Goal: Task Accomplishment & Management: Manage account settings

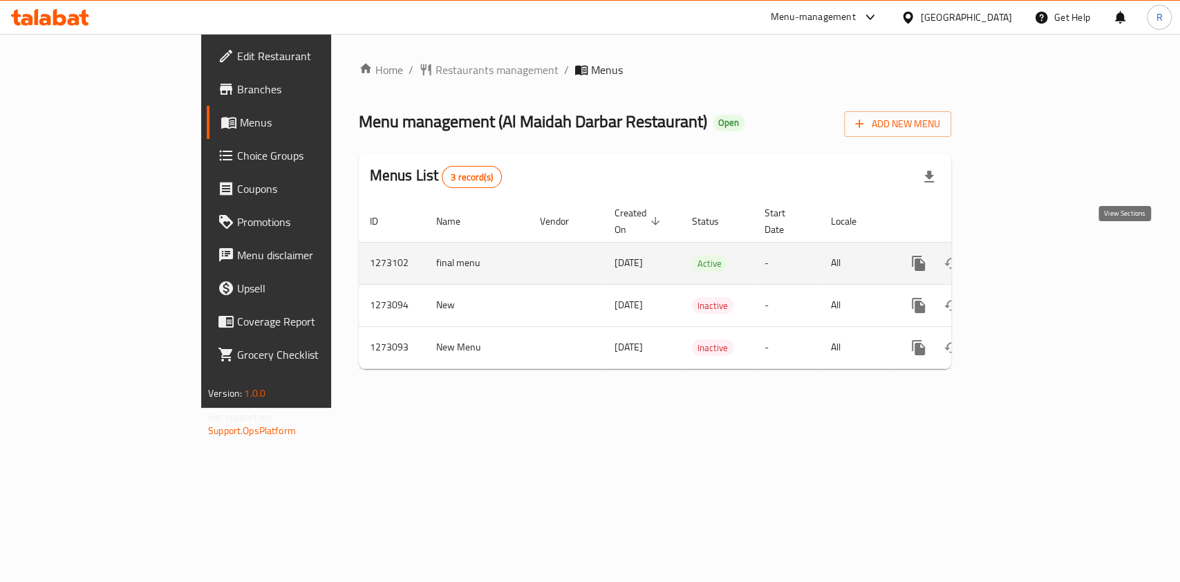
click at [1025, 257] on icon "enhanced table" at bounding box center [1018, 263] width 12 height 12
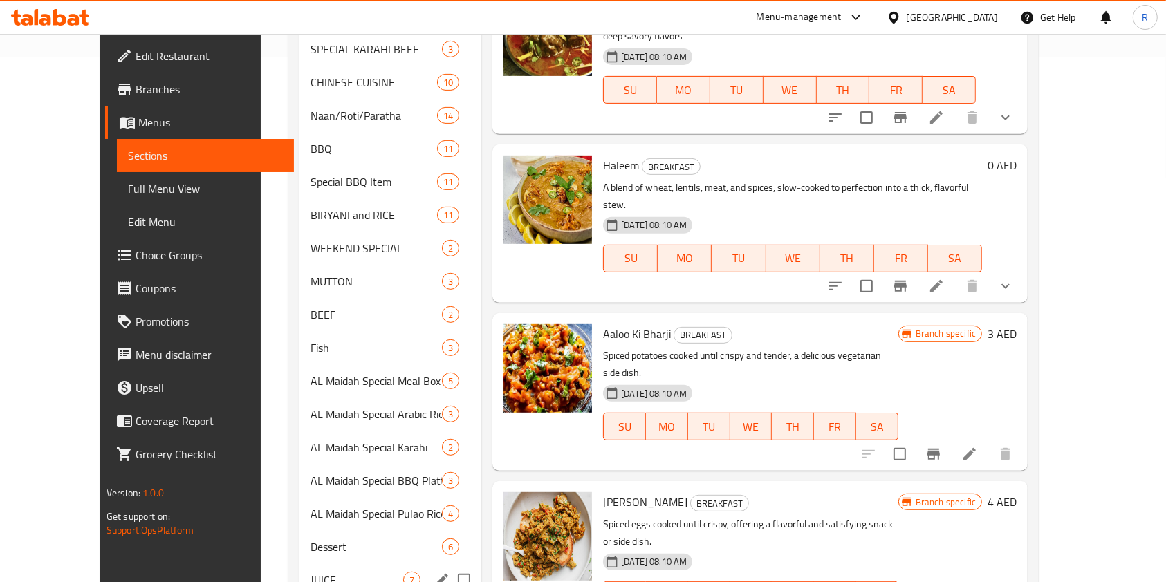
scroll to position [630, 0]
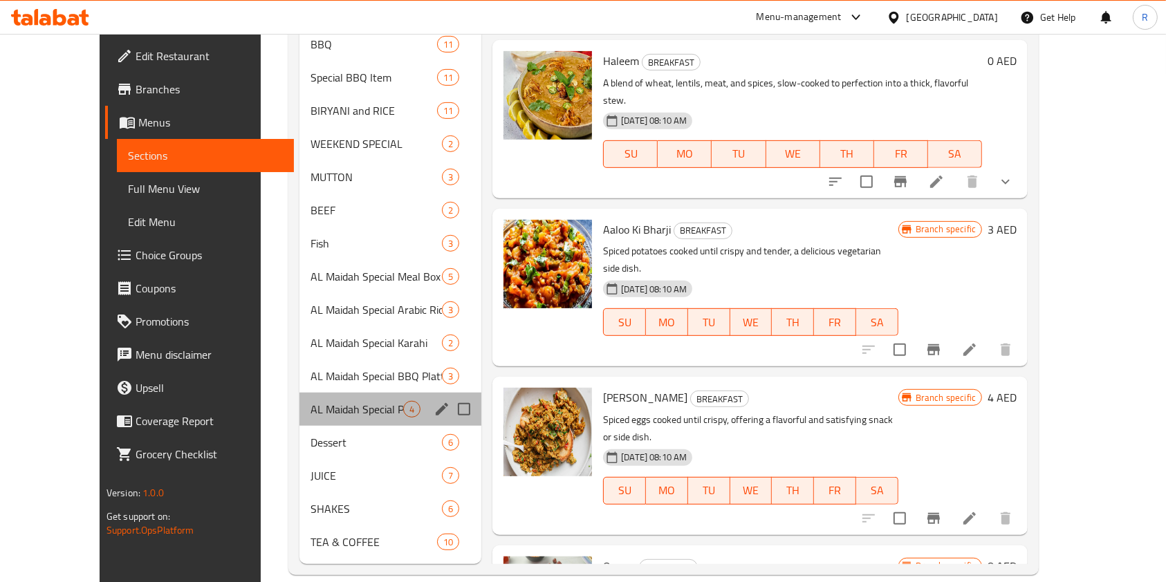
click at [353, 393] on div "AL Maidah Special Pulao Rice With BBQ Chicken 4" at bounding box center [390, 409] width 182 height 33
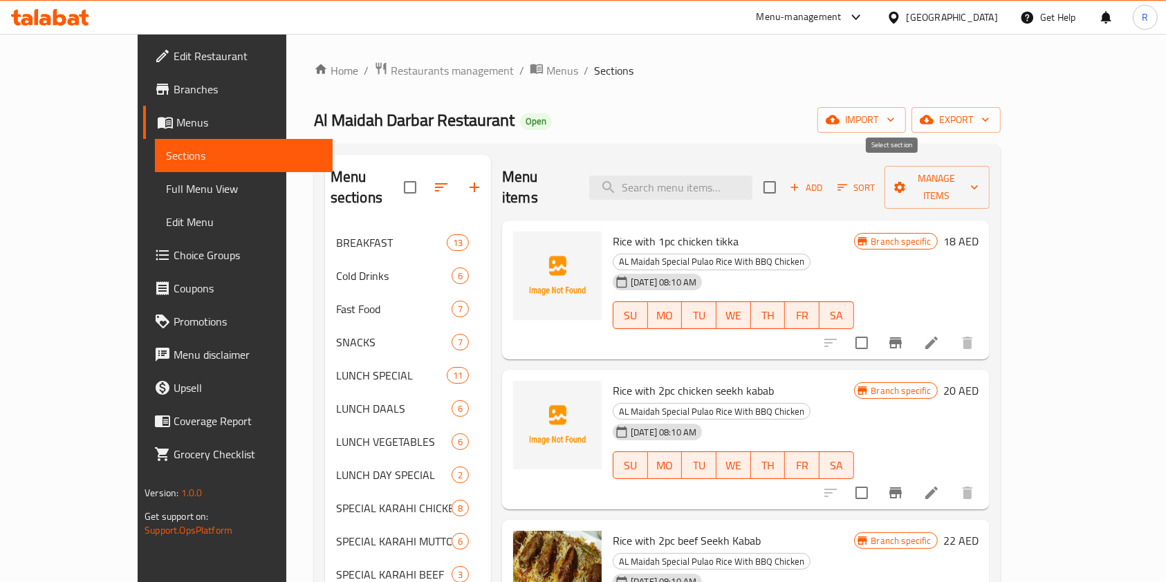
click at [784, 182] on input "checkbox" at bounding box center [769, 187] width 29 height 29
checkbox input "true"
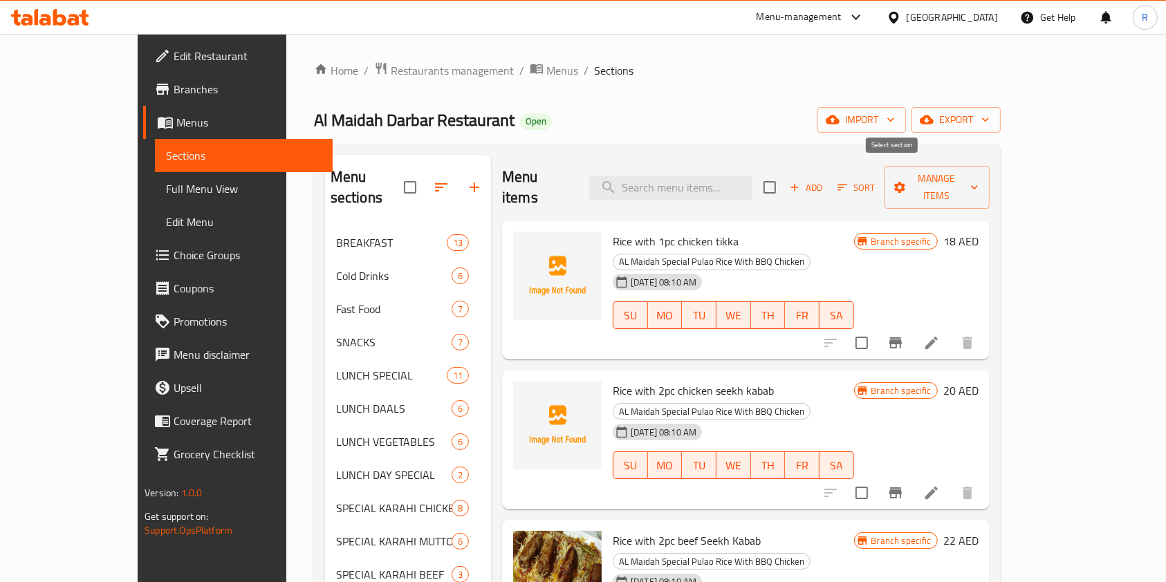
checkbox input "true"
click at [990, 158] on div "Menu items Add Sort Manage items" at bounding box center [746, 188] width 488 height 66
click at [979, 181] on span "Manage items" at bounding box center [937, 187] width 83 height 35
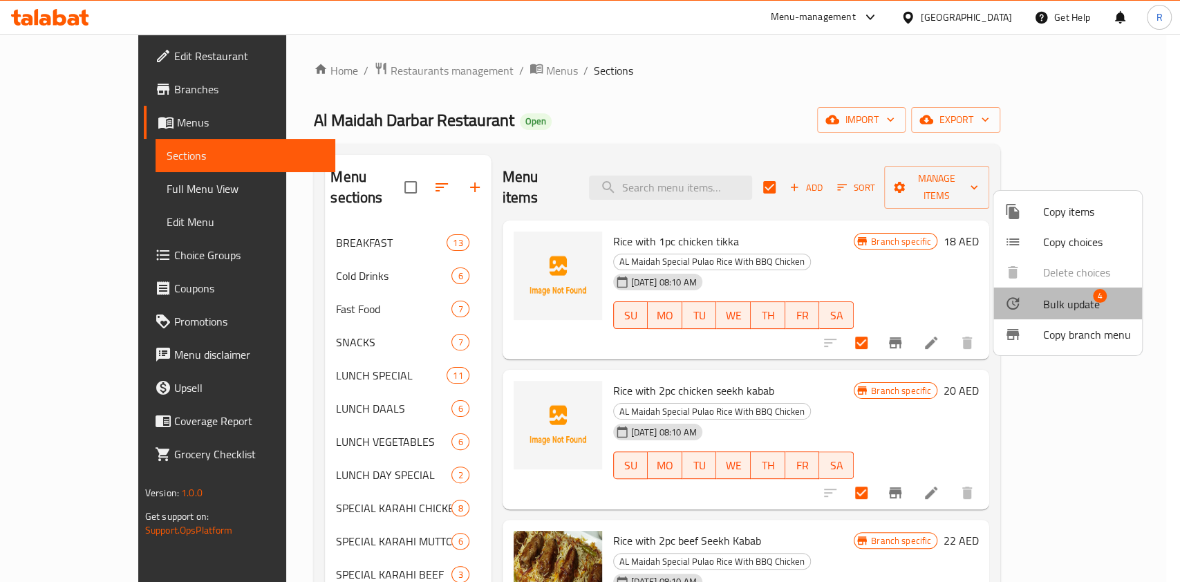
click at [1087, 299] on span "Bulk update" at bounding box center [1072, 304] width 57 height 17
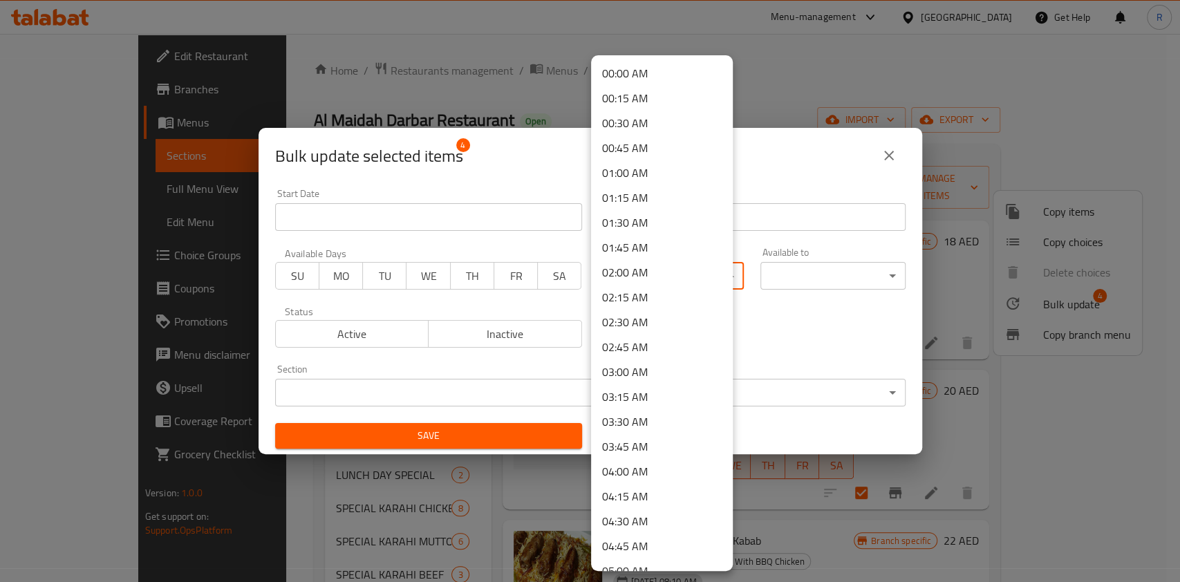
click at [640, 273] on body "​ Menu-management [GEOGRAPHIC_DATA] Get Help R Edit Restaurant Branches Menus S…" at bounding box center [590, 308] width 1180 height 548
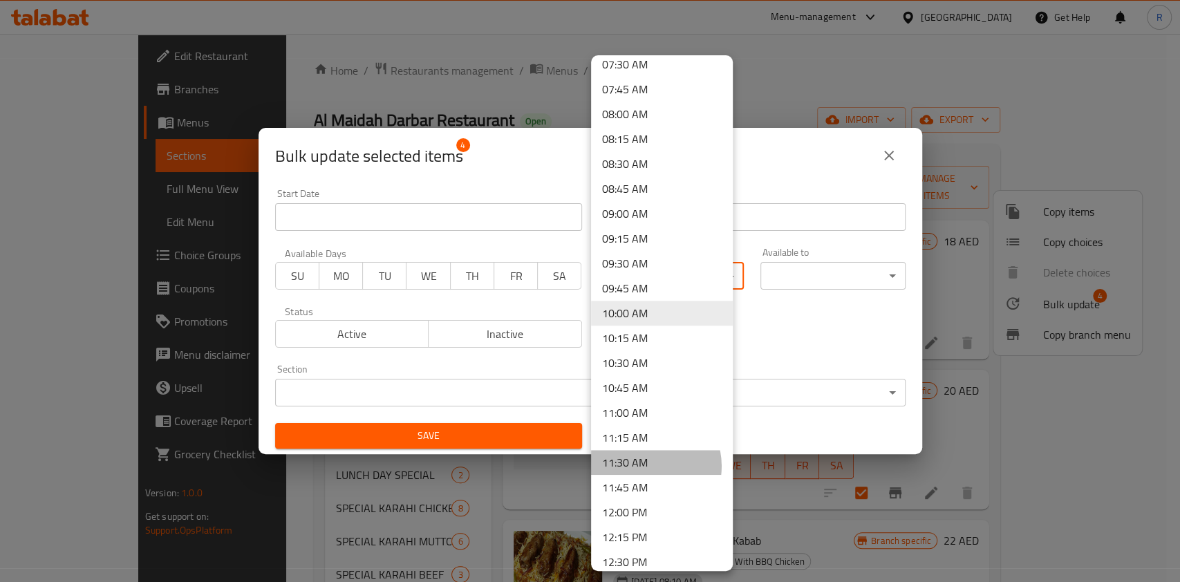
click at [646, 469] on li "11:30 AM" at bounding box center [662, 462] width 142 height 25
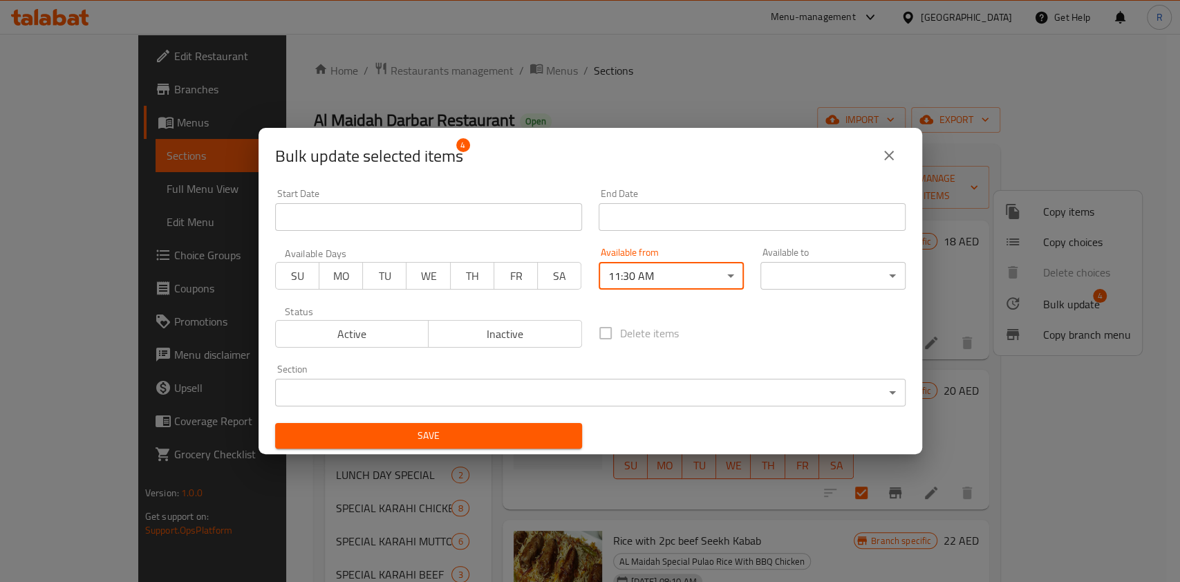
click at [813, 275] on body "​ Menu-management [GEOGRAPHIC_DATA] Get Help R Edit Restaurant Branches Menus S…" at bounding box center [590, 308] width 1180 height 548
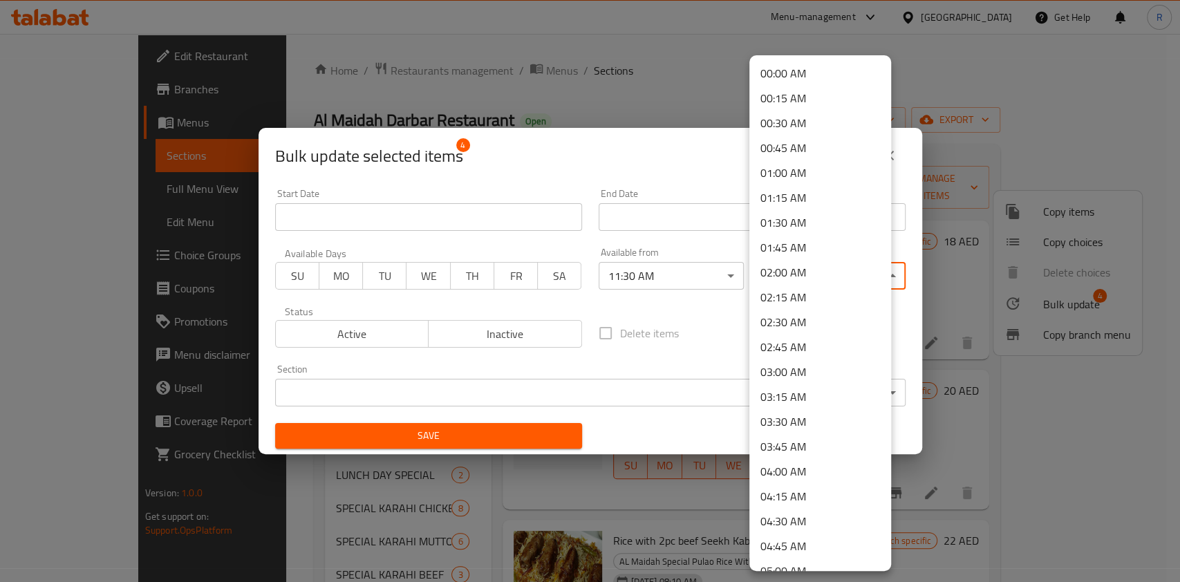
click at [658, 177] on div at bounding box center [590, 291] width 1180 height 582
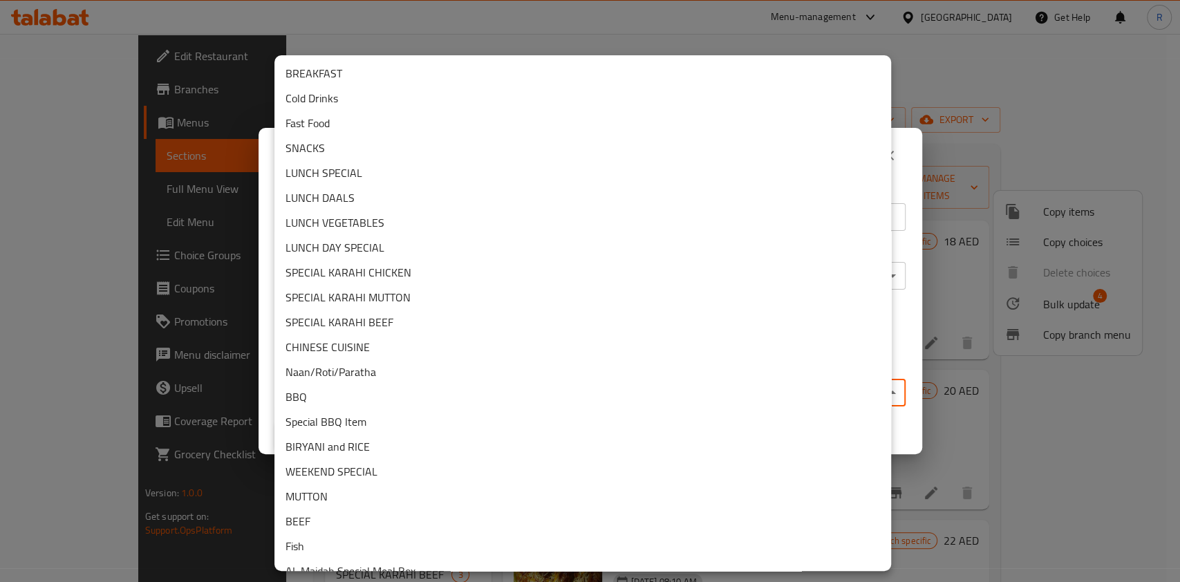
click at [409, 400] on body "​ Menu-management [GEOGRAPHIC_DATA] Get Help R Edit Restaurant Branches Menus S…" at bounding box center [590, 308] width 1180 height 548
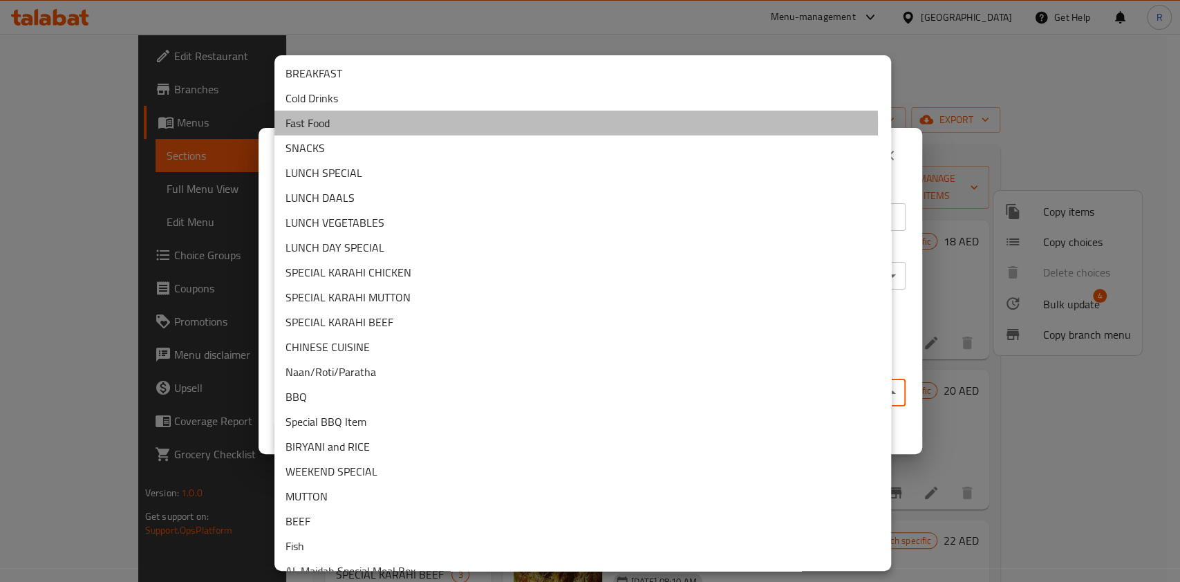
click at [343, 125] on li "Fast Food" at bounding box center [583, 123] width 617 height 25
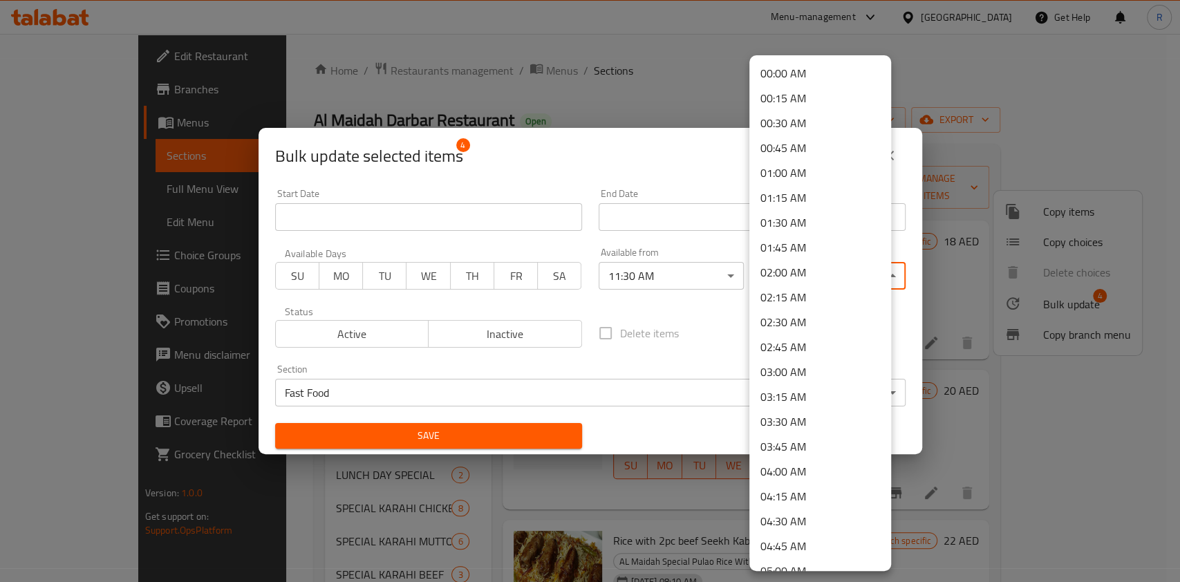
click at [793, 287] on body "​ Menu-management [GEOGRAPHIC_DATA] Get Help R Edit Restaurant Branches Menus S…" at bounding box center [590, 308] width 1180 height 548
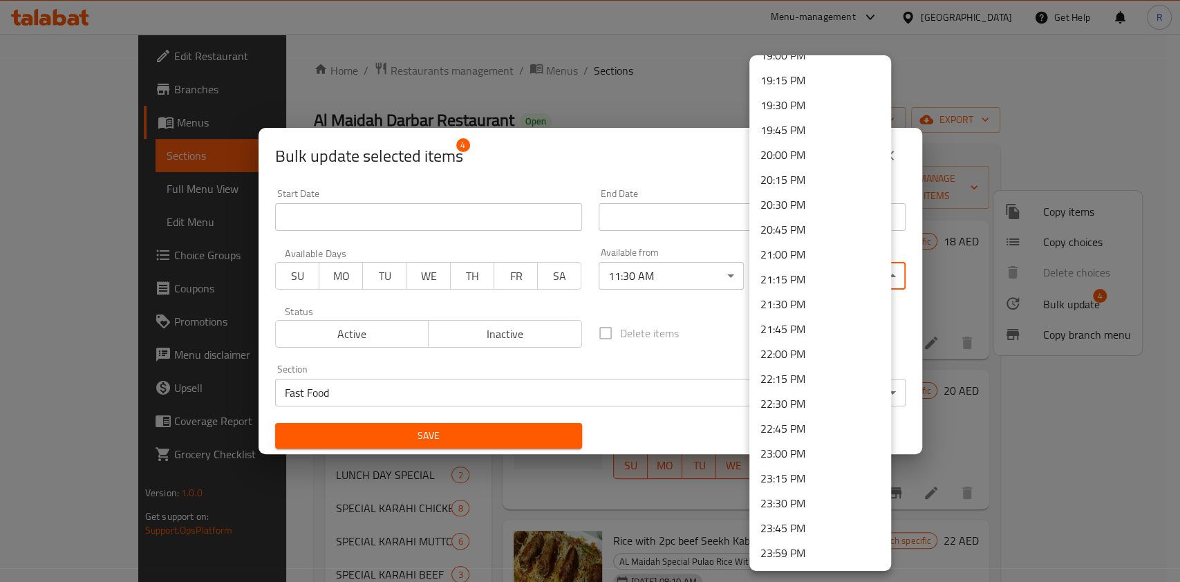
click at [812, 497] on li "23:30 PM" at bounding box center [821, 503] width 142 height 25
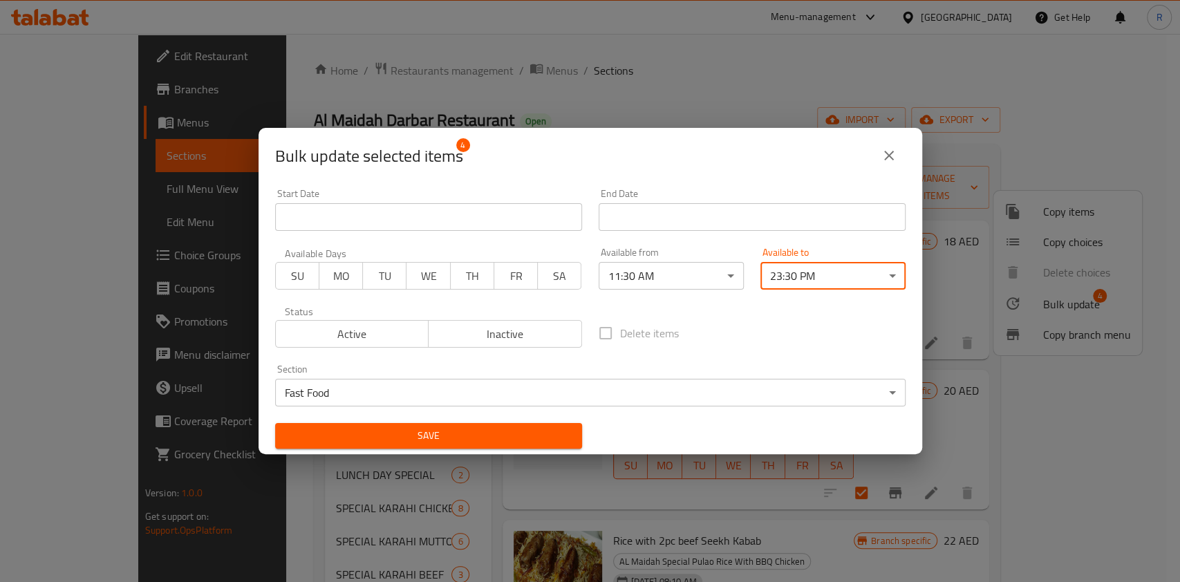
click at [400, 437] on span "Save" at bounding box center [428, 435] width 285 height 17
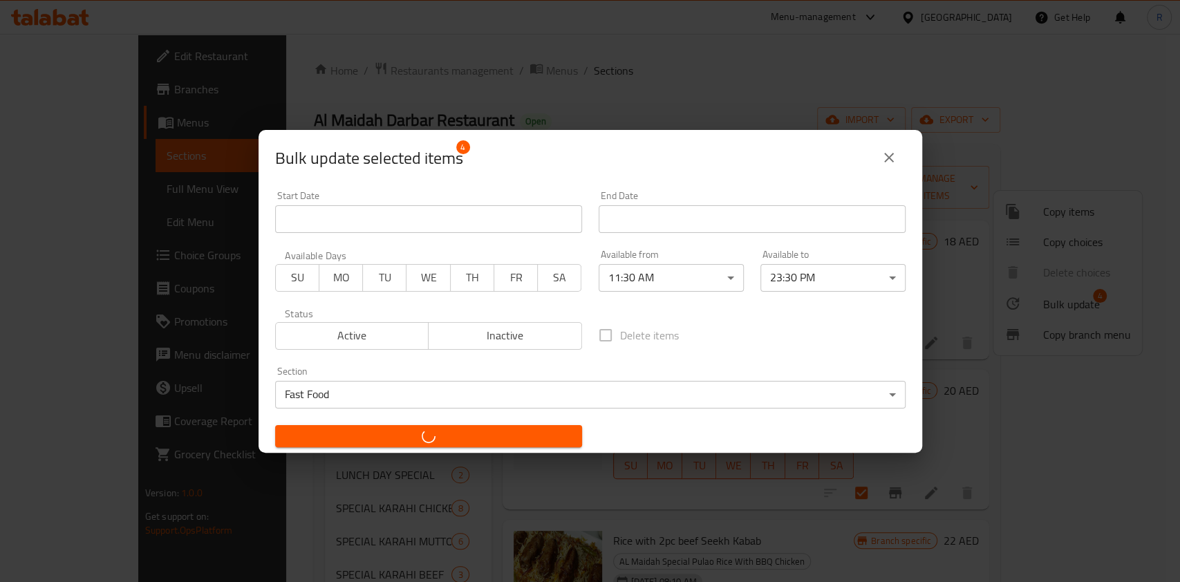
checkbox input "false"
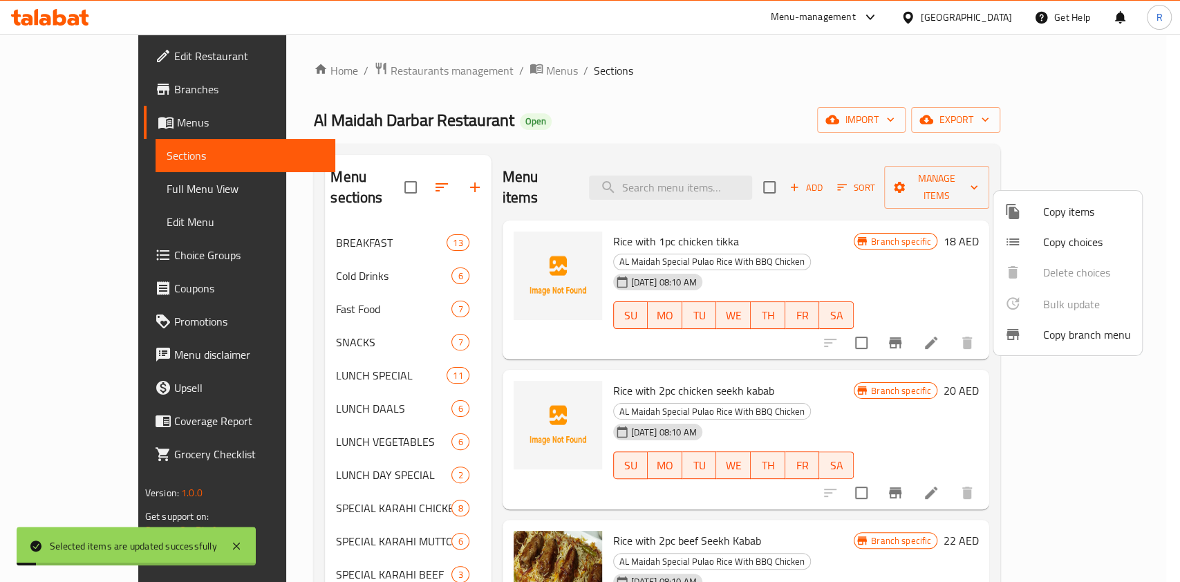
click at [312, 327] on div at bounding box center [590, 291] width 1180 height 582
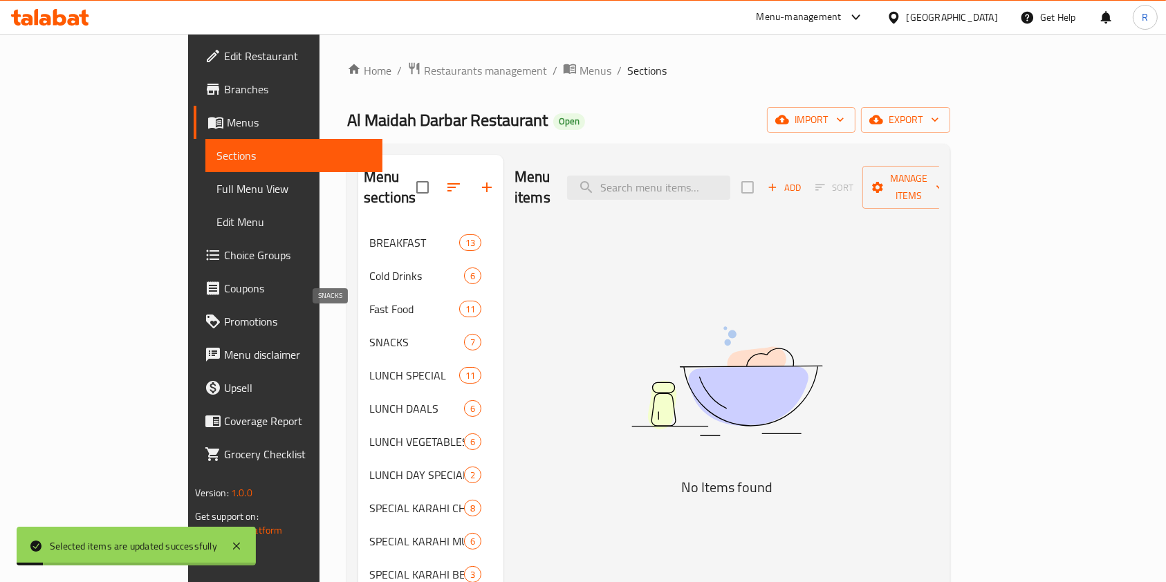
click at [369, 334] on span "SNACKS" at bounding box center [416, 342] width 95 height 17
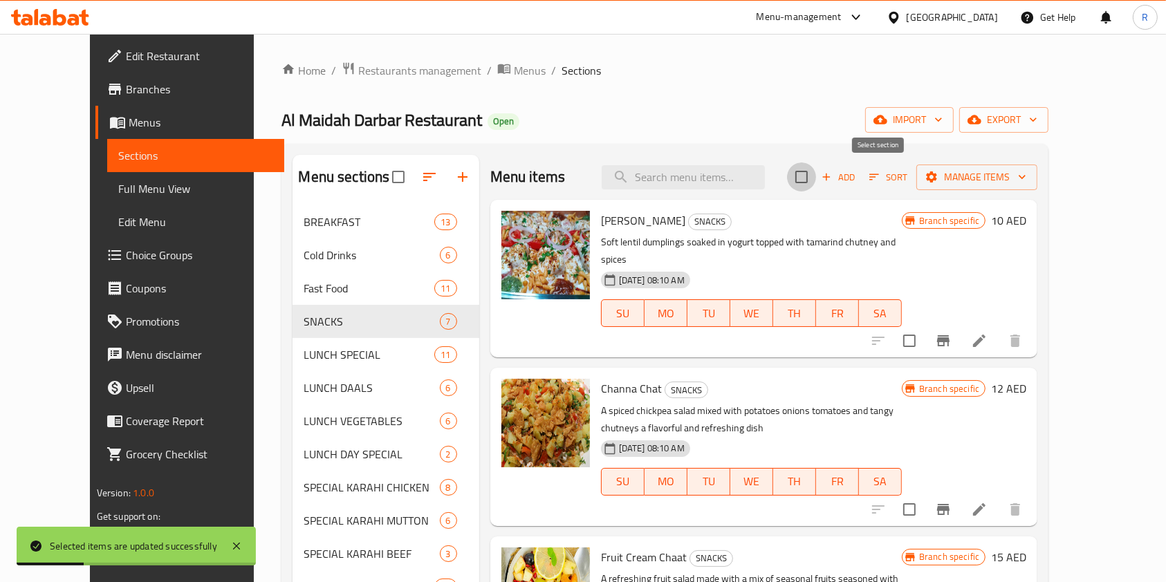
click at [816, 181] on input "checkbox" at bounding box center [801, 177] width 29 height 29
checkbox input "true"
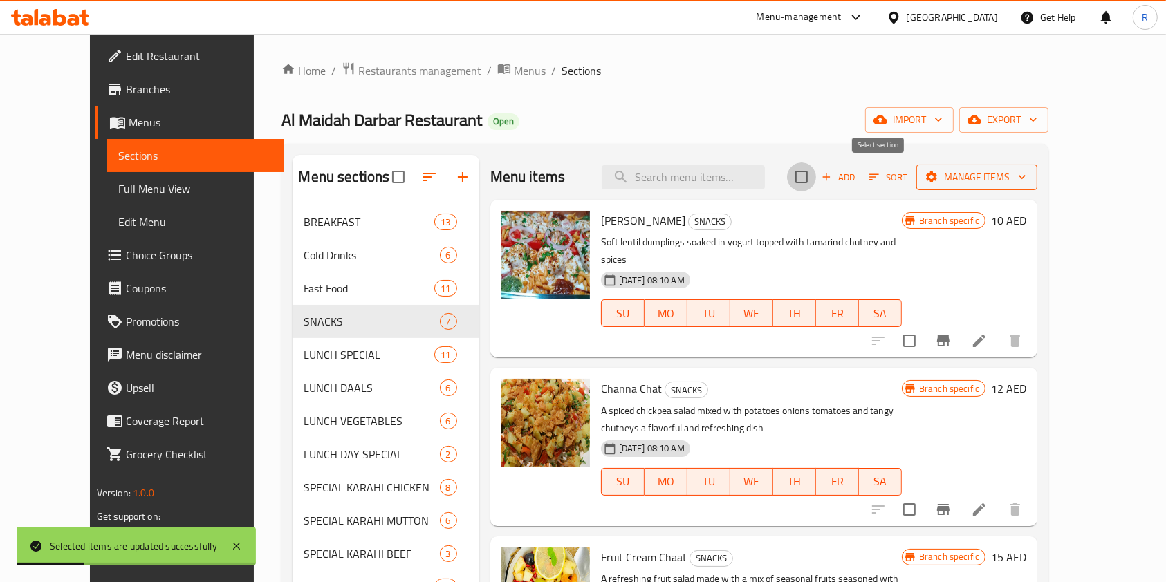
checkbox input "true"
click at [1026, 176] on span "Manage items" at bounding box center [976, 177] width 99 height 17
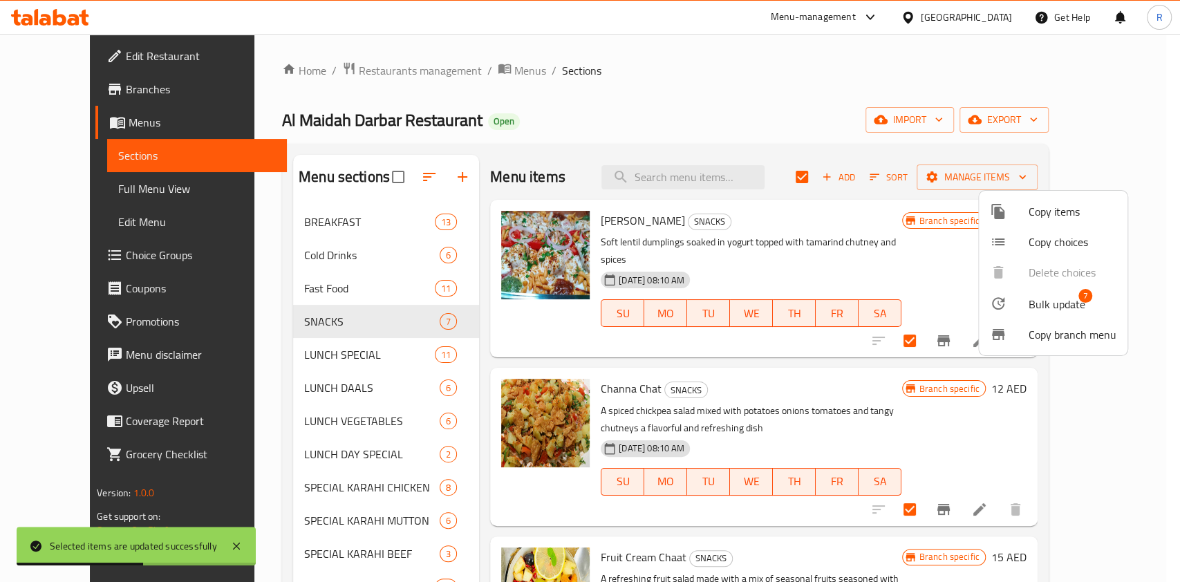
click at [1070, 304] on span "Bulk update" at bounding box center [1057, 304] width 57 height 17
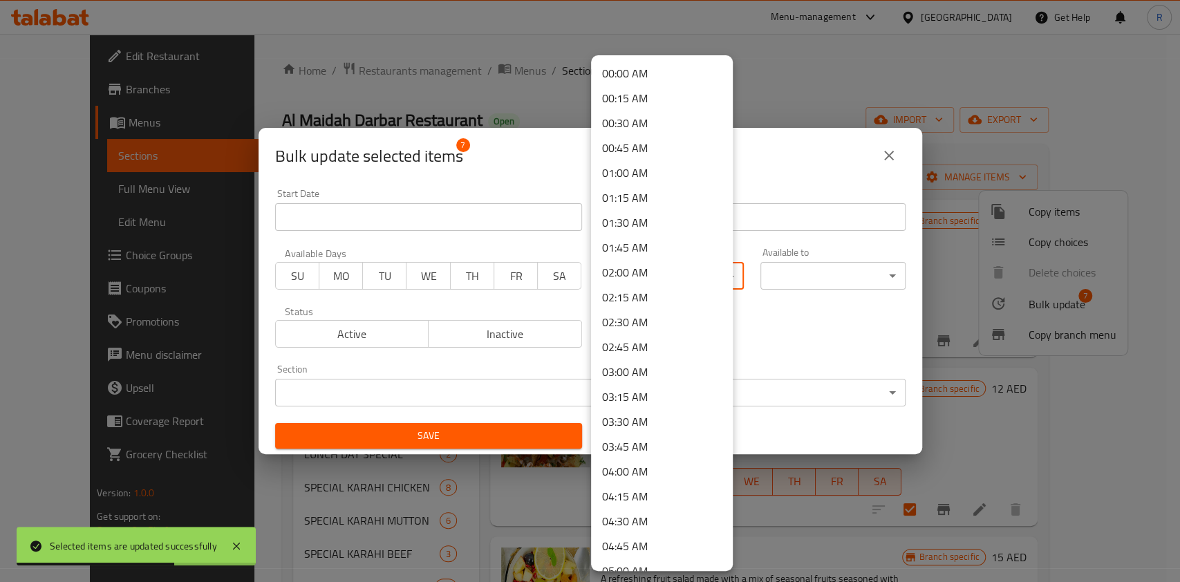
click at [638, 277] on body "Selected items are updated successfully ​ Menu-management [GEOGRAPHIC_DATA] Get…" at bounding box center [590, 308] width 1180 height 548
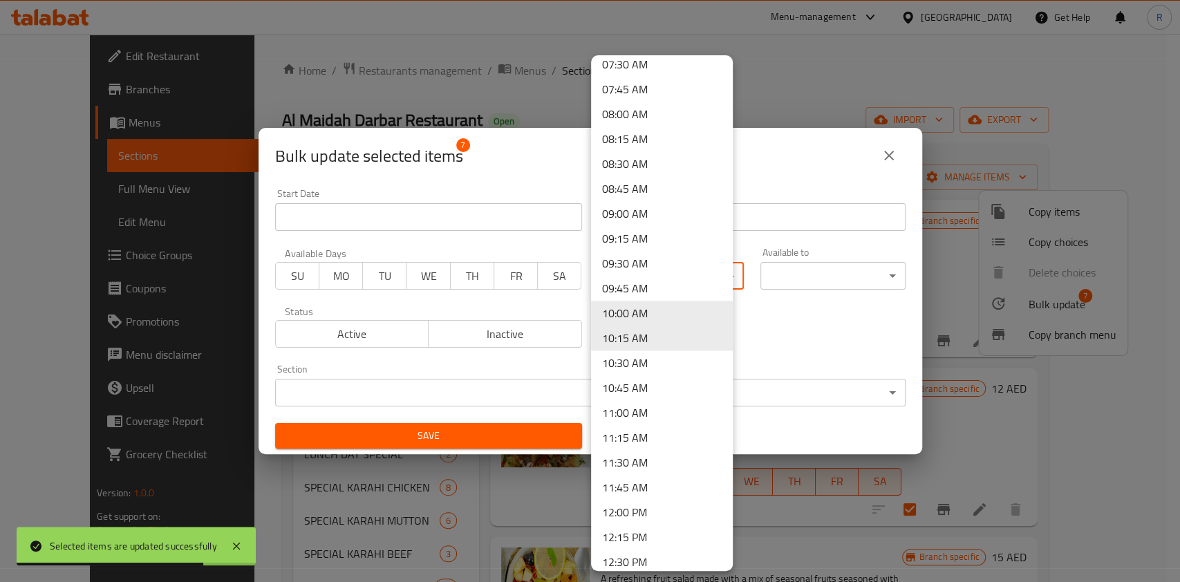
click at [647, 453] on li "11:30 AM" at bounding box center [662, 462] width 142 height 25
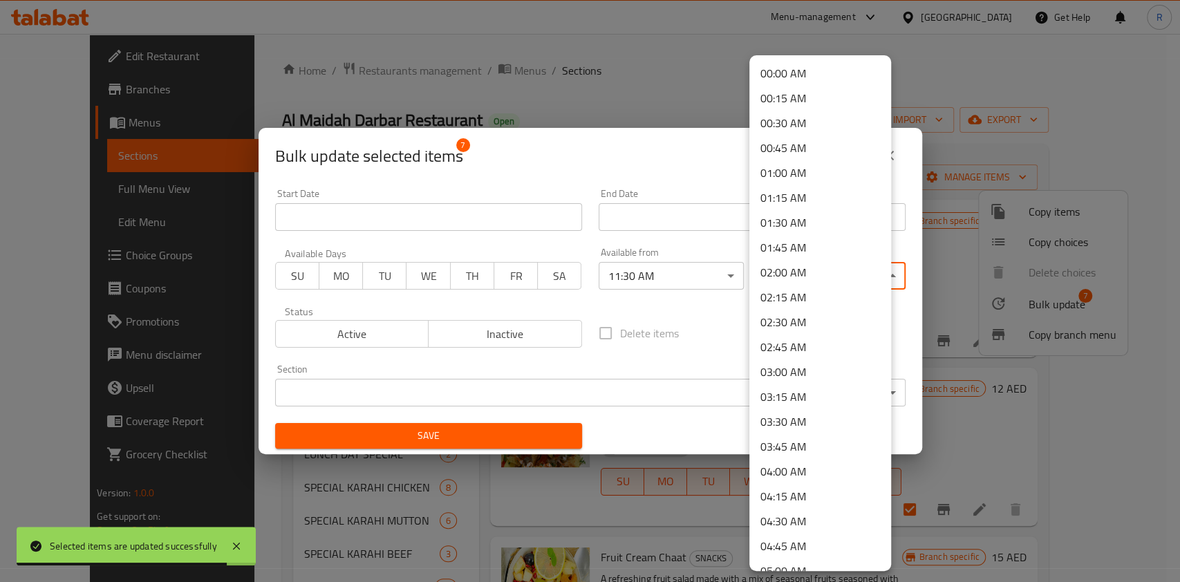
click at [818, 278] on body "Selected items are updated successfully ​ Menu-management [GEOGRAPHIC_DATA] Get…" at bounding box center [590, 308] width 1180 height 548
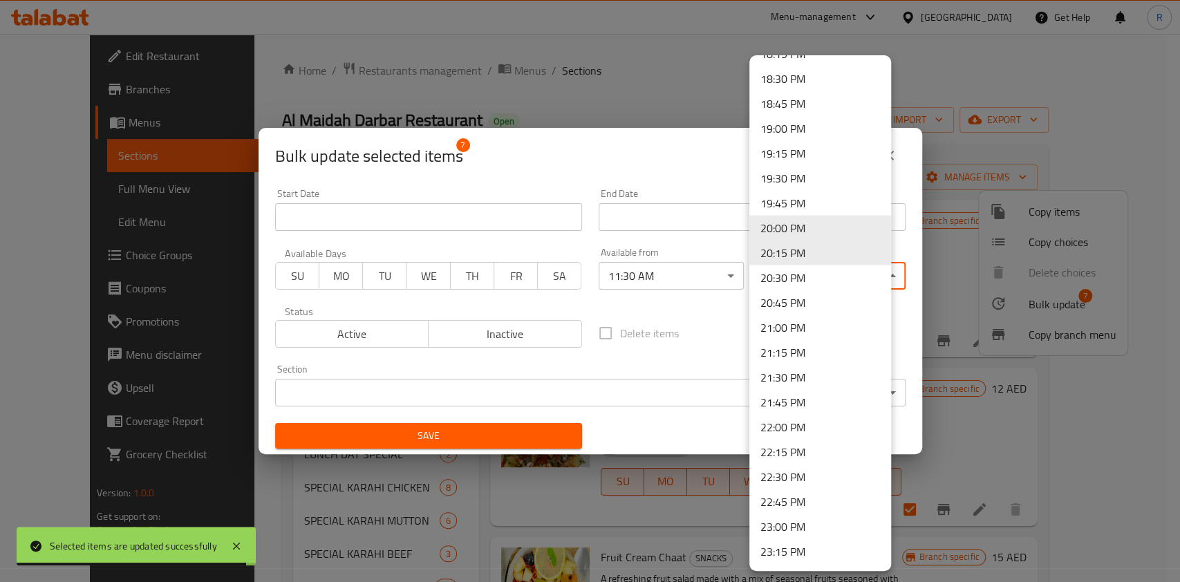
scroll to position [1910, 0]
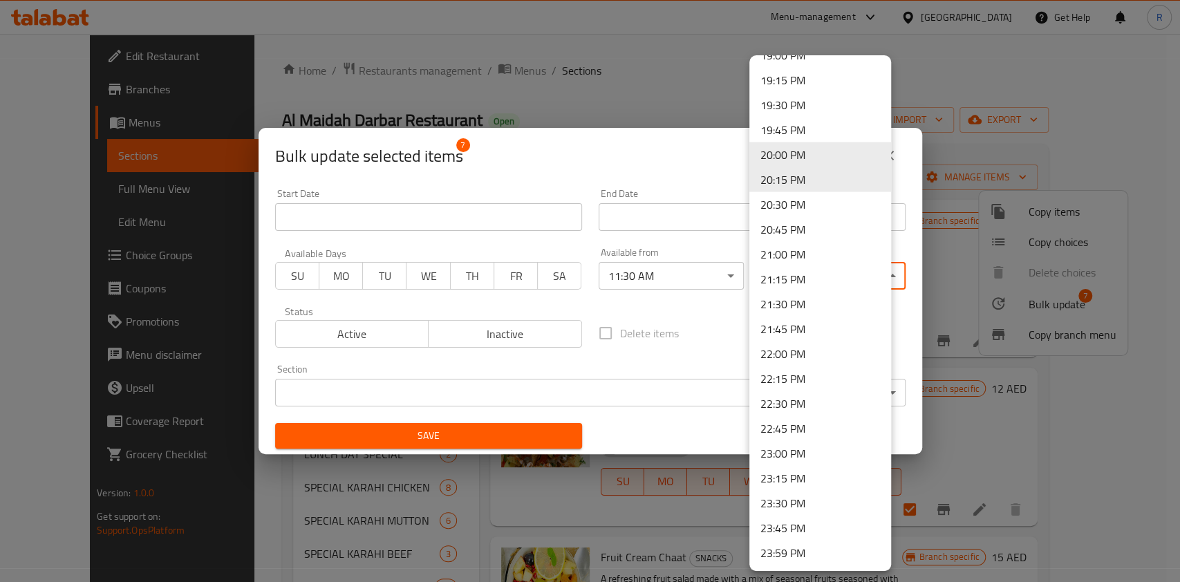
click at [803, 499] on li "23:30 PM" at bounding box center [821, 503] width 142 height 25
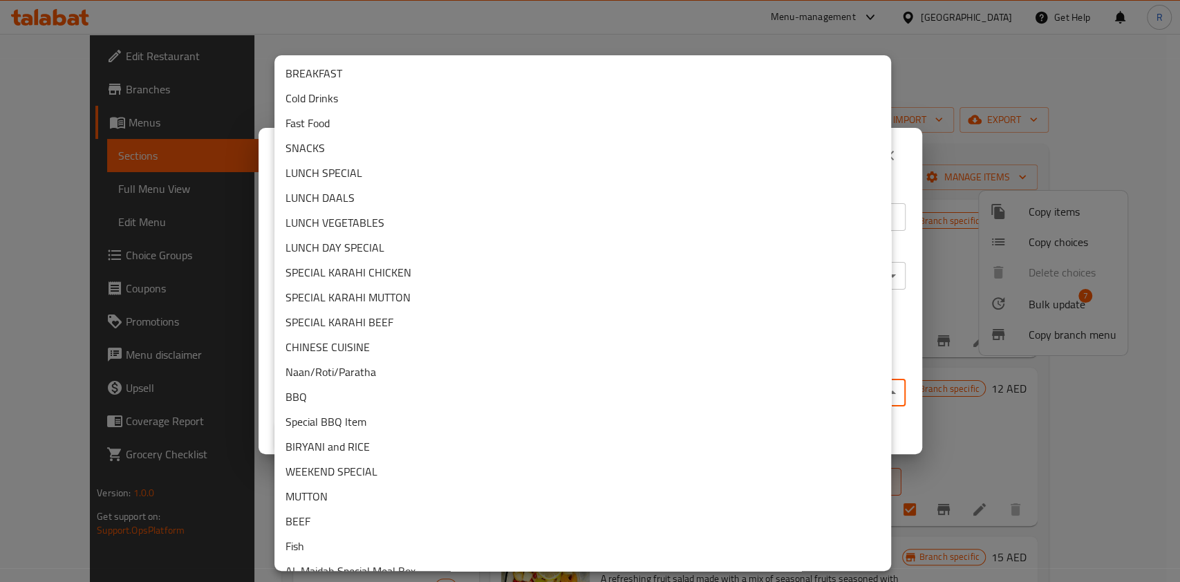
click at [492, 386] on body "​ Menu-management [GEOGRAPHIC_DATA] Get Help R Edit Restaurant Branches Menus S…" at bounding box center [590, 308] width 1180 height 548
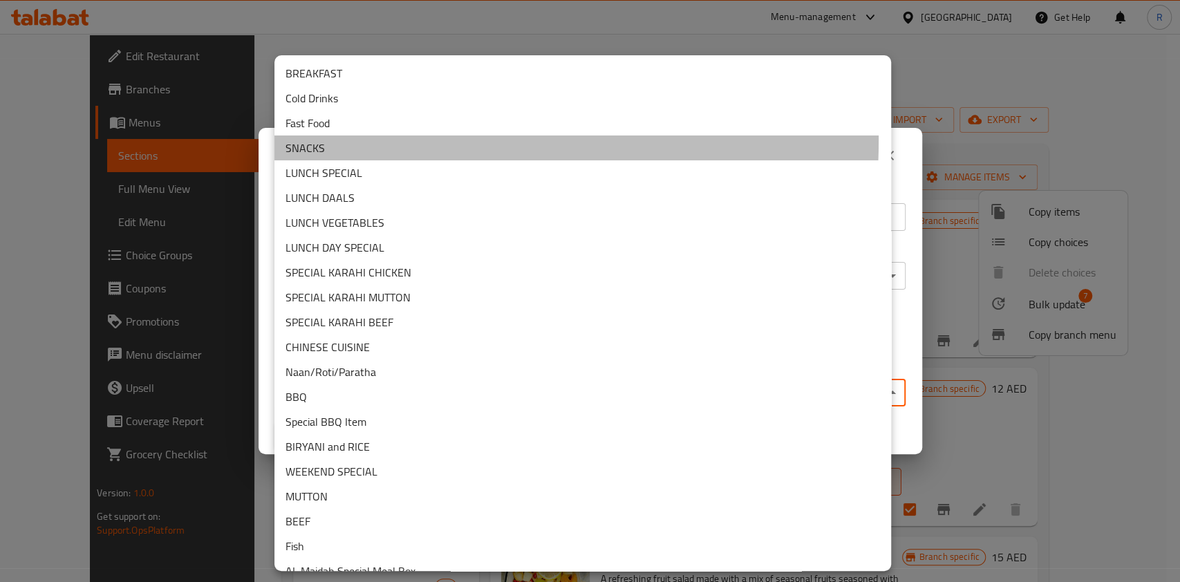
click at [349, 140] on li "SNACKS" at bounding box center [583, 148] width 617 height 25
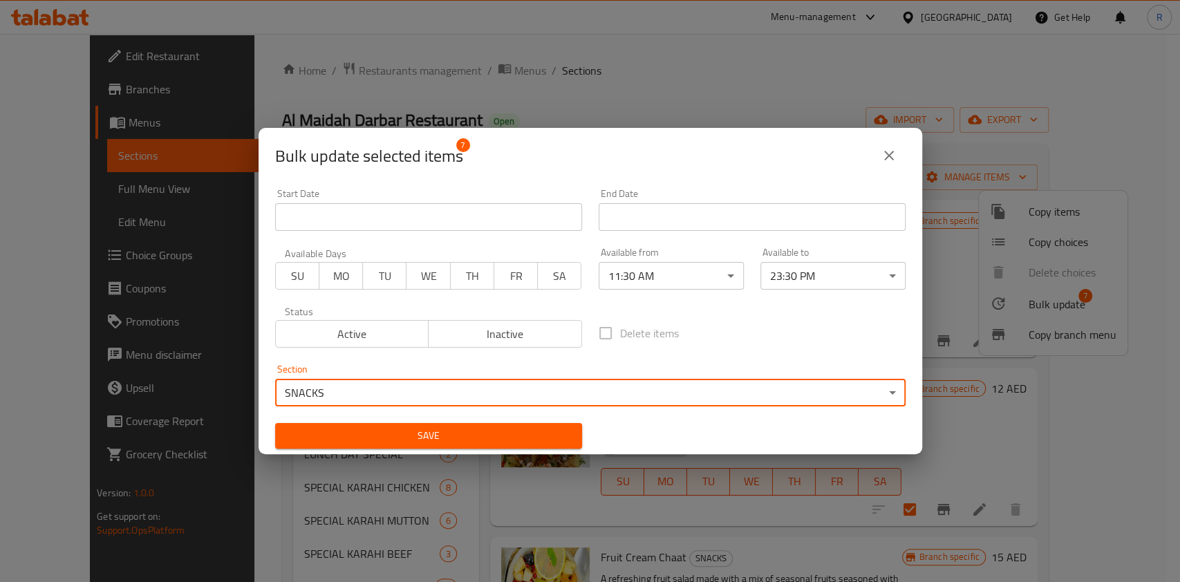
click at [488, 427] on span "Save" at bounding box center [428, 435] width 285 height 17
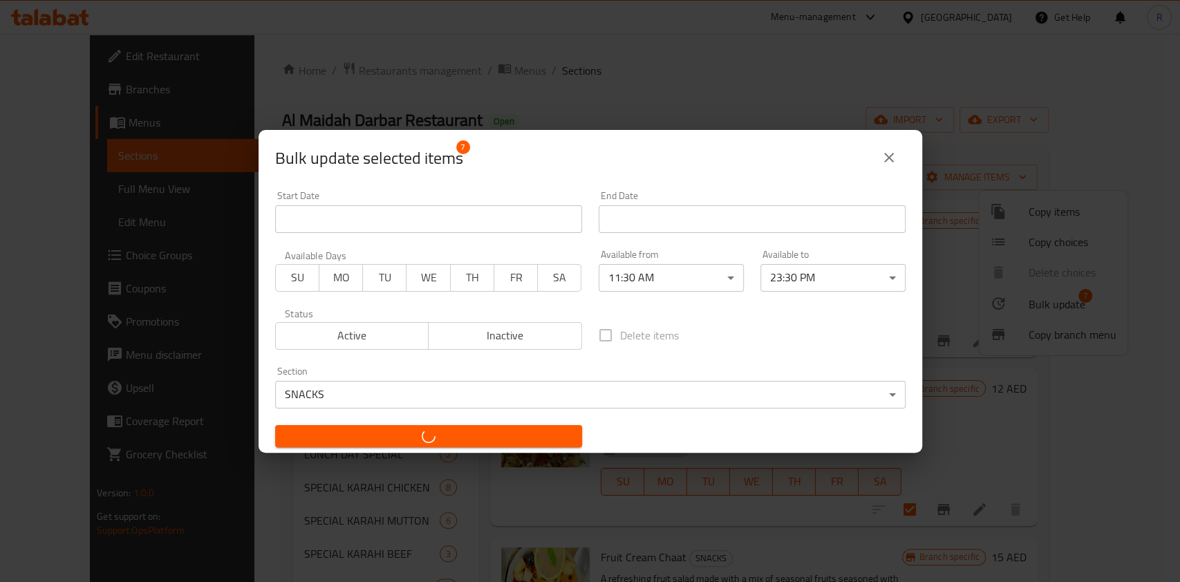
checkbox input "false"
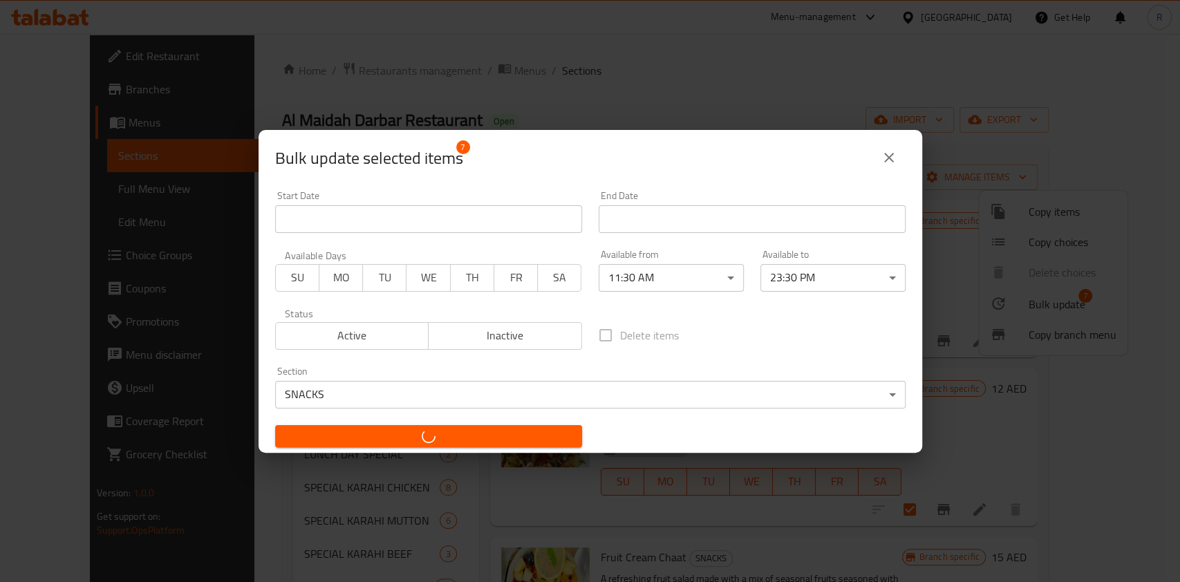
checkbox input "false"
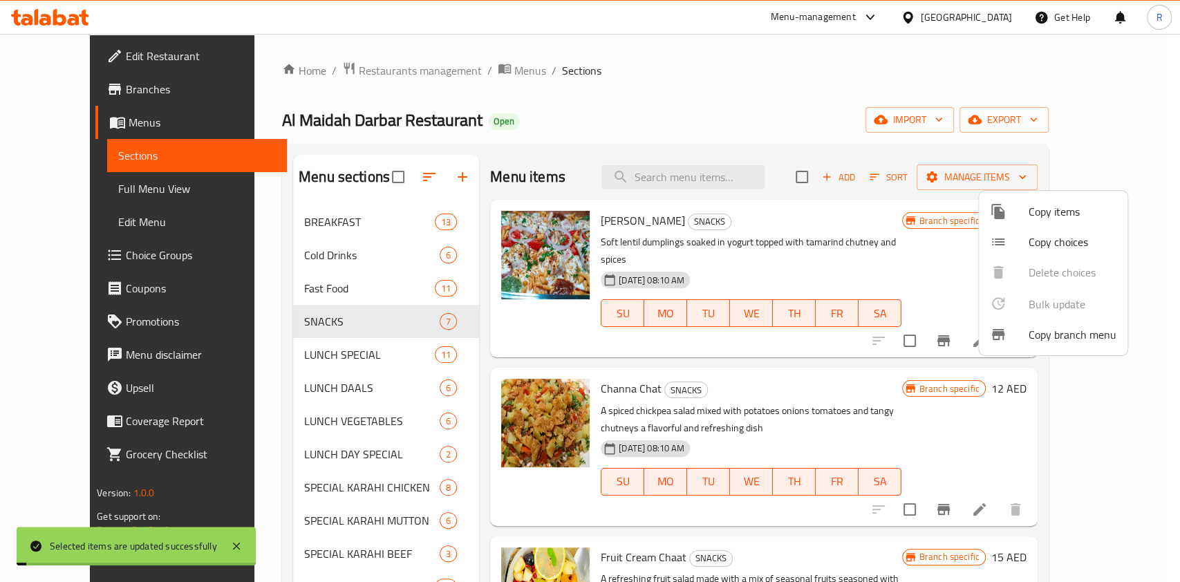
click at [321, 359] on div at bounding box center [590, 291] width 1180 height 582
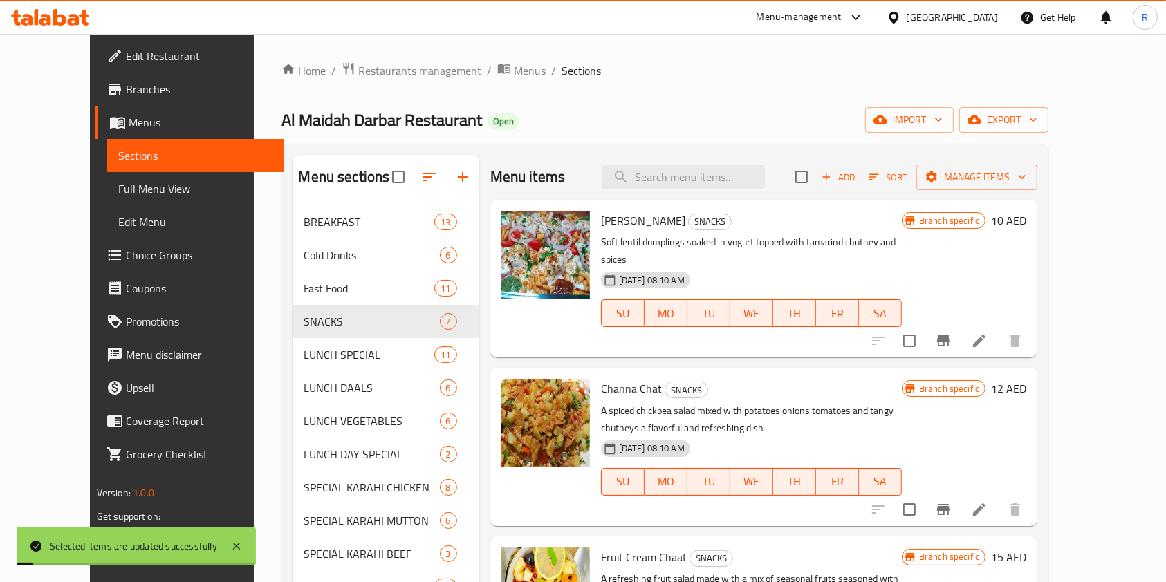
click at [322, 360] on span "LUNCH SPECIAL" at bounding box center [369, 354] width 131 height 17
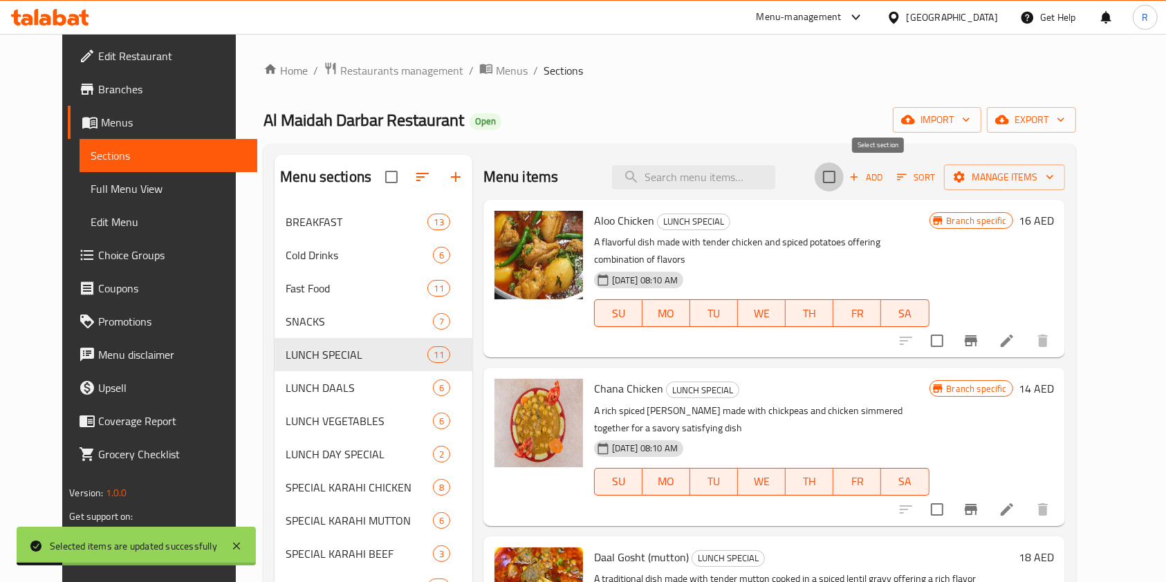
click at [844, 180] on input "checkbox" at bounding box center [829, 177] width 29 height 29
checkbox input "true"
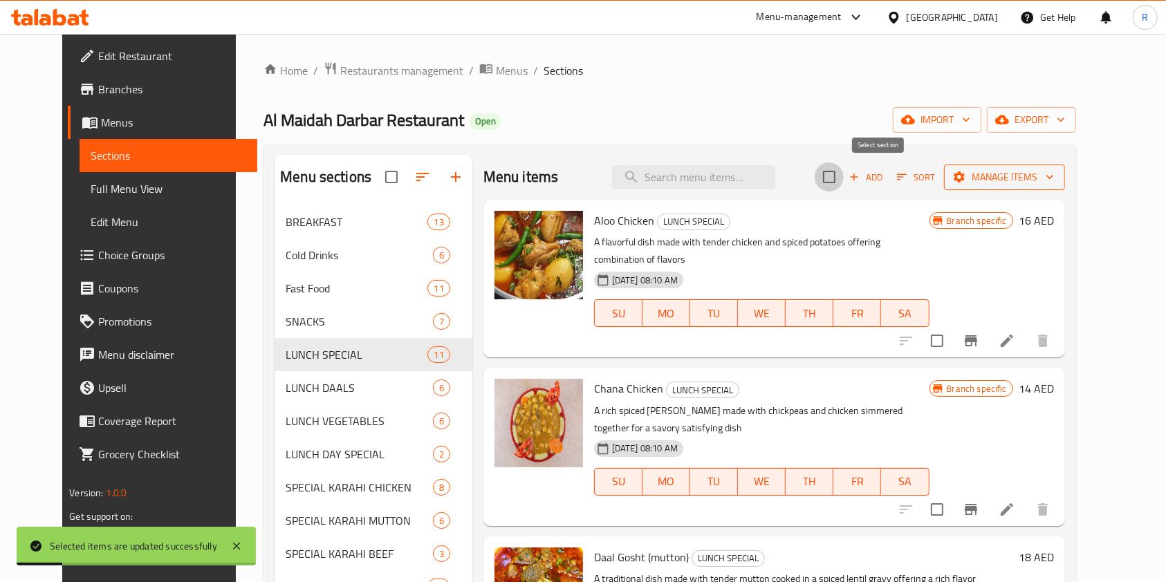
checkbox input "true"
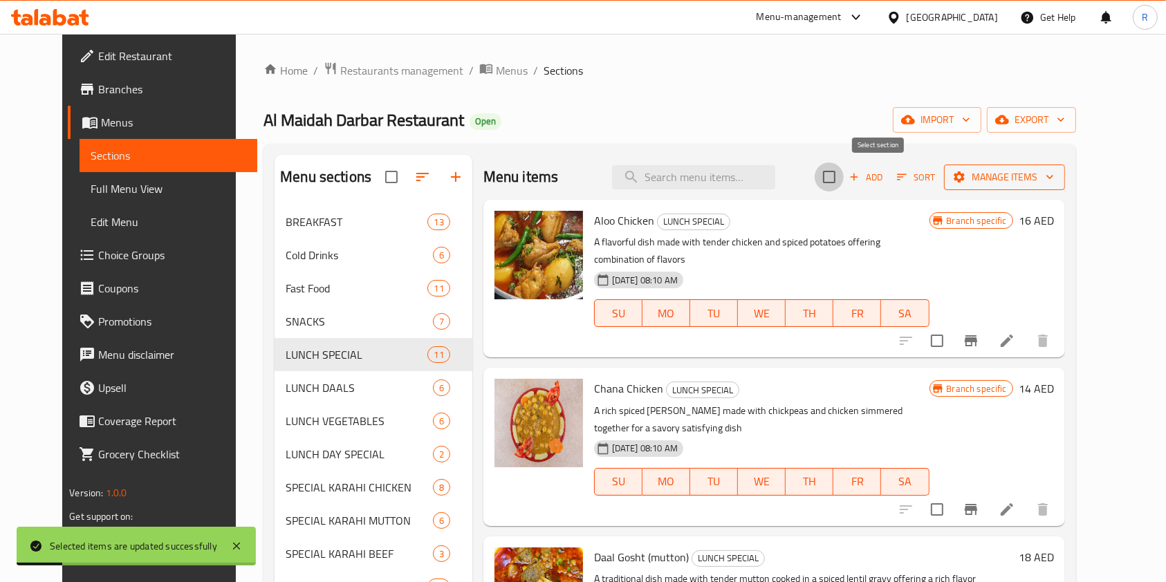
checkbox input "true"
click at [1065, 186] on button "Manage items" at bounding box center [1004, 178] width 121 height 26
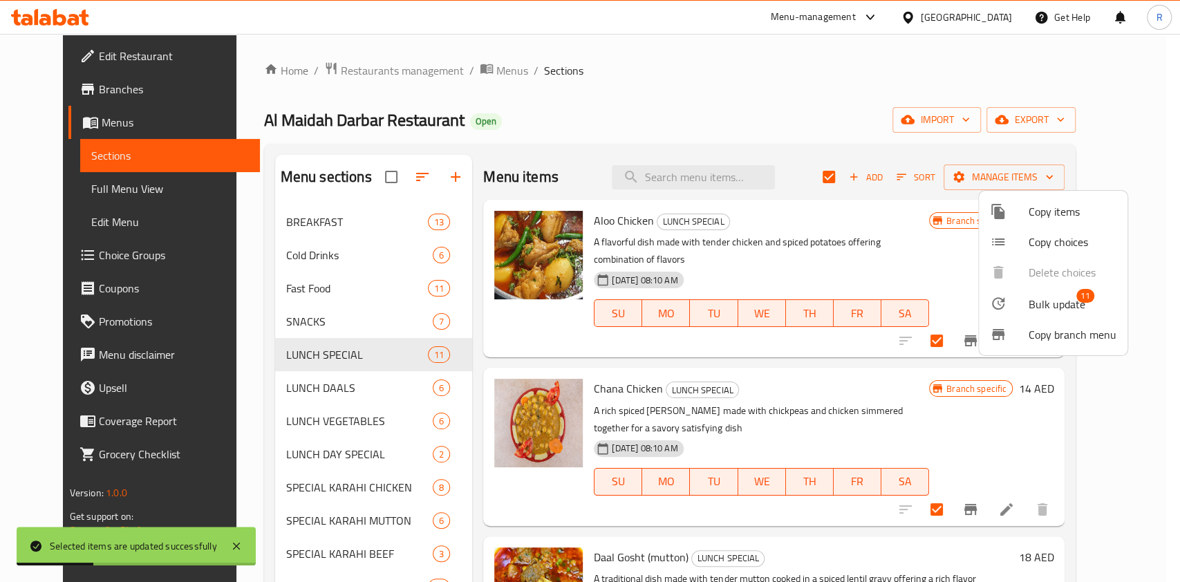
click at [1047, 304] on span "Bulk update" at bounding box center [1057, 304] width 57 height 17
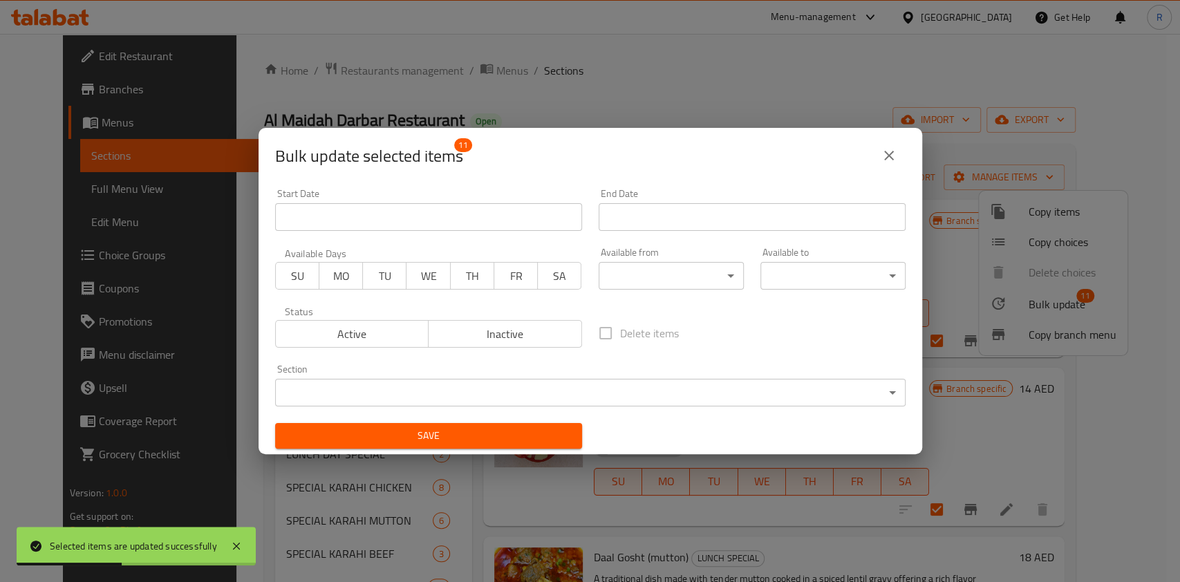
click at [517, 398] on body "Selected items are updated successfully ​ Menu-management [GEOGRAPHIC_DATA] Get…" at bounding box center [590, 308] width 1180 height 548
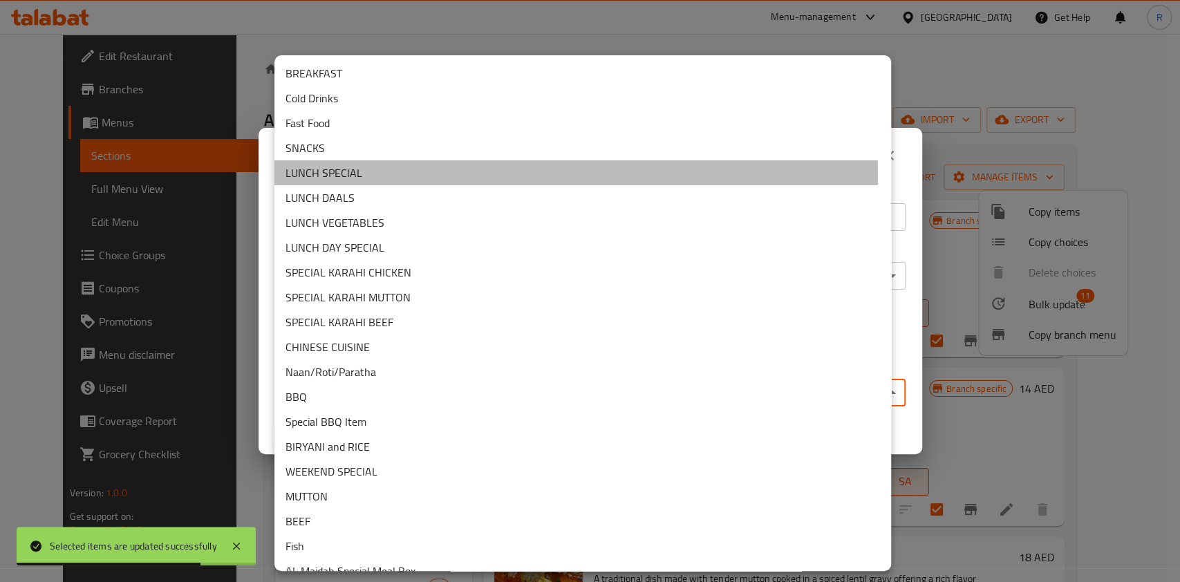
click at [414, 176] on li "LUNCH SPECIAL" at bounding box center [583, 172] width 617 height 25
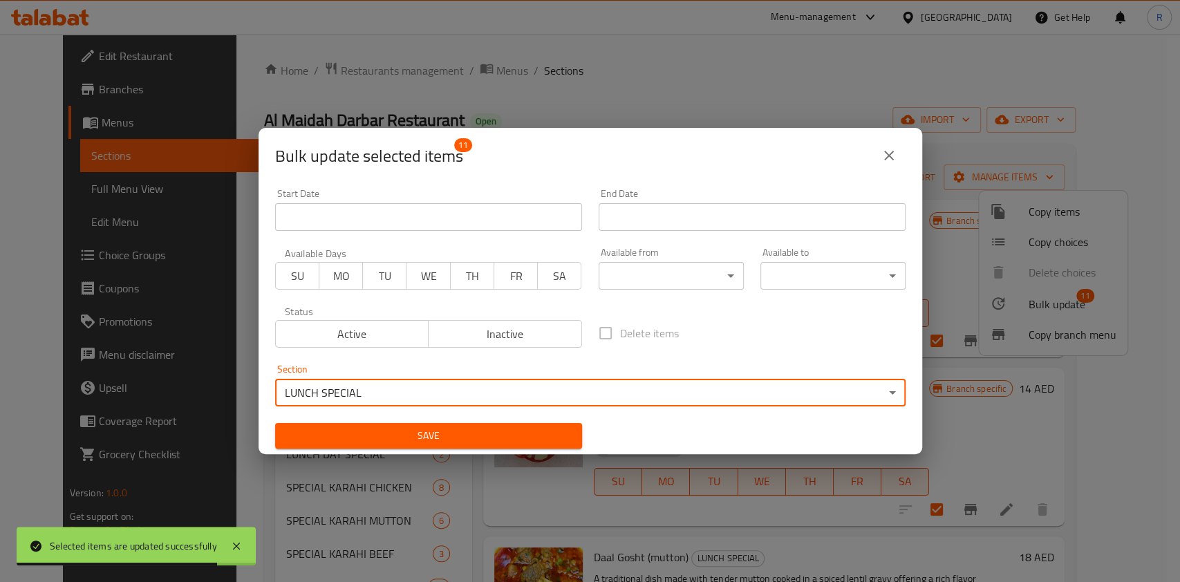
click at [656, 275] on body "Selected items are updated successfully ​ Menu-management [GEOGRAPHIC_DATA] Get…" at bounding box center [590, 308] width 1180 height 548
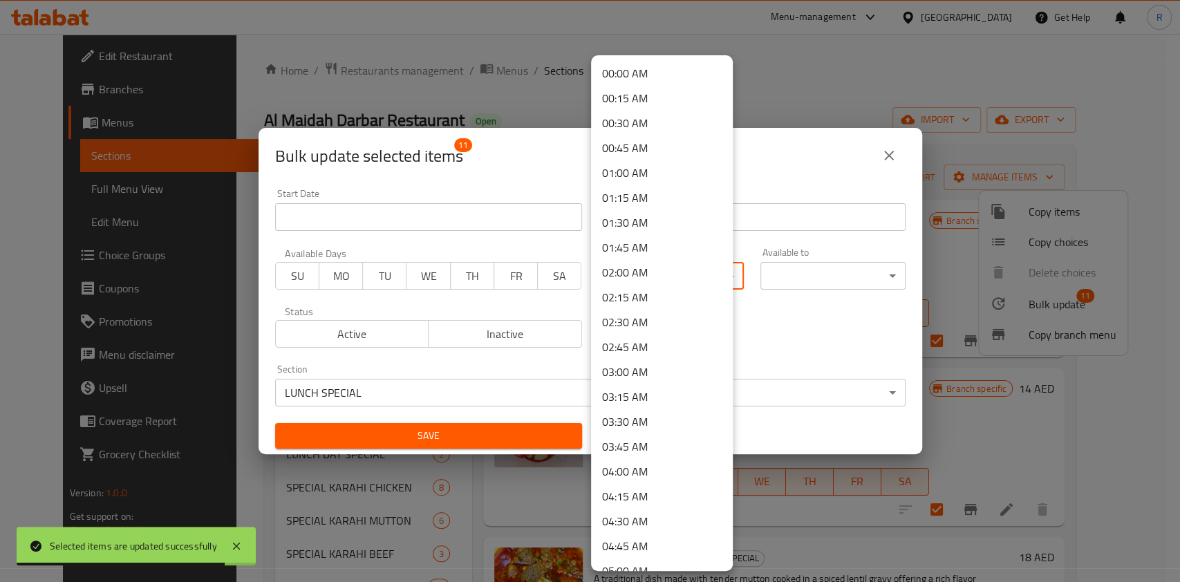
scroll to position [756, 0]
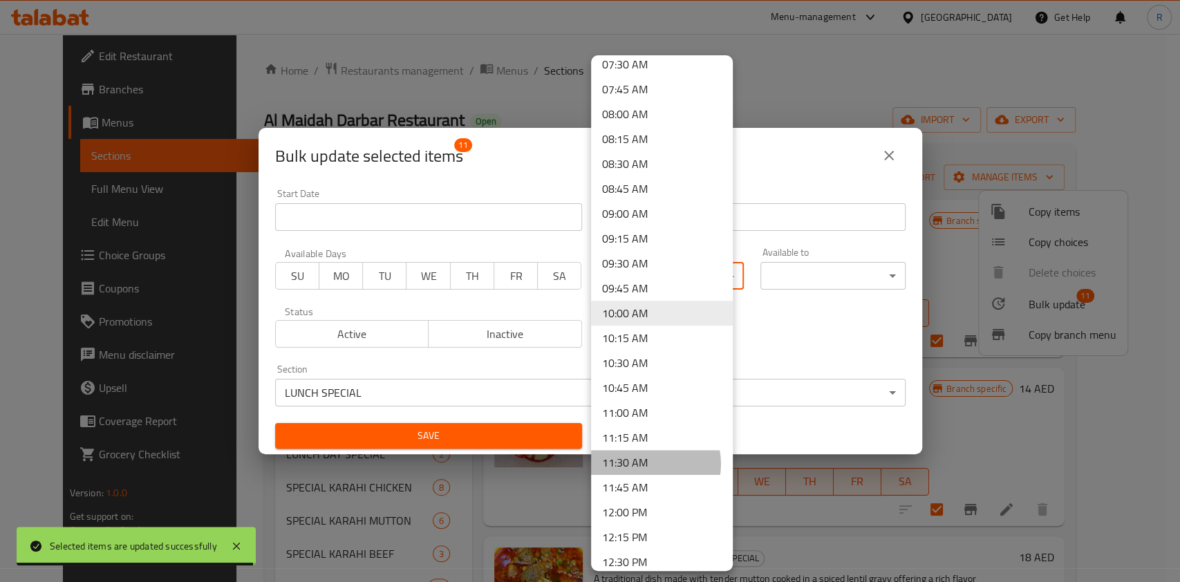
click at [643, 464] on li "11:30 AM" at bounding box center [662, 462] width 142 height 25
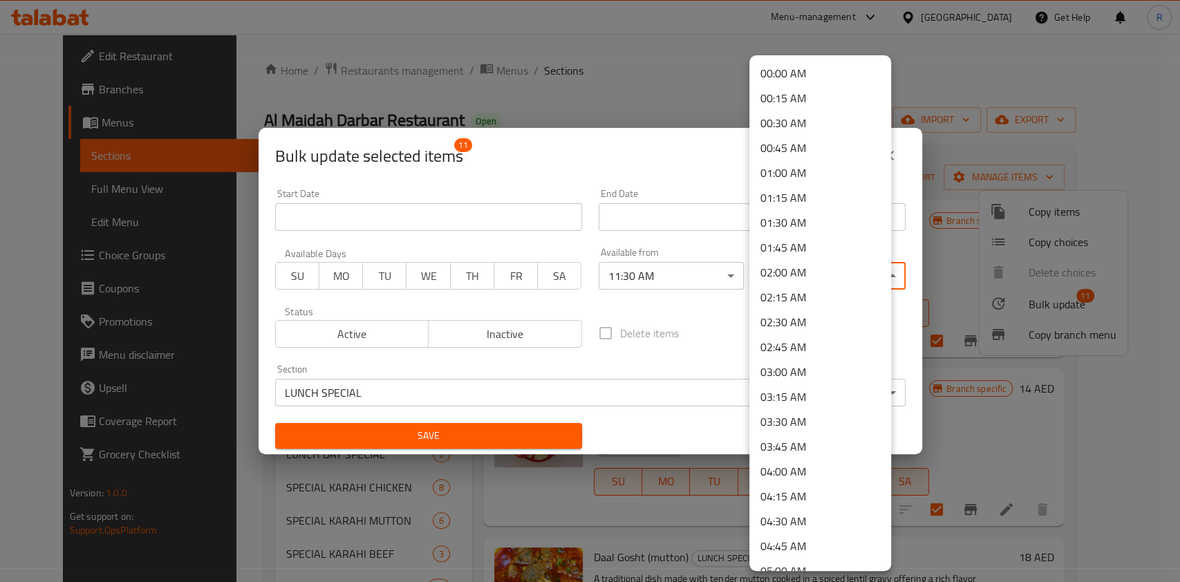
click at [817, 281] on body "​ Menu-management [GEOGRAPHIC_DATA] Get Help R Edit Restaurant Branches Menus S…" at bounding box center [590, 308] width 1180 height 548
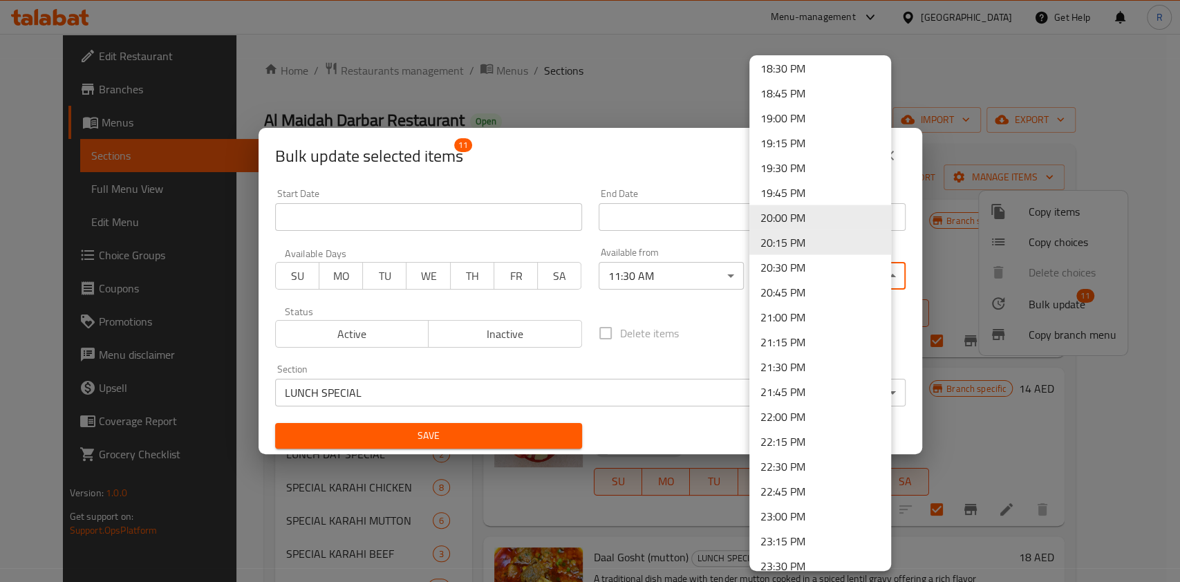
scroll to position [1910, 0]
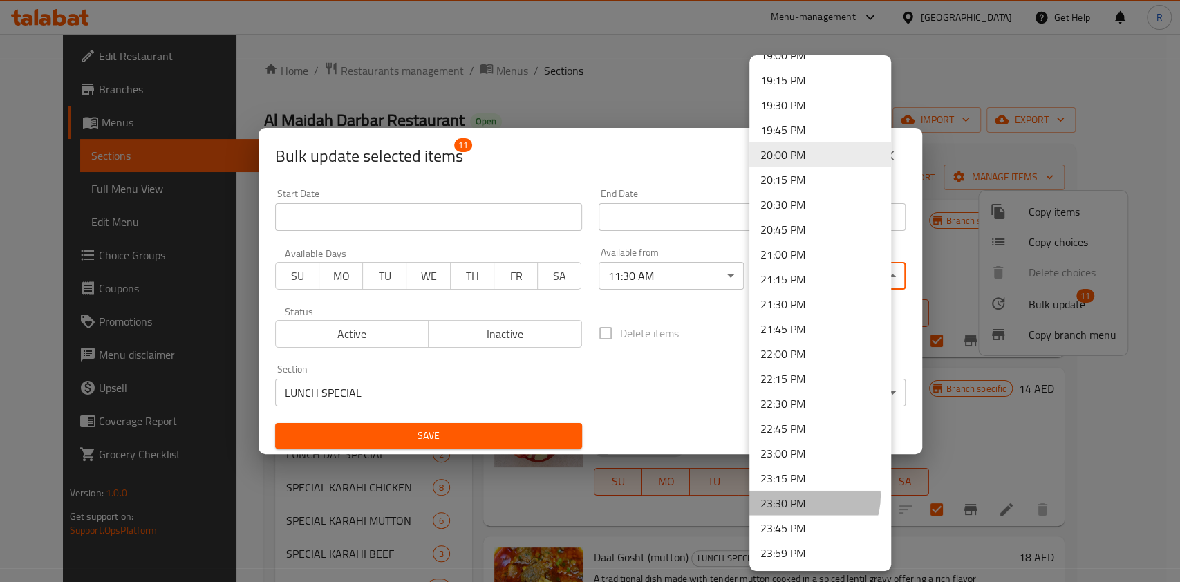
click at [806, 496] on li "23:30 PM" at bounding box center [821, 503] width 142 height 25
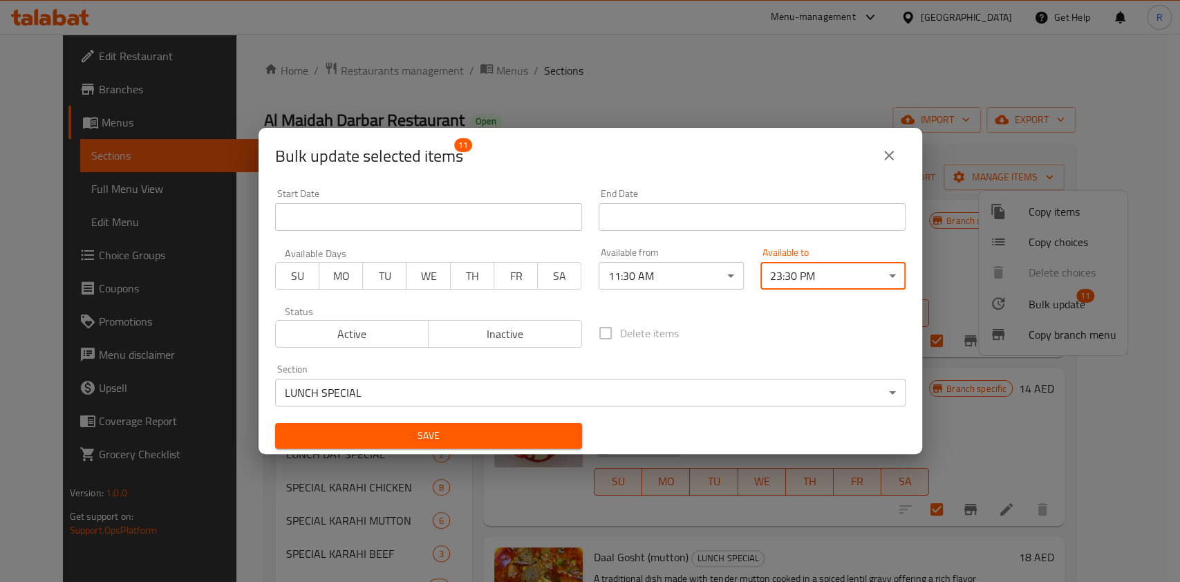
click at [515, 436] on span "Save" at bounding box center [428, 435] width 285 height 17
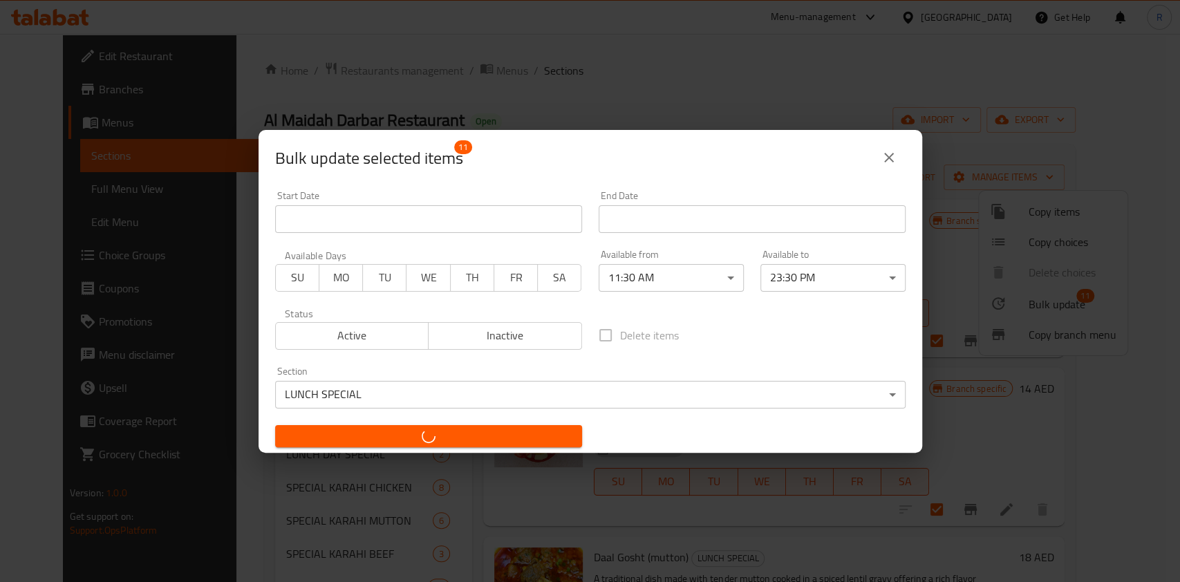
checkbox input "false"
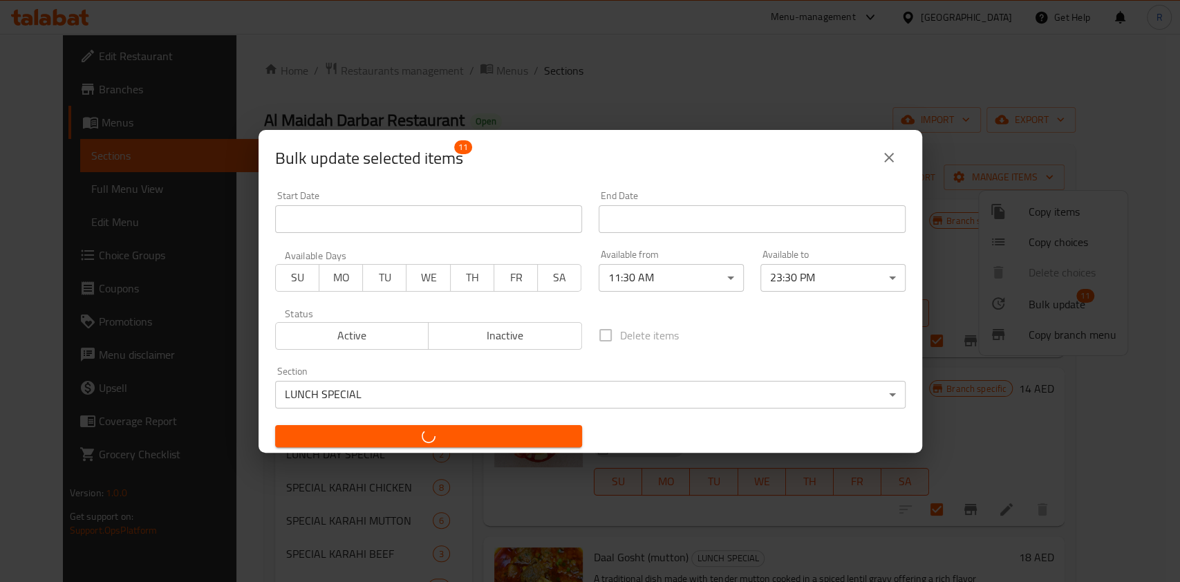
checkbox input "false"
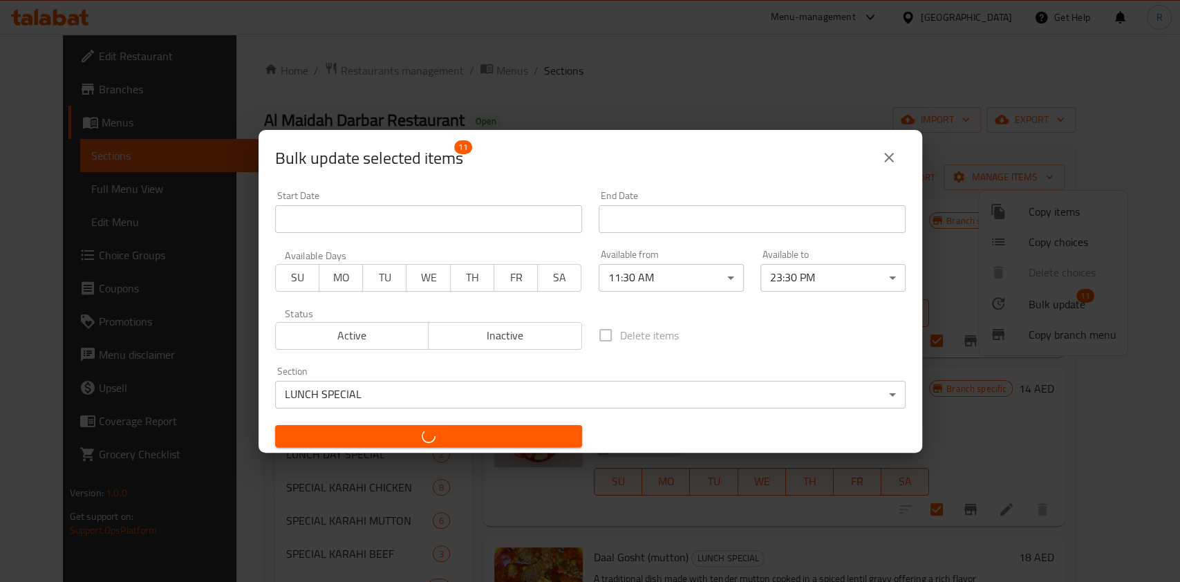
checkbox input "false"
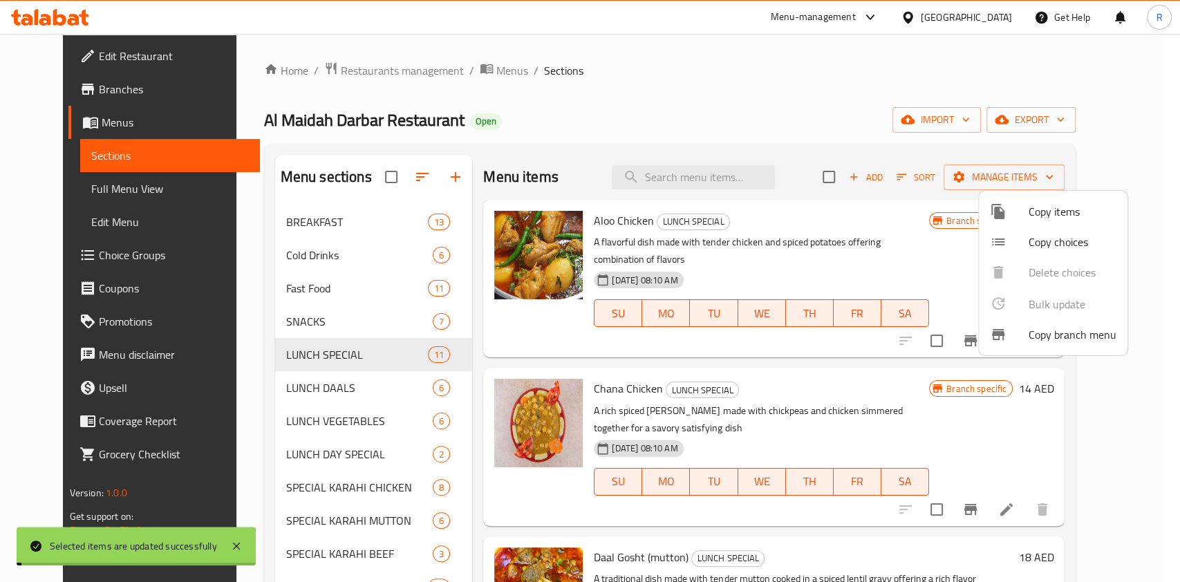
click at [290, 390] on div at bounding box center [590, 291] width 1180 height 582
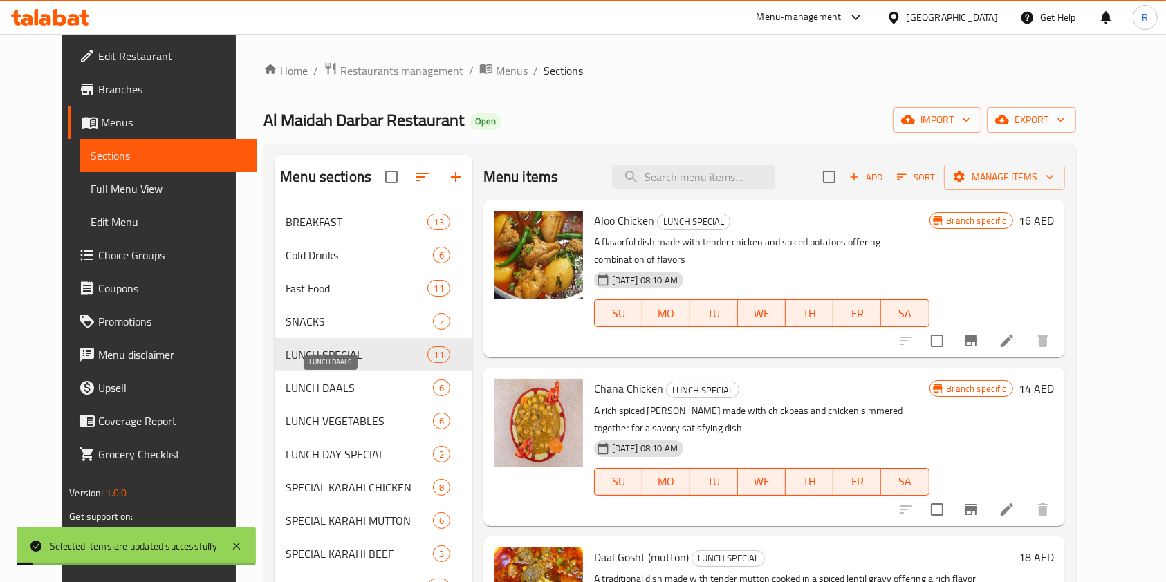
click at [316, 384] on span "LUNCH DAALS" at bounding box center [359, 388] width 147 height 17
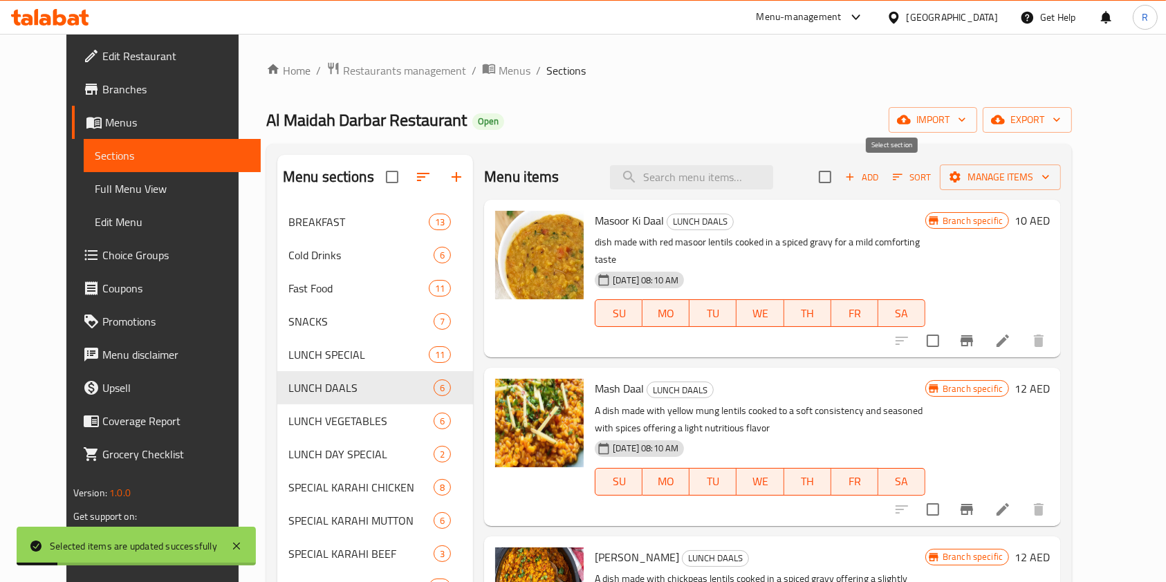
click at [840, 181] on input "checkbox" at bounding box center [824, 177] width 29 height 29
checkbox input "true"
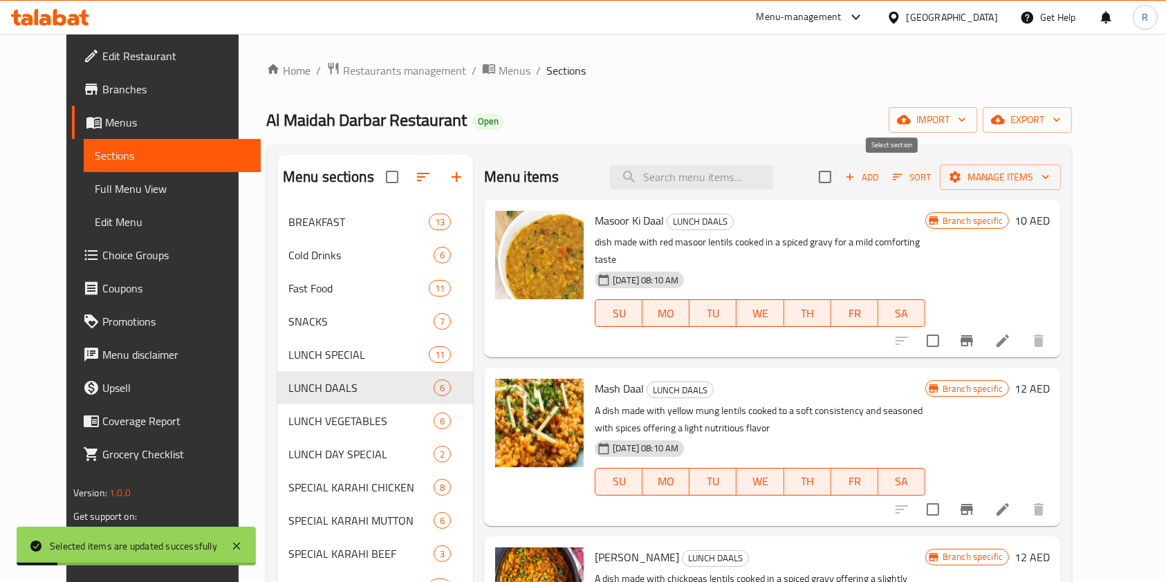
checkbox input "true"
click at [1050, 177] on span "Manage items" at bounding box center [1000, 177] width 99 height 17
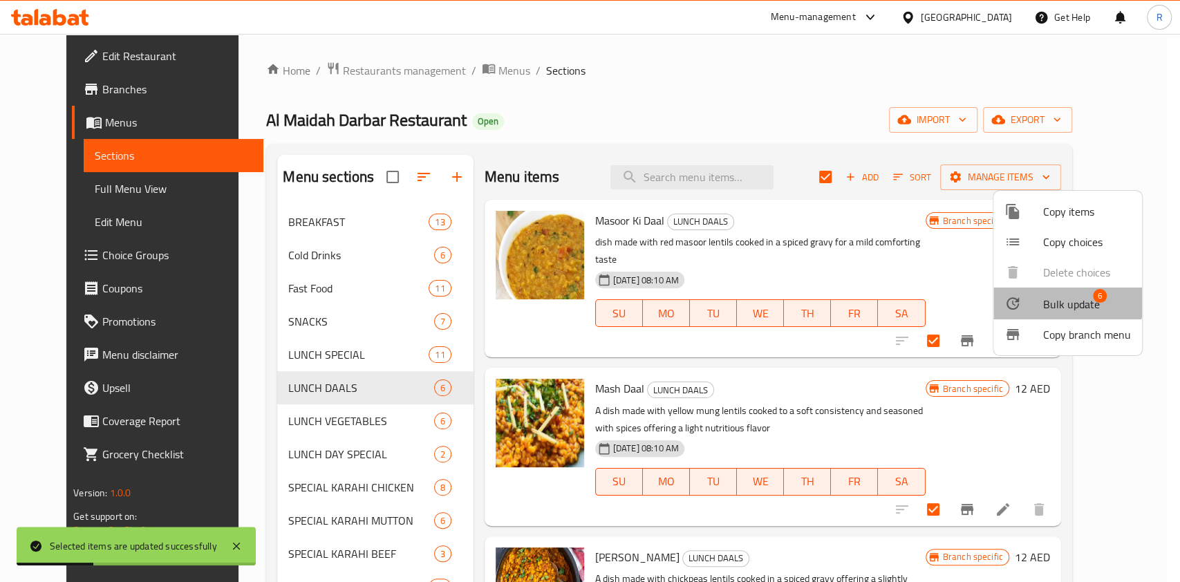
click at [1062, 296] on li "Bulk update 6" at bounding box center [1068, 304] width 149 height 32
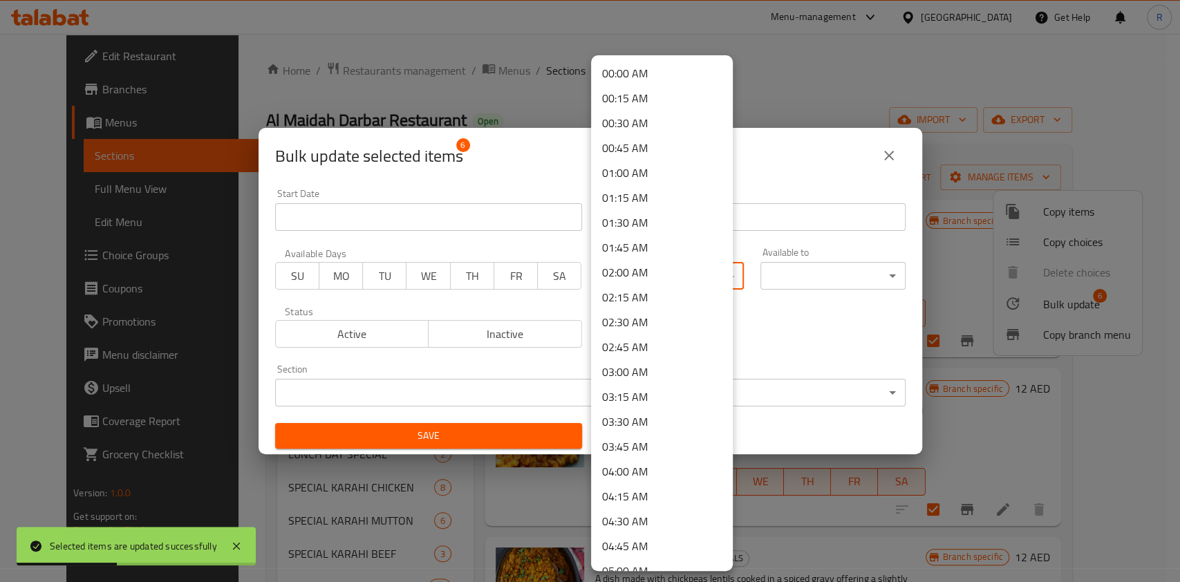
click at [665, 269] on body "Selected items are updated successfully ​ Menu-management [GEOGRAPHIC_DATA] Get…" at bounding box center [590, 308] width 1180 height 548
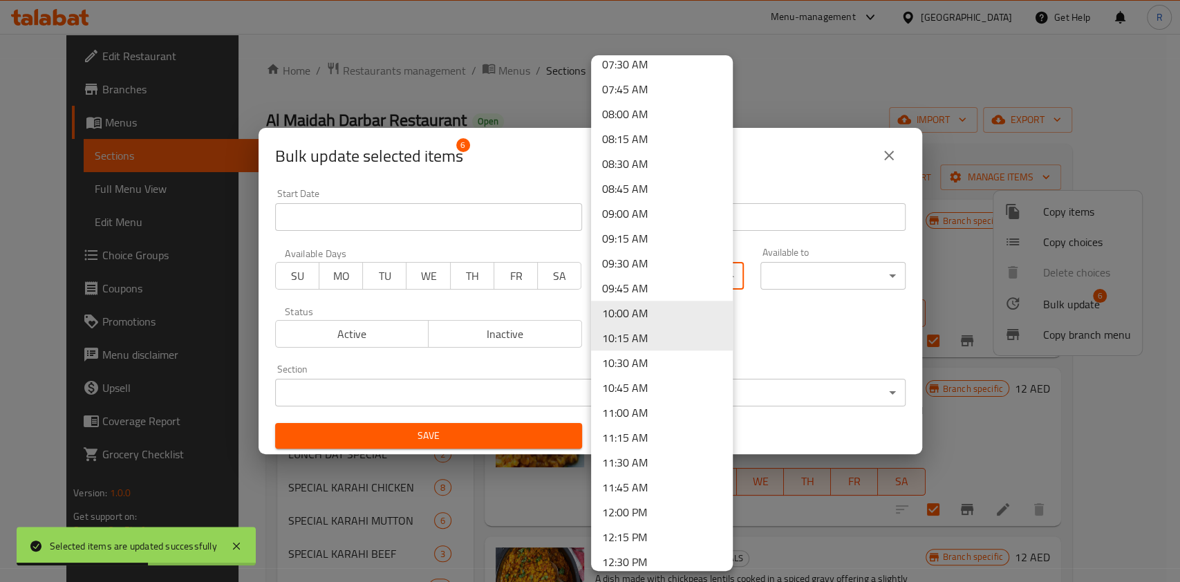
click at [643, 459] on li "11:30 AM" at bounding box center [662, 462] width 142 height 25
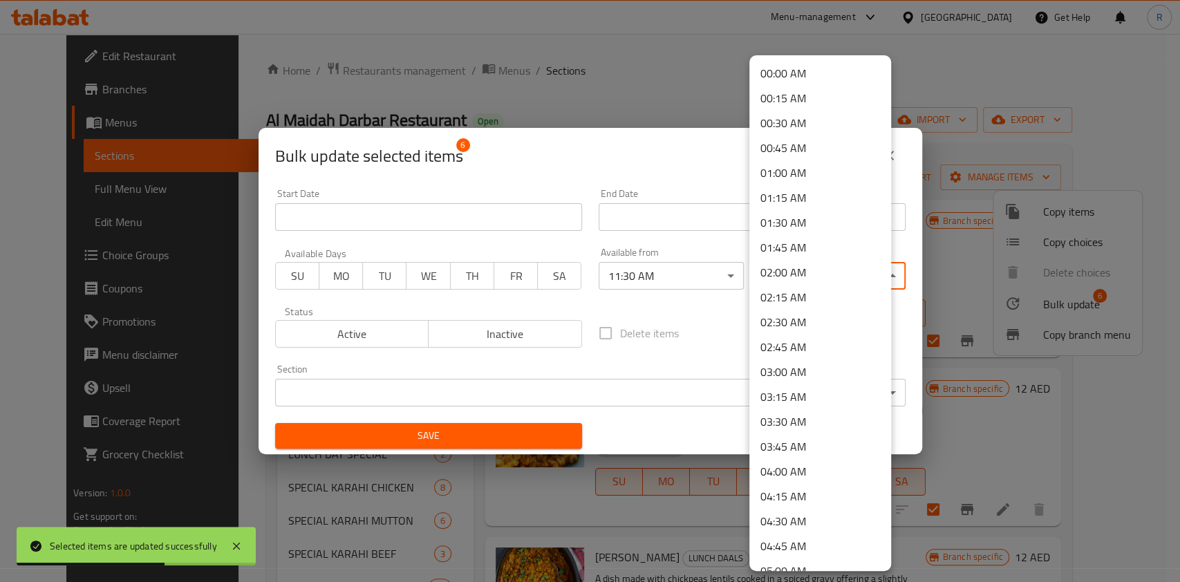
click at [827, 270] on body "Selected items are updated successfully ​ Menu-management [GEOGRAPHIC_DATA] Get…" at bounding box center [590, 308] width 1180 height 548
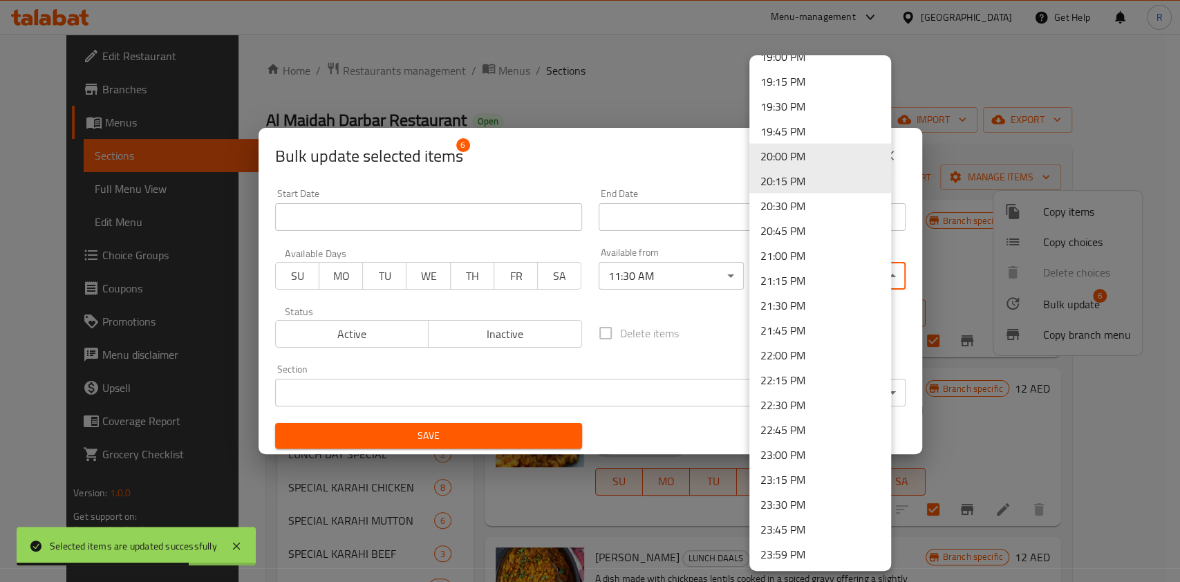
scroll to position [1910, 0]
click at [795, 501] on li "23:30 PM" at bounding box center [821, 503] width 142 height 25
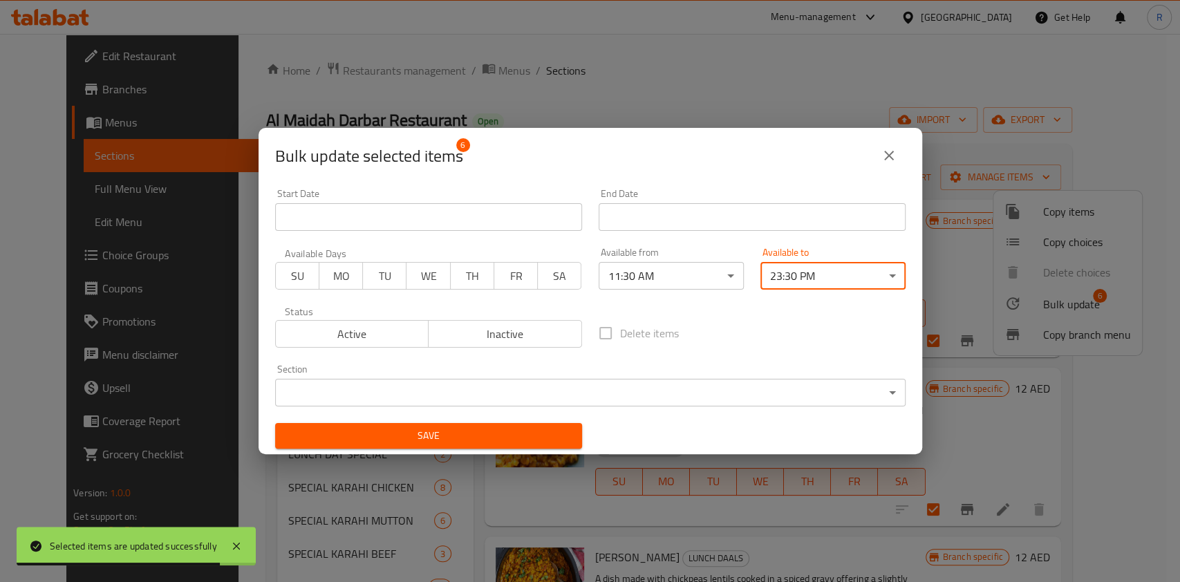
click at [525, 407] on div "Section ​ ​" at bounding box center [590, 385] width 647 height 59
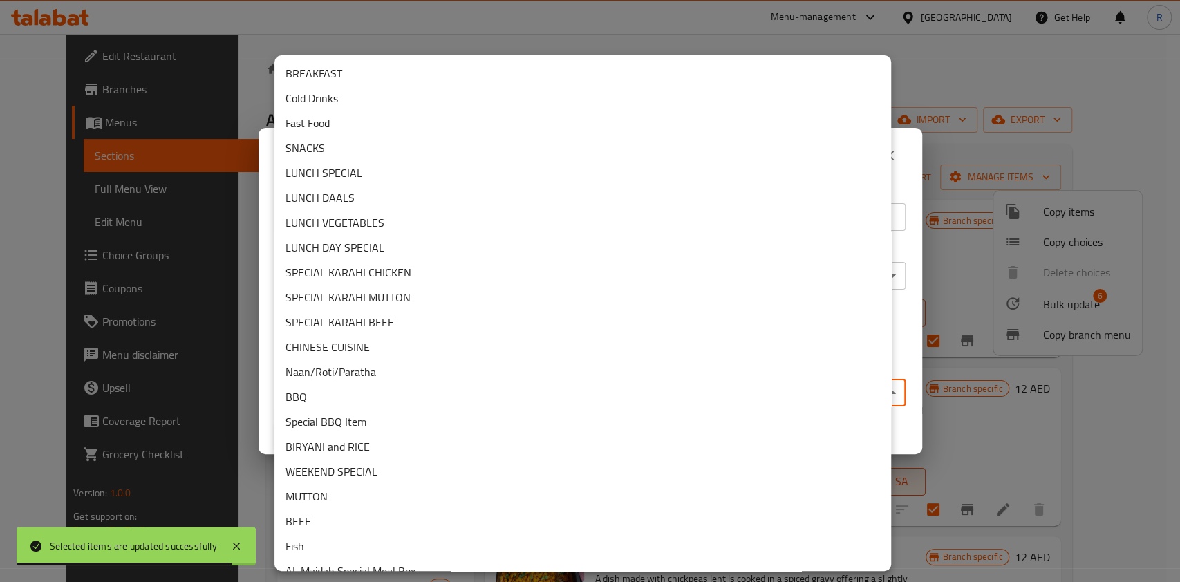
click at [533, 393] on body "Selected items are updated successfully ​ Menu-management [GEOGRAPHIC_DATA] Get…" at bounding box center [590, 308] width 1180 height 548
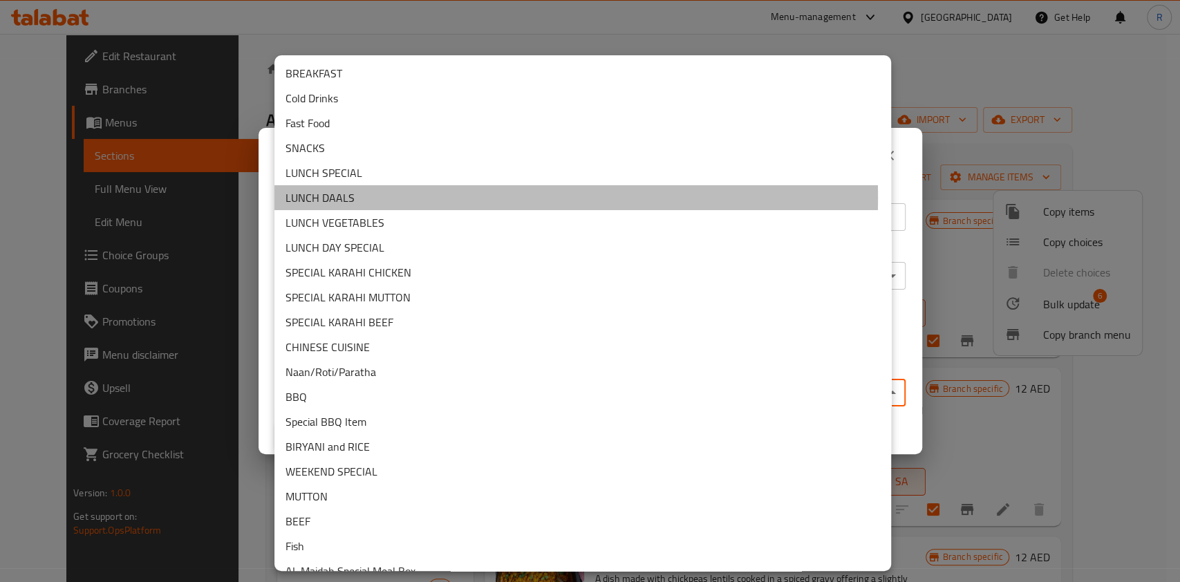
click at [345, 198] on li "LUNCH DAALS" at bounding box center [583, 197] width 617 height 25
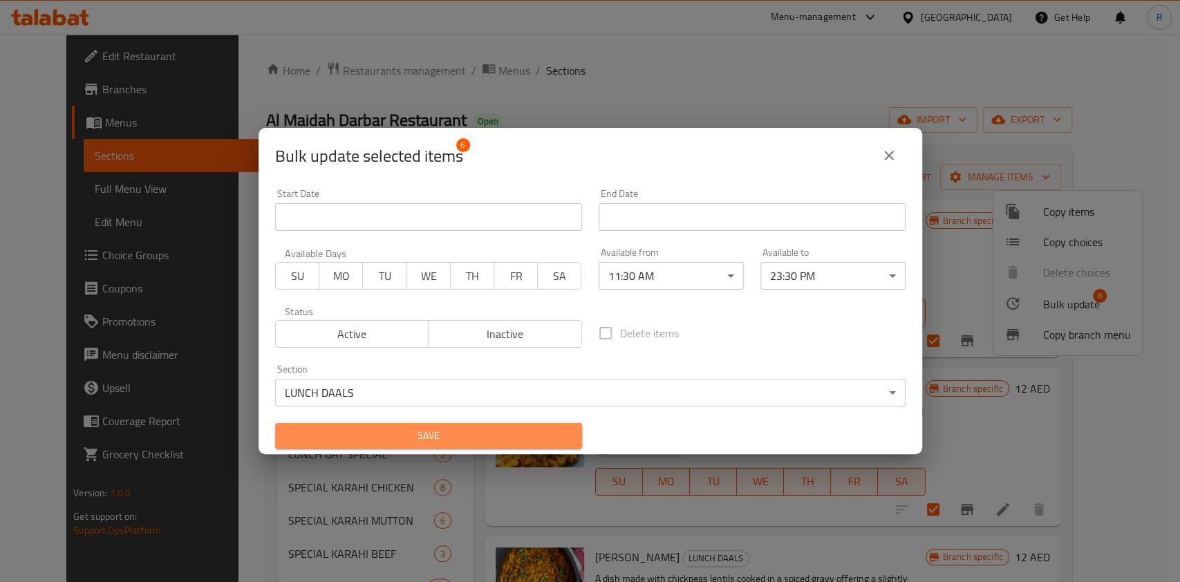
click at [446, 426] on button "Save" at bounding box center [428, 436] width 307 height 26
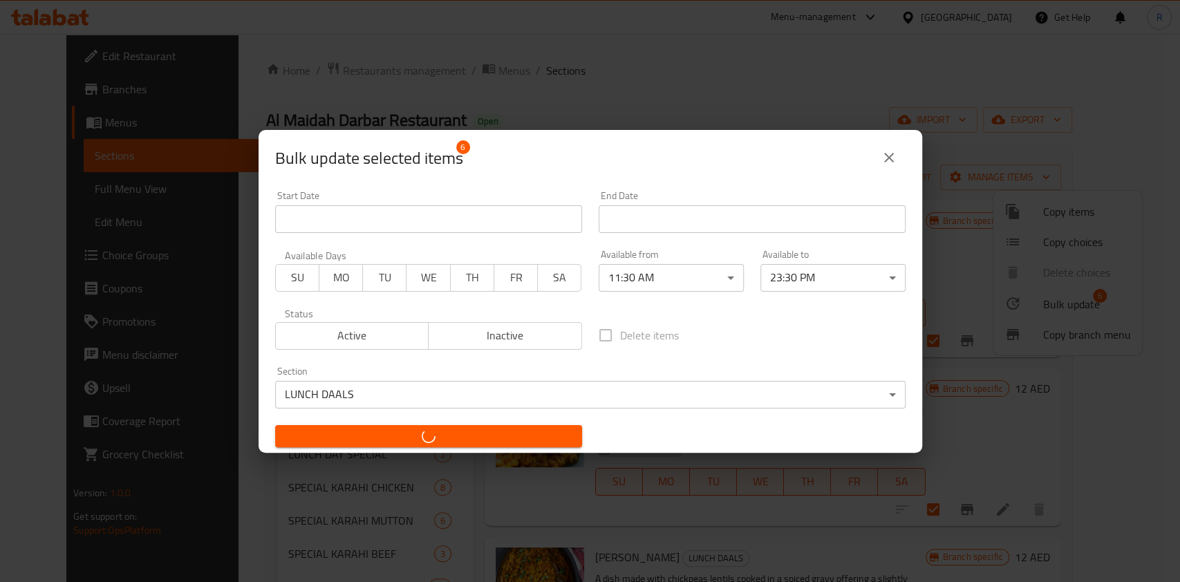
checkbox input "false"
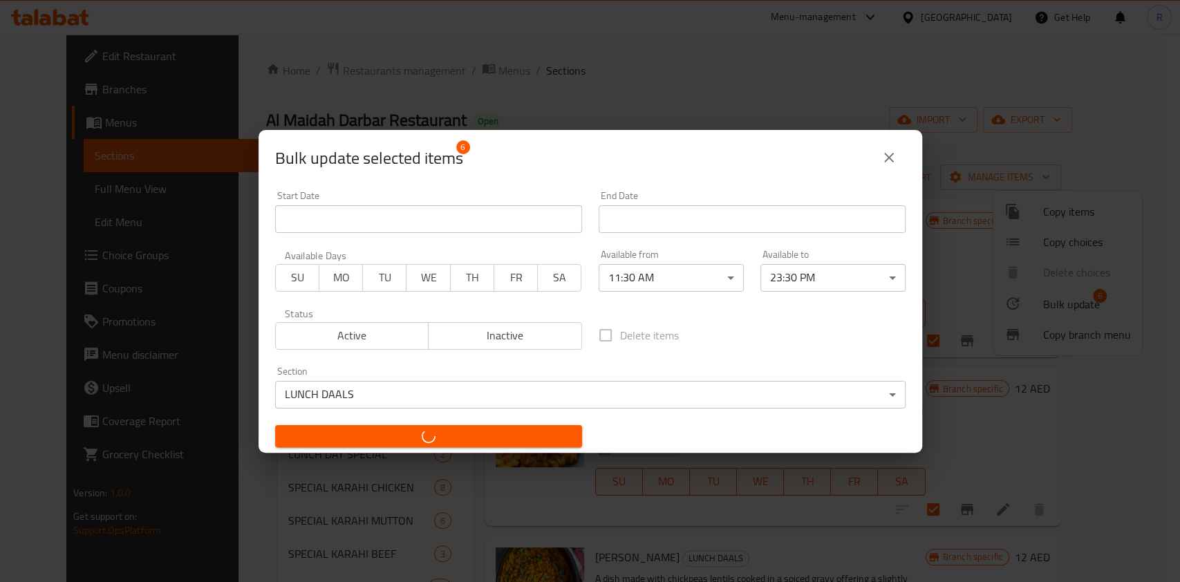
checkbox input "false"
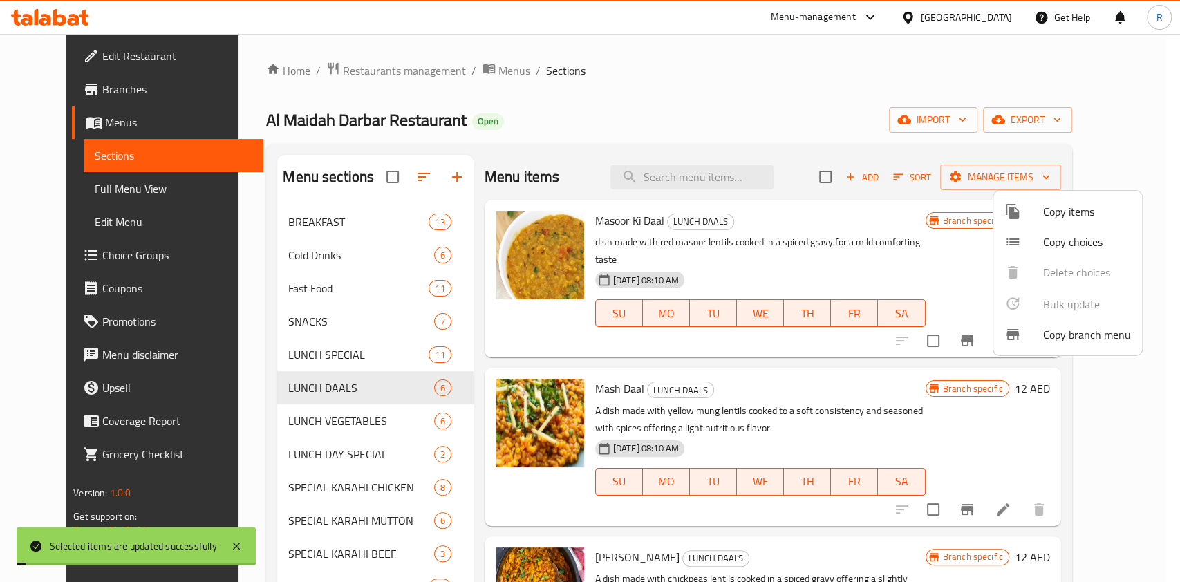
click at [284, 421] on div at bounding box center [590, 291] width 1180 height 582
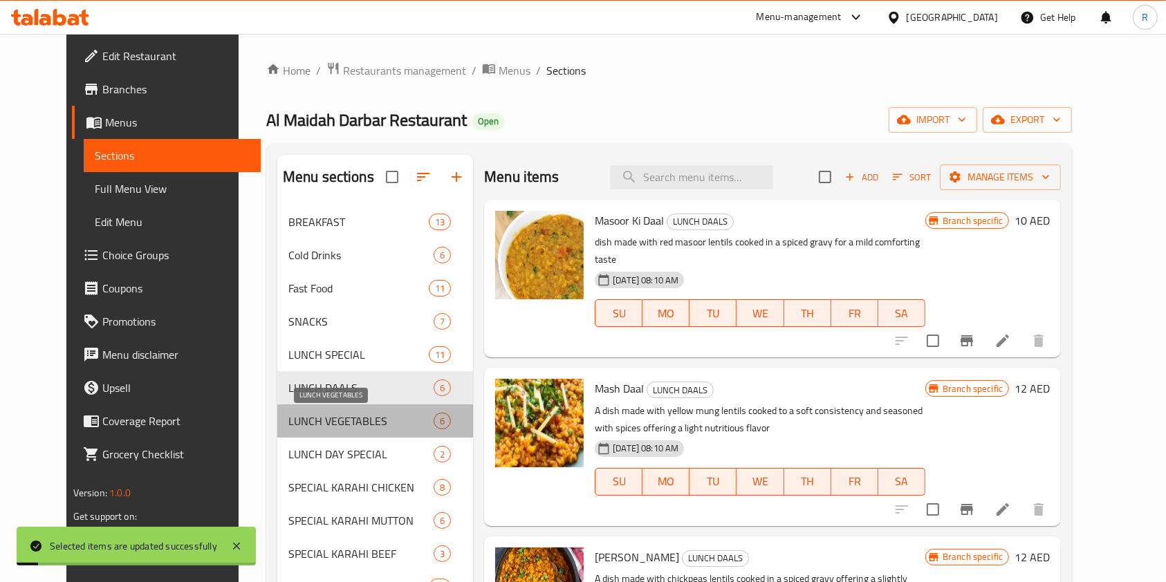
click at [302, 423] on span "LUNCH VEGETABLES" at bounding box center [360, 421] width 145 height 17
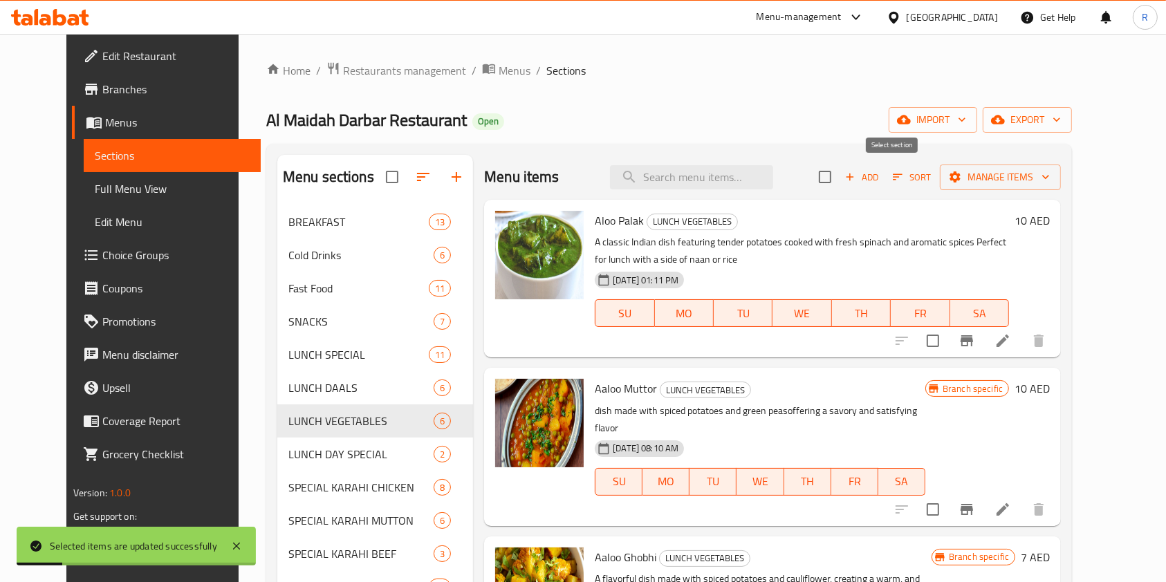
drag, startPoint x: 889, startPoint y: 176, endPoint x: 935, endPoint y: 171, distance: 46.6
click at [840, 175] on input "checkbox" at bounding box center [824, 177] width 29 height 29
checkbox input "true"
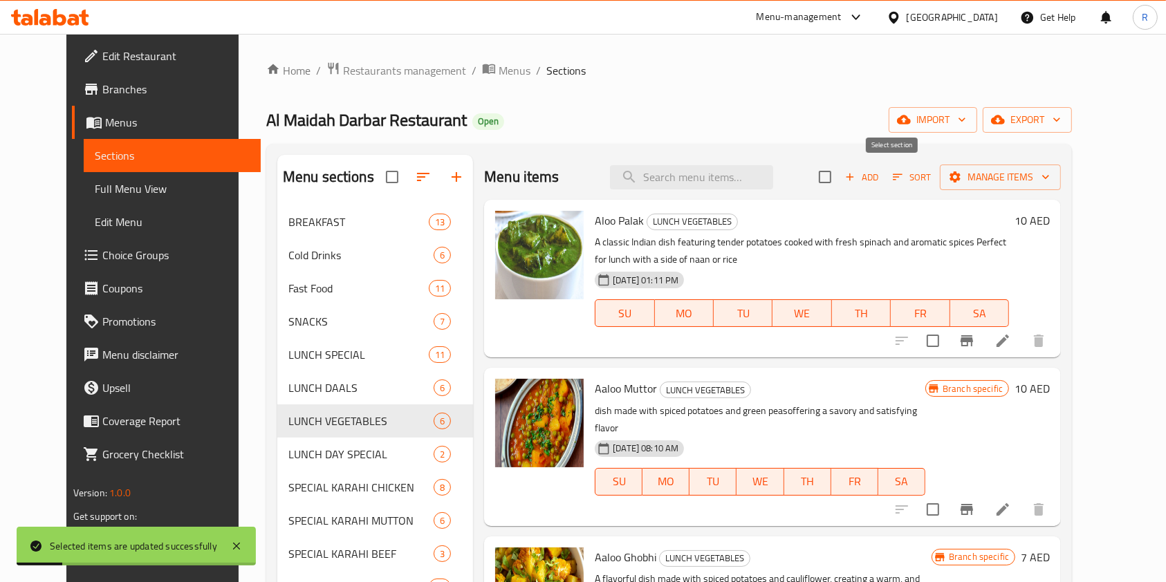
checkbox input "true"
click at [1050, 169] on span "Manage items" at bounding box center [1000, 177] width 99 height 17
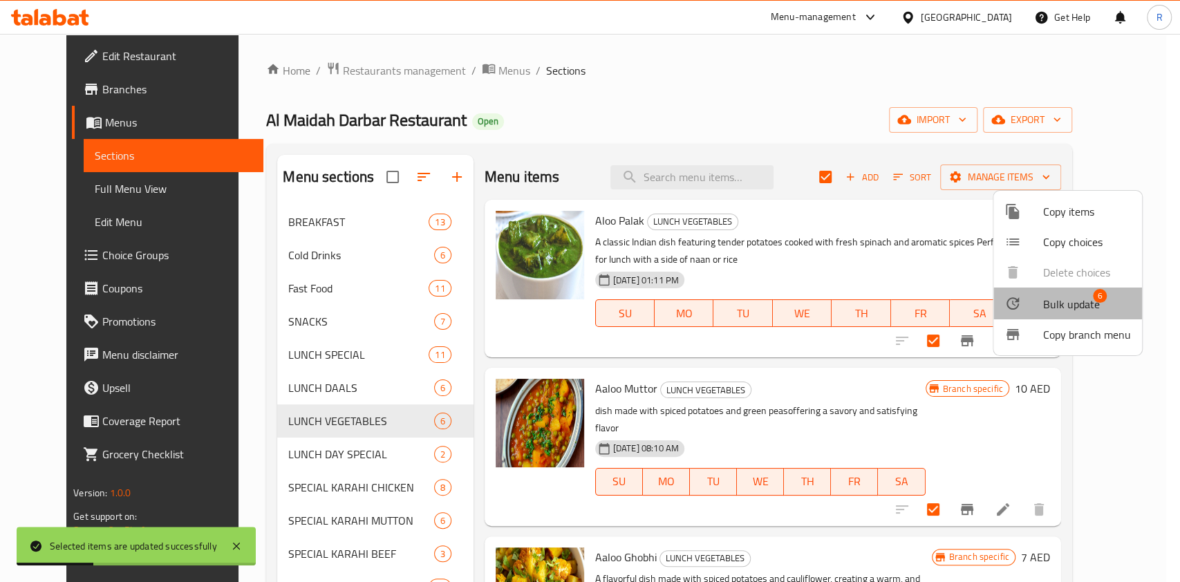
click at [1091, 296] on span "Bulk update" at bounding box center [1072, 304] width 57 height 17
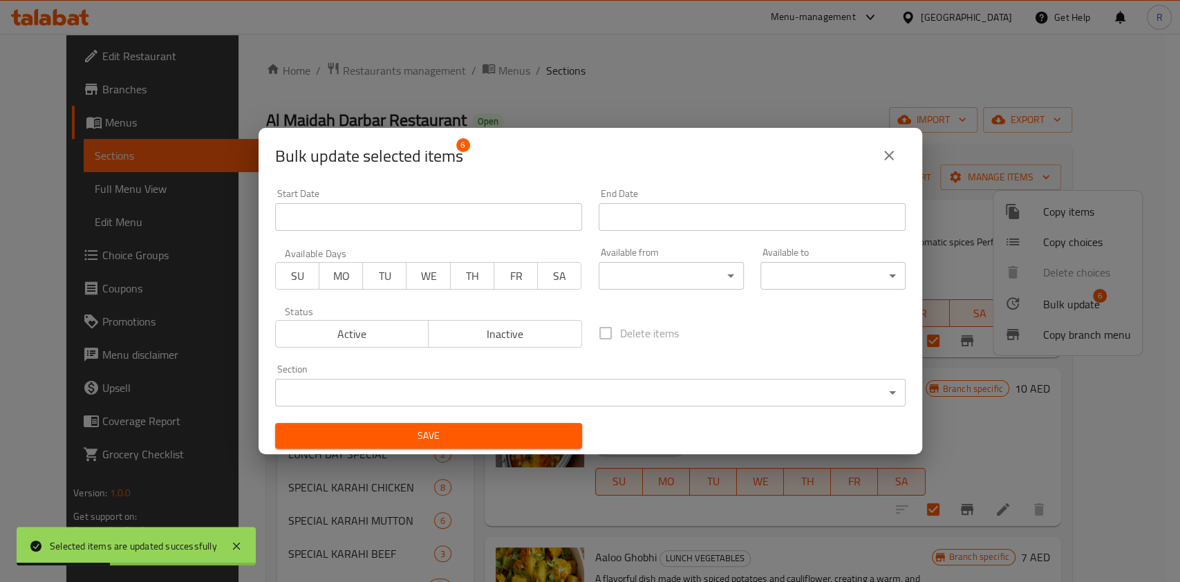
click at [636, 279] on body "Selected items are updated successfully ​ Menu-management [GEOGRAPHIC_DATA] Get…" at bounding box center [590, 308] width 1180 height 548
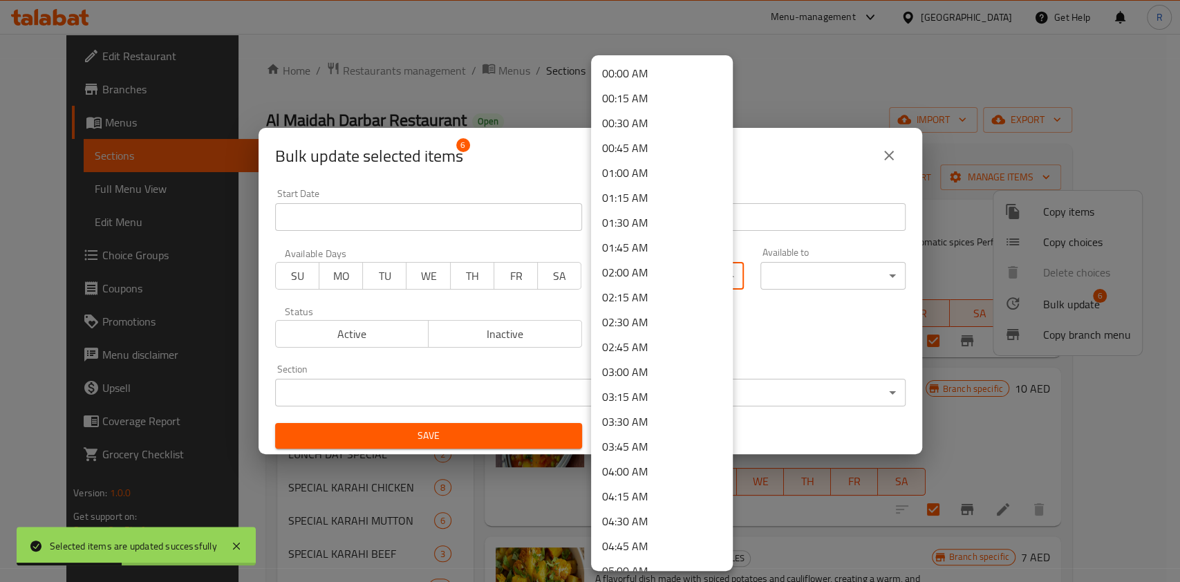
scroll to position [756, 0]
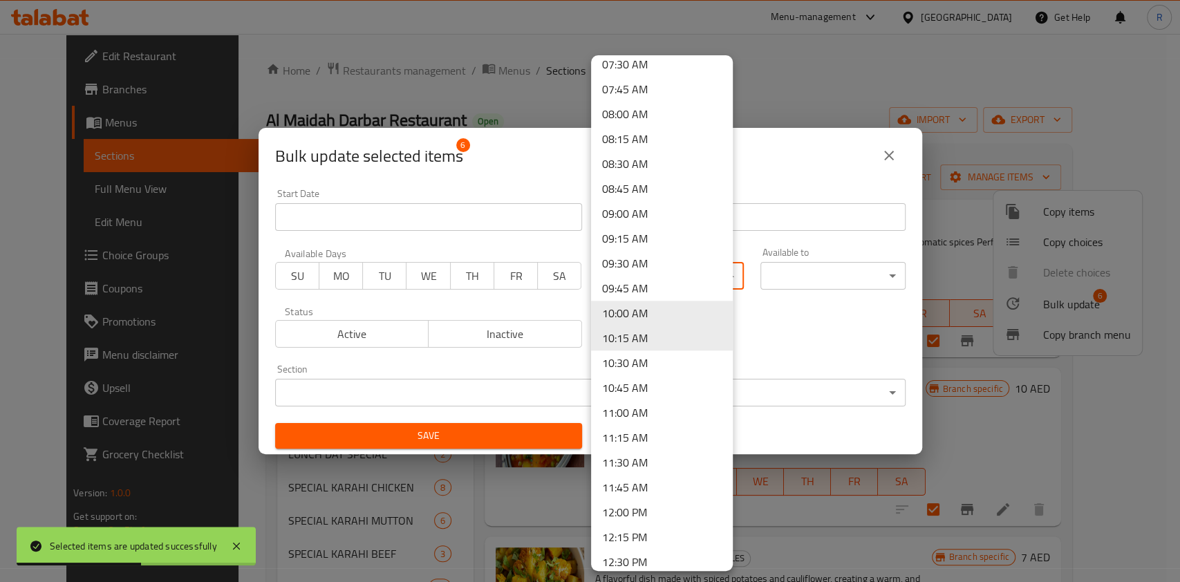
click at [651, 453] on li "11:30 AM" at bounding box center [662, 462] width 142 height 25
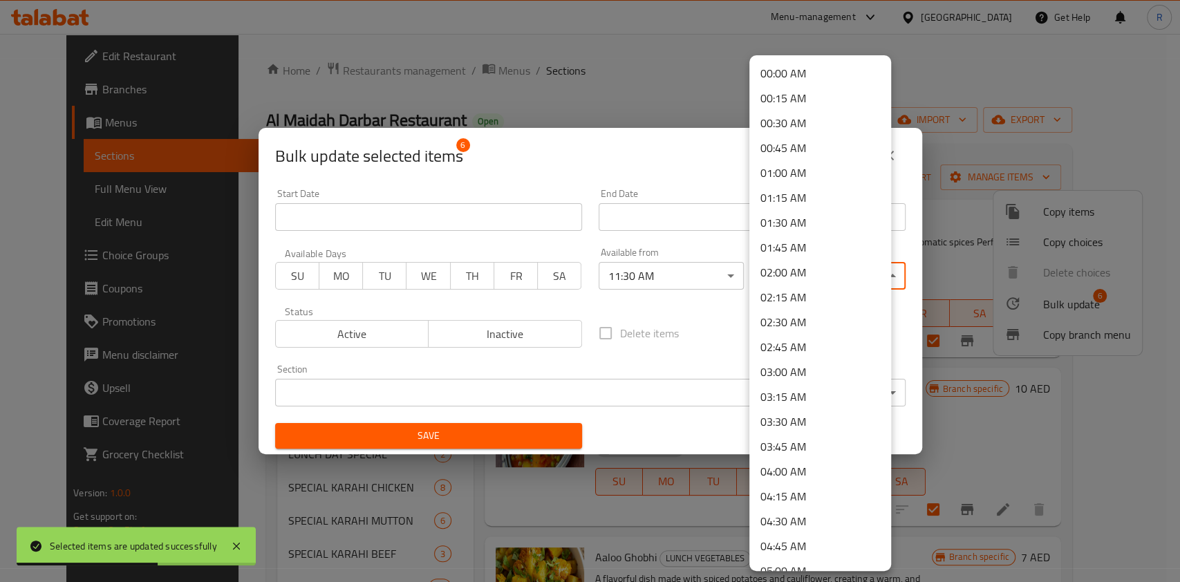
click at [810, 263] on body "Selected items are updated successfully ​ Menu-management [GEOGRAPHIC_DATA] Get…" at bounding box center [590, 308] width 1180 height 548
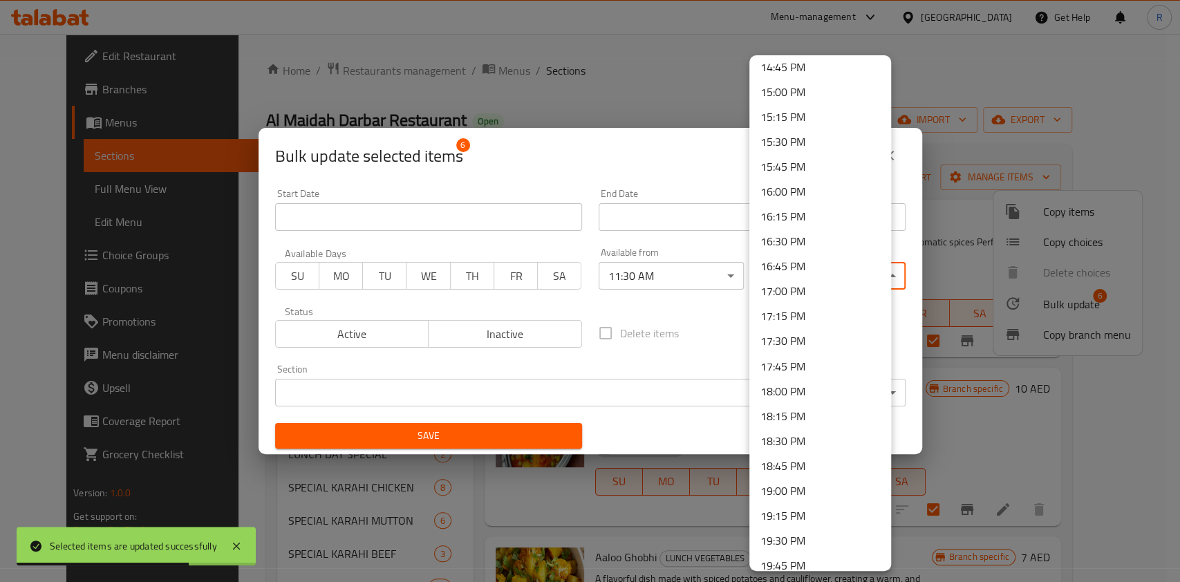
scroll to position [1910, 0]
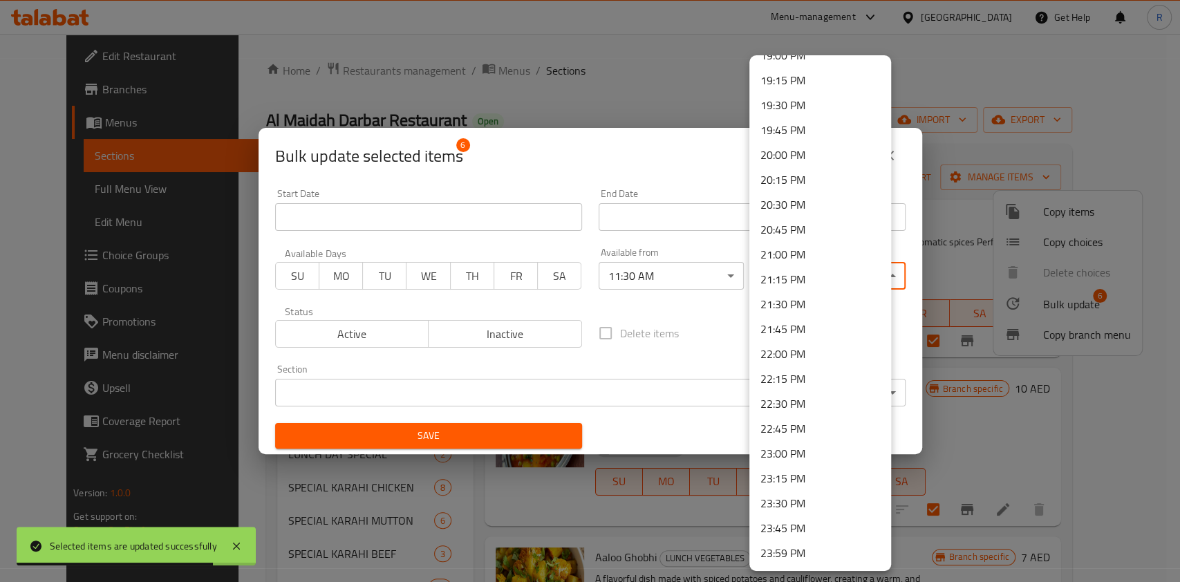
click at [797, 502] on li "23:30 PM" at bounding box center [821, 503] width 142 height 25
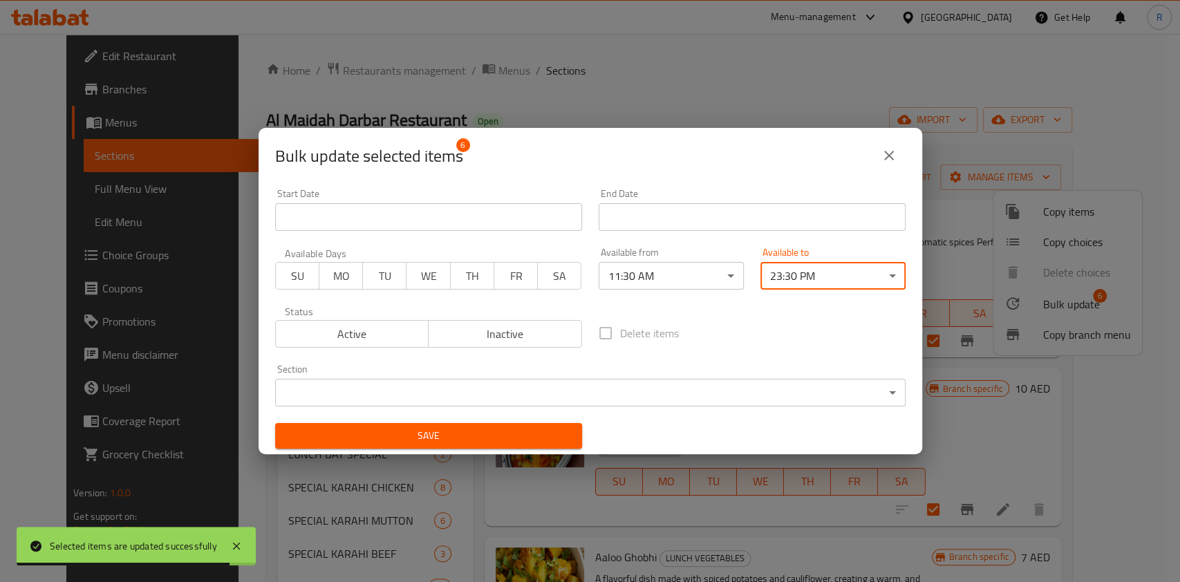
click at [472, 390] on body "Selected items are updated successfully ​ Menu-management [GEOGRAPHIC_DATA] Get…" at bounding box center [590, 308] width 1180 height 548
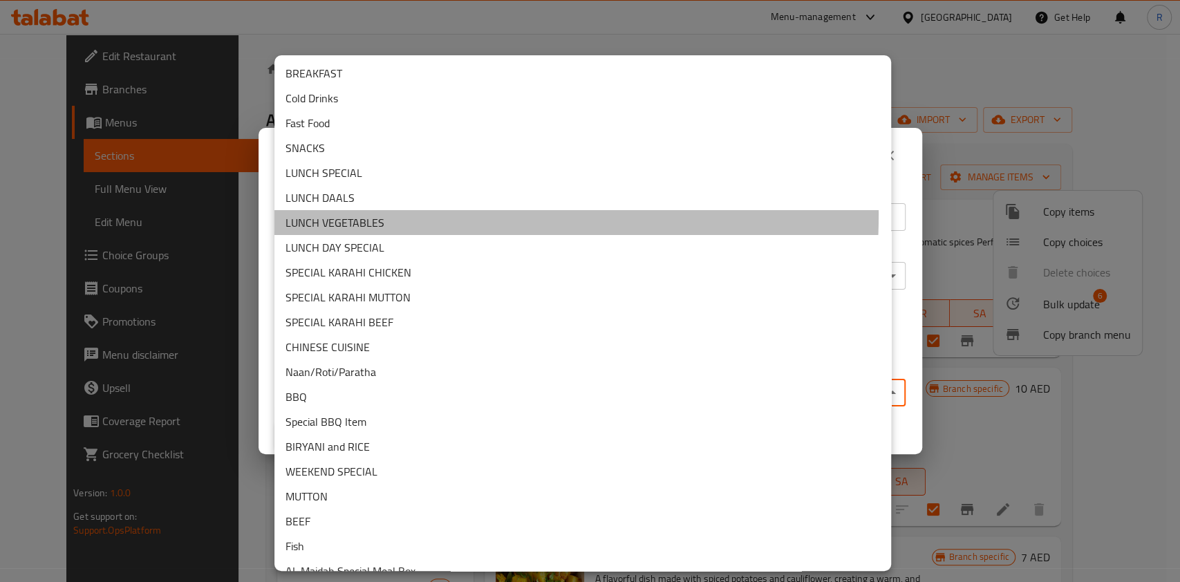
click at [397, 214] on li "LUNCH VEGETABLES" at bounding box center [583, 222] width 617 height 25
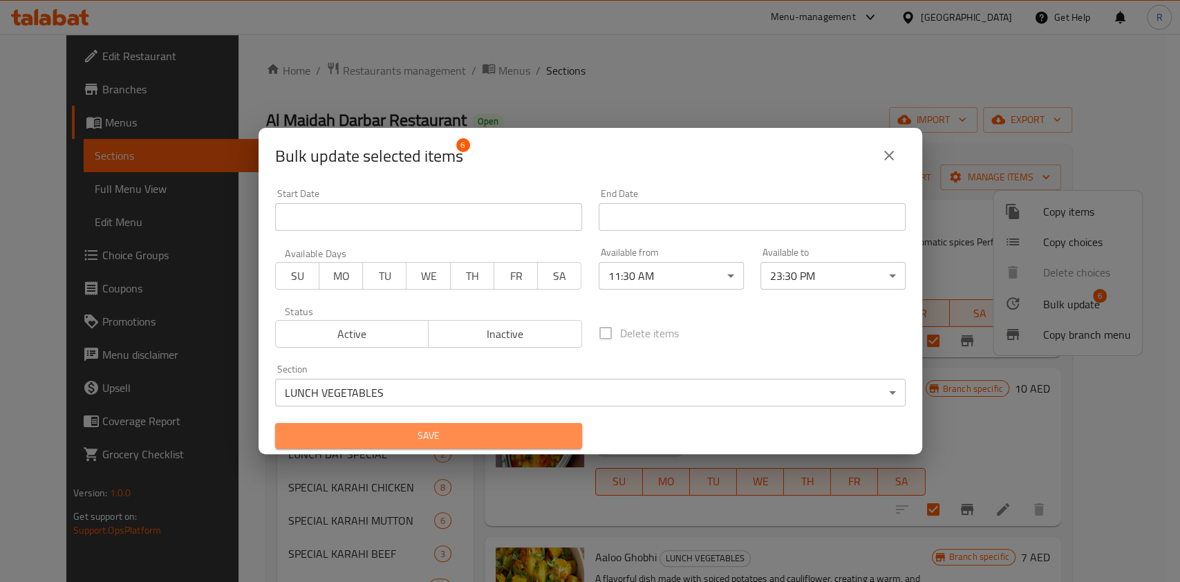
click at [478, 437] on span "Save" at bounding box center [428, 435] width 285 height 17
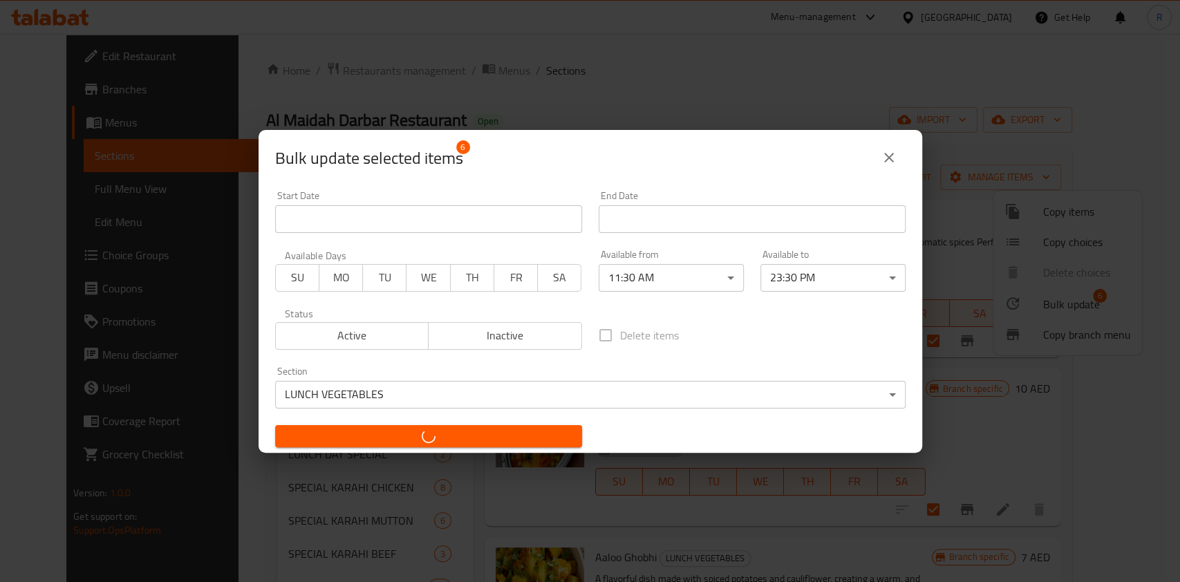
checkbox input "false"
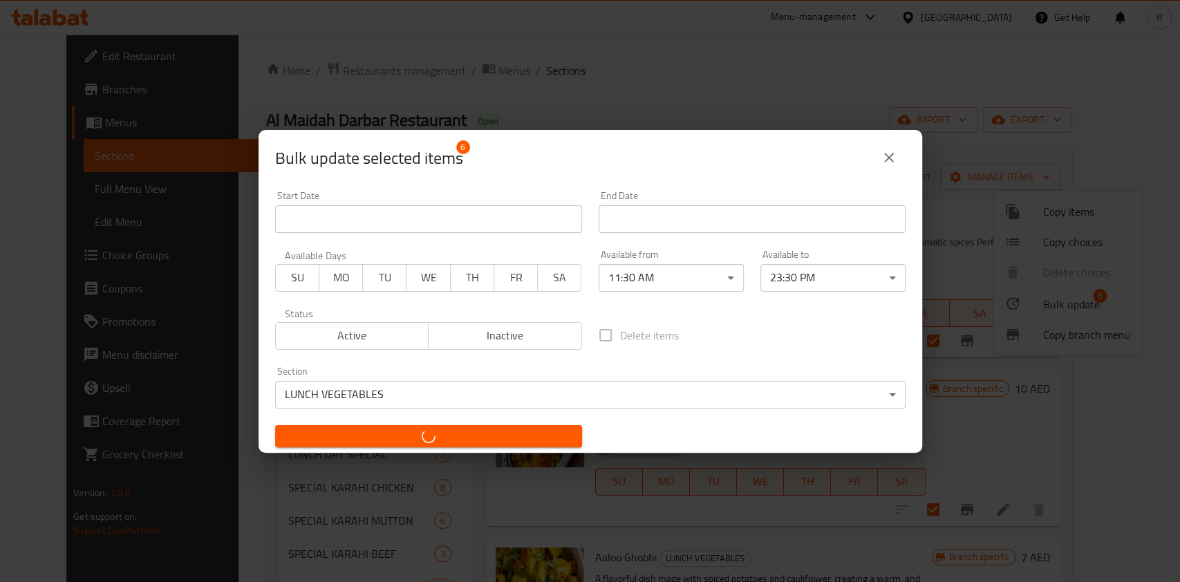
checkbox input "false"
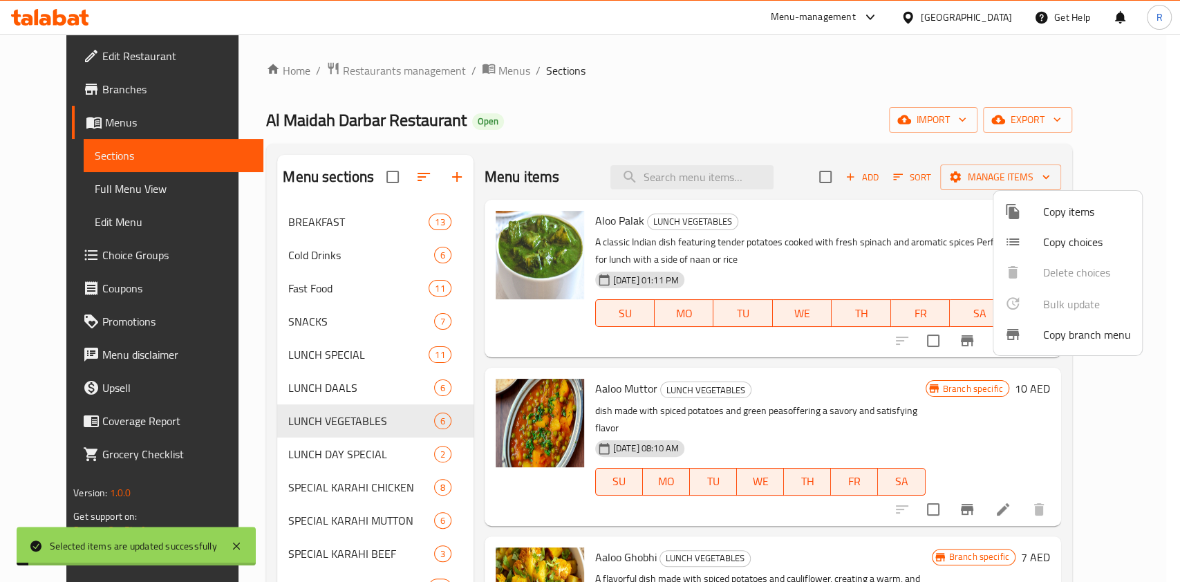
click at [324, 451] on div at bounding box center [590, 291] width 1180 height 582
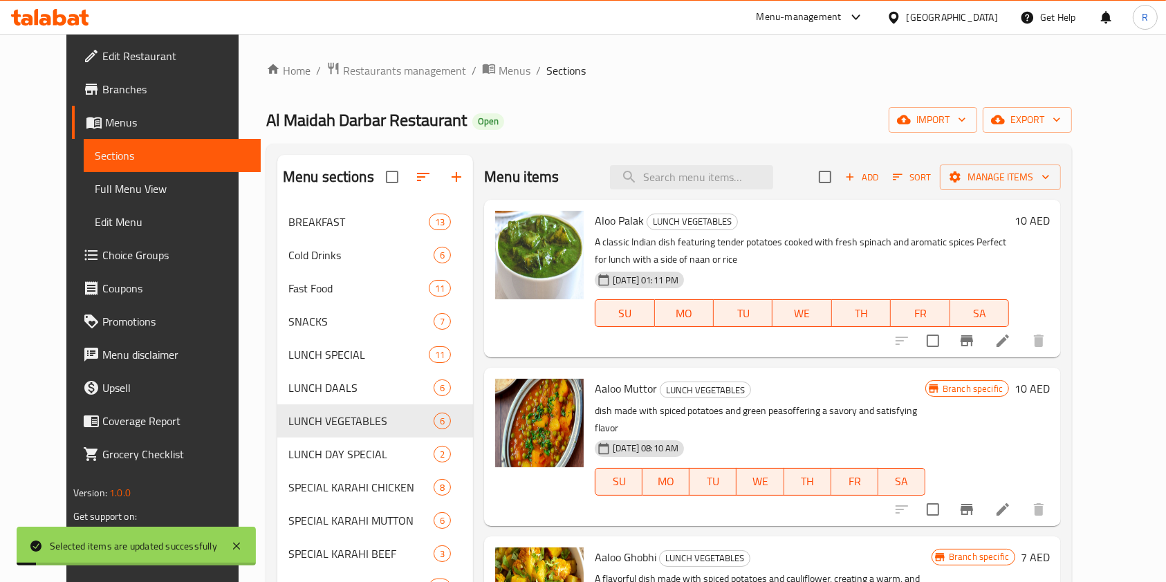
click at [324, 451] on span "LUNCH DAY SPECIAL" at bounding box center [360, 454] width 145 height 17
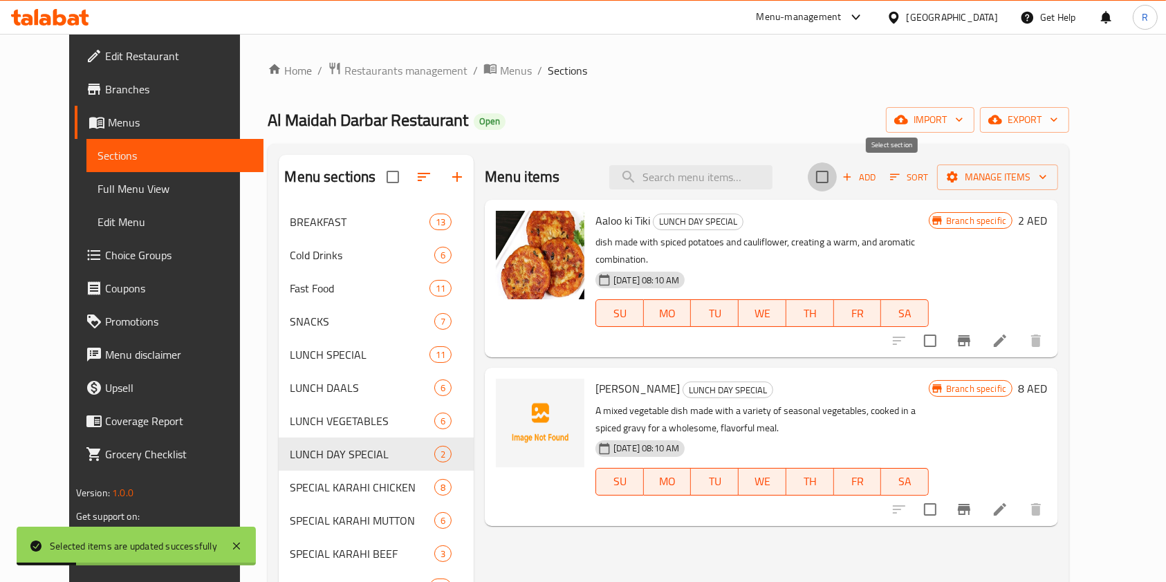
click at [837, 183] on input "checkbox" at bounding box center [822, 177] width 29 height 29
checkbox input "true"
click at [1047, 171] on span "Manage items" at bounding box center [997, 177] width 99 height 17
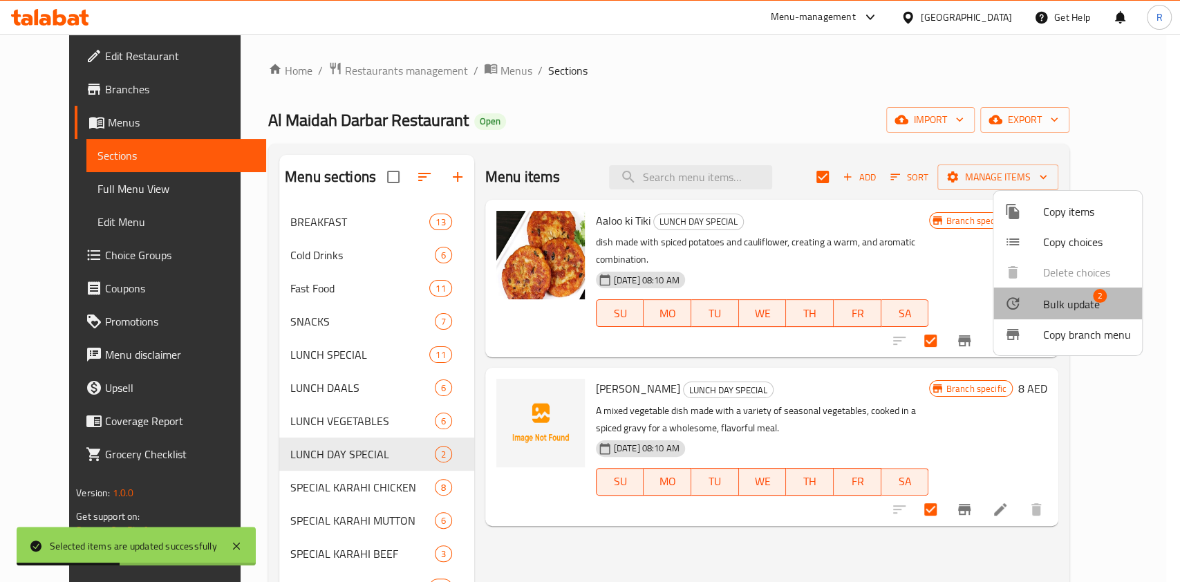
click at [1073, 299] on span "Bulk update" at bounding box center [1072, 304] width 57 height 17
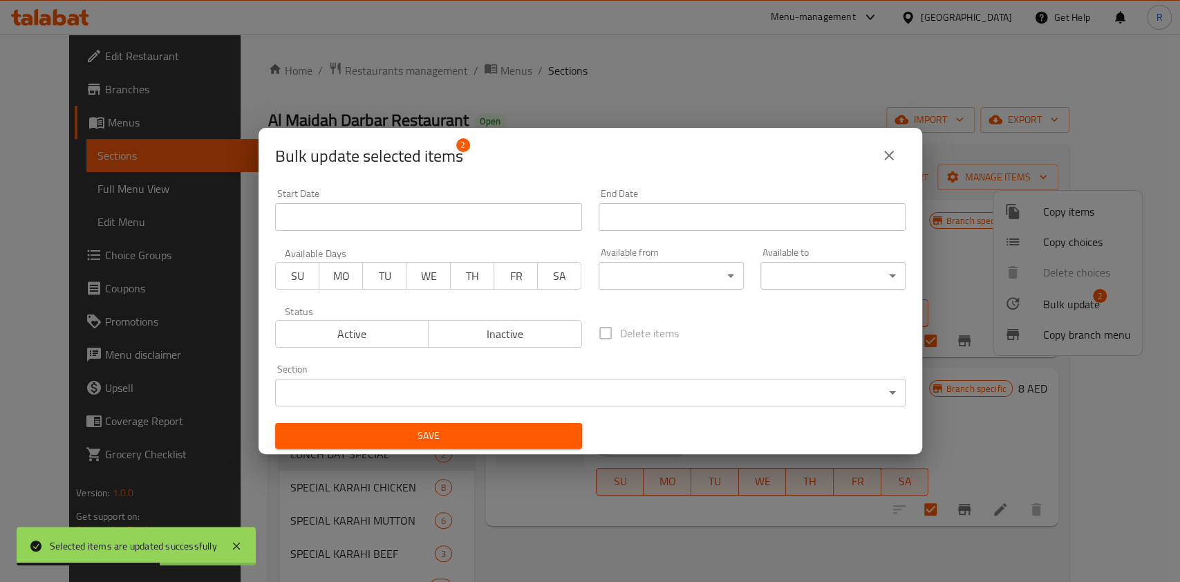
click at [642, 267] on body "Selected items are updated successfully ​ Menu-management [GEOGRAPHIC_DATA] Get…" at bounding box center [590, 308] width 1180 height 548
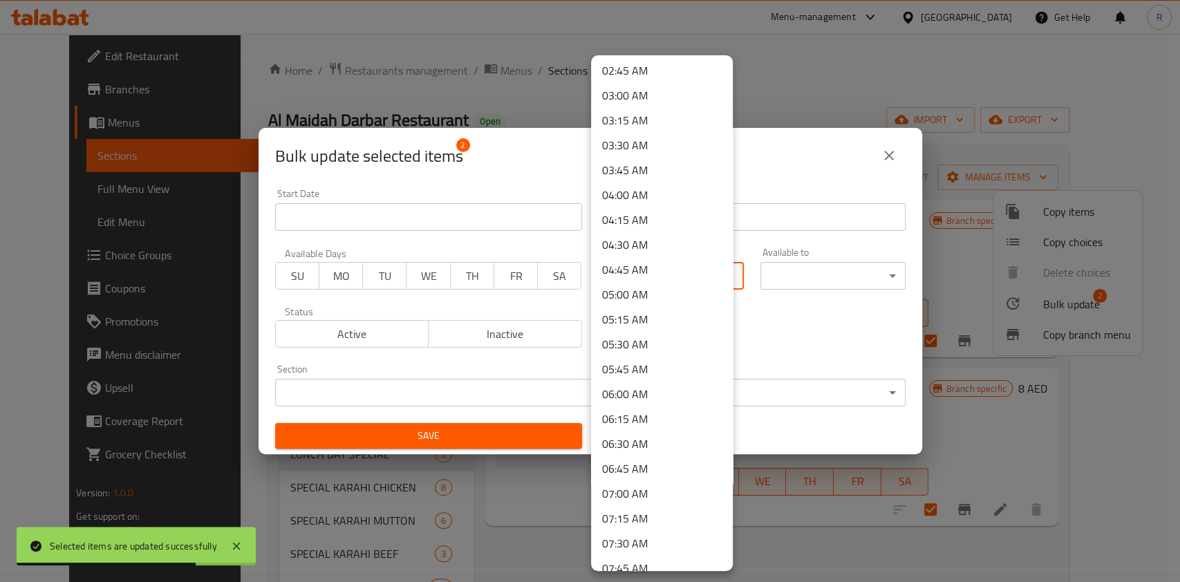
scroll to position [756, 0]
click at [652, 461] on li "11:30 AM" at bounding box center [662, 462] width 142 height 25
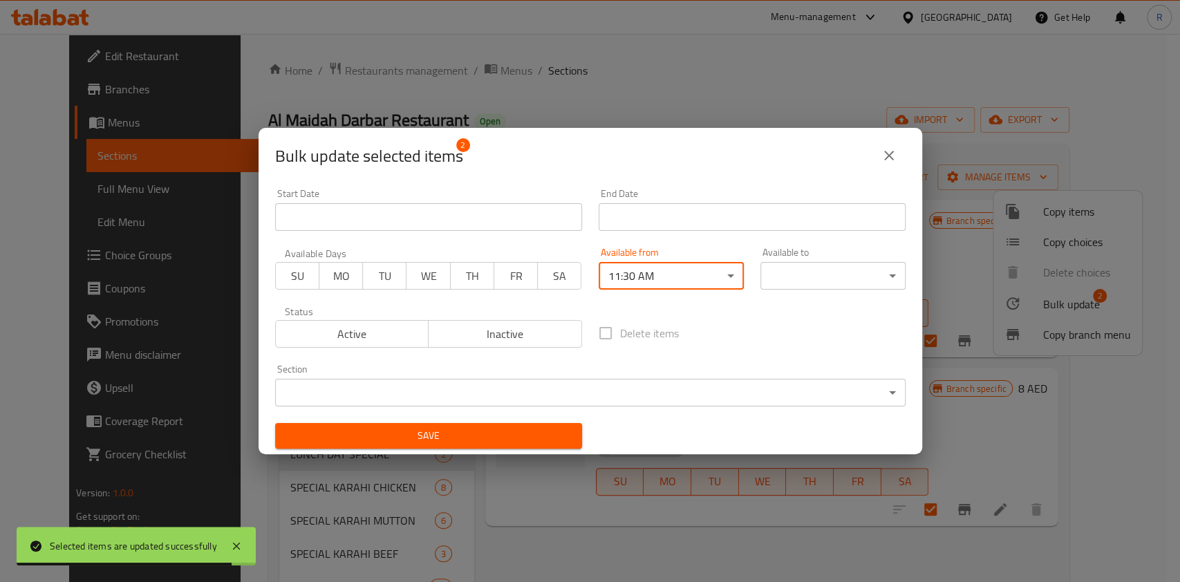
click at [496, 389] on body "Selected items are updated successfully ​ Menu-management [GEOGRAPHIC_DATA] Get…" at bounding box center [590, 308] width 1180 height 548
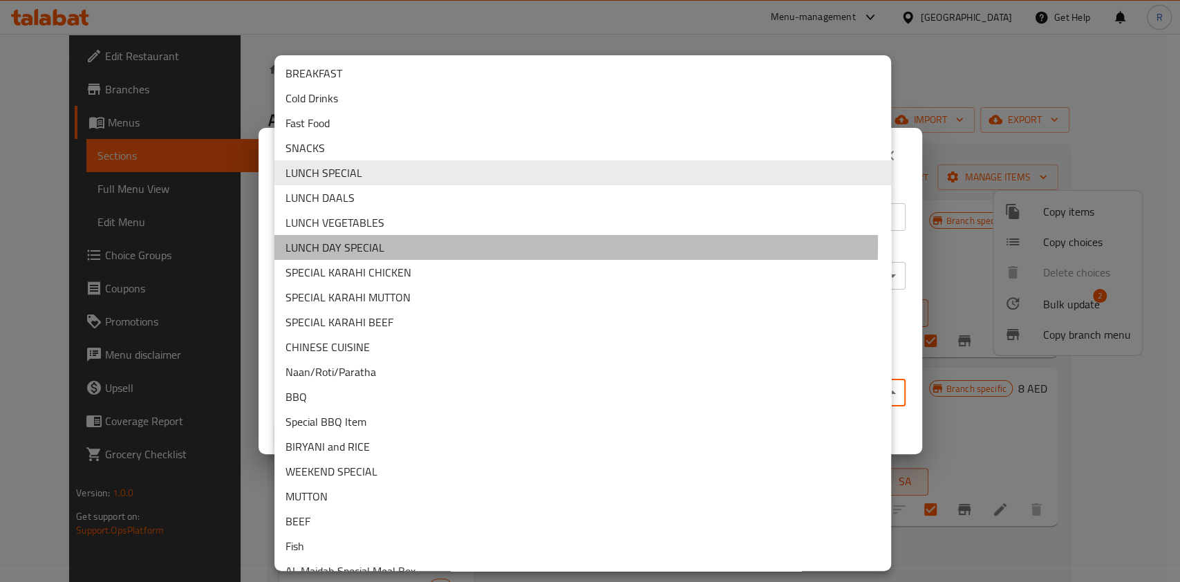
click at [358, 243] on li "LUNCH DAY SPECIAL" at bounding box center [583, 247] width 617 height 25
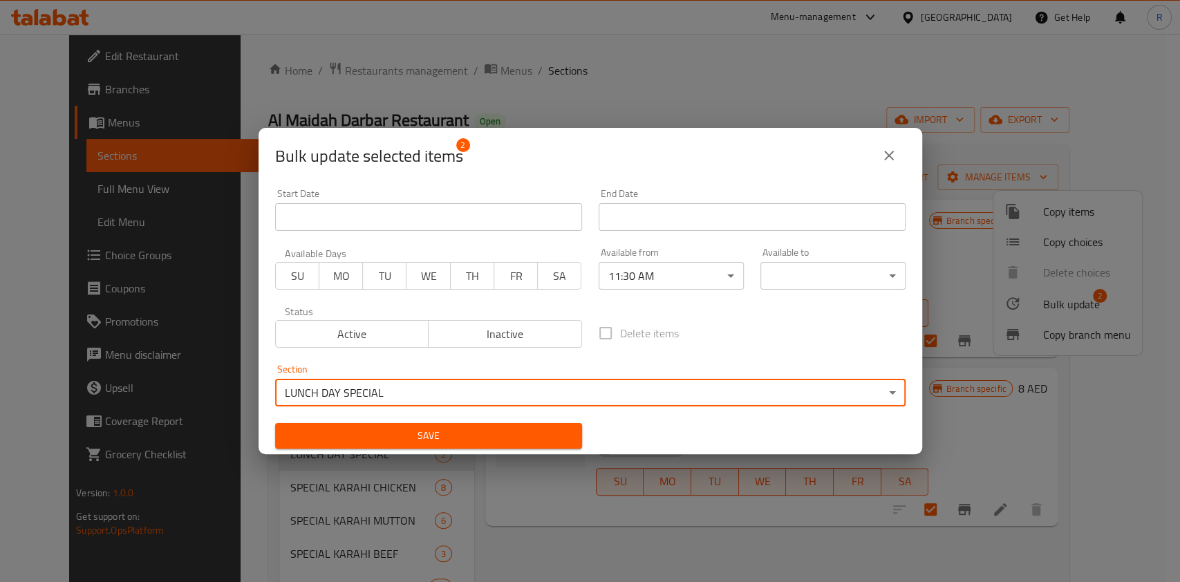
click at [457, 430] on span "Save" at bounding box center [428, 435] width 285 height 17
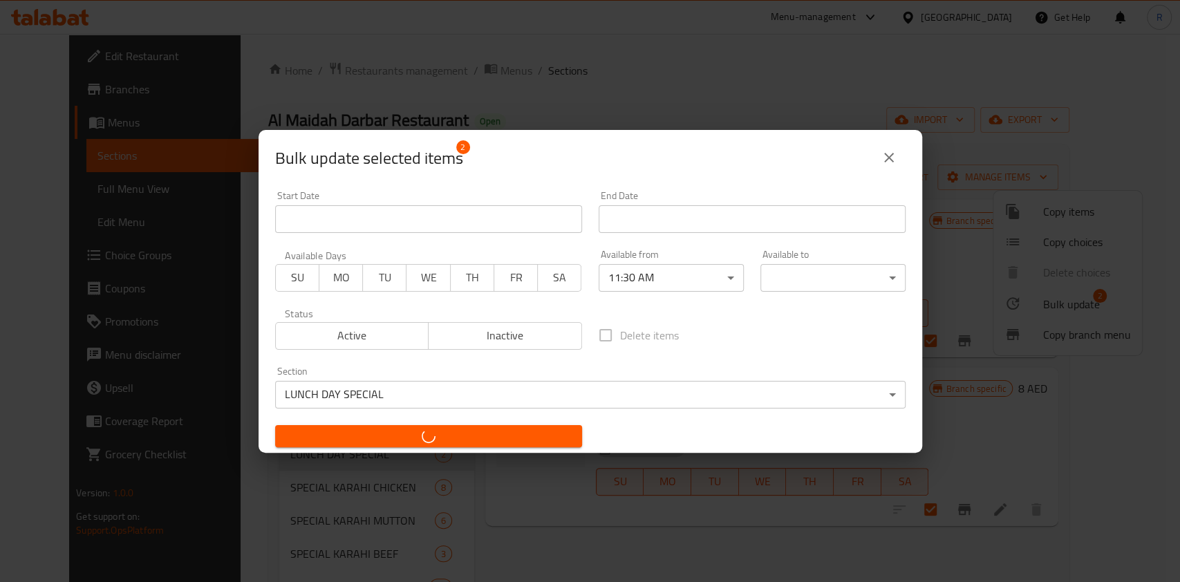
checkbox input "false"
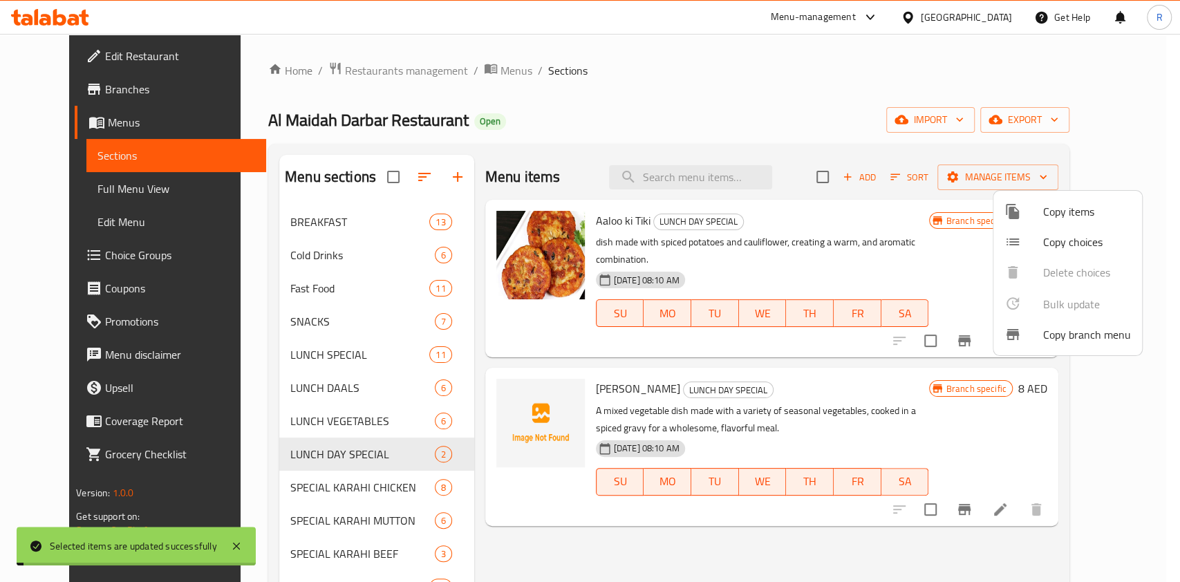
click at [314, 481] on div at bounding box center [590, 291] width 1180 height 582
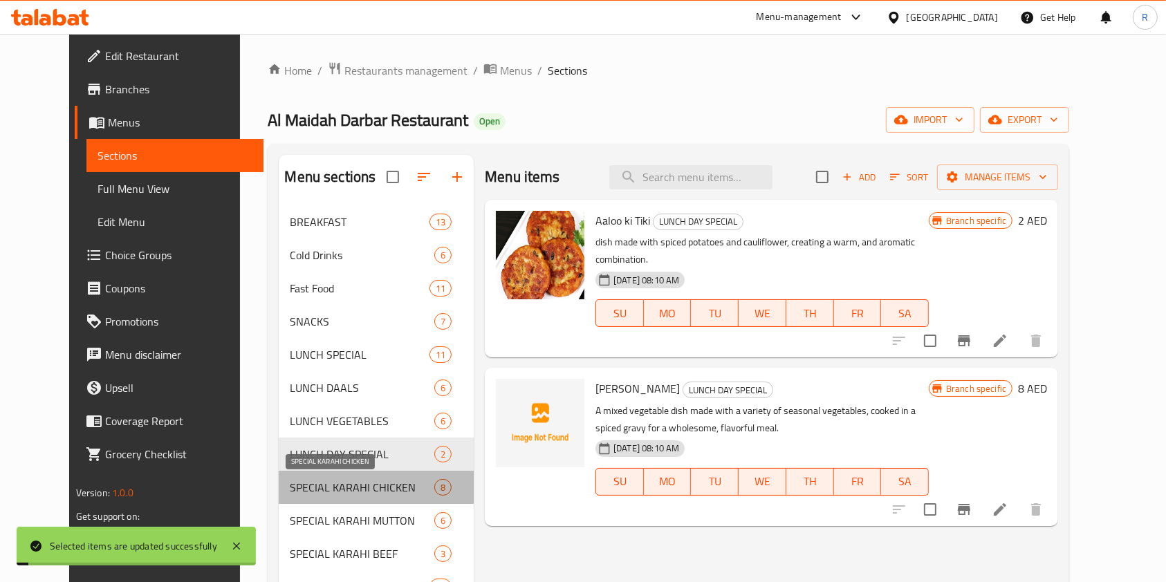
click at [313, 482] on span "SPECIAL KARAHI CHICKEN" at bounding box center [362, 487] width 145 height 17
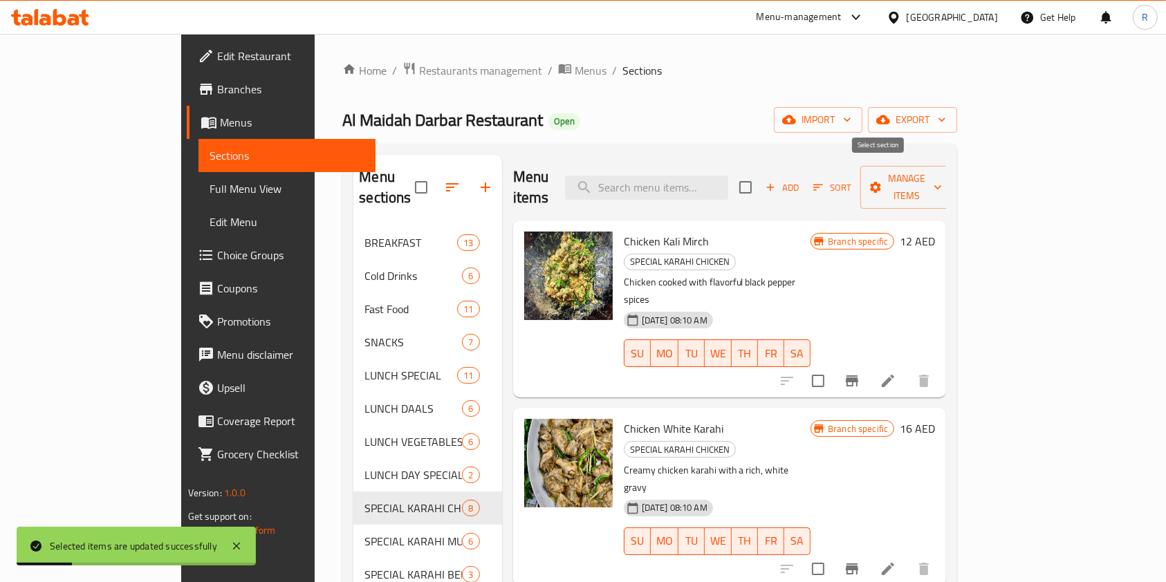
click at [760, 180] on input "checkbox" at bounding box center [745, 187] width 29 height 29
checkbox input "true"
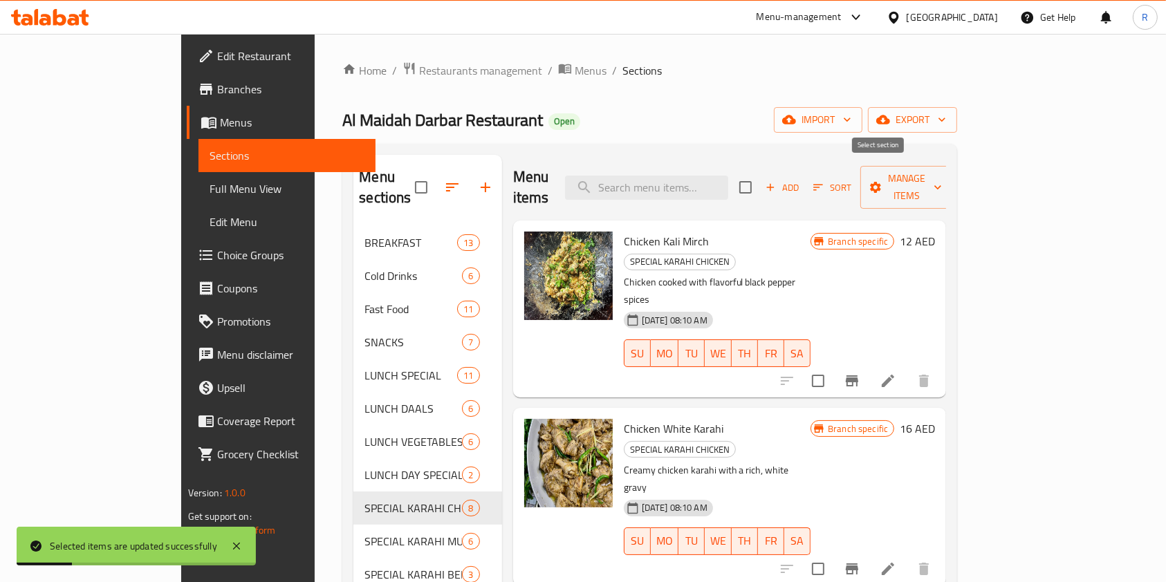
checkbox input "true"
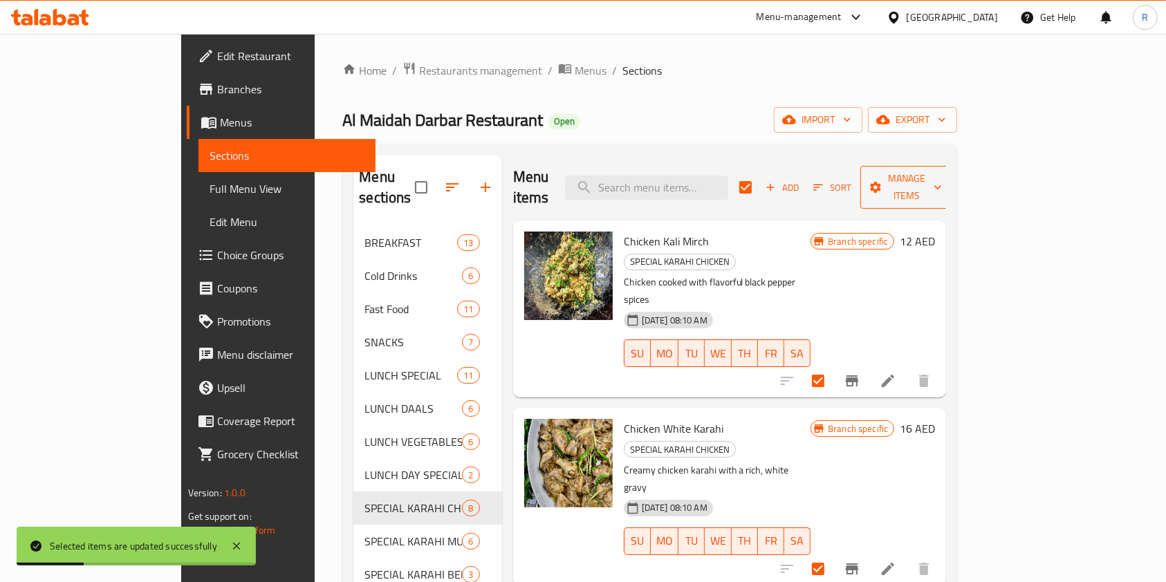
click at [942, 175] on span "Manage items" at bounding box center [906, 187] width 71 height 35
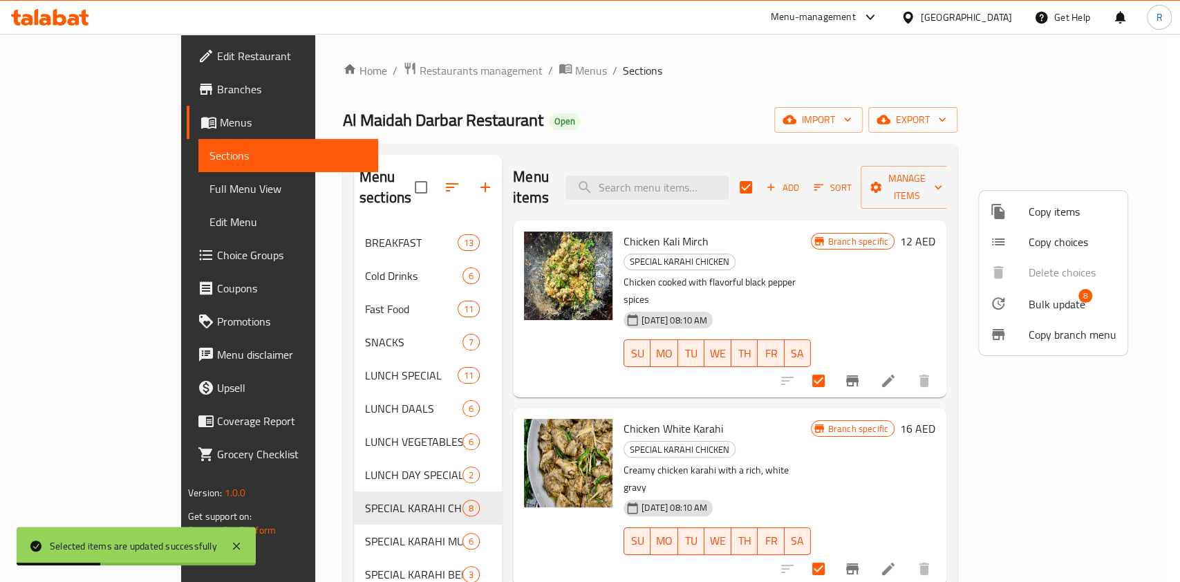
click at [1055, 302] on span "Bulk update" at bounding box center [1057, 304] width 57 height 17
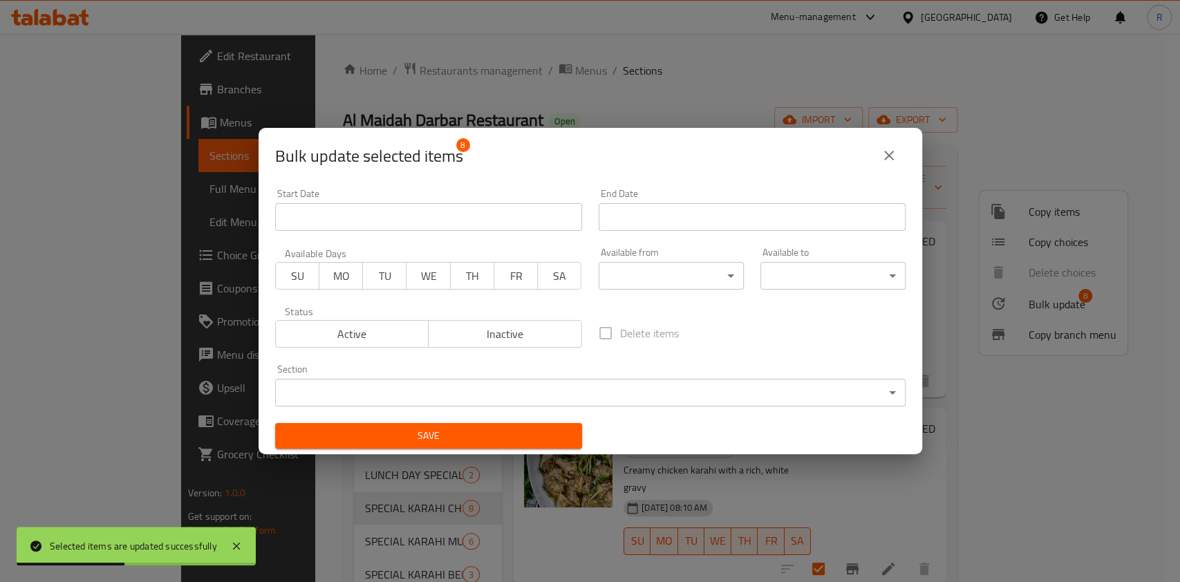
click at [665, 276] on body "Selected items are updated successfully ​ Menu-management [GEOGRAPHIC_DATA] Get…" at bounding box center [590, 308] width 1180 height 548
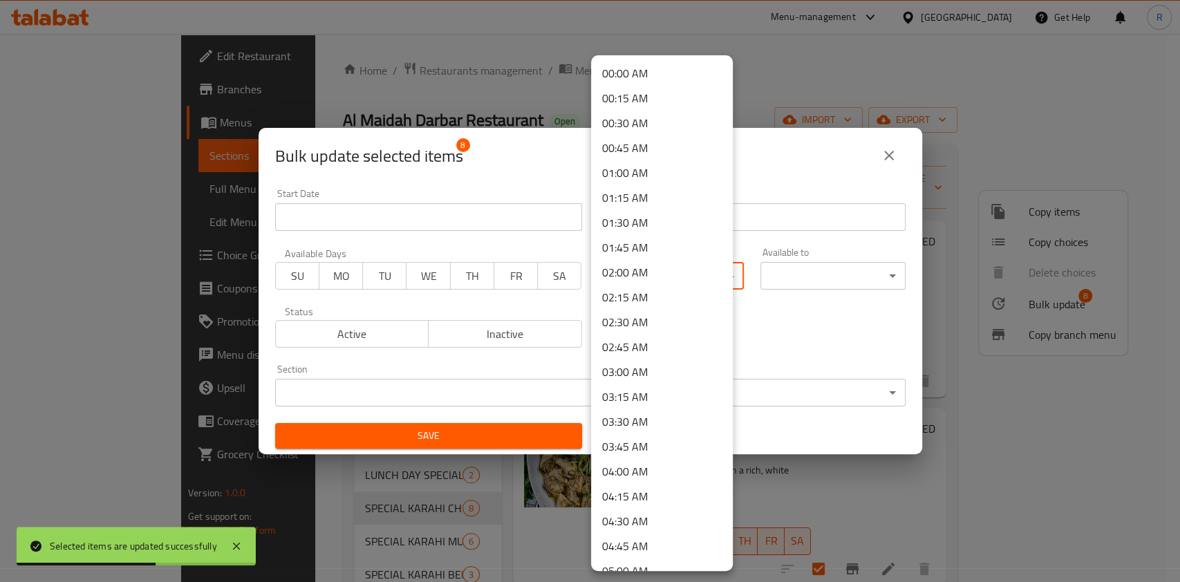
scroll to position [756, 0]
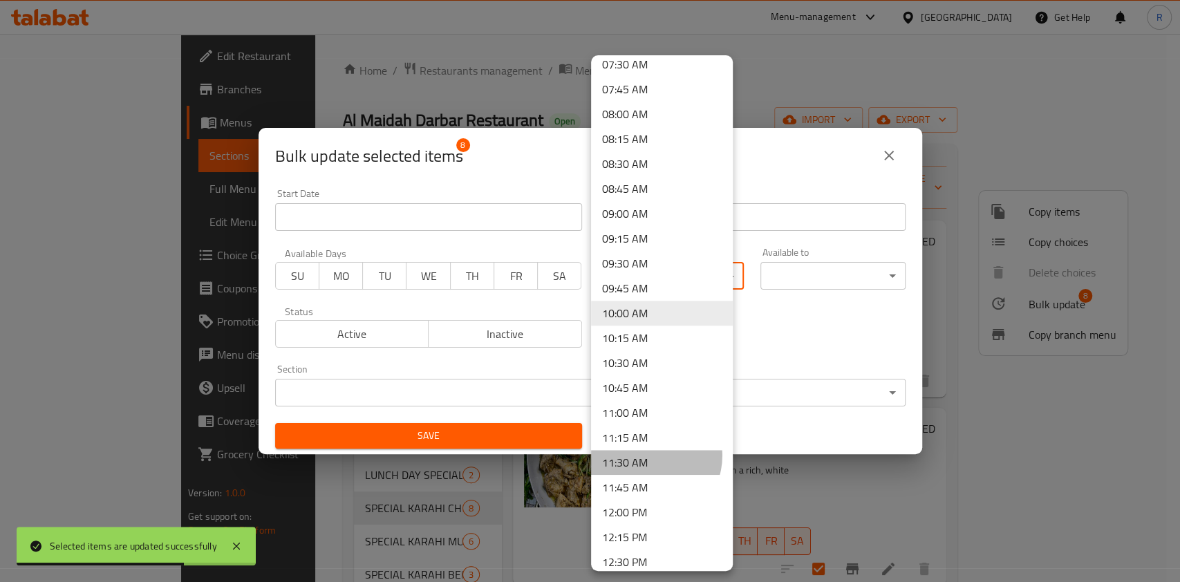
click at [649, 456] on li "11:30 AM" at bounding box center [662, 462] width 142 height 25
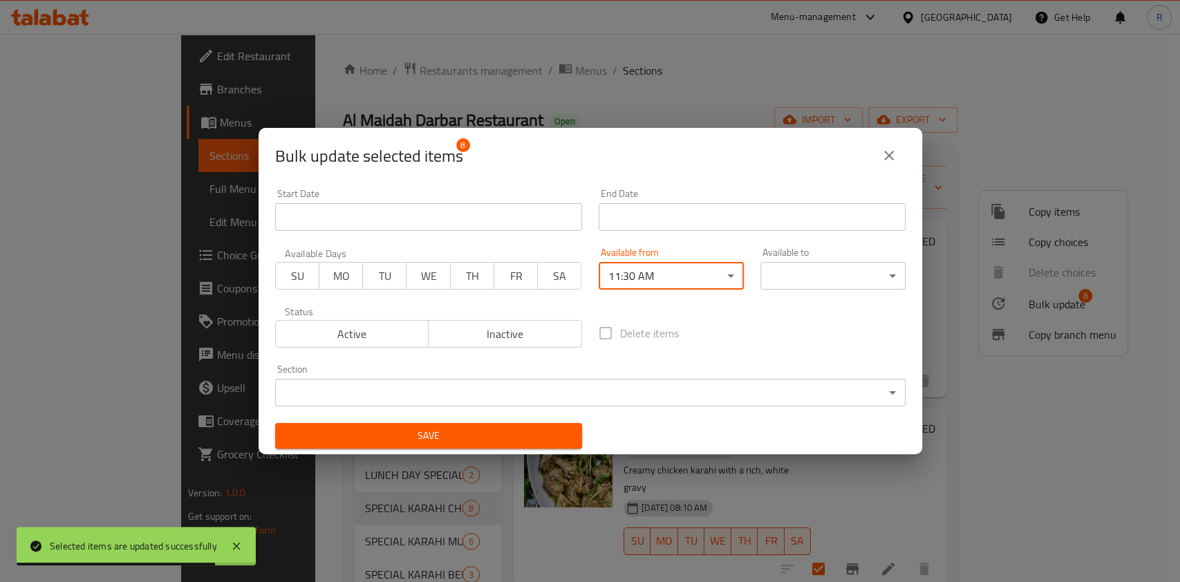
click at [766, 267] on body "Selected items are updated successfully ​ Menu-management [GEOGRAPHIC_DATA] Get…" at bounding box center [590, 308] width 1180 height 548
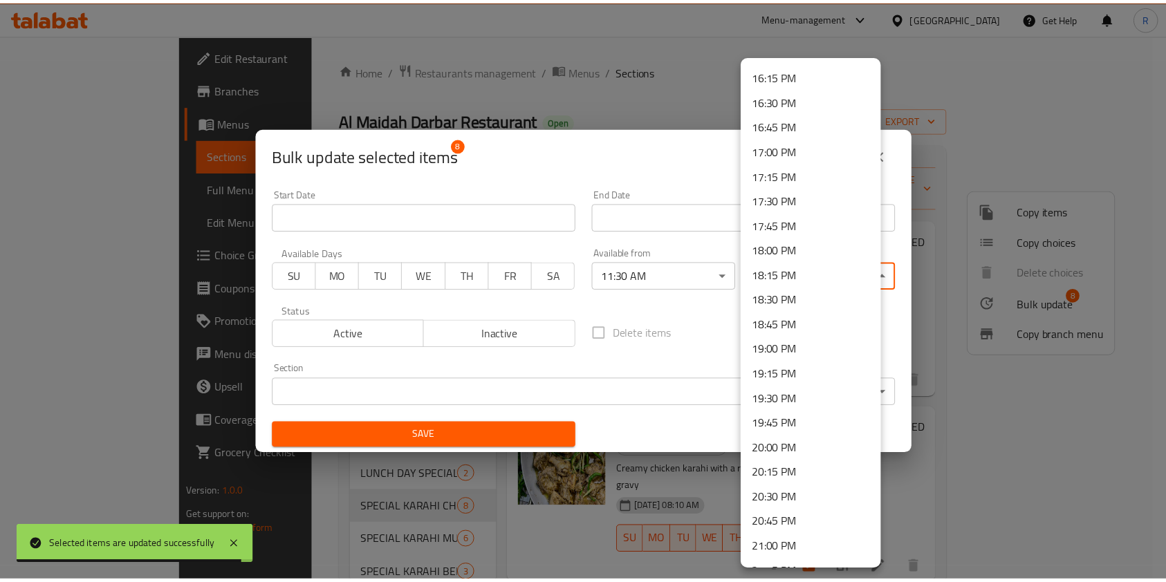
scroll to position [1910, 0]
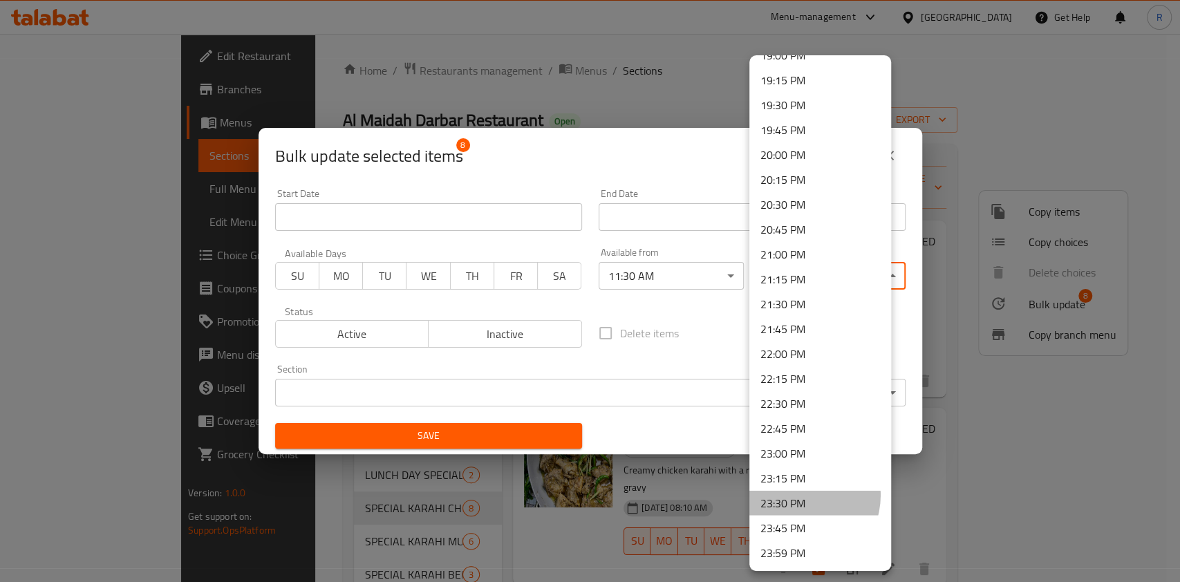
click at [799, 495] on li "23:30 PM" at bounding box center [821, 503] width 142 height 25
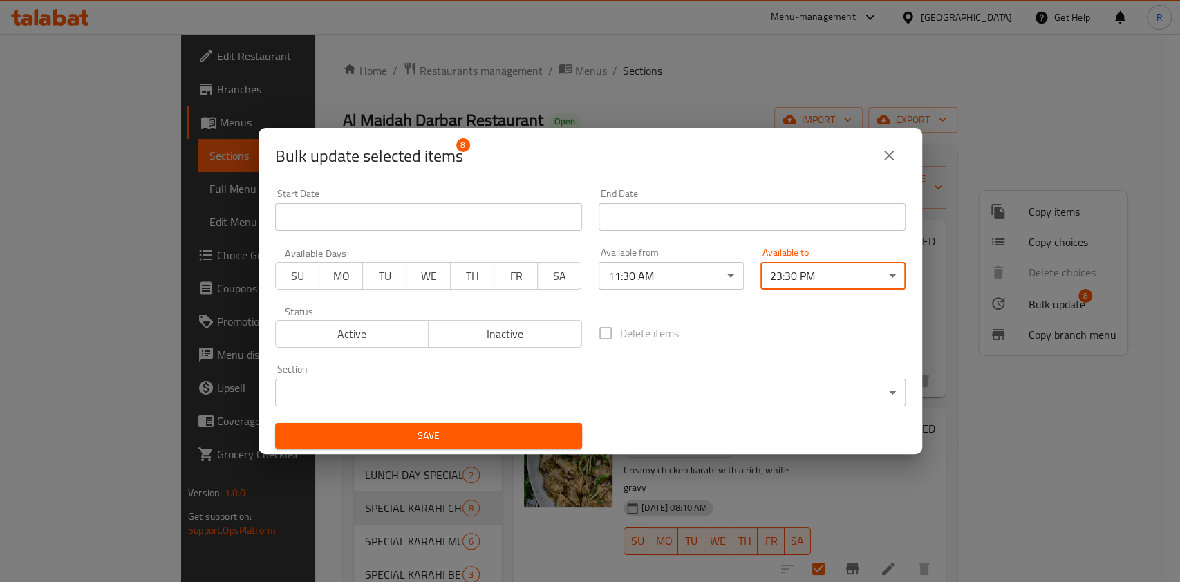
click at [505, 395] on body "​ Menu-management [GEOGRAPHIC_DATA] Get Help R Edit Restaurant Branches Menus S…" at bounding box center [590, 308] width 1180 height 548
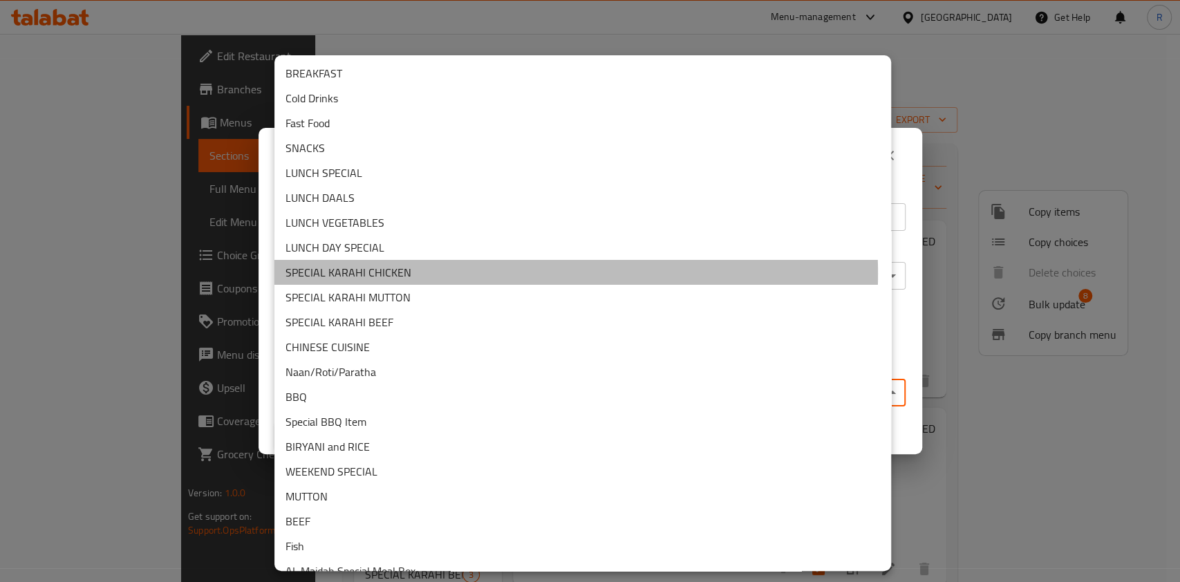
click at [435, 274] on li "SPECIAL KARAHI CHICKEN" at bounding box center [583, 272] width 617 height 25
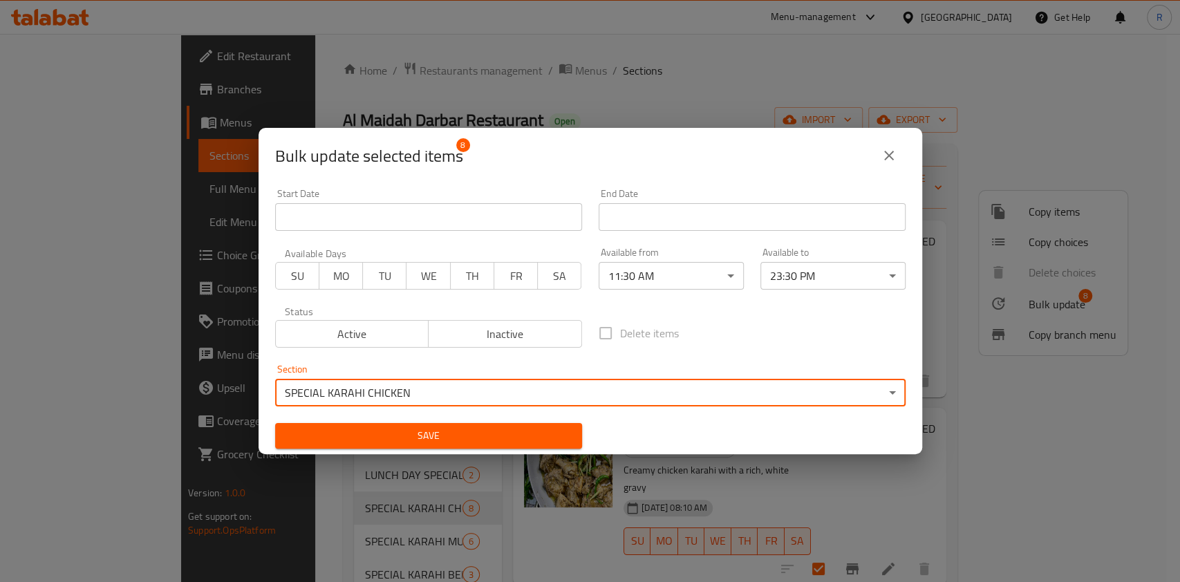
click at [525, 432] on span "Save" at bounding box center [428, 435] width 285 height 17
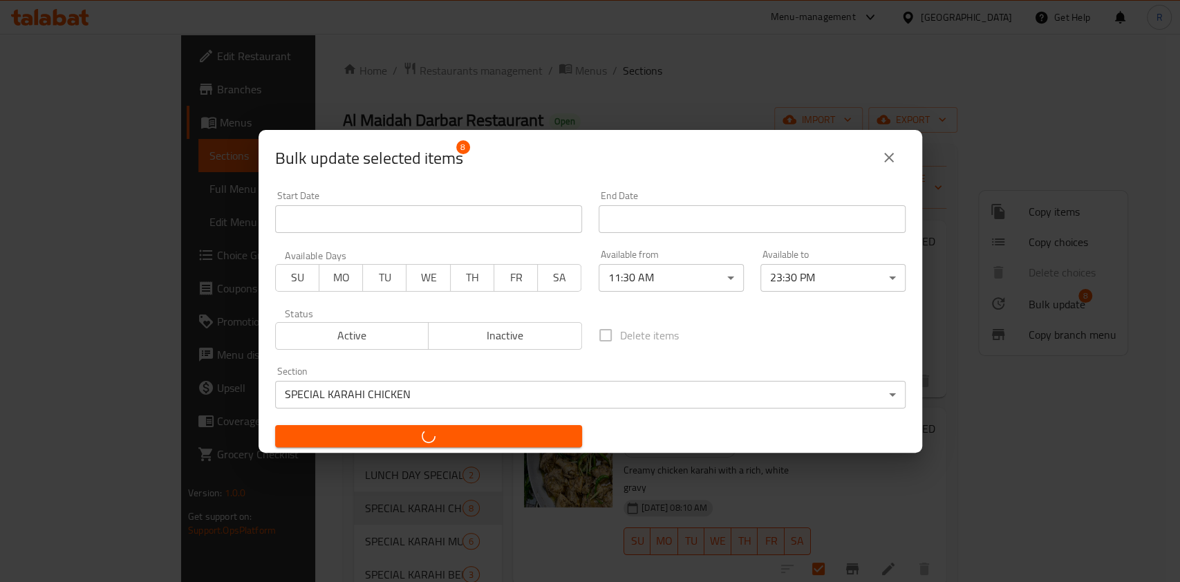
checkbox input "false"
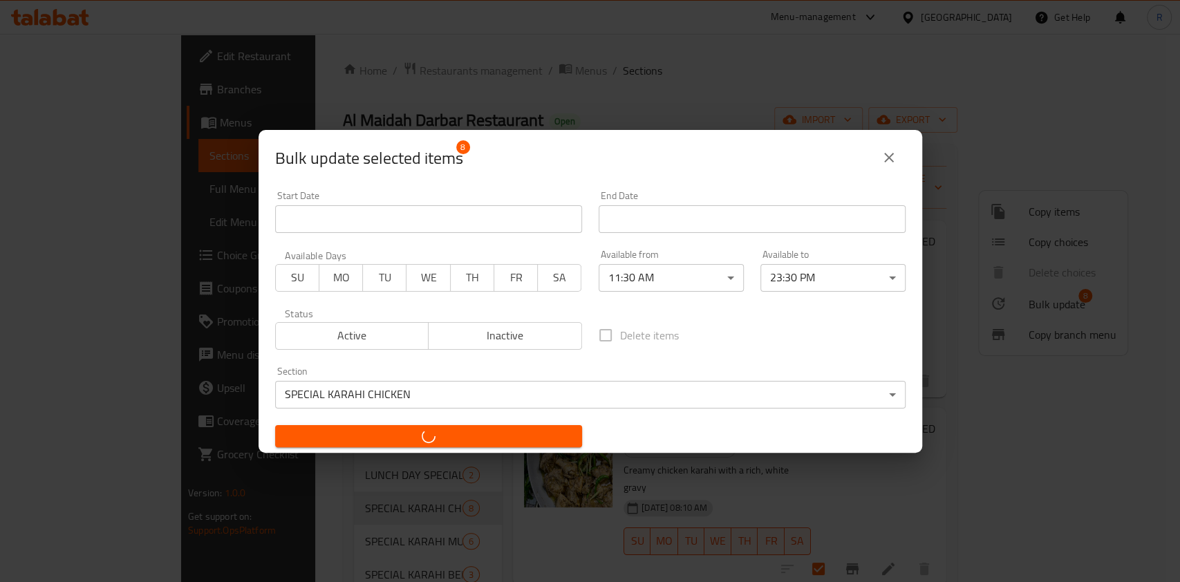
checkbox input "false"
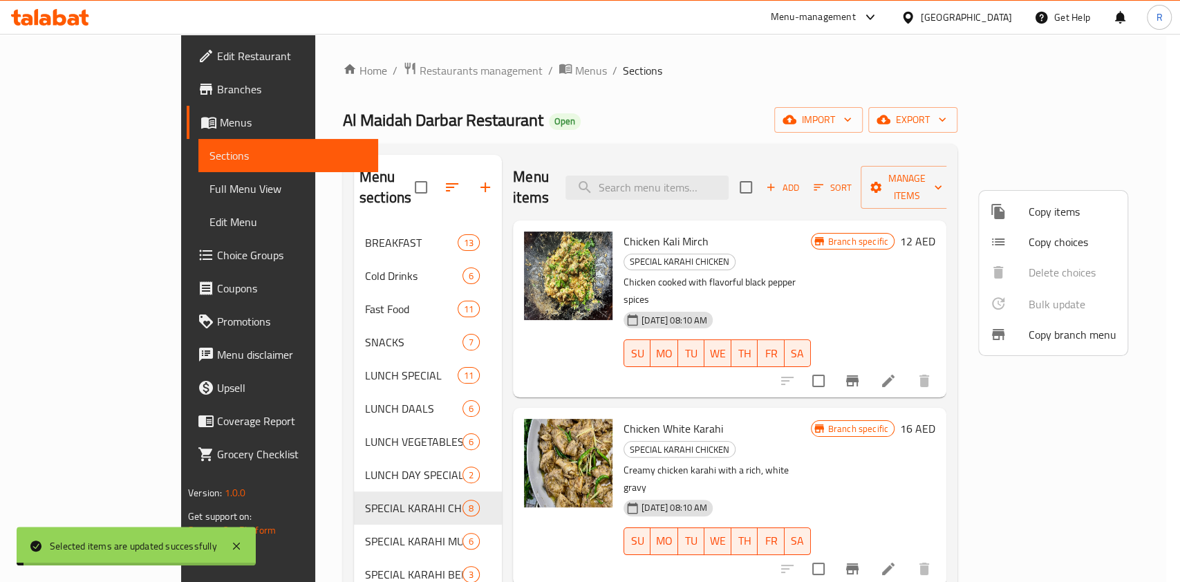
click at [360, 525] on div at bounding box center [590, 291] width 1180 height 582
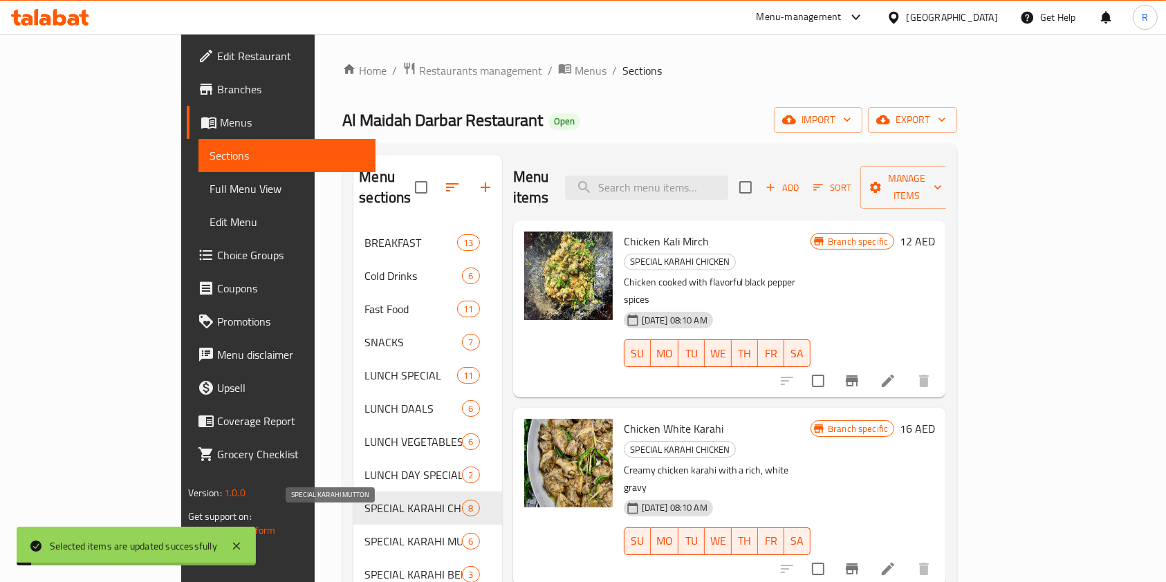
click at [364, 533] on span "SPECIAL KARAHI MUTTON" at bounding box center [413, 541] width 98 height 17
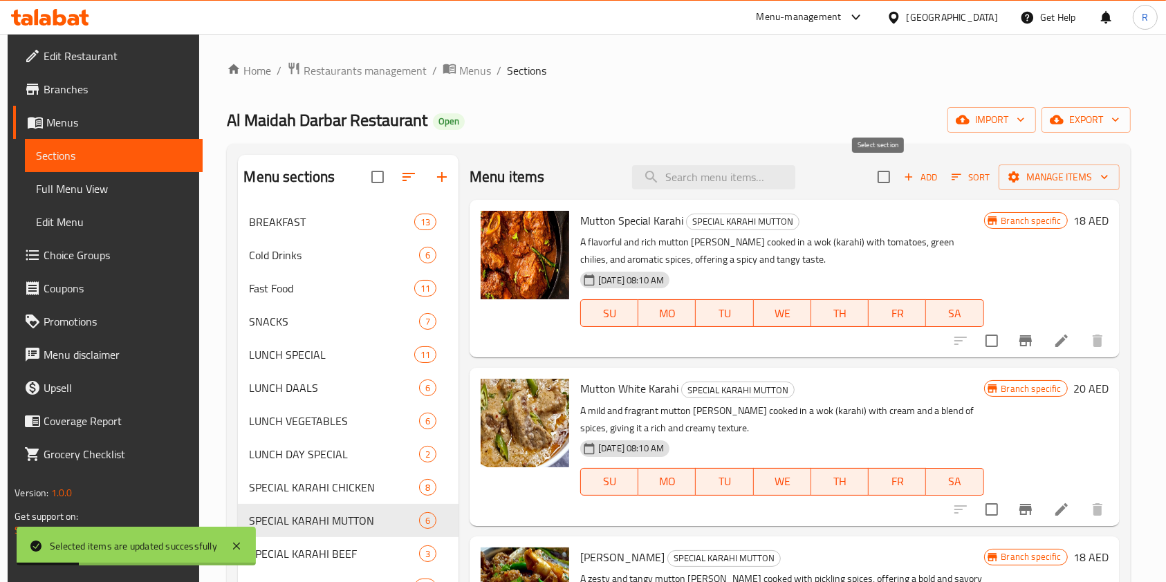
click at [878, 169] on input "checkbox" at bounding box center [883, 177] width 29 height 29
checkbox input "true"
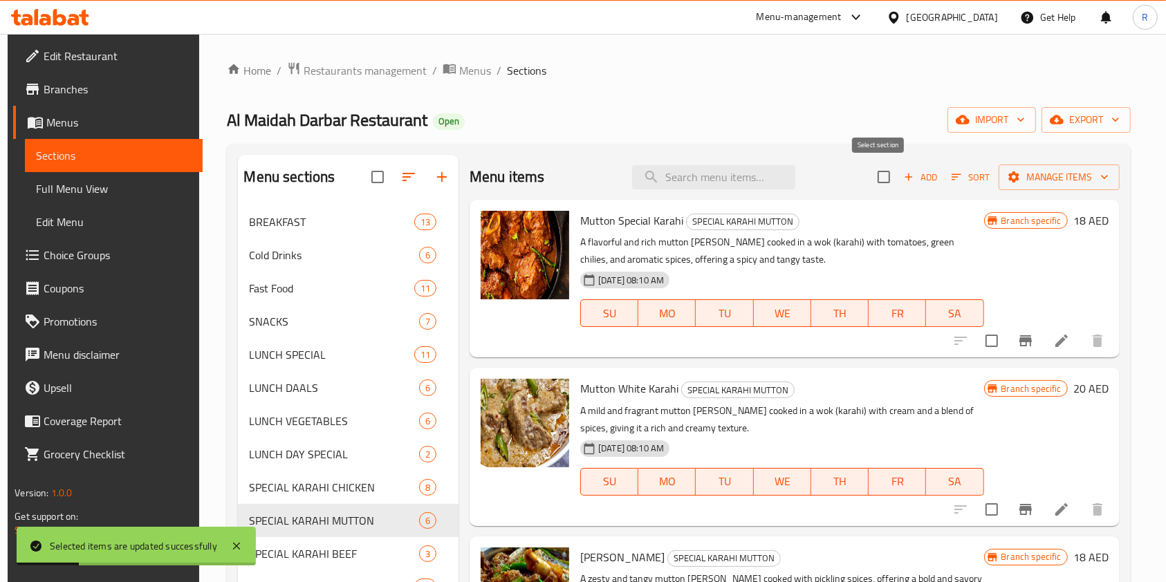
checkbox input "true"
click at [1082, 167] on button "Manage items" at bounding box center [1059, 178] width 121 height 26
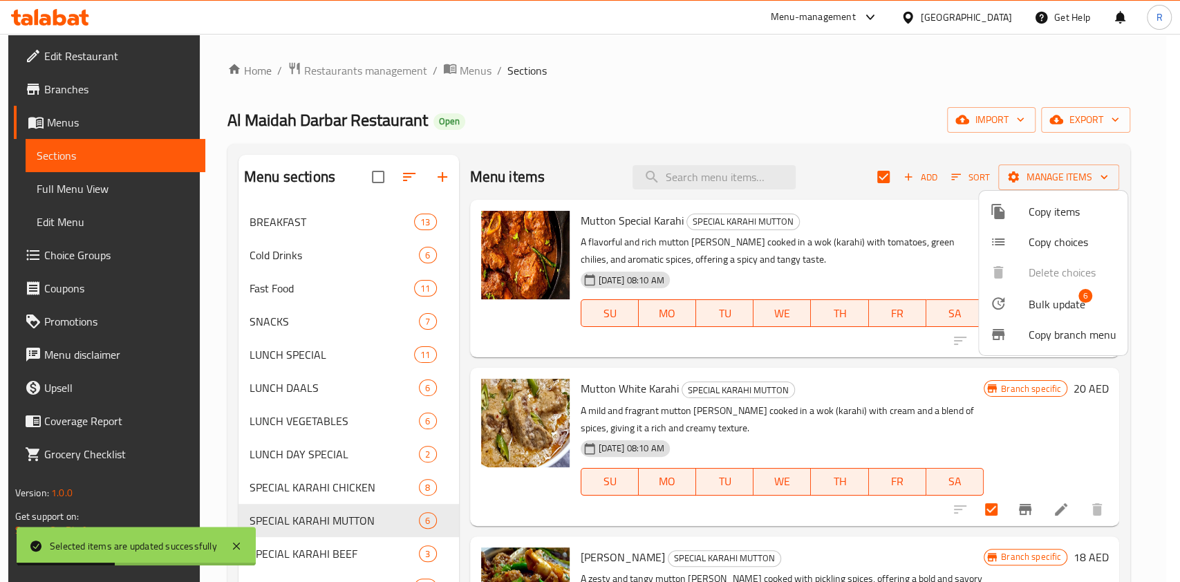
click at [1064, 307] on span "Bulk update" at bounding box center [1057, 304] width 57 height 17
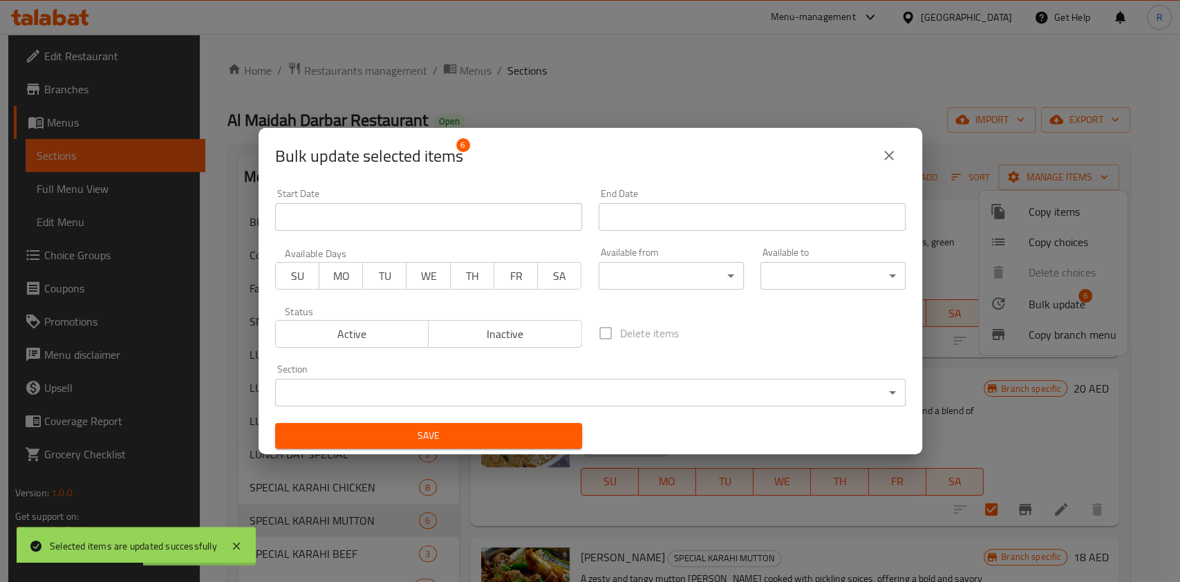
click at [656, 274] on body "Selected items are updated successfully ​ Menu-management [GEOGRAPHIC_DATA] Get…" at bounding box center [590, 308] width 1180 height 548
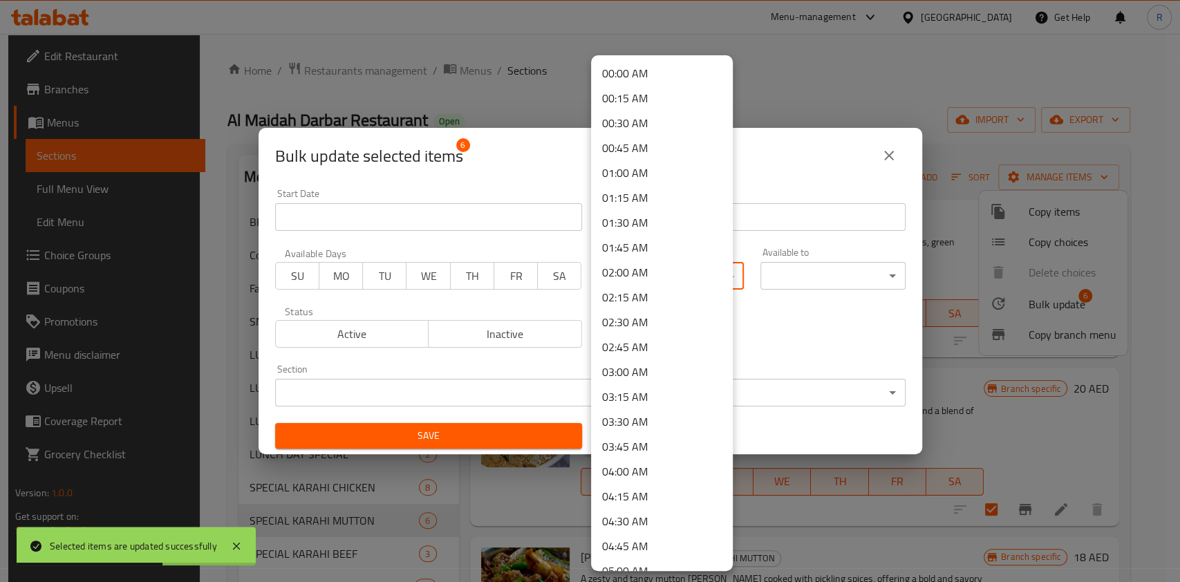
scroll to position [756, 0]
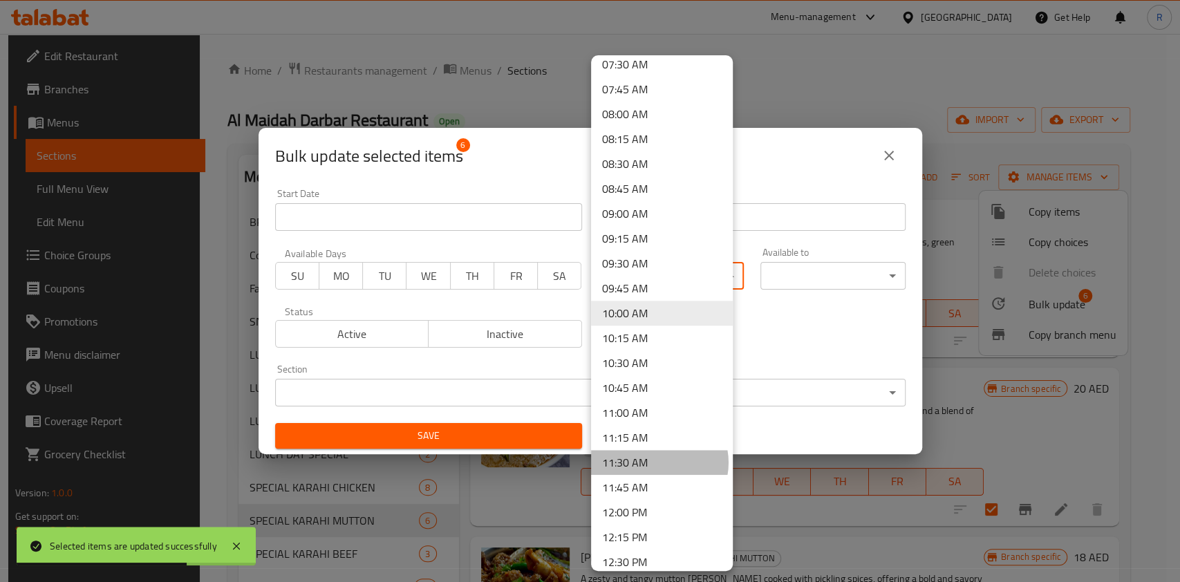
click at [659, 463] on li "11:30 AM" at bounding box center [662, 462] width 142 height 25
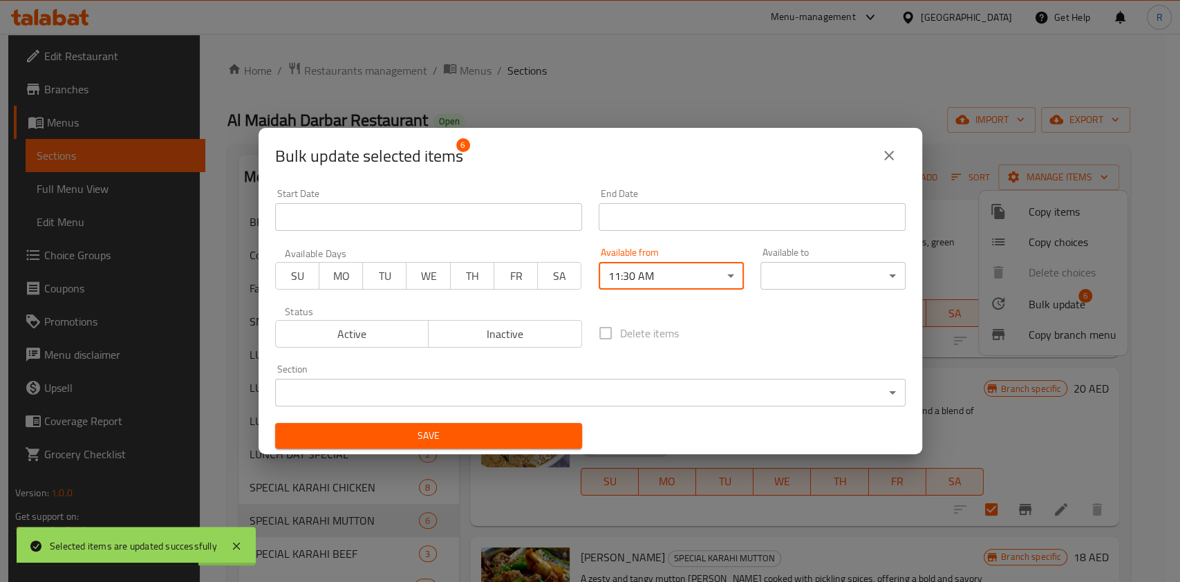
click at [807, 282] on body "Selected items are updated successfully ​ Menu-management [GEOGRAPHIC_DATA] Get…" at bounding box center [590, 308] width 1180 height 548
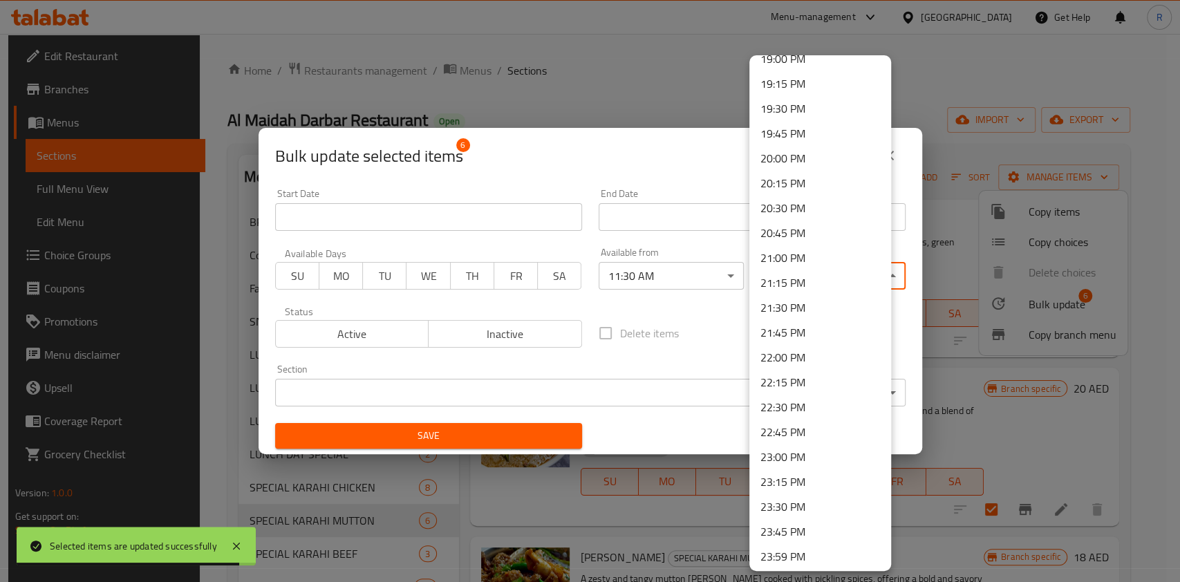
scroll to position [1910, 0]
click at [792, 506] on li "23:30 PM" at bounding box center [821, 503] width 142 height 25
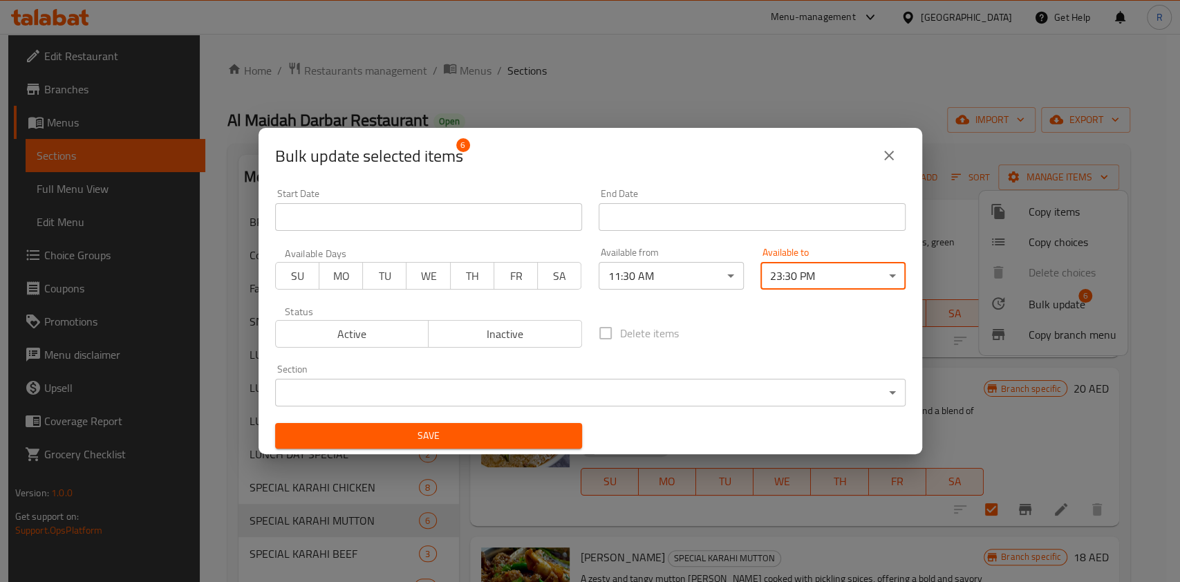
click at [447, 393] on body "​ Menu-management [GEOGRAPHIC_DATA] Get Help R Edit Restaurant Branches Menus S…" at bounding box center [590, 308] width 1180 height 548
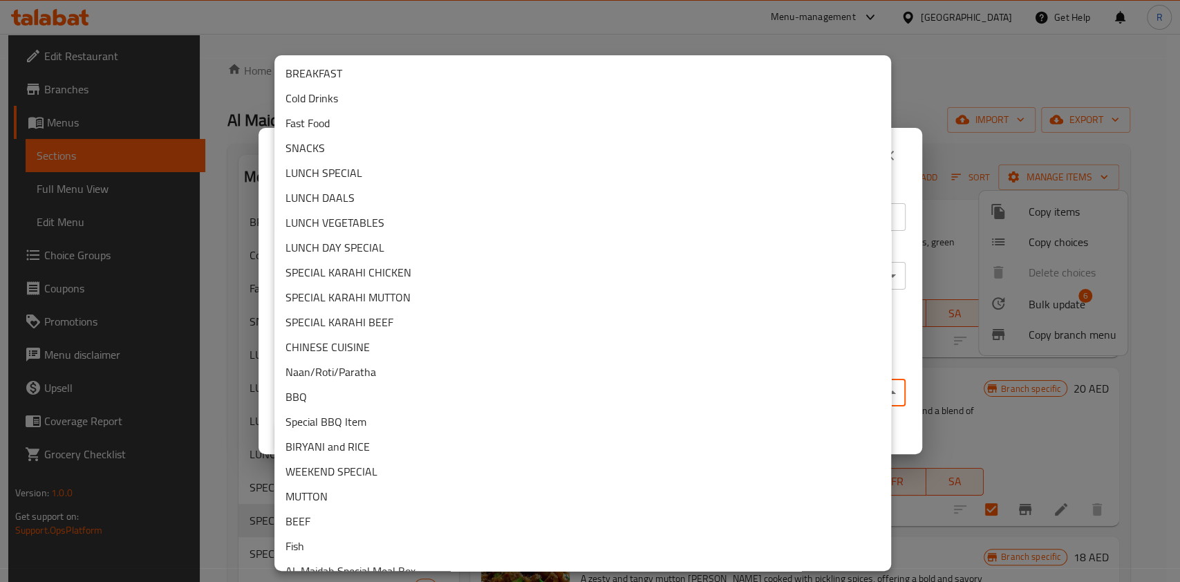
click at [376, 290] on li "SPECIAL KARAHI MUTTON" at bounding box center [583, 297] width 617 height 25
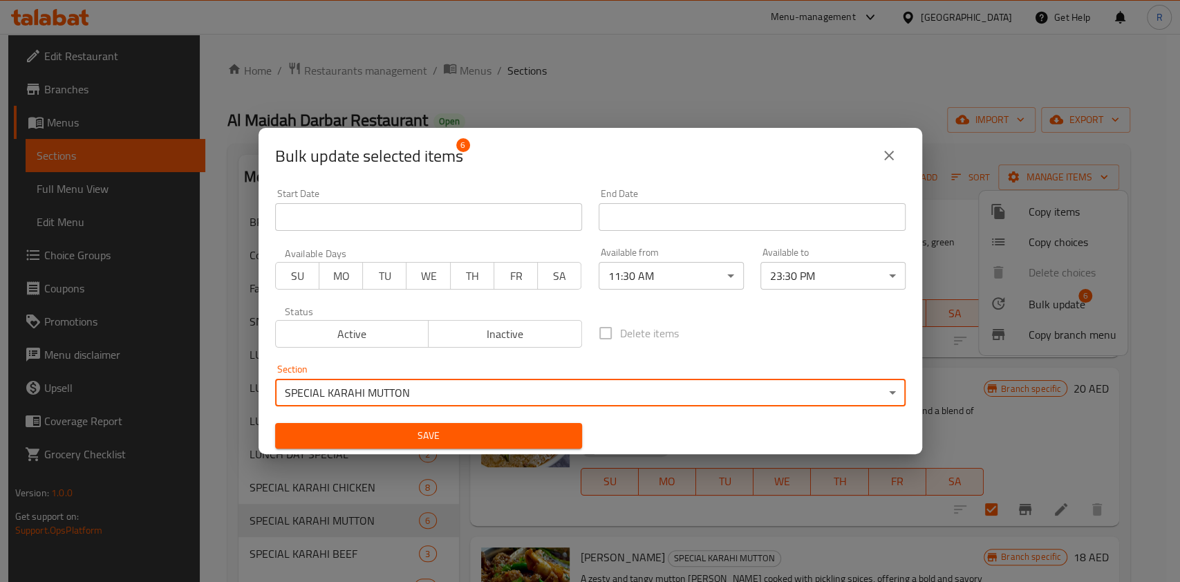
click at [454, 434] on span "Save" at bounding box center [428, 435] width 285 height 17
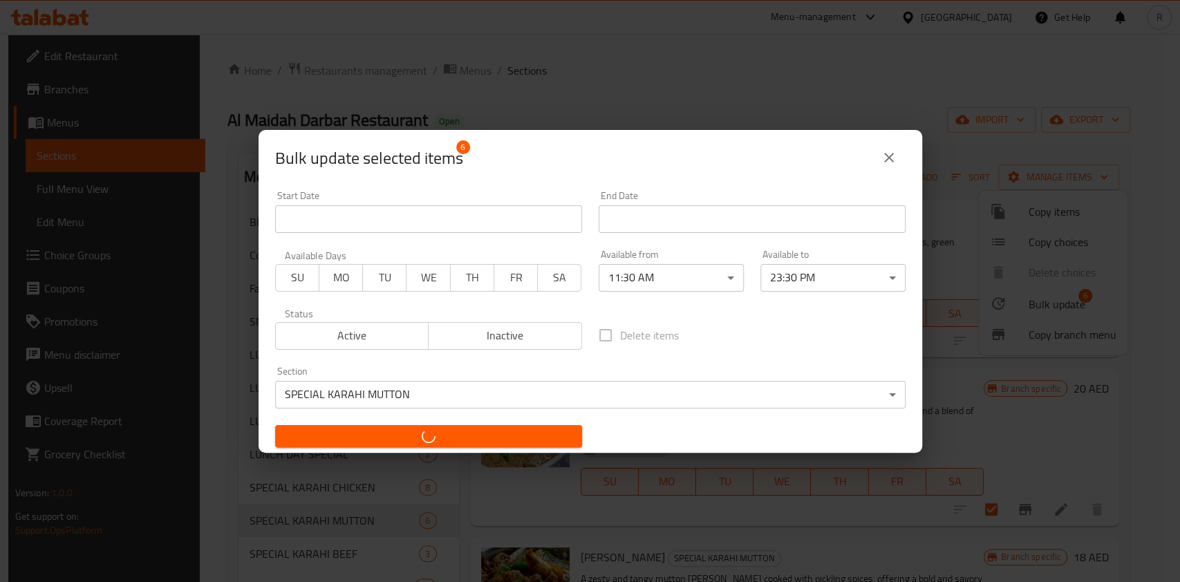
checkbox input "false"
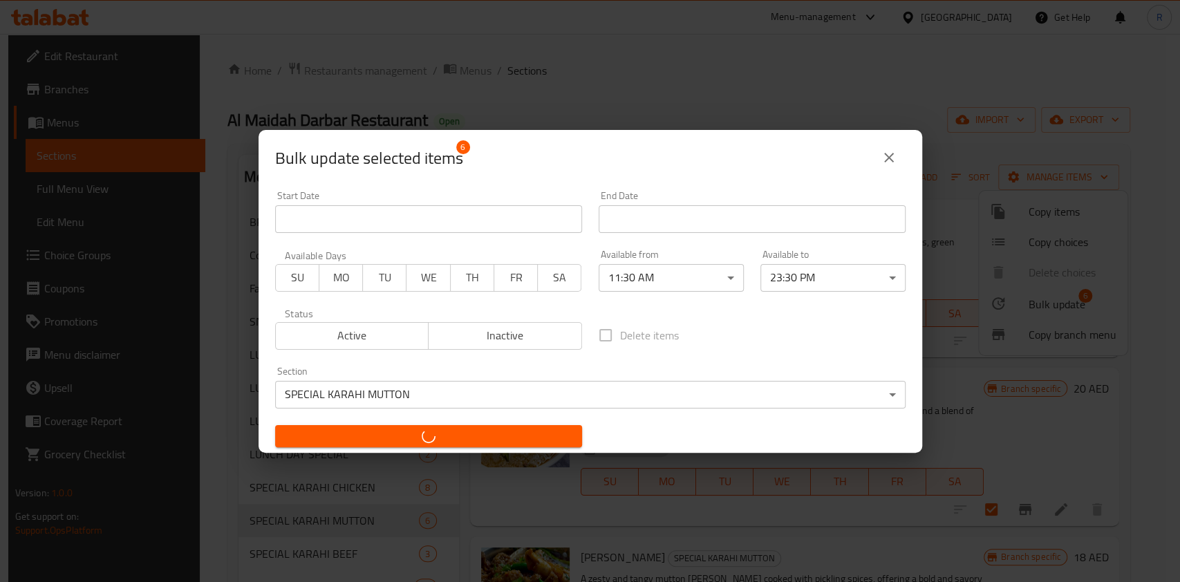
checkbox input "false"
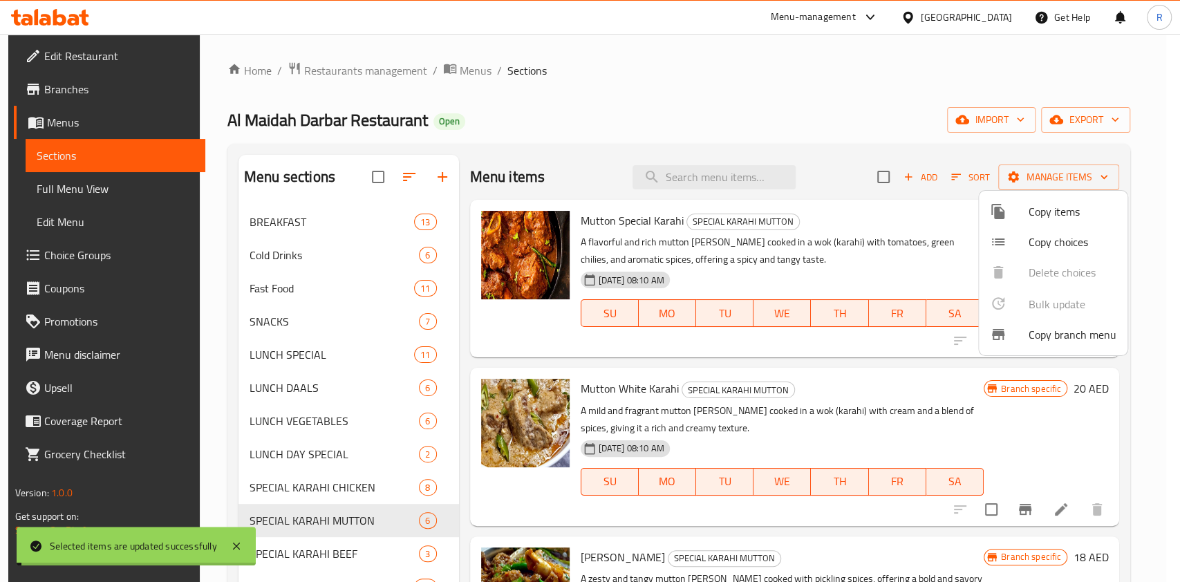
click at [327, 545] on div at bounding box center [590, 291] width 1180 height 582
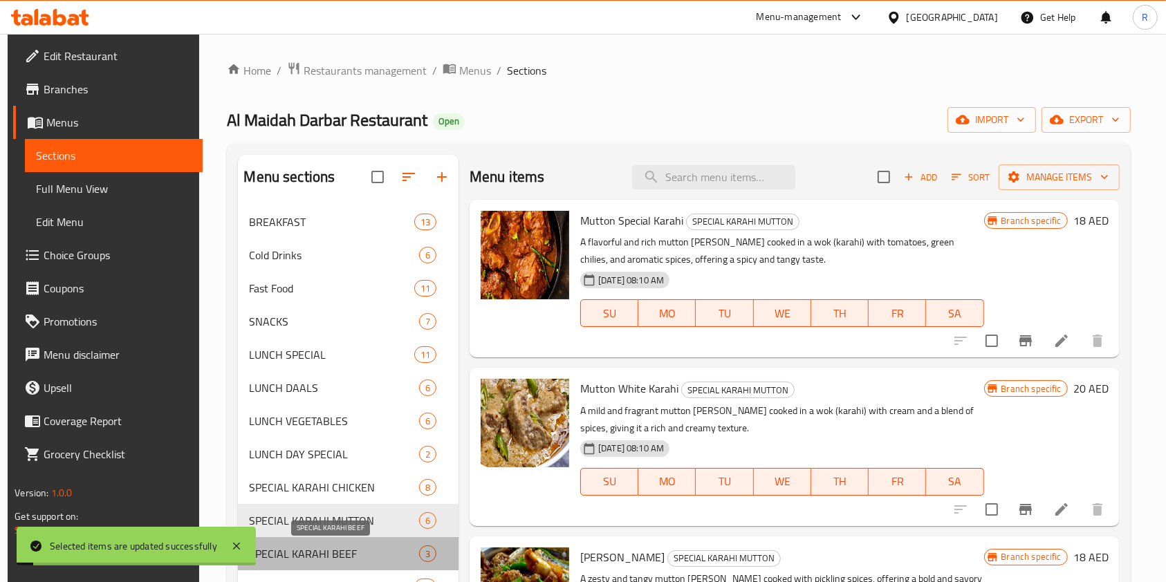
click at [331, 549] on span "SPECIAL KARAHI BEEF" at bounding box center [333, 554] width 169 height 17
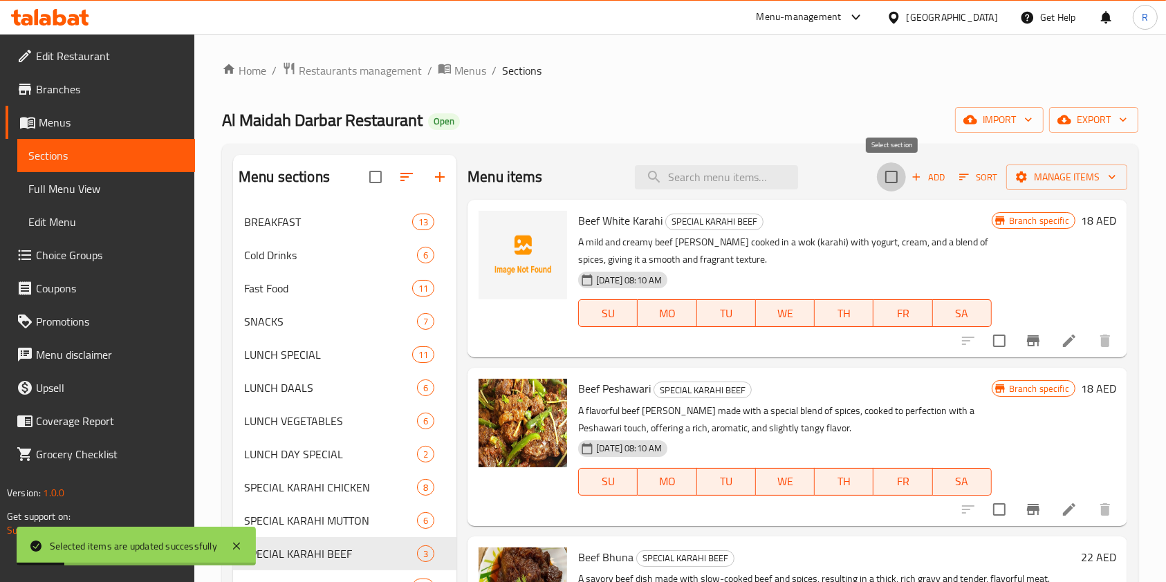
click at [885, 174] on input "checkbox" at bounding box center [891, 177] width 29 height 29
checkbox input "true"
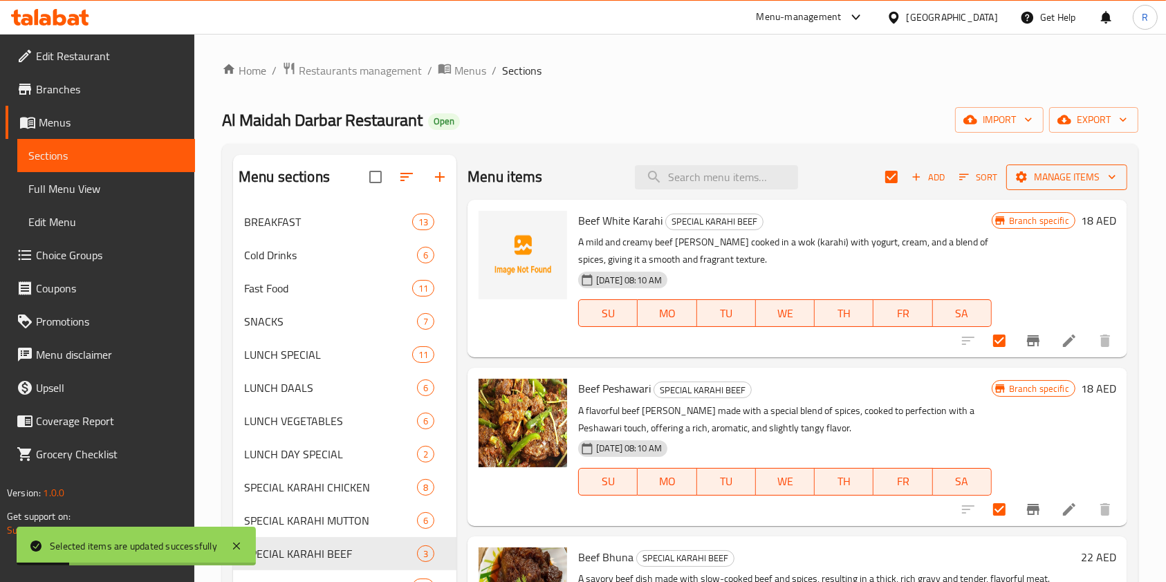
click at [1090, 174] on span "Manage items" at bounding box center [1066, 177] width 99 height 17
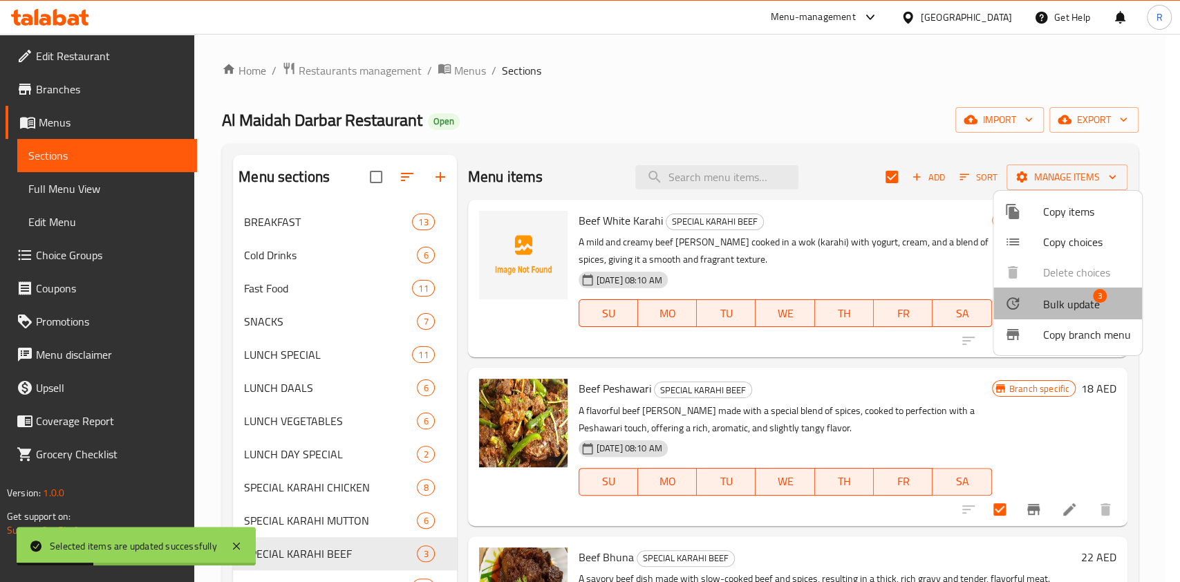
click at [1093, 302] on span "Bulk update" at bounding box center [1072, 304] width 57 height 17
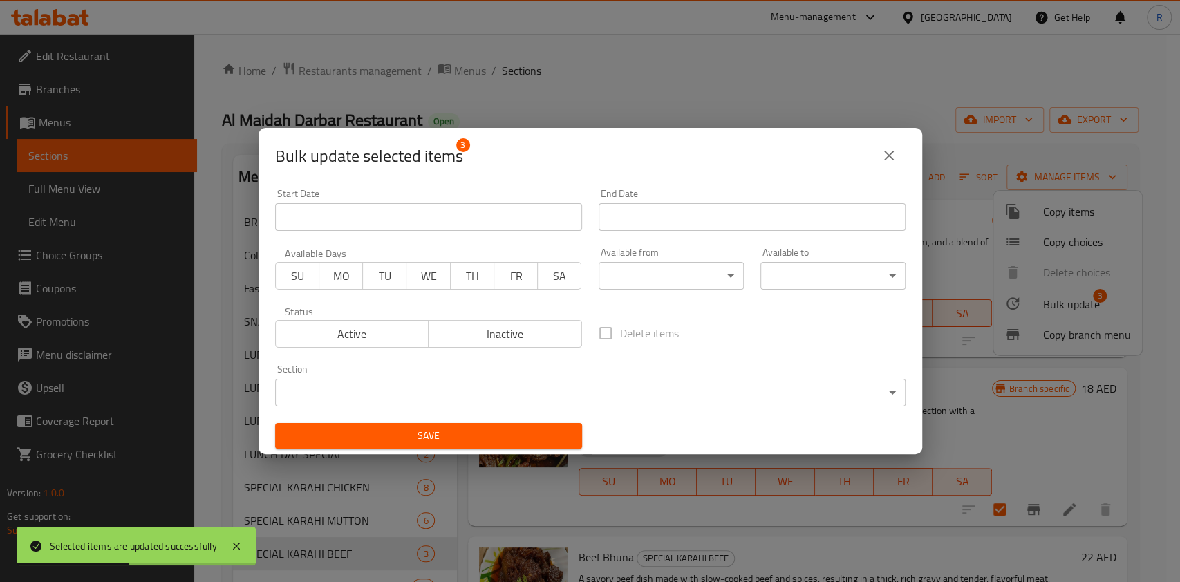
click at [667, 275] on body "Selected items are updated successfully ​ Menu-management [GEOGRAPHIC_DATA] Get…" at bounding box center [590, 308] width 1180 height 548
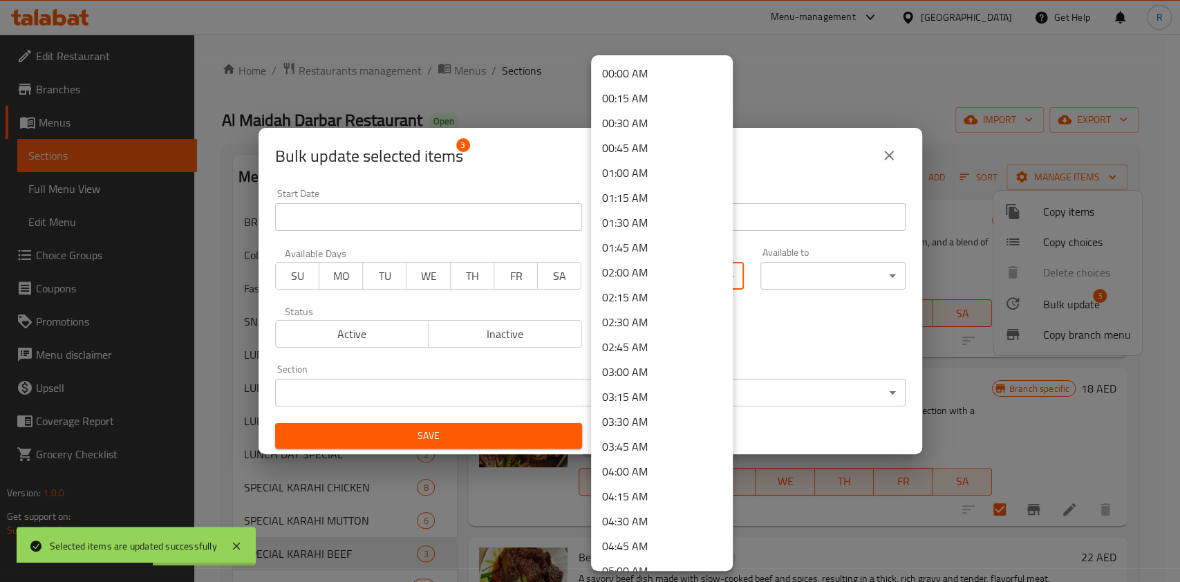
scroll to position [756, 0]
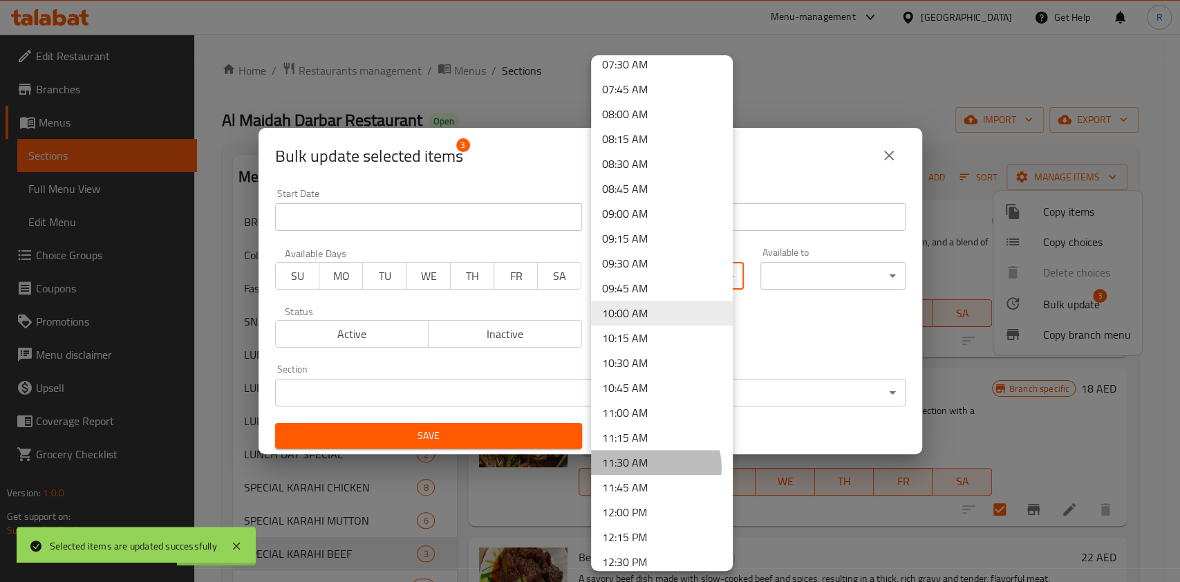
click at [651, 467] on li "11:30 AM" at bounding box center [662, 462] width 142 height 25
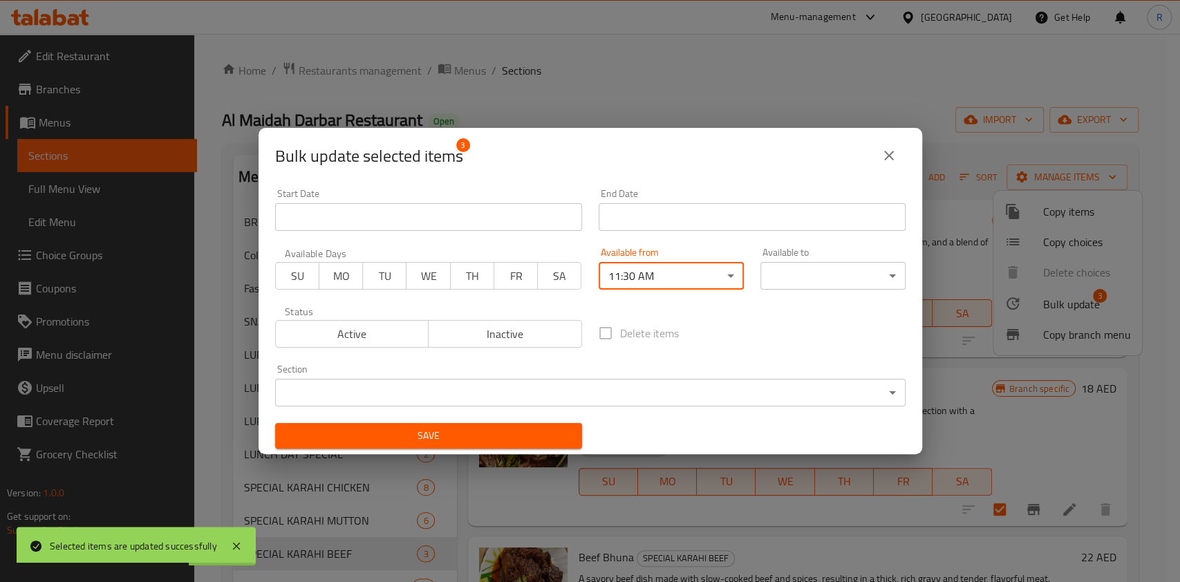
click at [799, 262] on body "Selected items are updated successfully ​ Menu-management [GEOGRAPHIC_DATA] Get…" at bounding box center [590, 308] width 1180 height 548
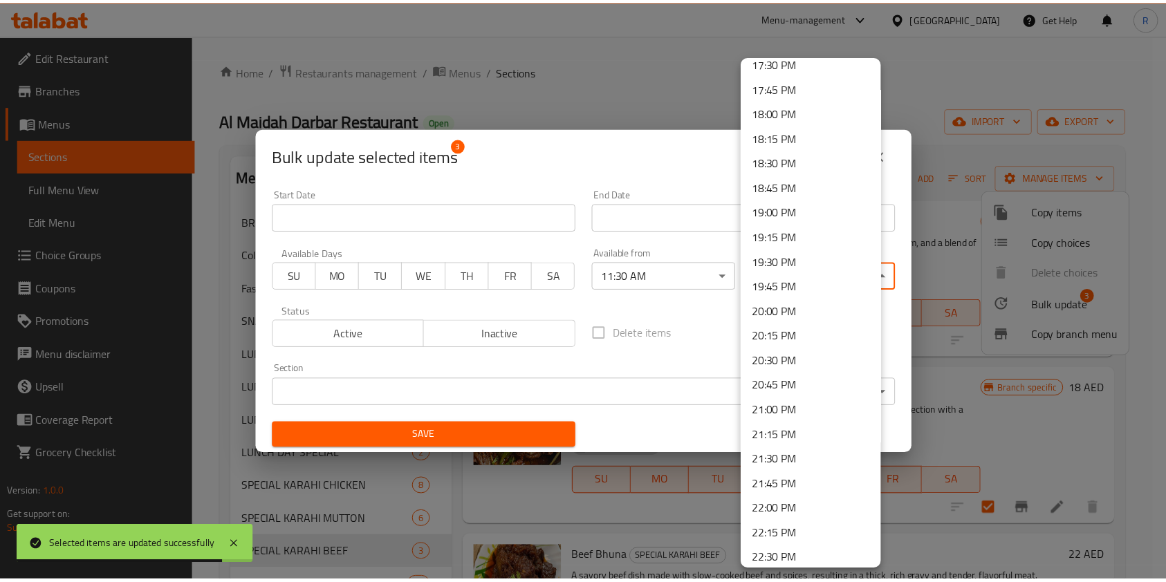
scroll to position [1910, 0]
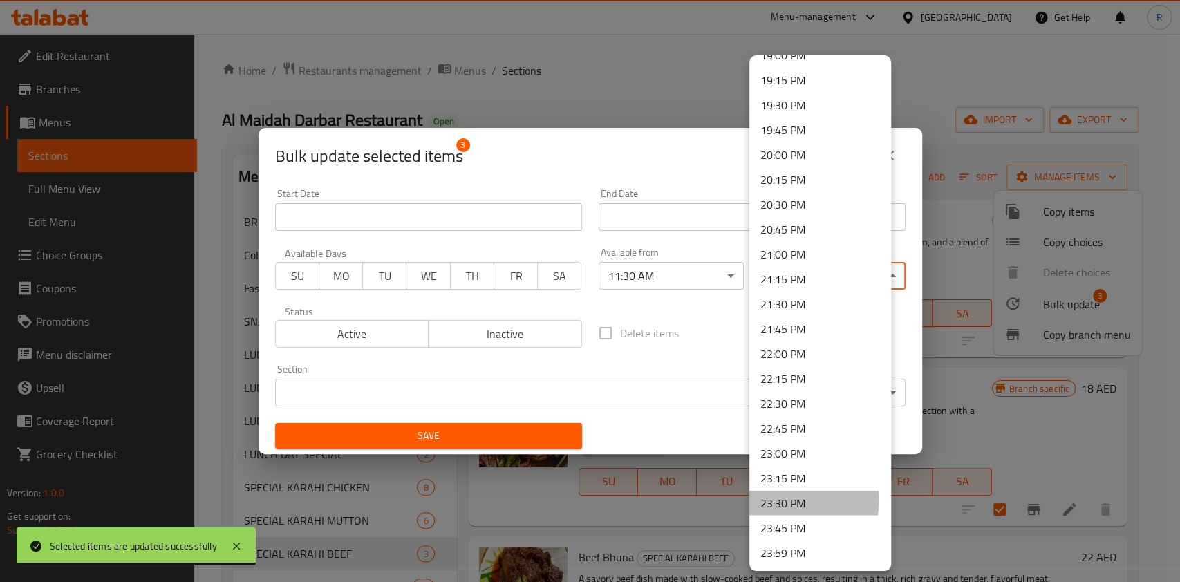
click at [803, 499] on li "23:30 PM" at bounding box center [821, 503] width 142 height 25
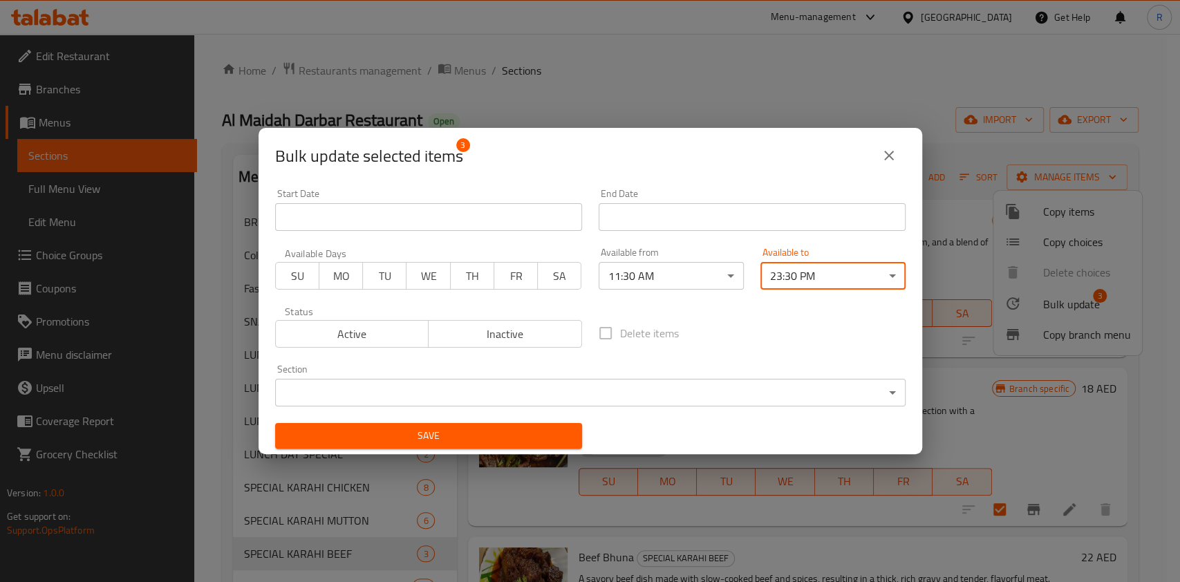
click at [500, 393] on body "​ Menu-management [GEOGRAPHIC_DATA] Get Help R Edit Restaurant Branches Menus S…" at bounding box center [590, 308] width 1180 height 548
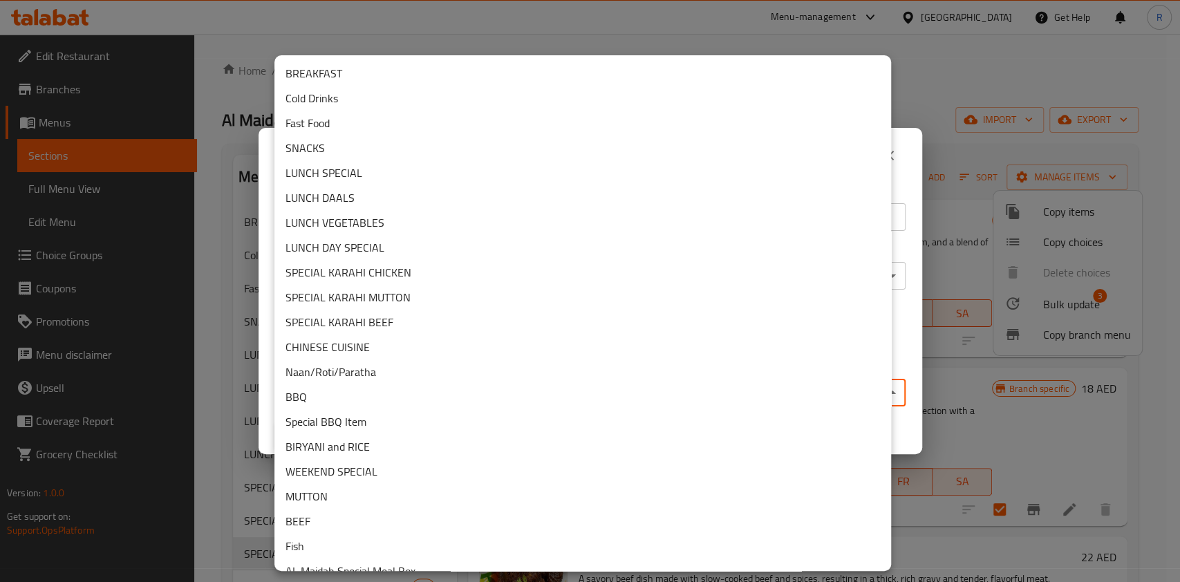
click at [392, 329] on li "SPECIAL KARAHI BEEF" at bounding box center [583, 322] width 617 height 25
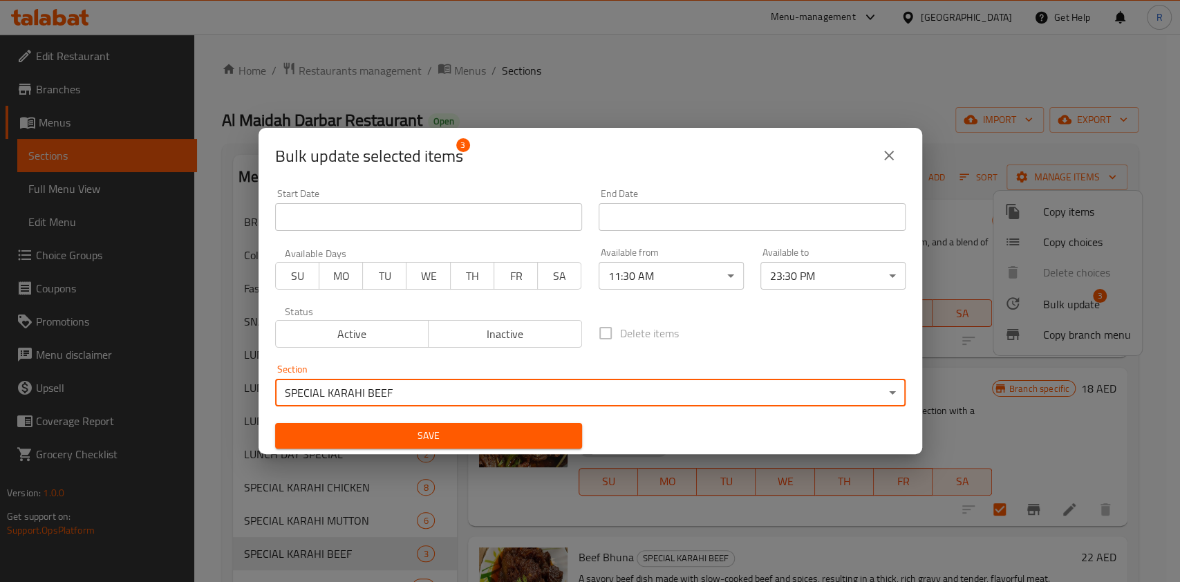
click at [425, 432] on span "Save" at bounding box center [428, 435] width 285 height 17
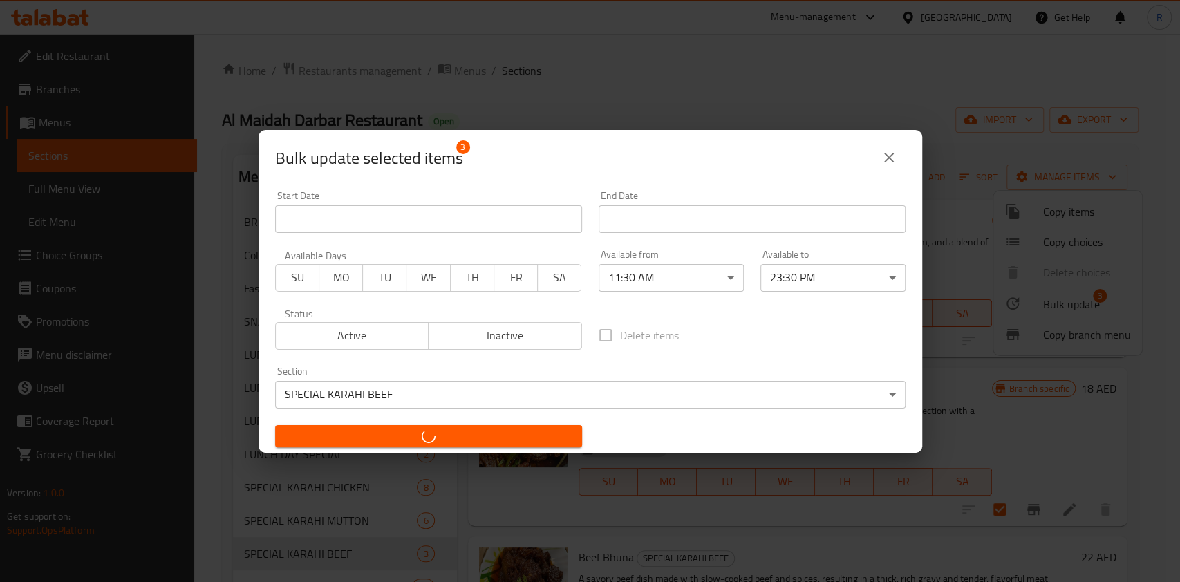
checkbox input "false"
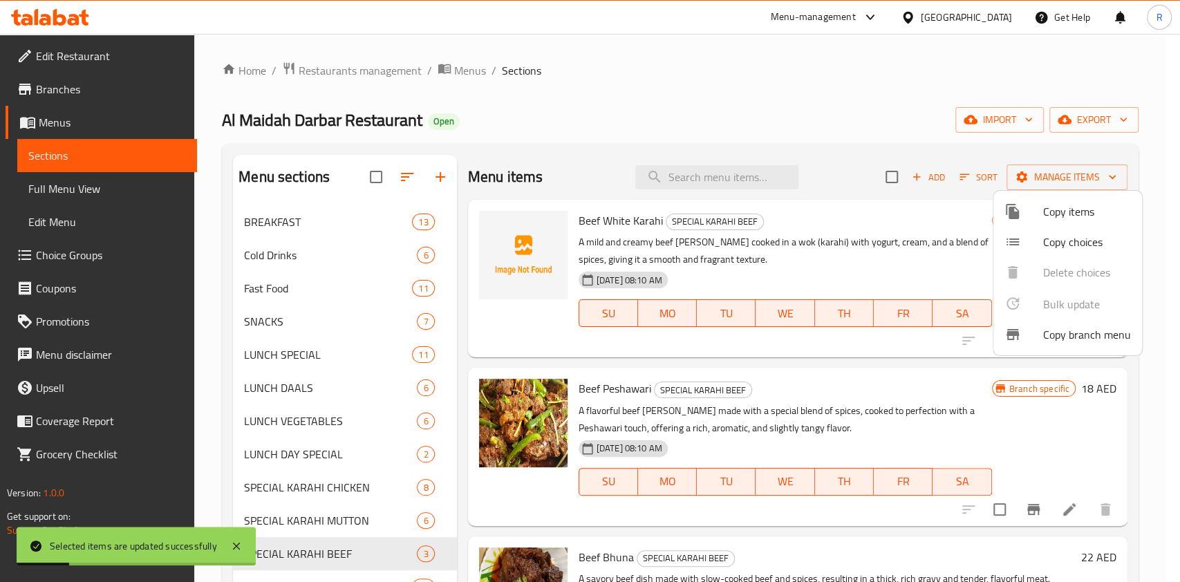
click at [837, 76] on div at bounding box center [590, 291] width 1180 height 582
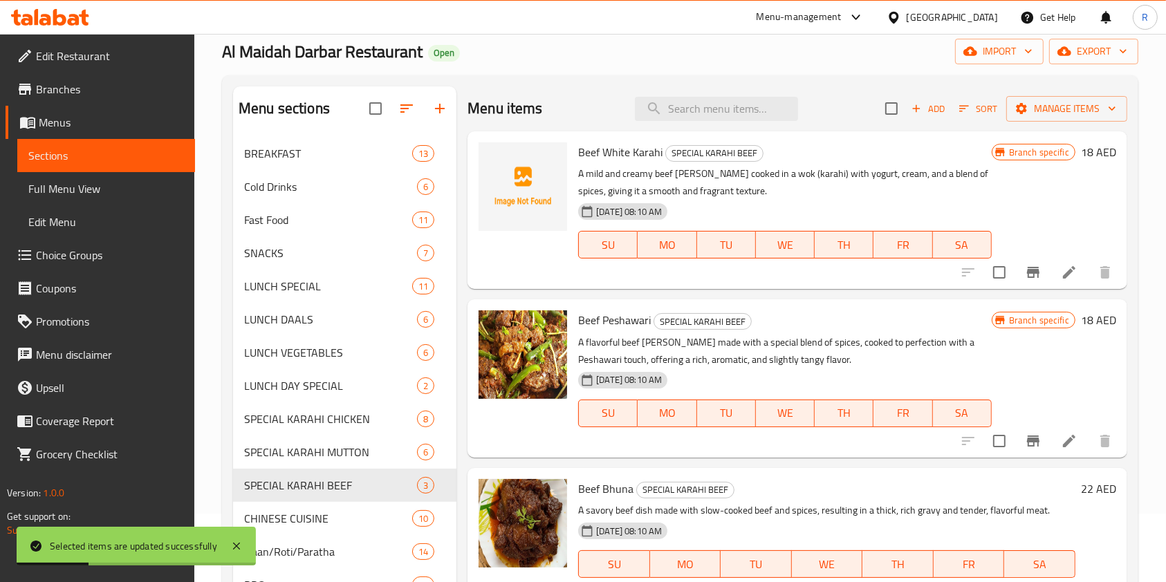
scroll to position [184, 0]
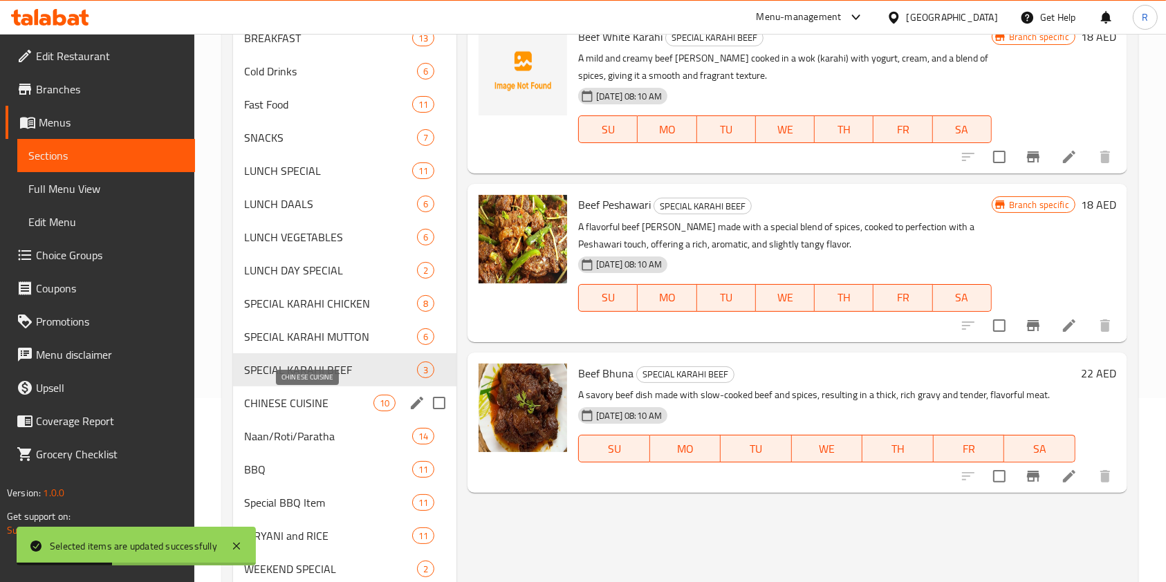
click at [349, 408] on span "CHINESE CUISINE" at bounding box center [308, 403] width 129 height 17
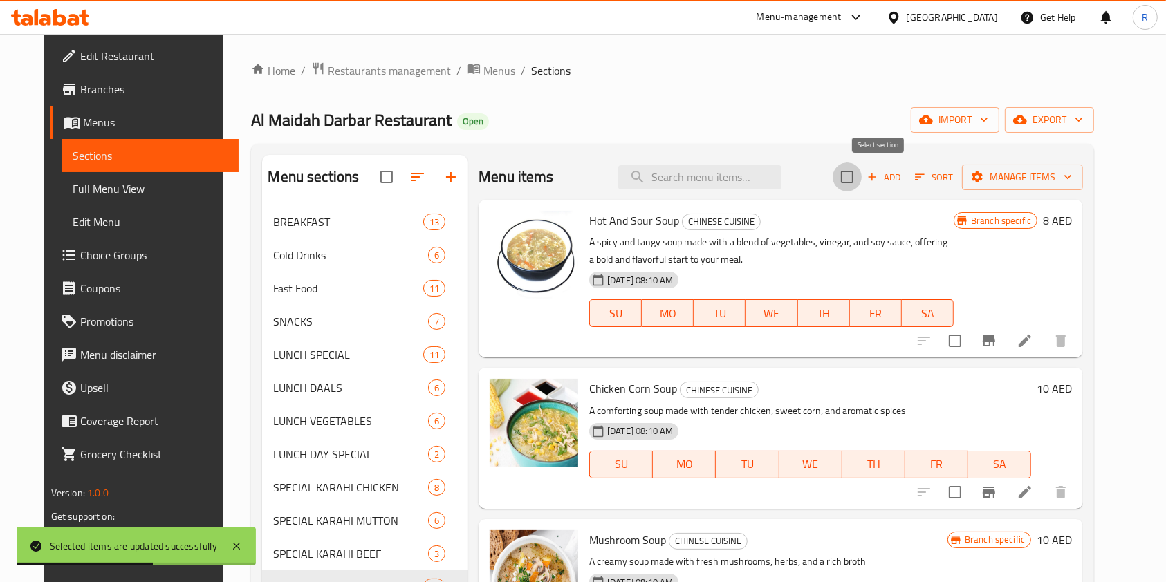
click at [862, 174] on input "checkbox" at bounding box center [847, 177] width 29 height 29
checkbox input "true"
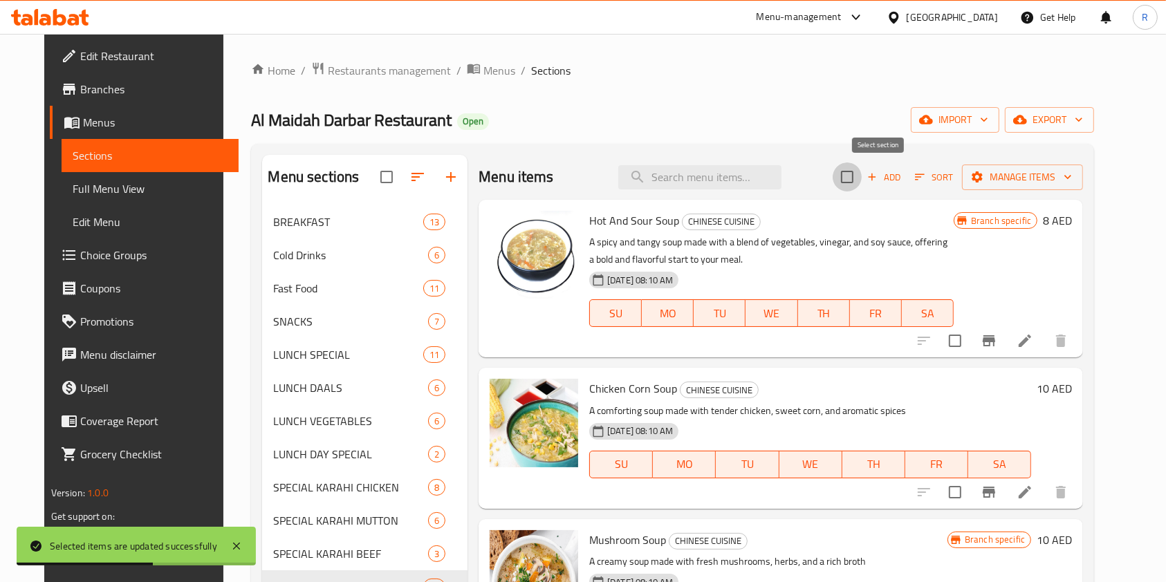
checkbox input "true"
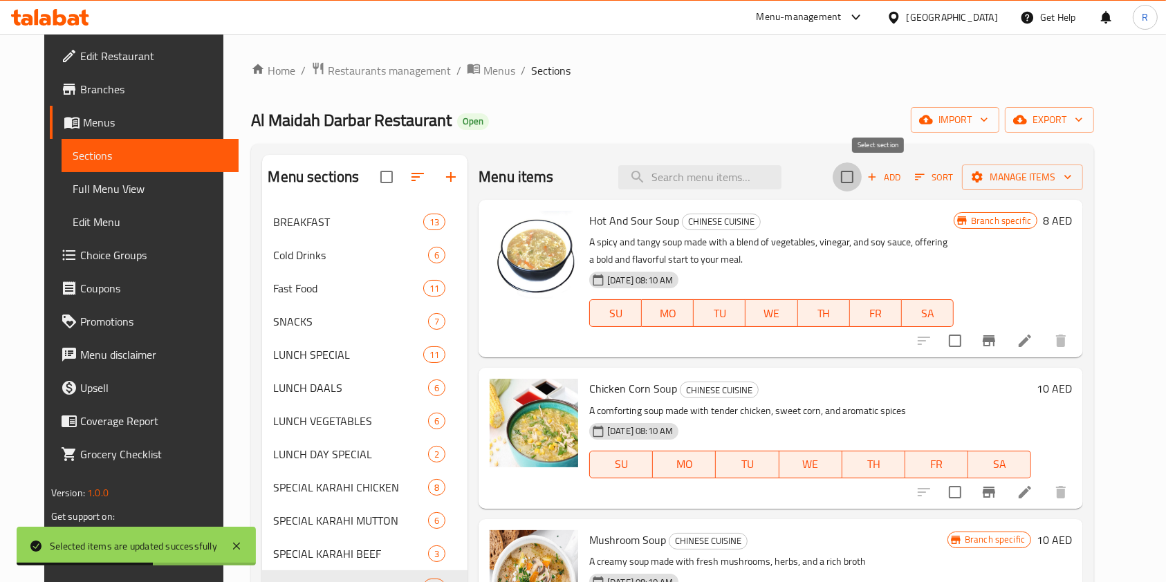
checkbox input "true"
click at [1057, 179] on span "Manage items" at bounding box center [1022, 177] width 99 height 17
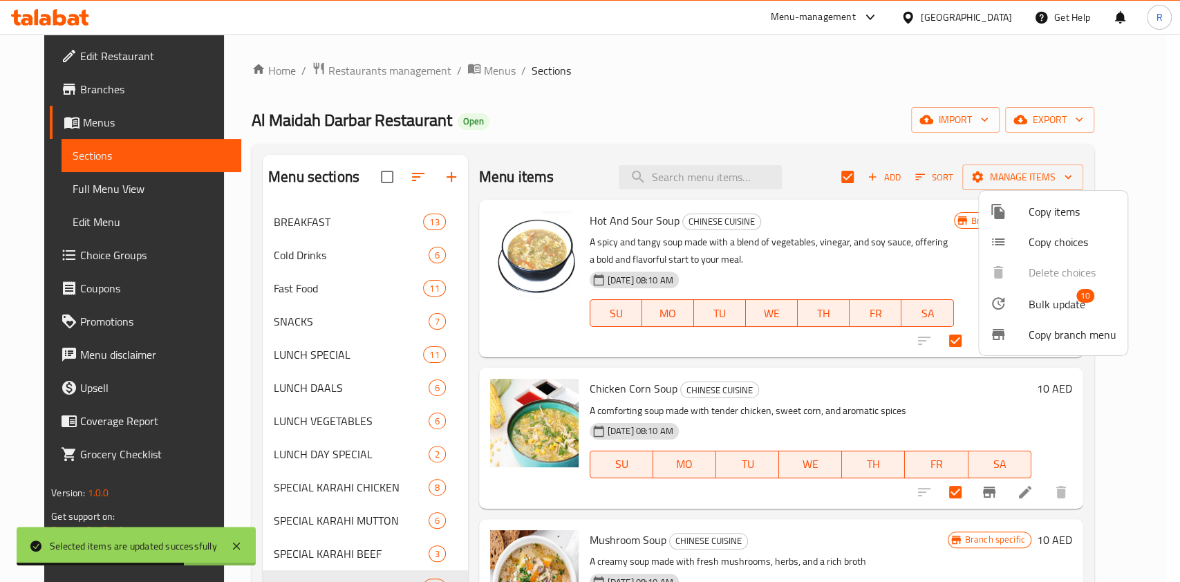
click at [1065, 306] on span "Bulk update" at bounding box center [1057, 304] width 57 height 17
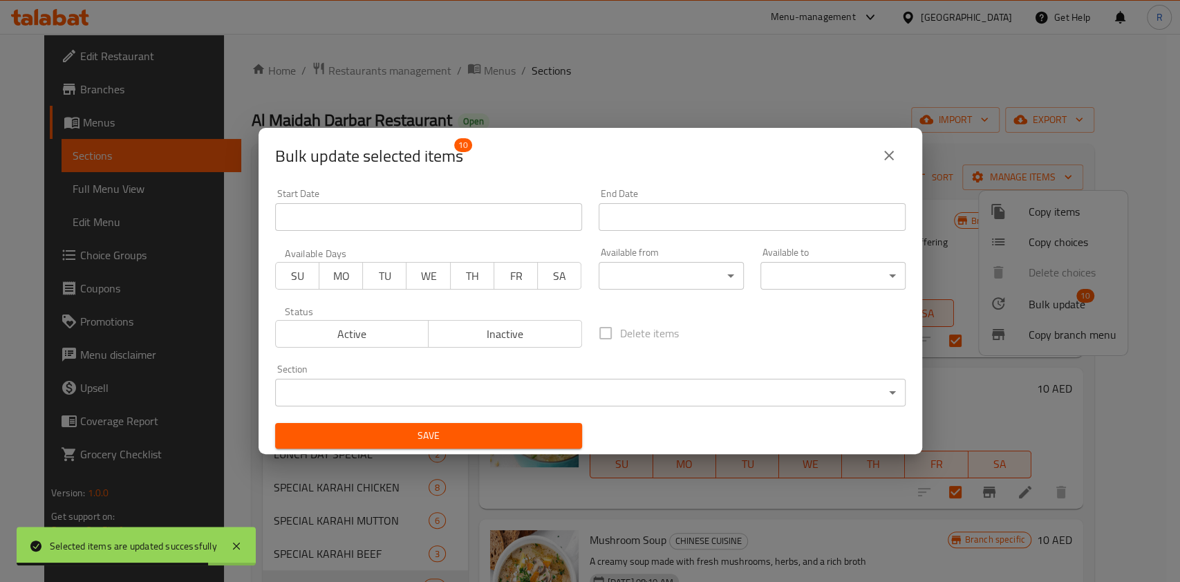
click at [683, 278] on body "Selected items are updated successfully ​ Menu-management [GEOGRAPHIC_DATA] Get…" at bounding box center [590, 308] width 1180 height 548
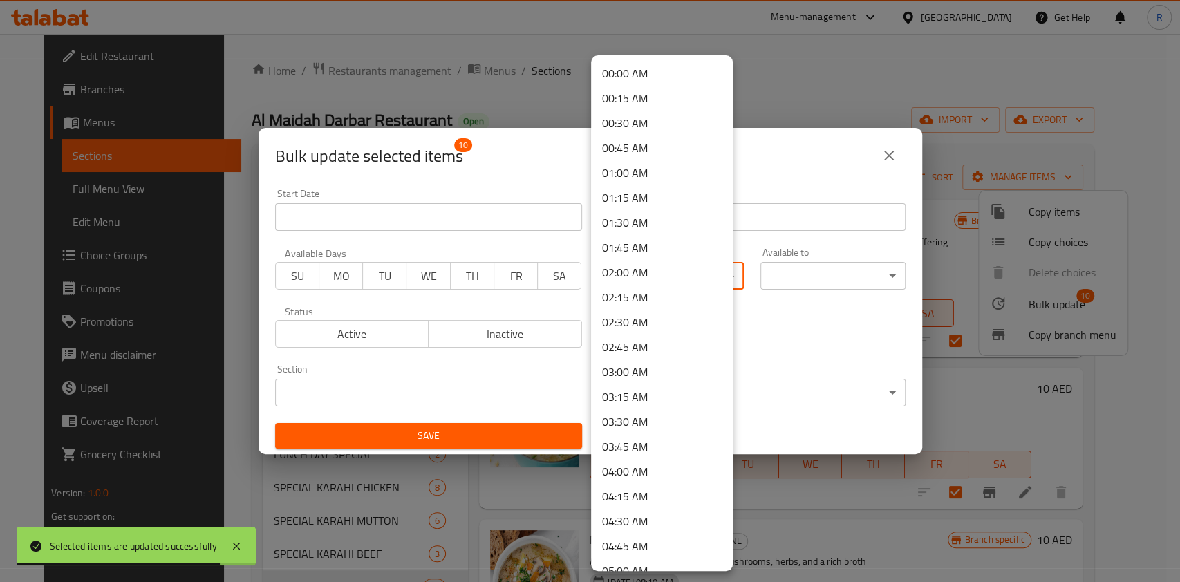
scroll to position [756, 0]
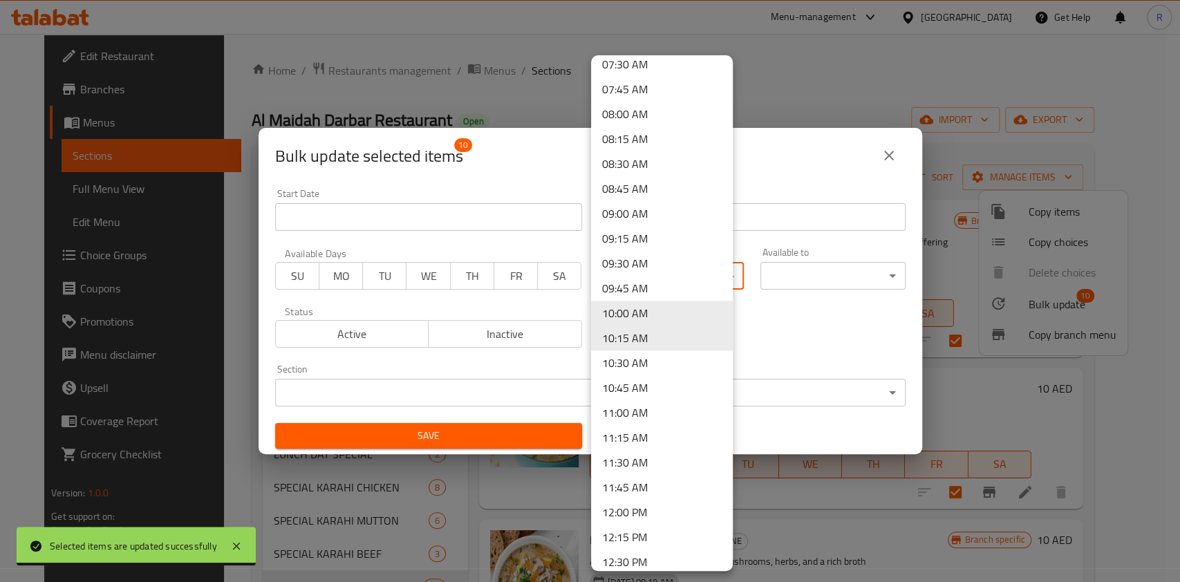
click at [642, 456] on li "11:30 AM" at bounding box center [662, 462] width 142 height 25
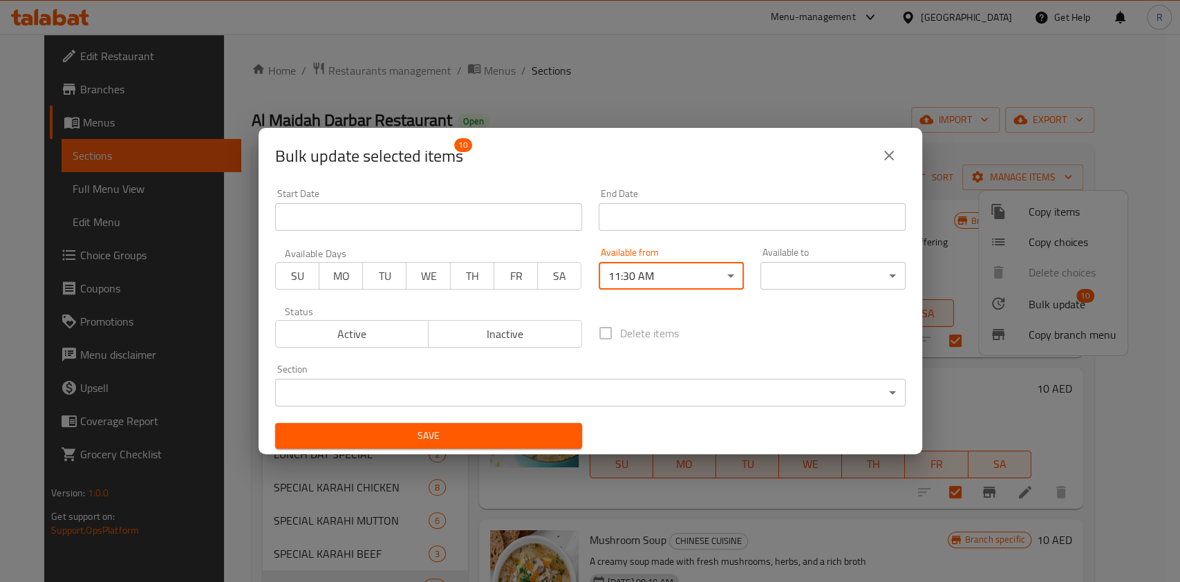
click at [801, 271] on body "​ Menu-management [GEOGRAPHIC_DATA] Get Help R Edit Restaurant Branches Menus S…" at bounding box center [590, 308] width 1180 height 548
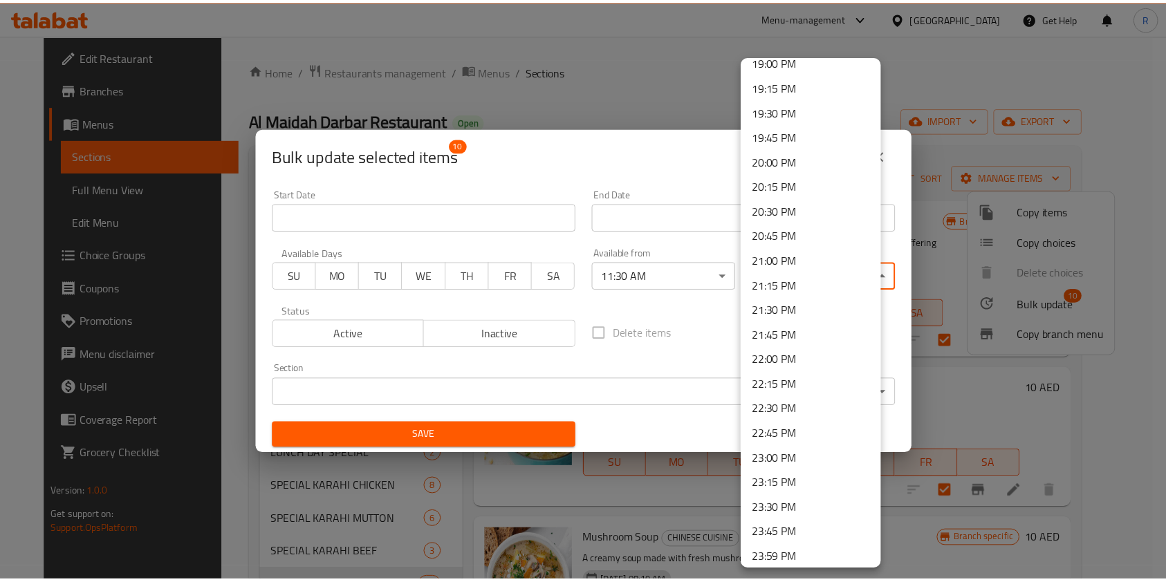
scroll to position [1910, 0]
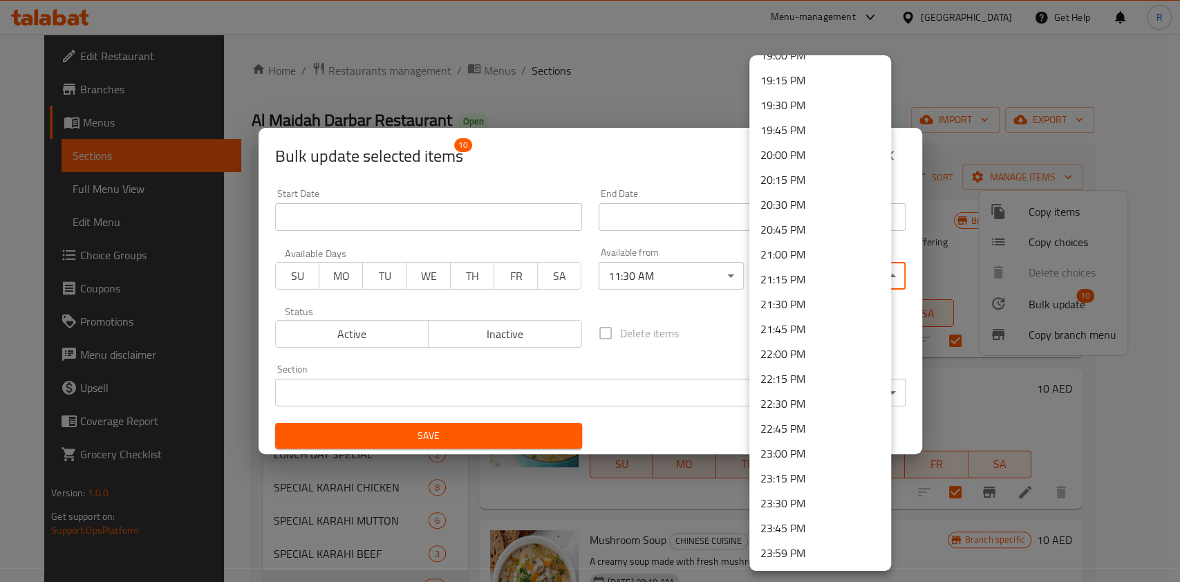
click at [814, 500] on li "23:30 PM" at bounding box center [821, 503] width 142 height 25
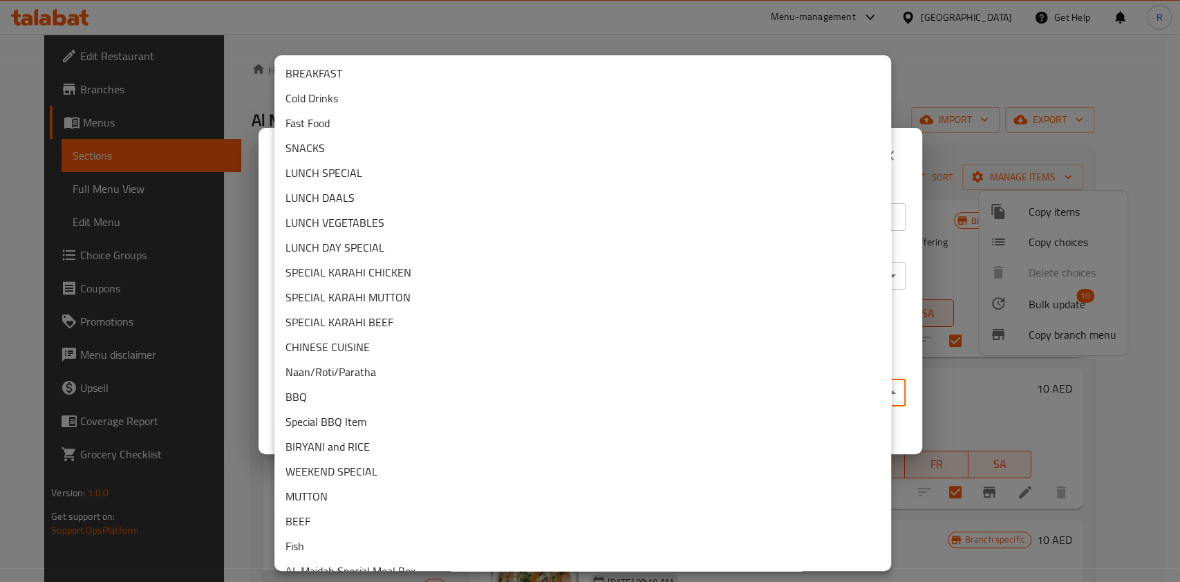
click at [548, 393] on body "​ Menu-management [GEOGRAPHIC_DATA] Get Help R Edit Restaurant Branches Menus S…" at bounding box center [590, 308] width 1180 height 548
click at [367, 346] on li "CHINESE CUISINE" at bounding box center [583, 347] width 617 height 25
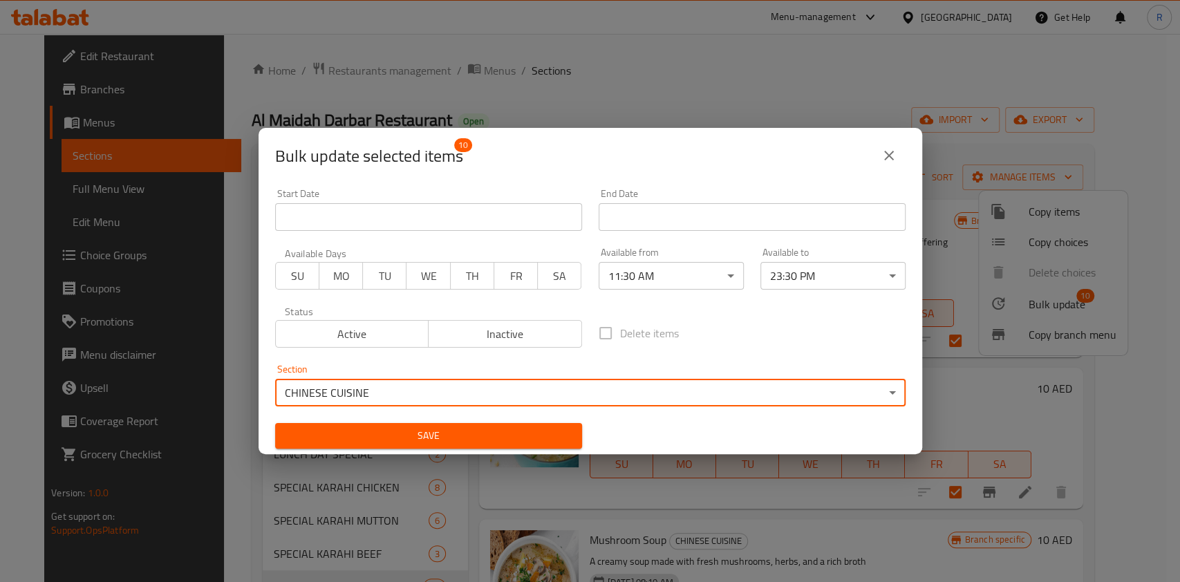
click at [469, 430] on span "Save" at bounding box center [428, 435] width 285 height 17
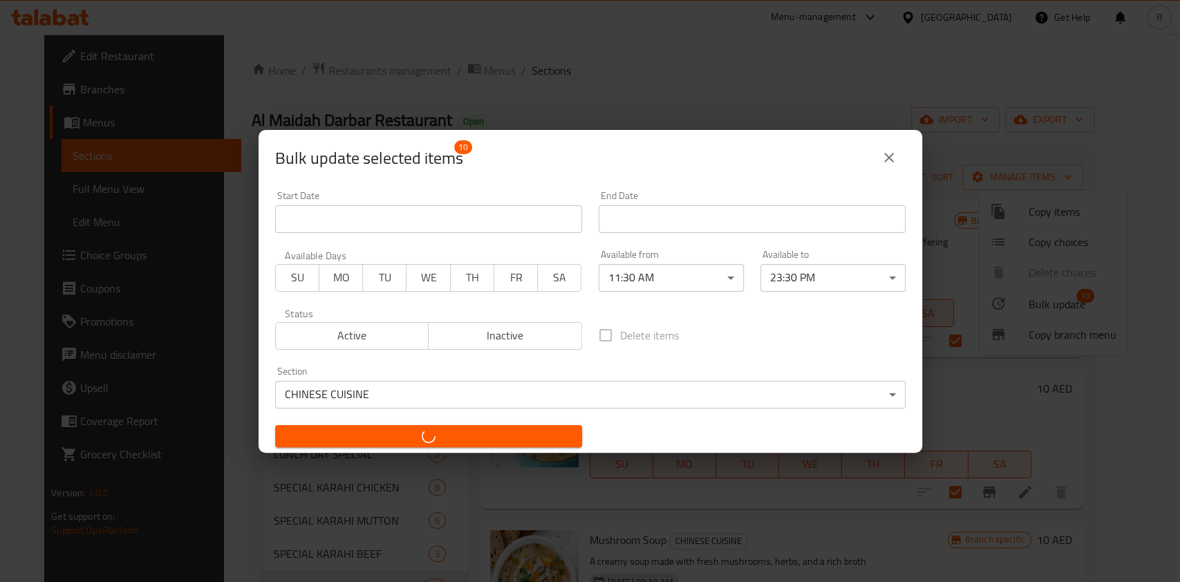
checkbox input "false"
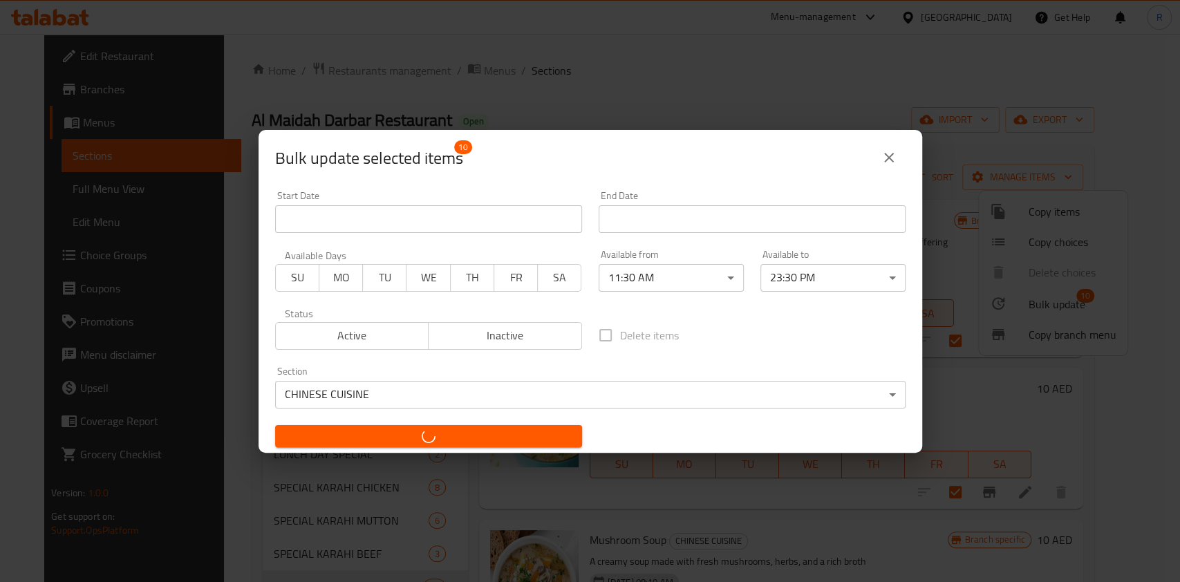
checkbox input "false"
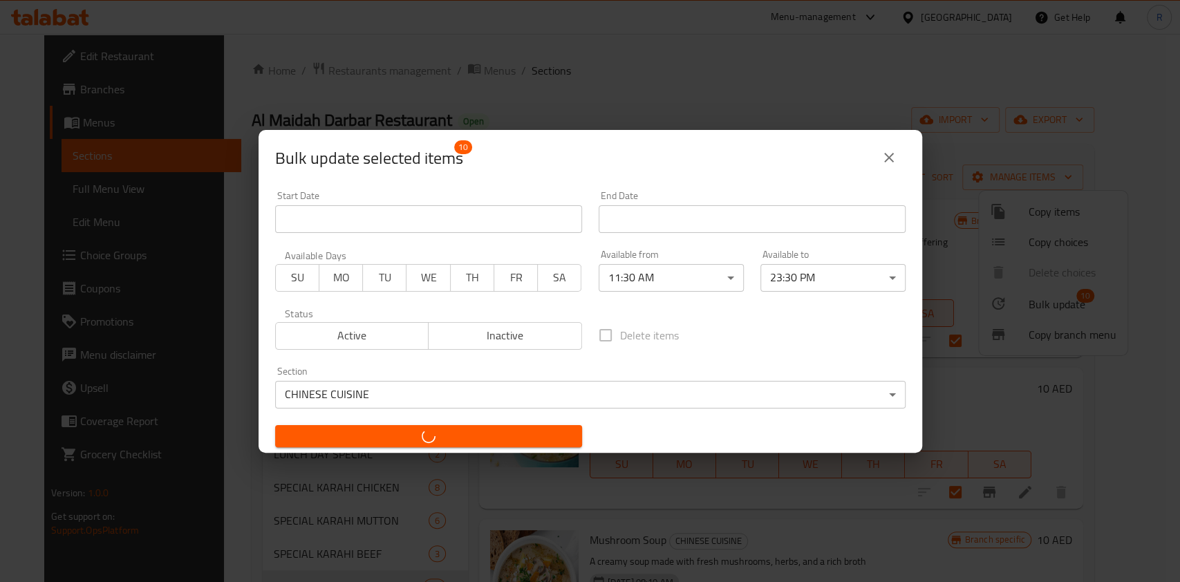
checkbox input "false"
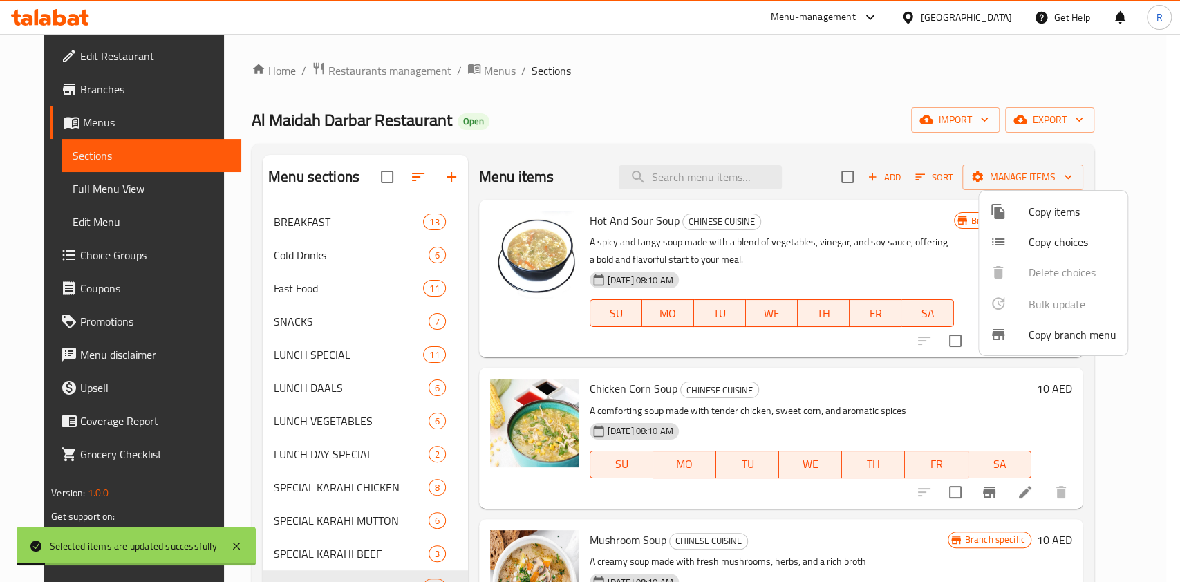
click at [609, 75] on div at bounding box center [590, 291] width 1180 height 582
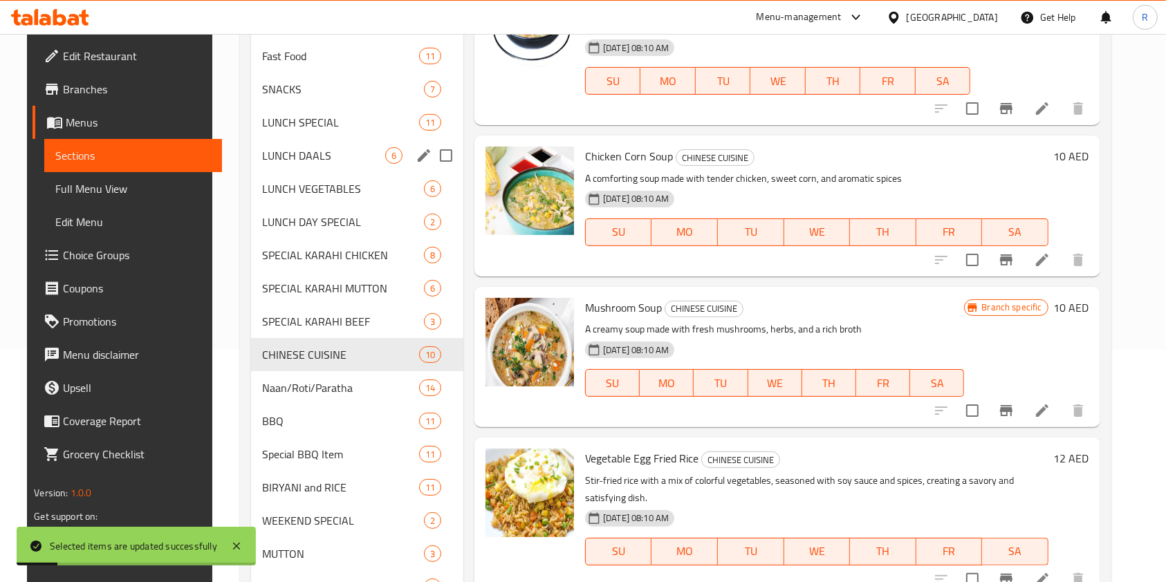
scroll to position [277, 0]
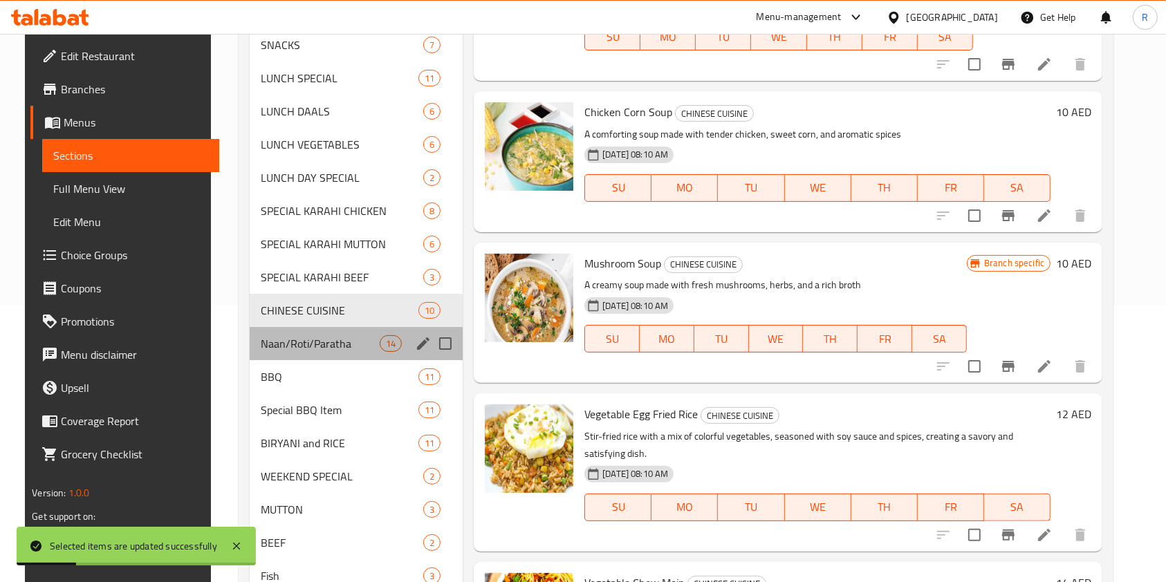
click at [282, 334] on div "Naan/Roti/Paratha 14" at bounding box center [356, 343] width 213 height 33
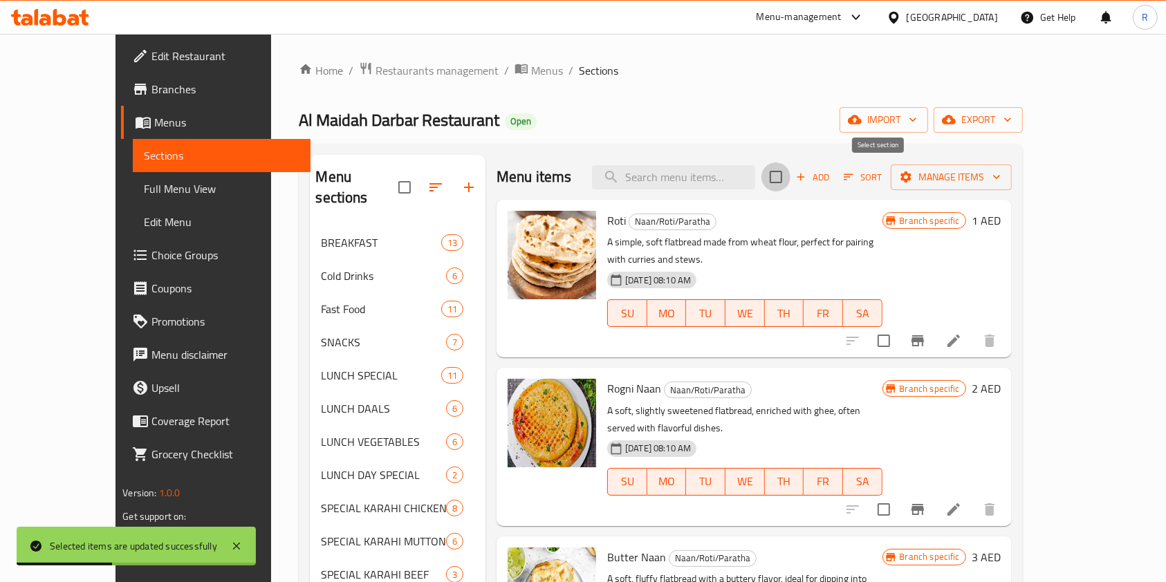
click at [790, 177] on input "checkbox" at bounding box center [775, 177] width 29 height 29
checkbox input "true"
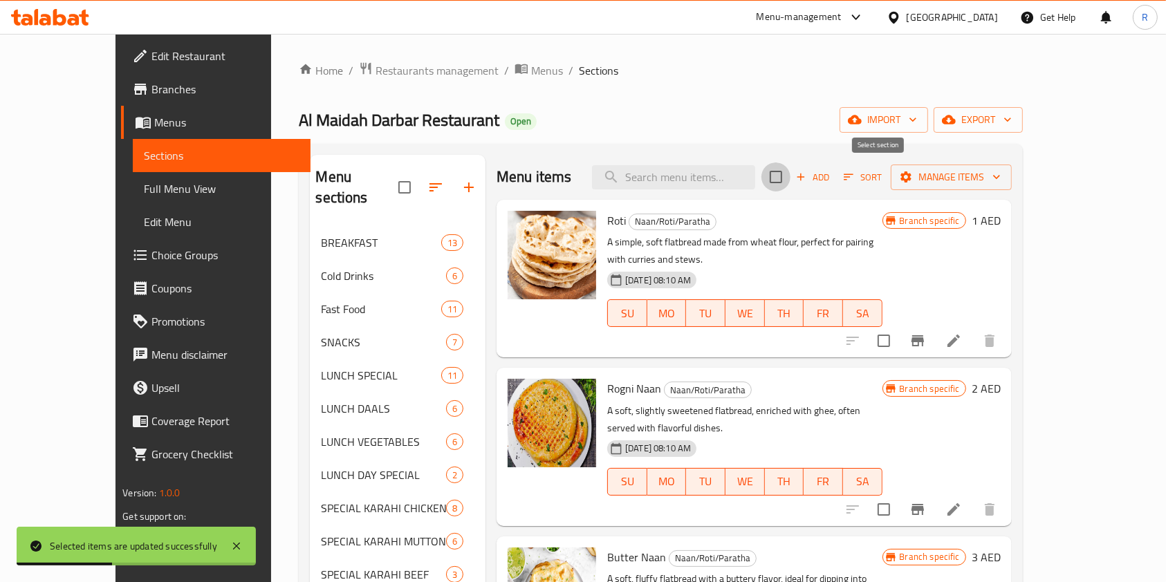
checkbox input "true"
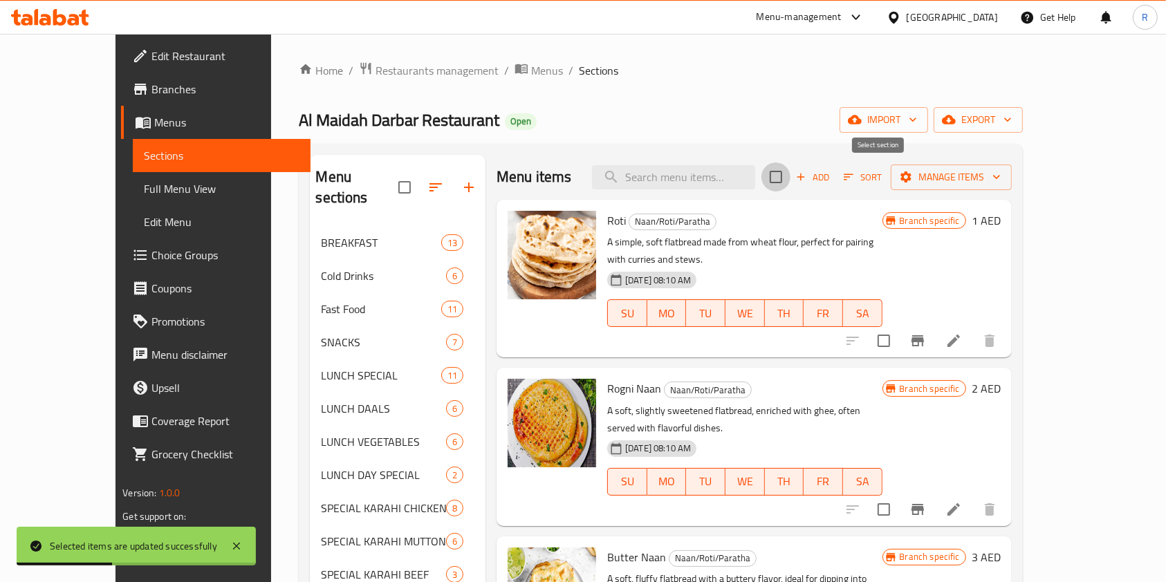
checkbox input "true"
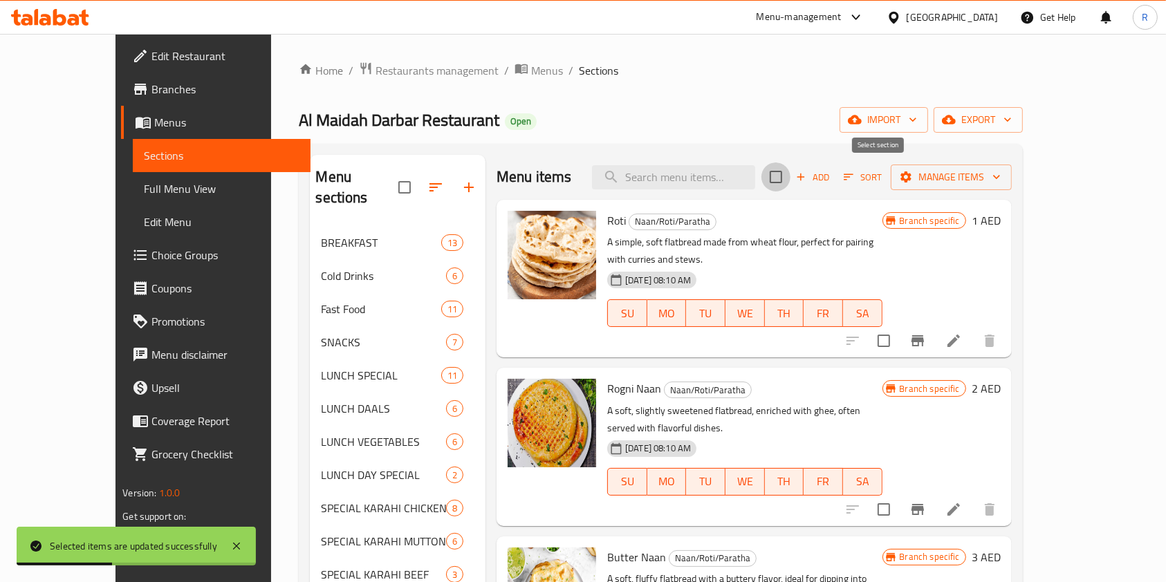
checkbox input "true"
click at [1001, 175] on span "Manage items" at bounding box center [951, 177] width 99 height 17
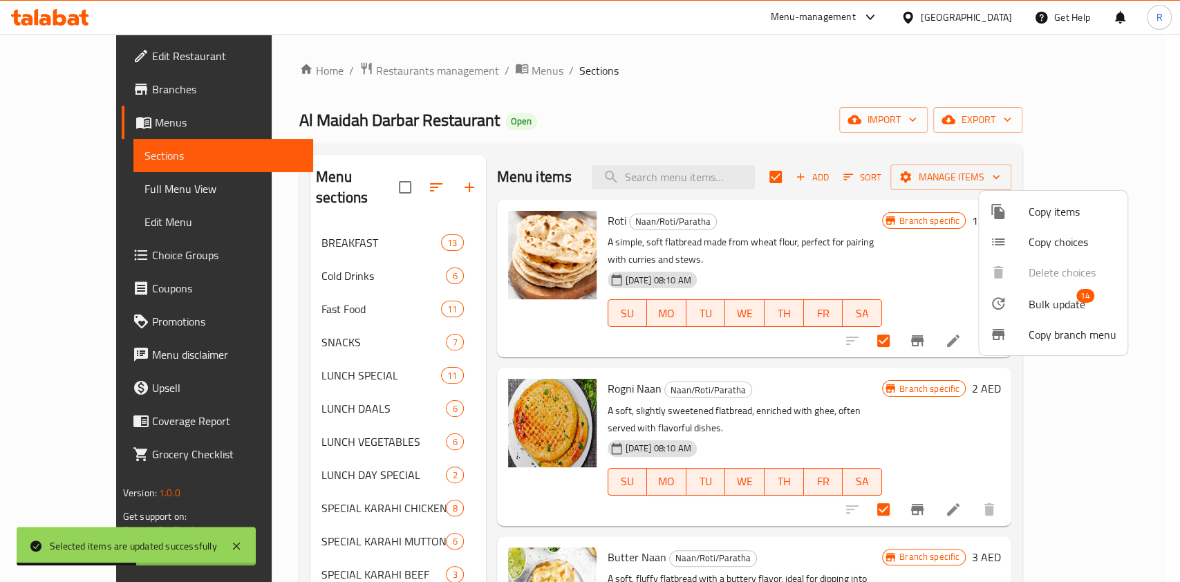
click at [1073, 303] on span "Bulk update" at bounding box center [1057, 304] width 57 height 17
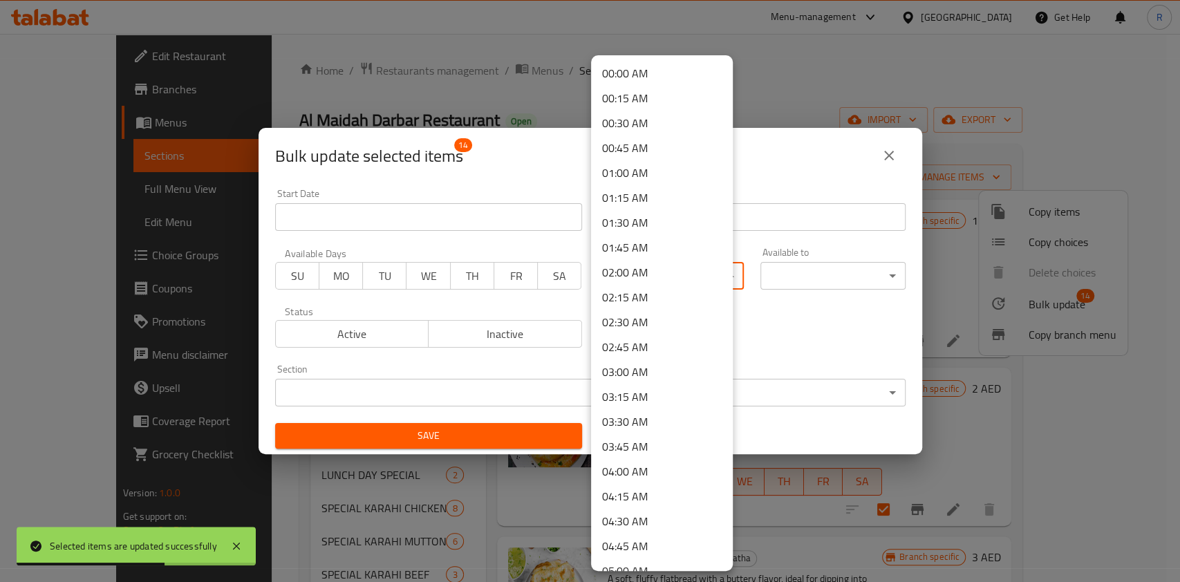
click at [638, 271] on body "Selected items are updated successfully ​ Menu-management [GEOGRAPHIC_DATA] Get…" at bounding box center [590, 308] width 1180 height 548
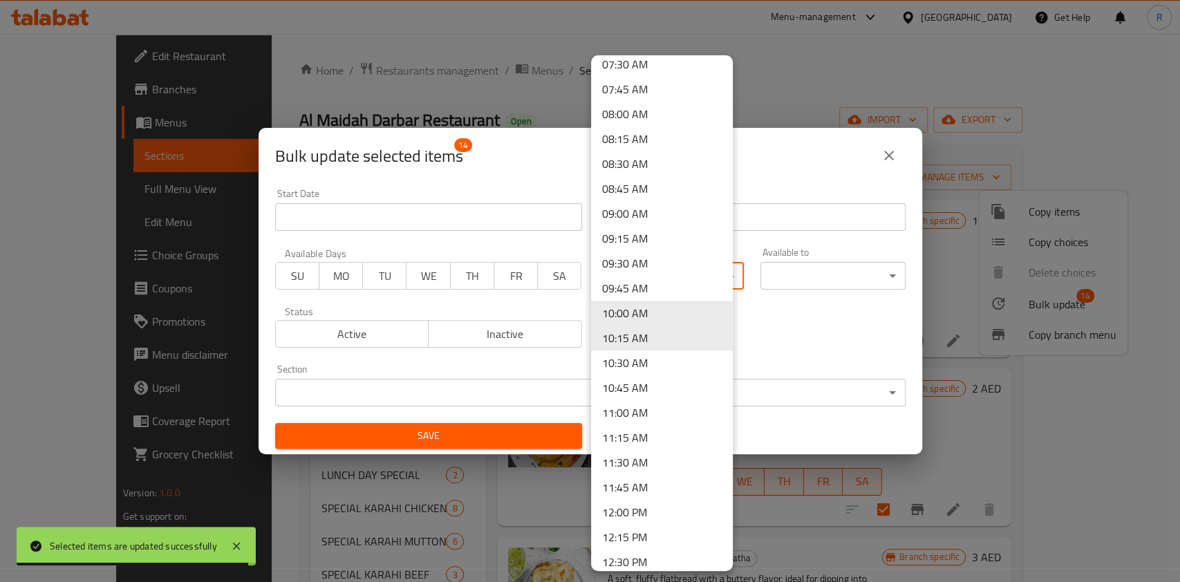
click at [648, 460] on li "11:30 AM" at bounding box center [662, 462] width 142 height 25
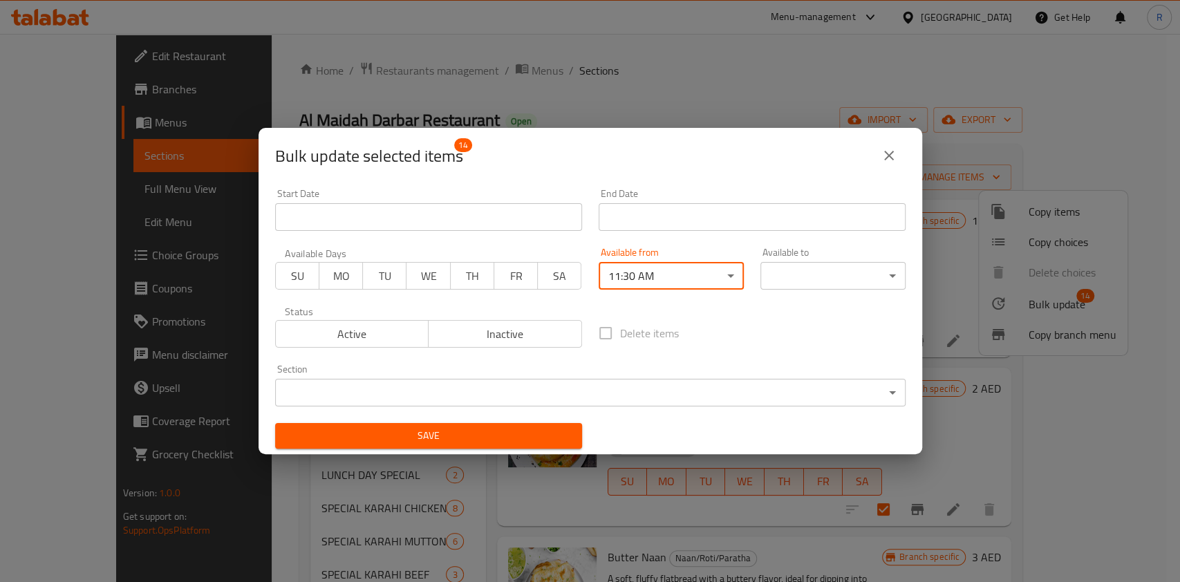
click at [790, 280] on body "​ Menu-management [GEOGRAPHIC_DATA] Get Help R Edit Restaurant Branches Menus S…" at bounding box center [590, 308] width 1180 height 548
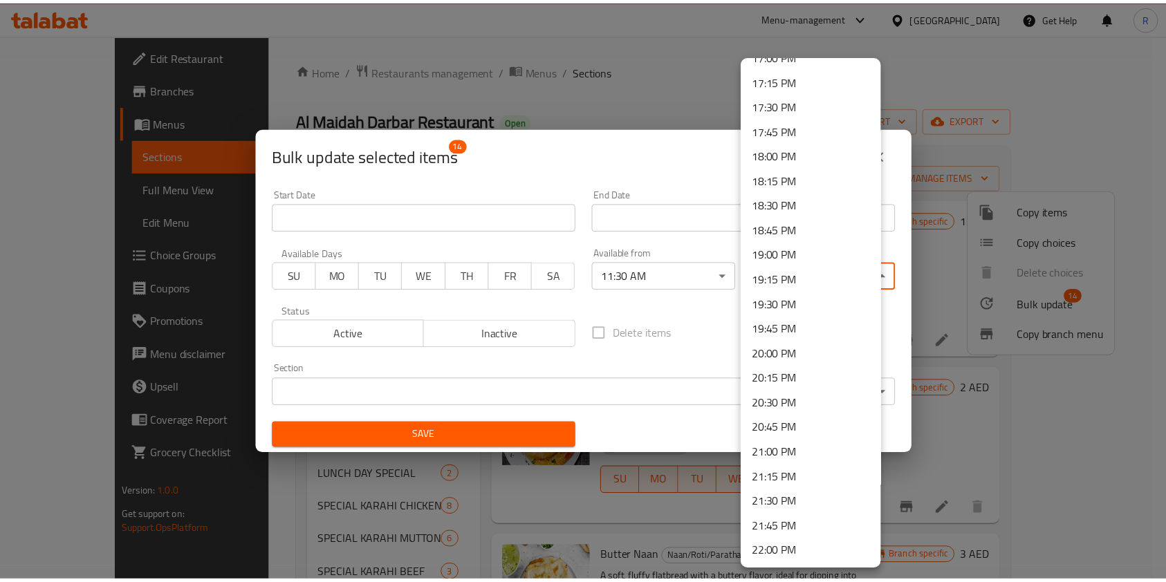
scroll to position [1910, 0]
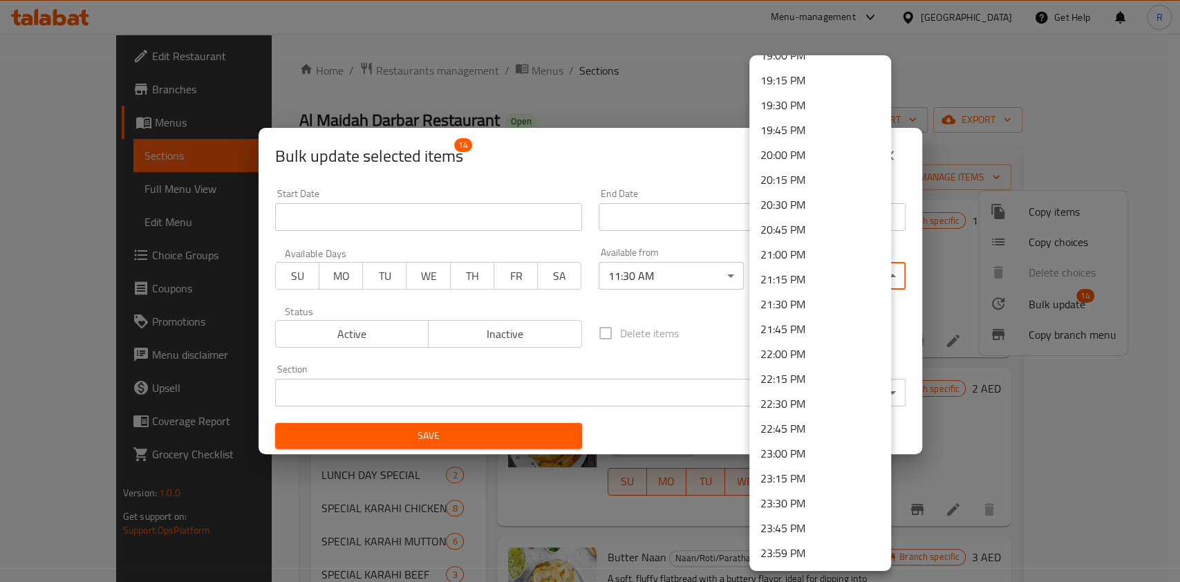
click at [758, 497] on li "23:30 PM" at bounding box center [821, 503] width 142 height 25
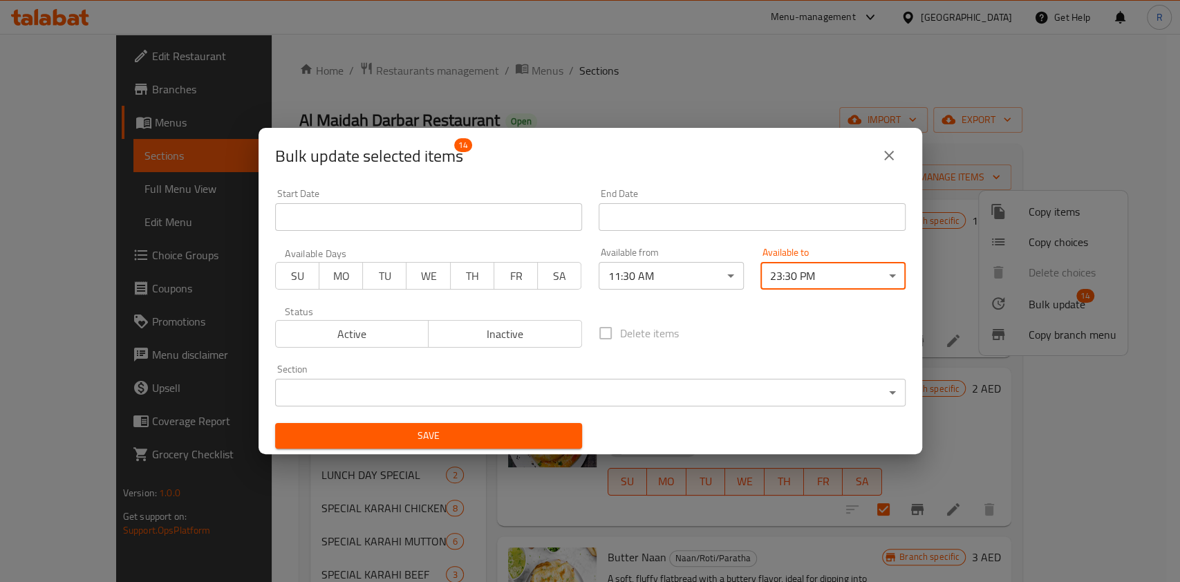
click at [620, 394] on body "​ Menu-management [GEOGRAPHIC_DATA] Get Help R Edit Restaurant Branches Menus S…" at bounding box center [590, 308] width 1180 height 548
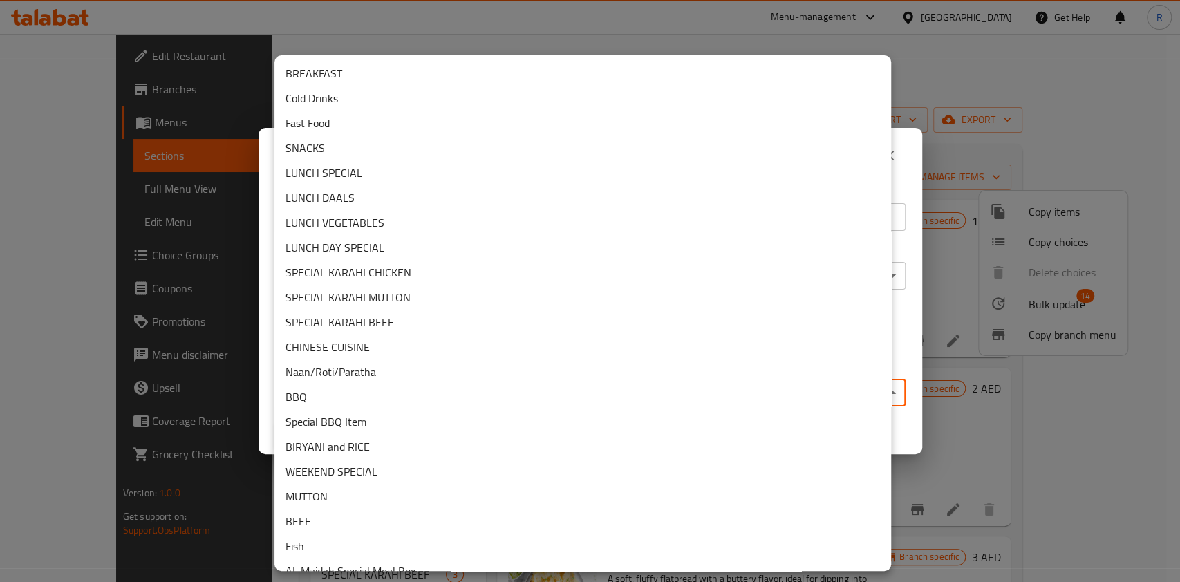
click at [408, 378] on li "Naan/Roti/Paratha" at bounding box center [583, 372] width 617 height 25
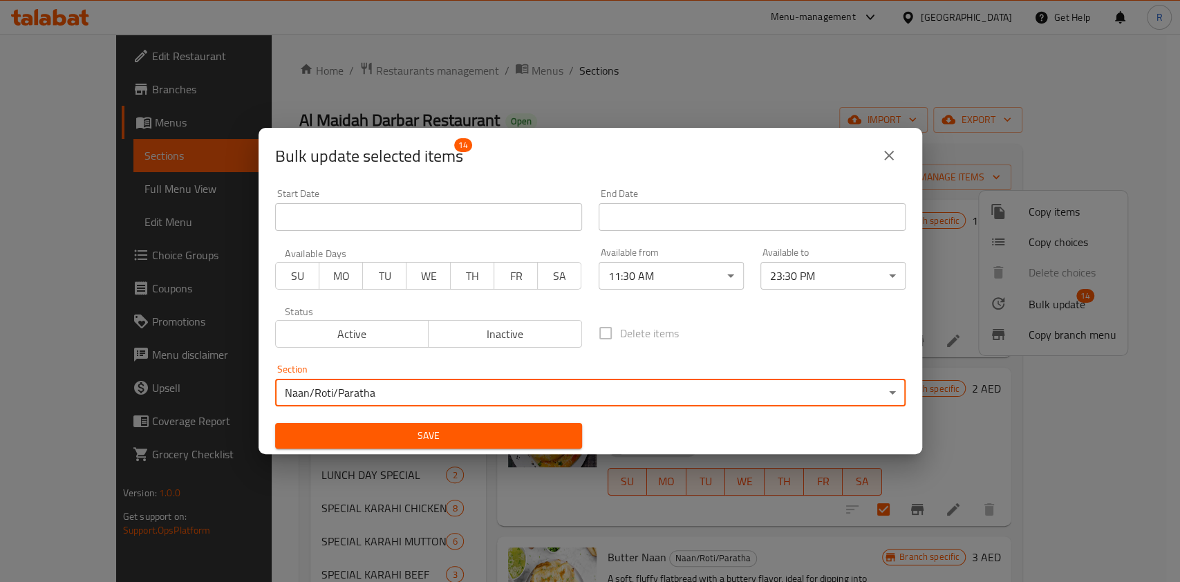
click at [393, 431] on span "Save" at bounding box center [428, 435] width 285 height 17
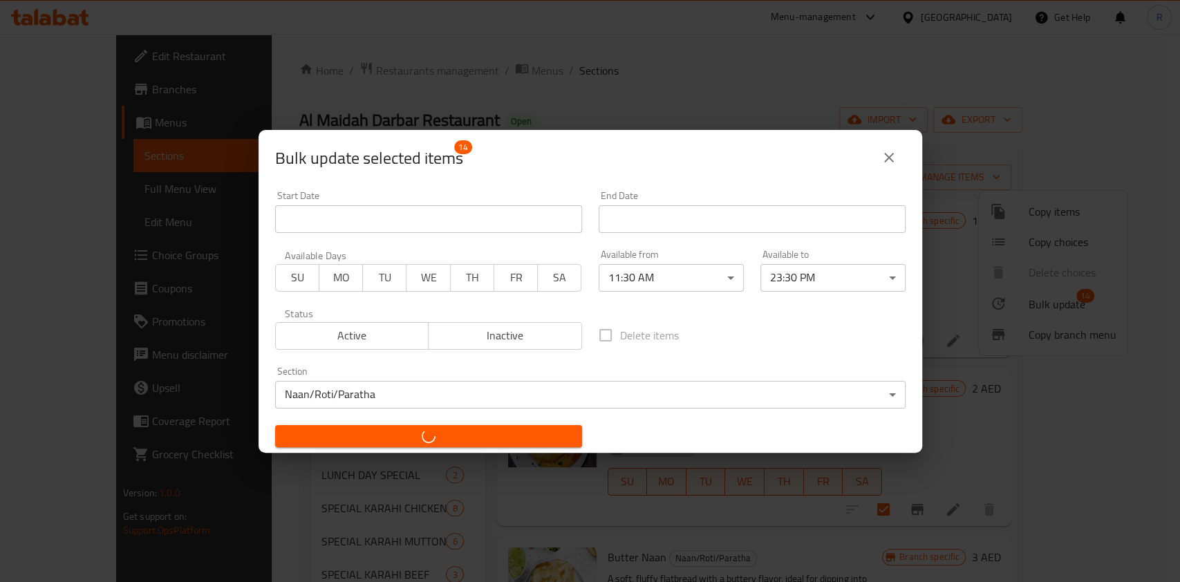
checkbox input "false"
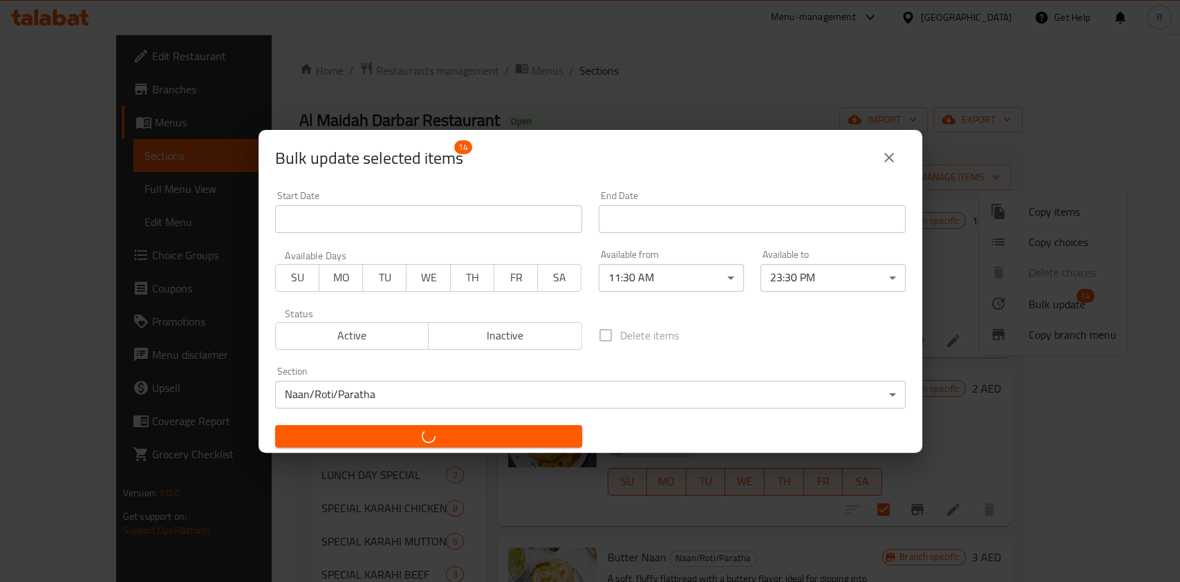
checkbox input "false"
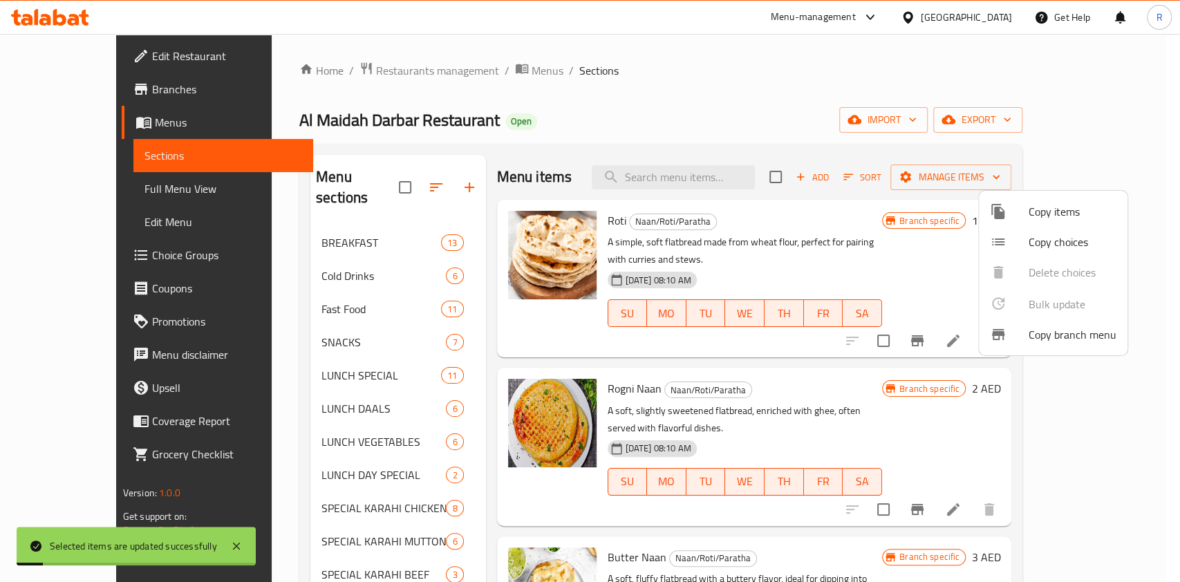
click at [631, 80] on div at bounding box center [590, 291] width 1180 height 582
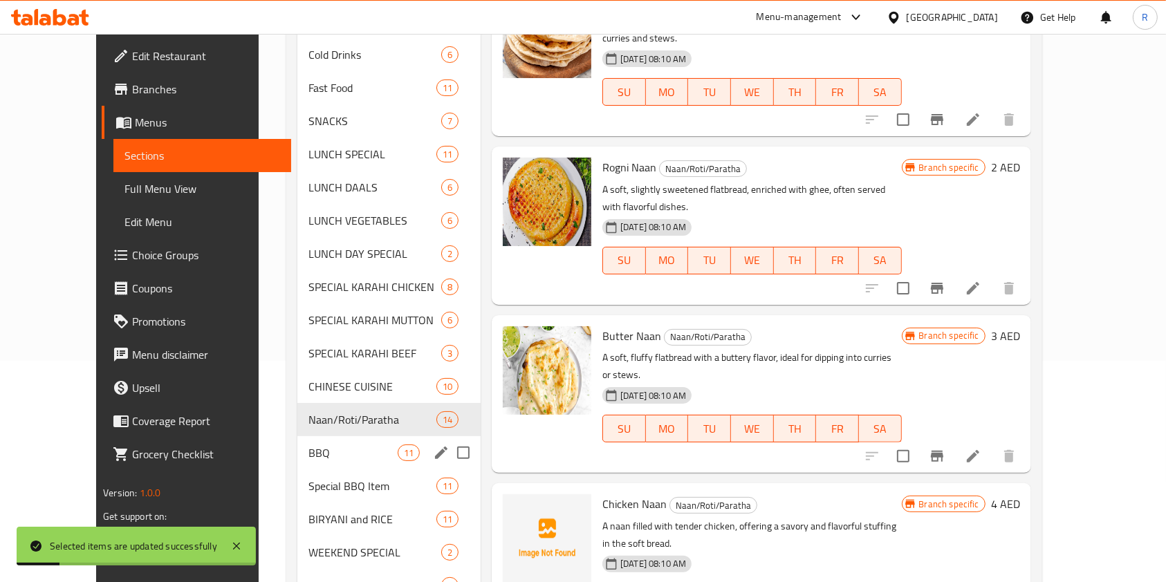
scroll to position [277, 0]
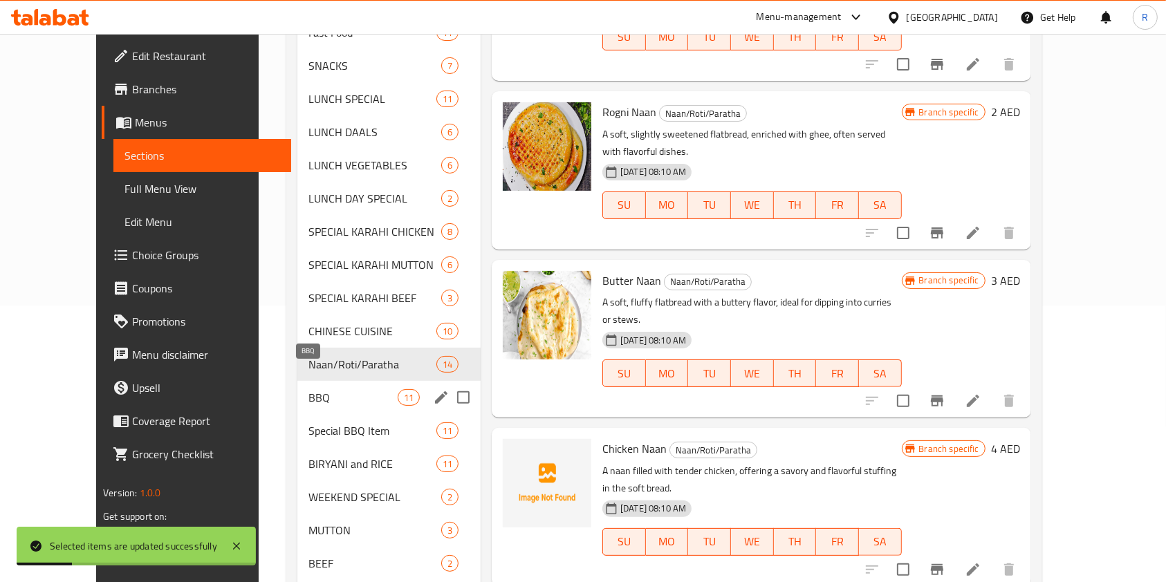
click at [308, 389] on span "BBQ" at bounding box center [352, 397] width 89 height 17
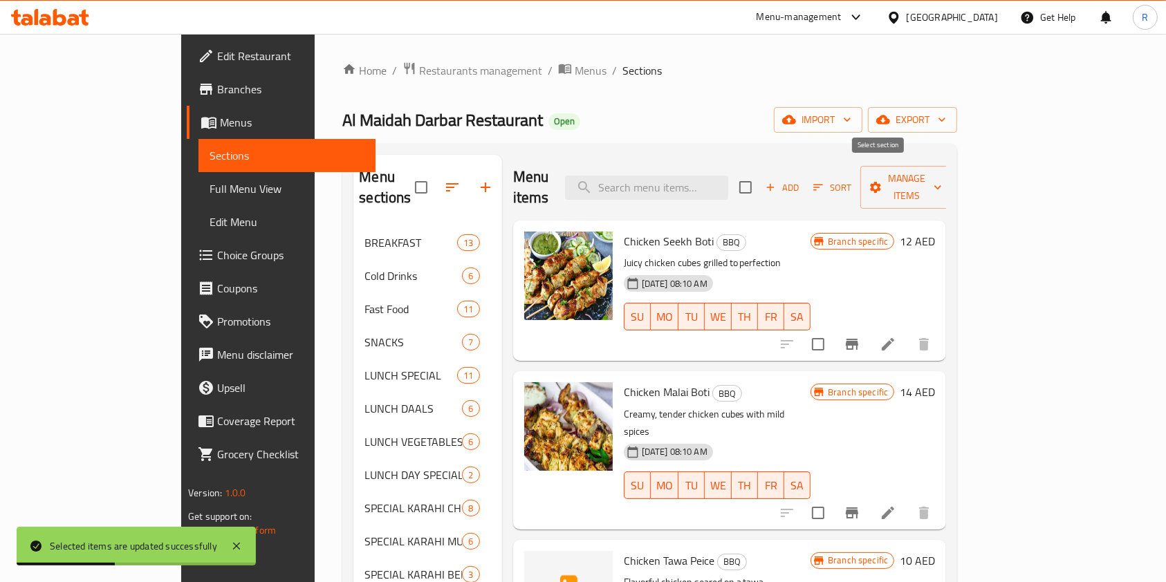
click at [760, 173] on input "checkbox" at bounding box center [745, 187] width 29 height 29
click at [942, 170] on span "Manage items" at bounding box center [906, 187] width 71 height 35
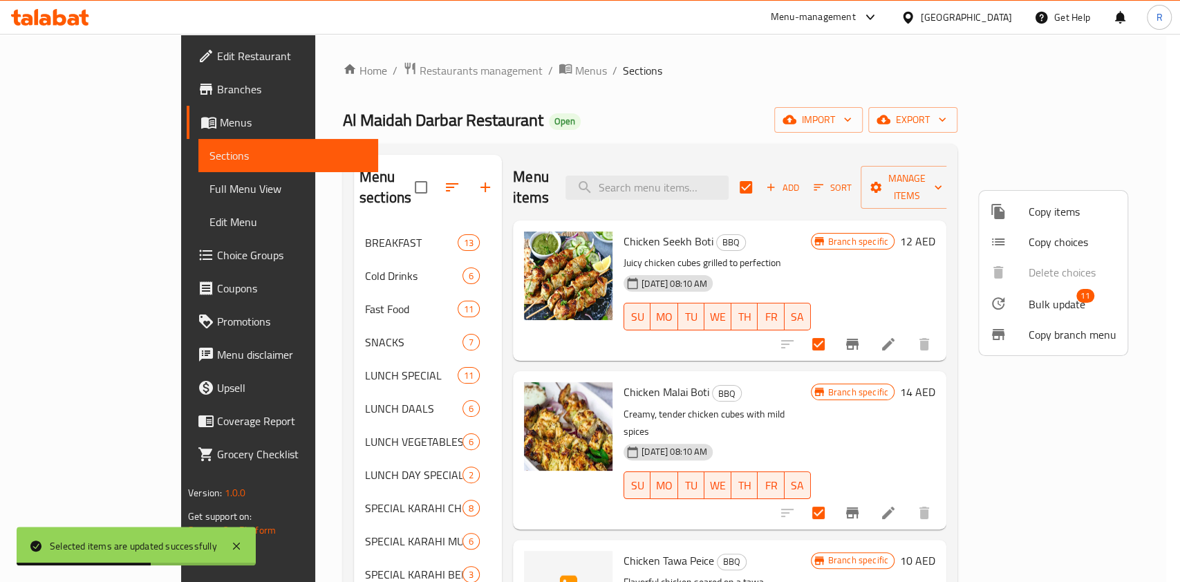
click at [1062, 305] on span "Bulk update" at bounding box center [1057, 304] width 57 height 17
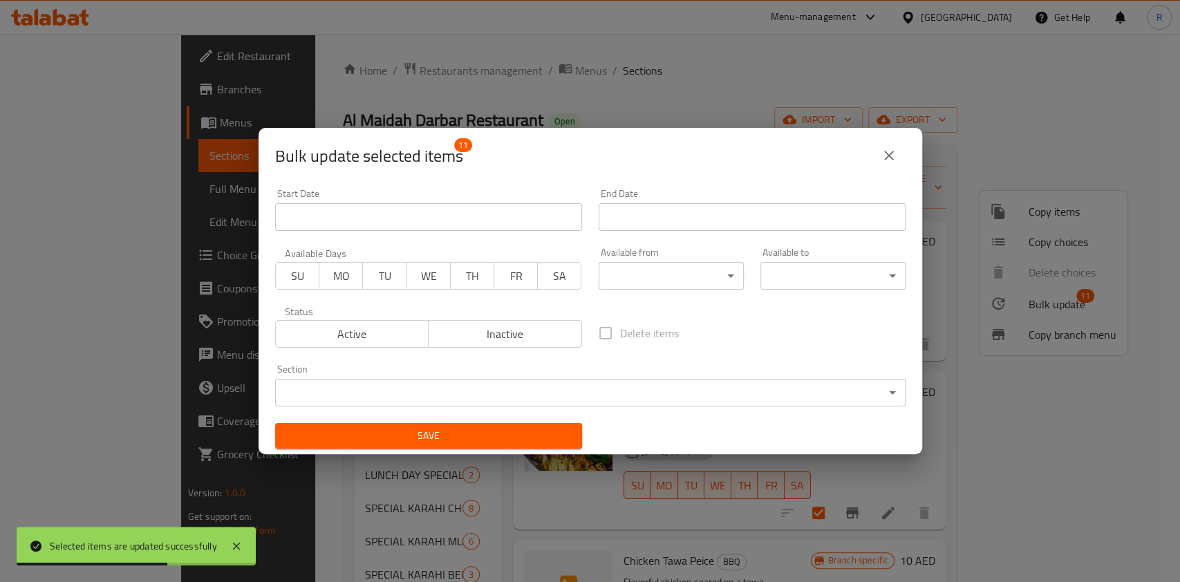
click at [624, 280] on body "Selected items are updated successfully ​ Menu-management [GEOGRAPHIC_DATA] Get…" at bounding box center [590, 308] width 1180 height 548
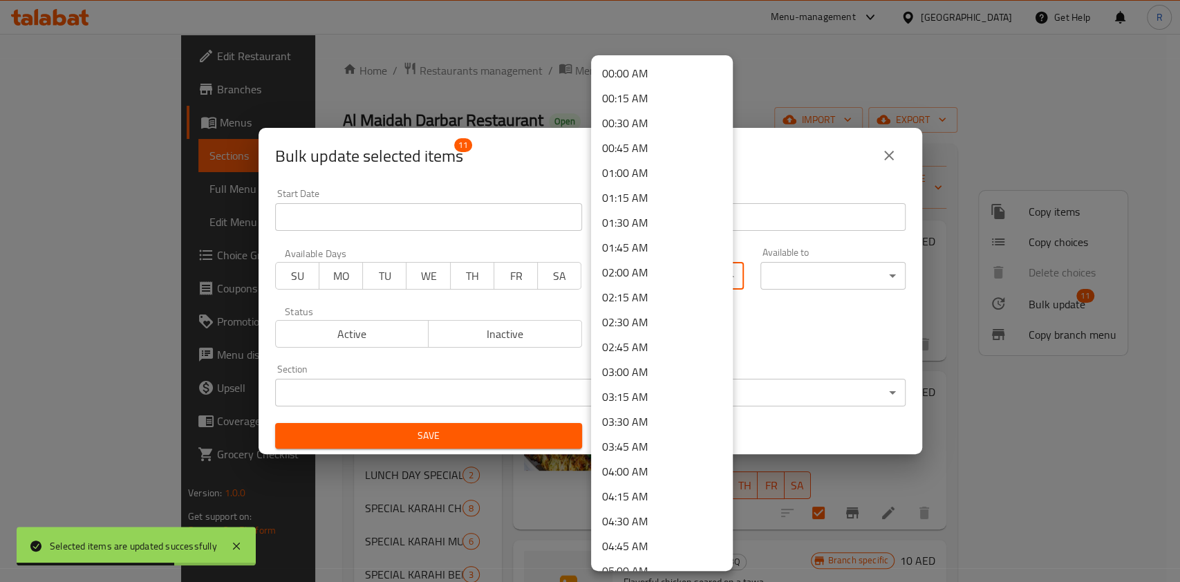
scroll to position [756, 0]
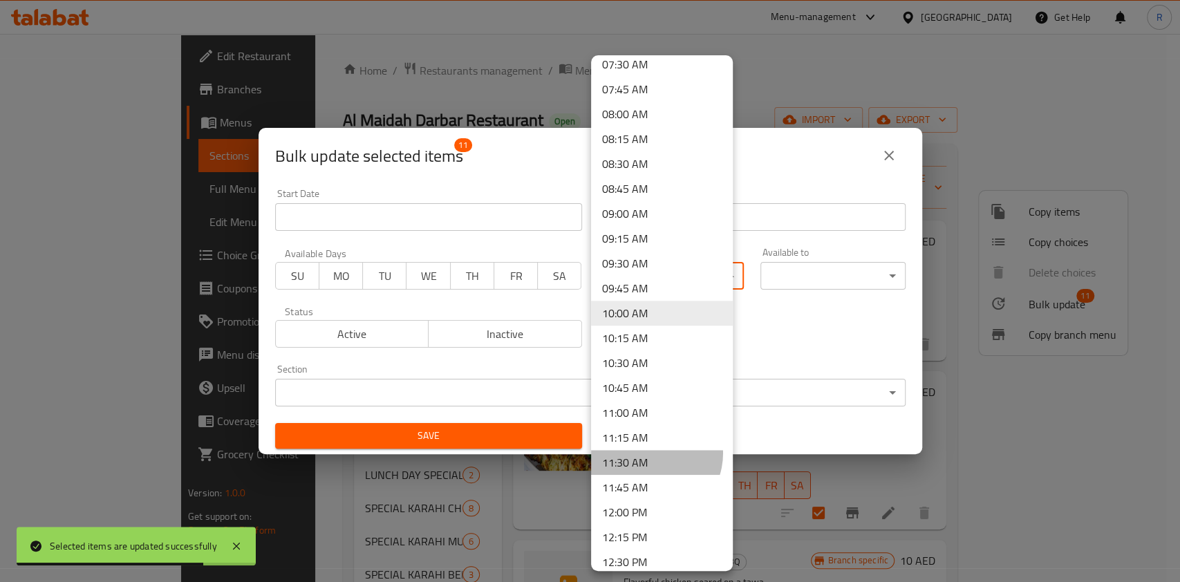
click at [651, 454] on li "11:30 AM" at bounding box center [662, 462] width 142 height 25
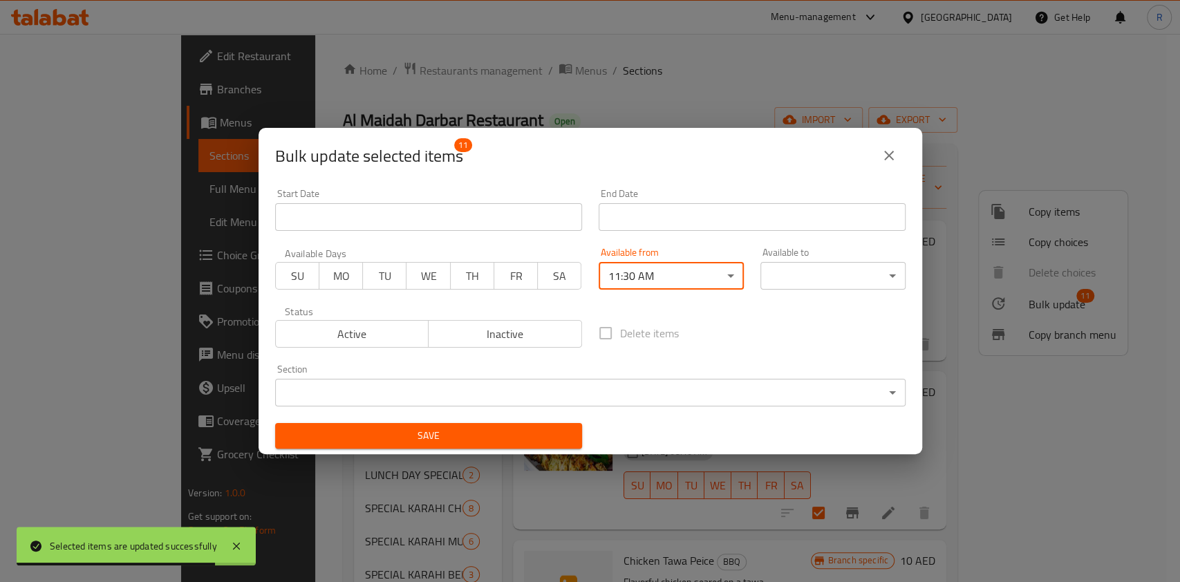
click at [828, 274] on body "Selected items are updated successfully ​ Menu-management [GEOGRAPHIC_DATA] Get…" at bounding box center [590, 308] width 1180 height 548
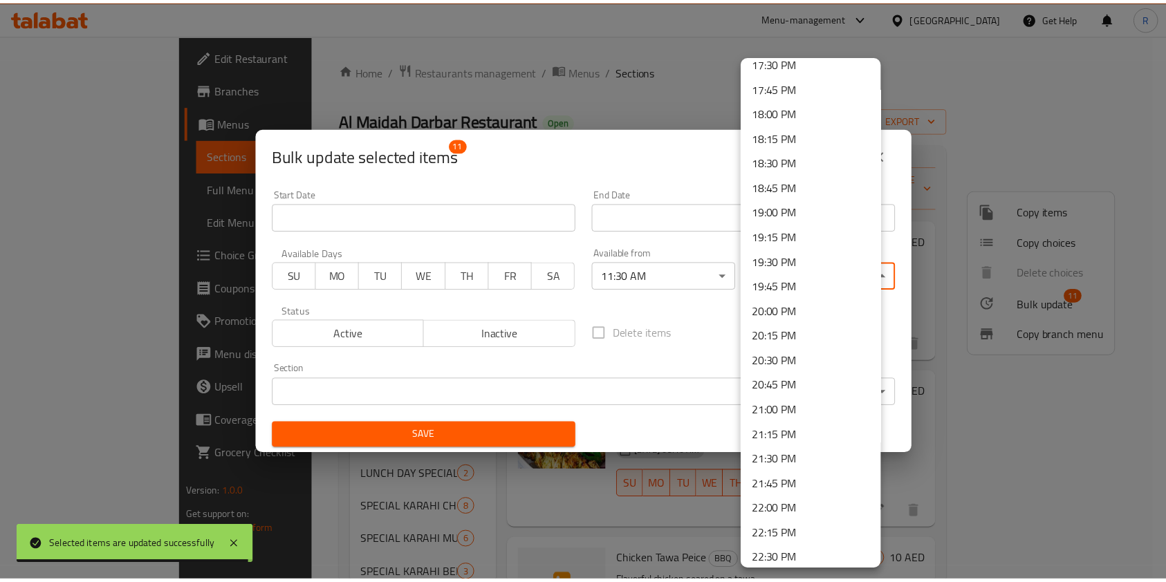
scroll to position [1910, 0]
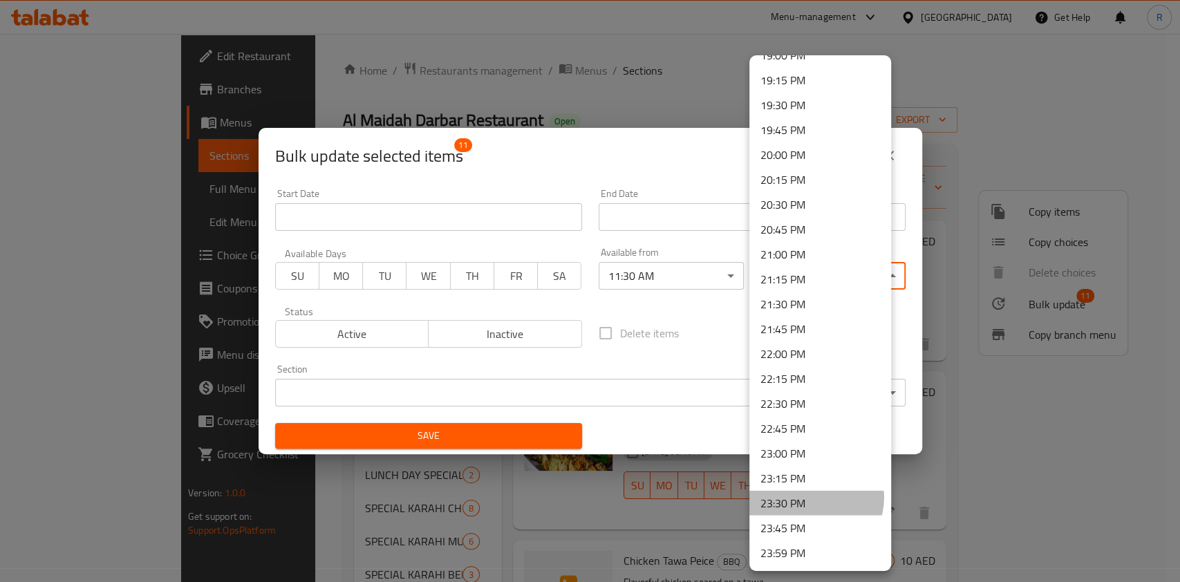
click at [815, 497] on li "23:30 PM" at bounding box center [821, 503] width 142 height 25
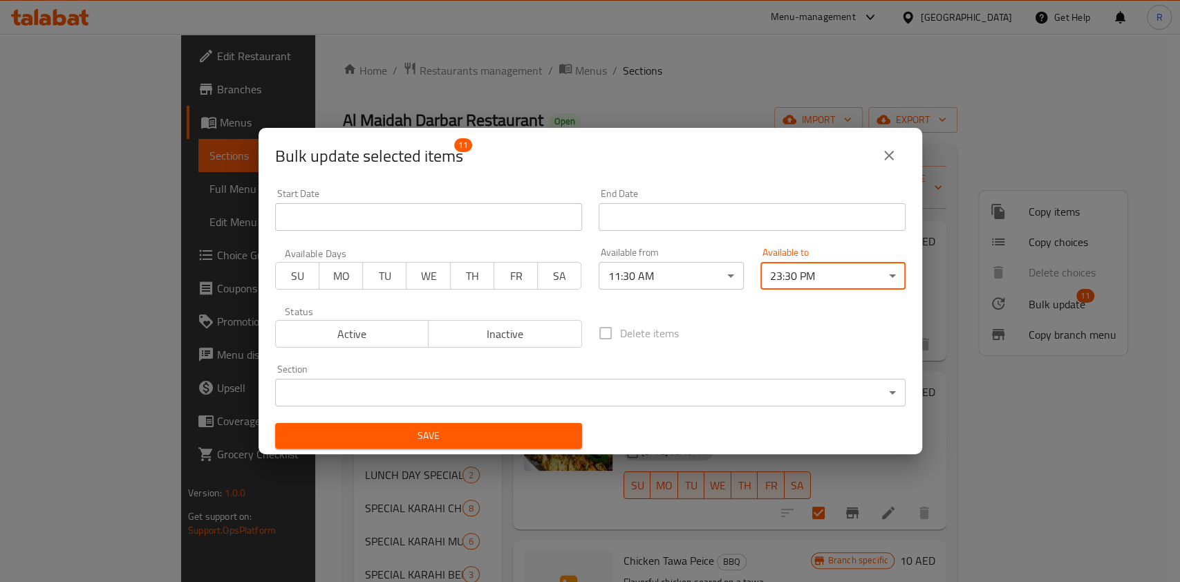
click at [499, 380] on body "​ Menu-management [GEOGRAPHIC_DATA] Get Help R Edit Restaurant Branches Menus S…" at bounding box center [590, 308] width 1180 height 548
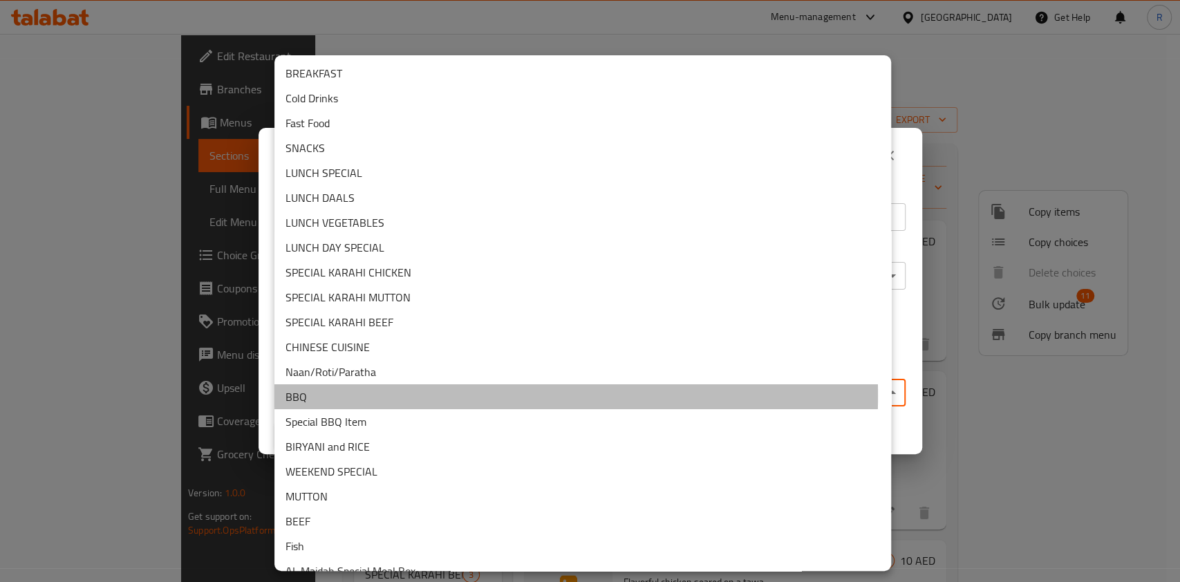
click at [357, 396] on li "BBQ" at bounding box center [583, 396] width 617 height 25
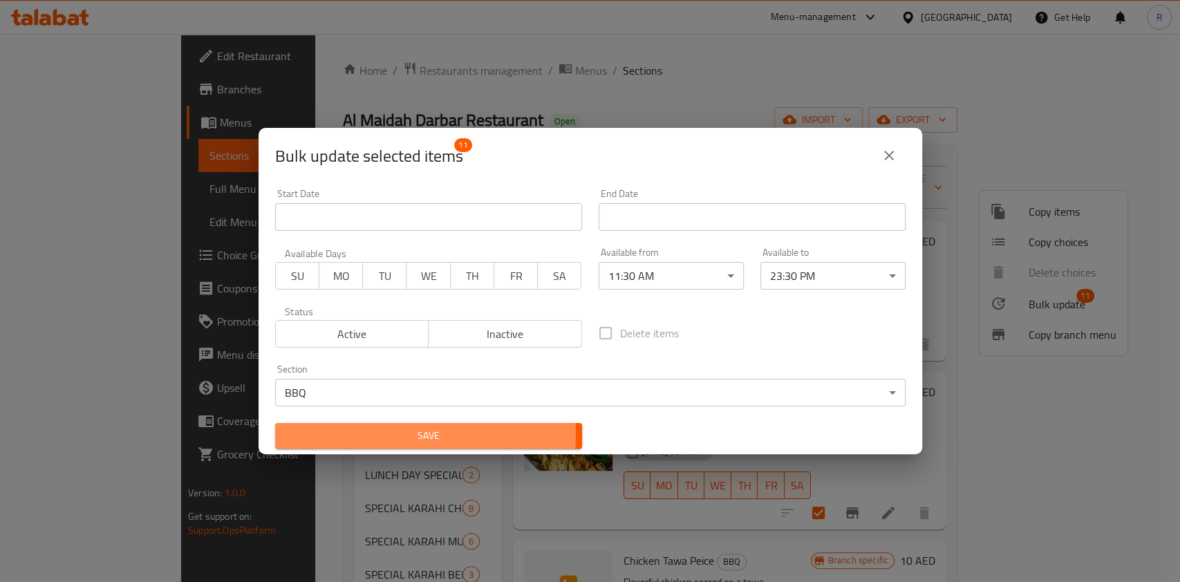
click at [384, 437] on span "Save" at bounding box center [428, 435] width 285 height 17
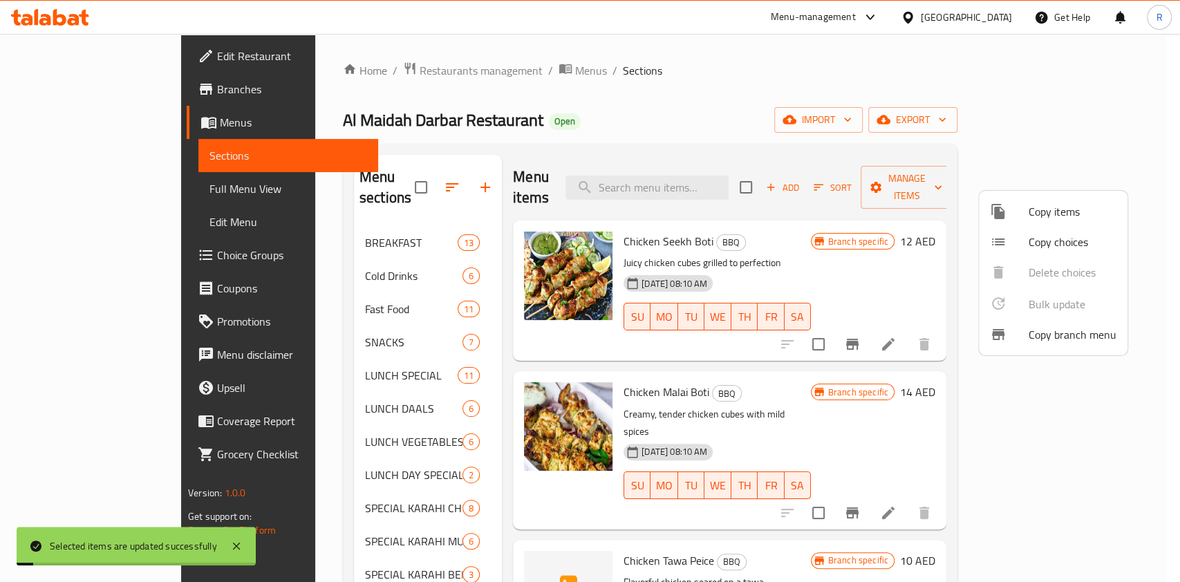
drag, startPoint x: 606, startPoint y: 84, endPoint x: 358, endPoint y: 238, distance: 291.9
click at [609, 84] on div at bounding box center [590, 291] width 1180 height 582
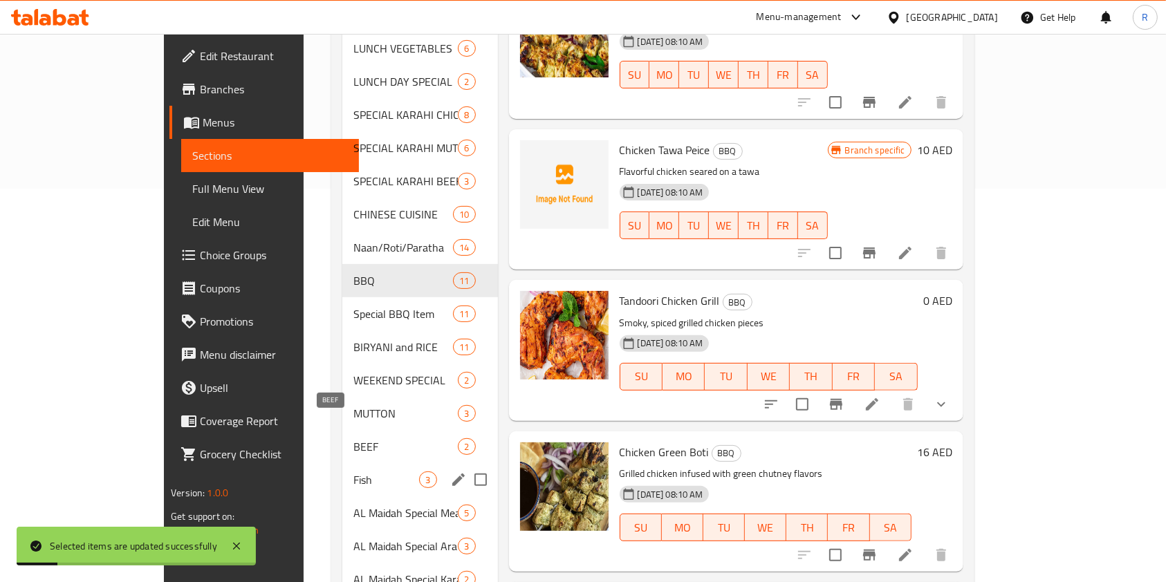
scroll to position [461, 0]
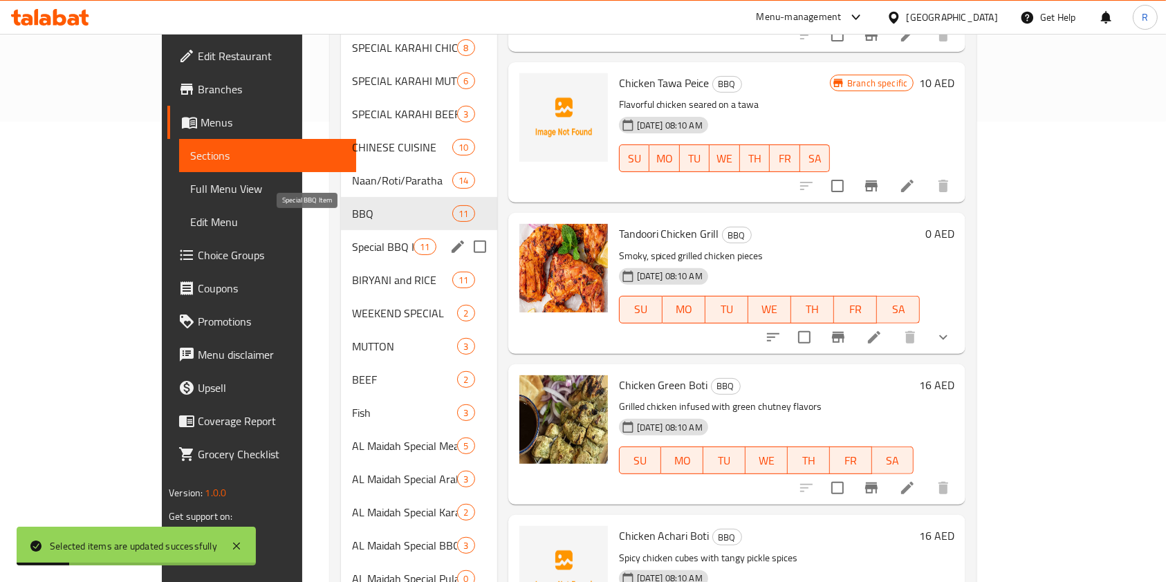
drag, startPoint x: 293, startPoint y: 219, endPoint x: 310, endPoint y: 234, distance: 22.5
click at [352, 239] on span "Special BBQ Item" at bounding box center [383, 247] width 62 height 17
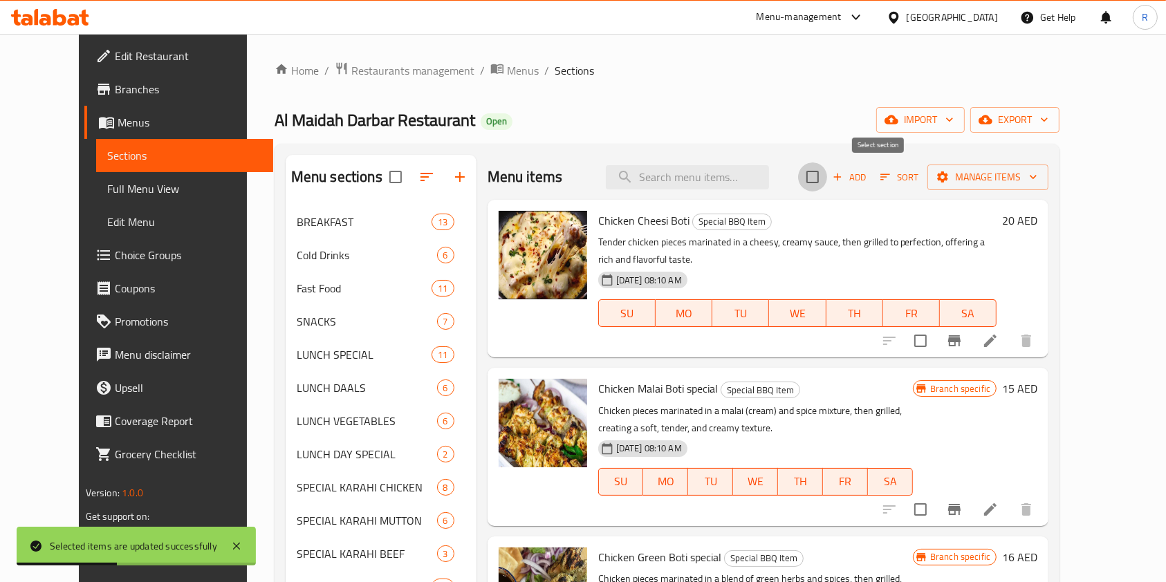
click at [827, 169] on input "checkbox" at bounding box center [812, 177] width 29 height 29
click at [1037, 176] on span "Manage items" at bounding box center [987, 177] width 99 height 17
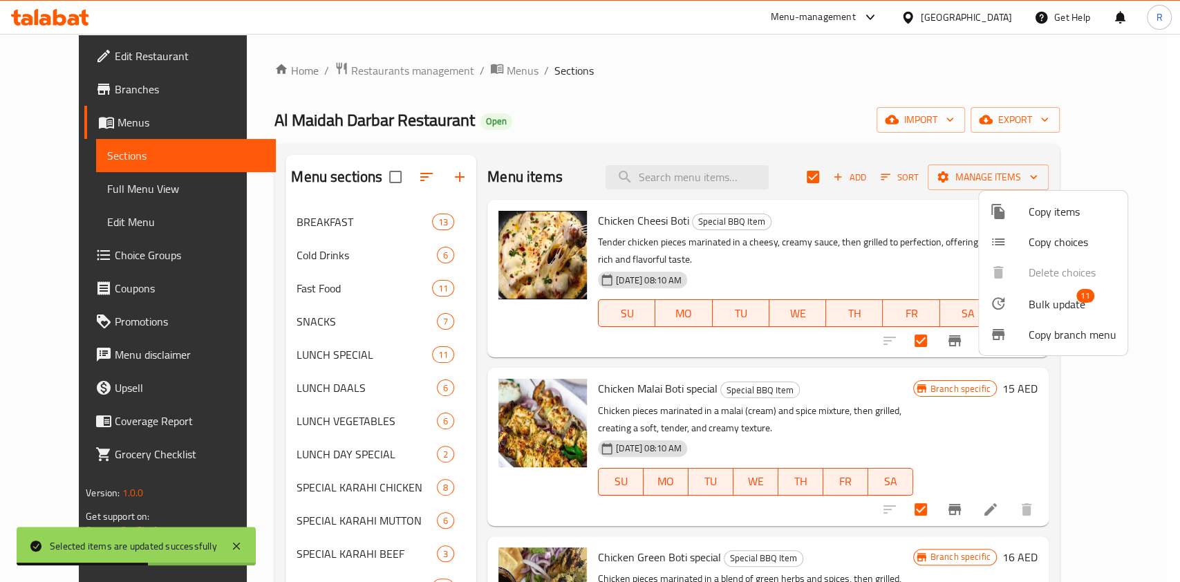
click at [1069, 296] on span "Bulk update" at bounding box center [1057, 304] width 57 height 17
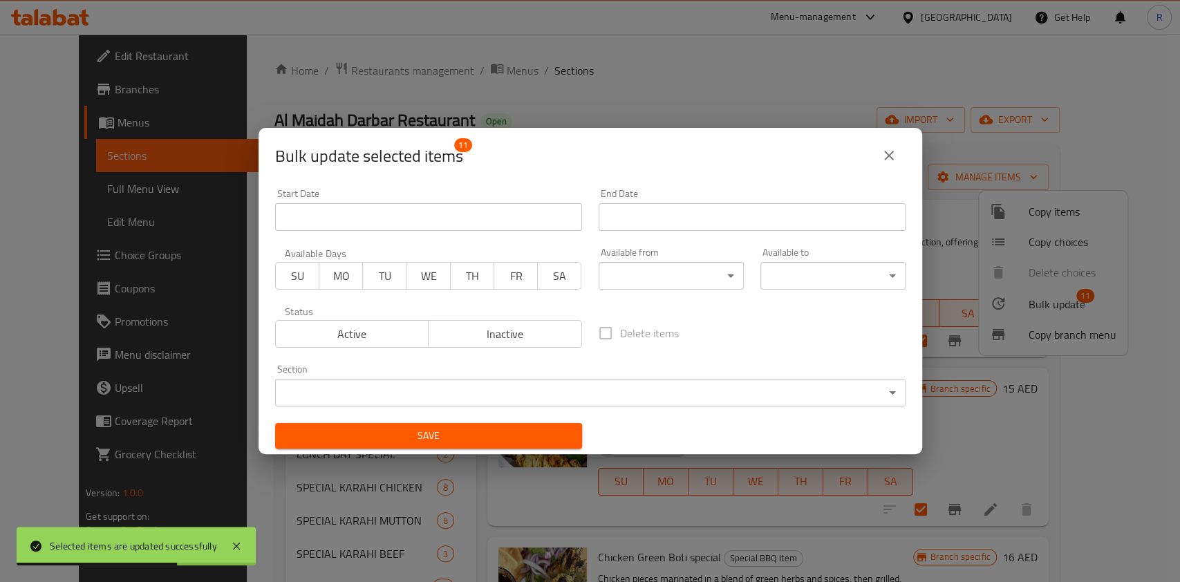
click at [674, 280] on body "Selected items are updated successfully ​ Menu-management [GEOGRAPHIC_DATA] Get…" at bounding box center [590, 308] width 1180 height 548
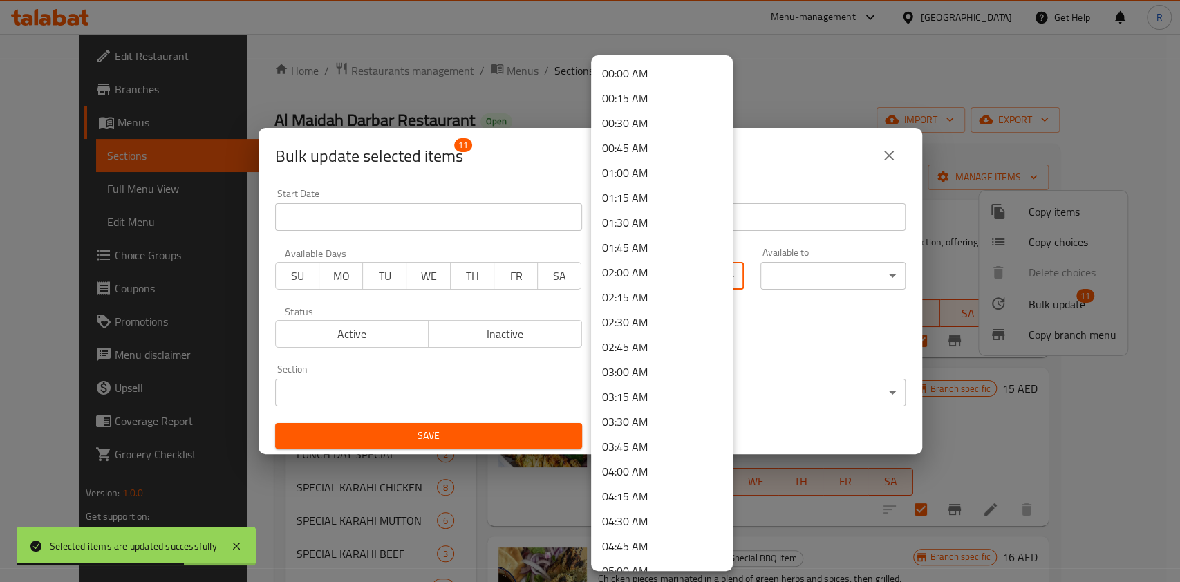
scroll to position [756, 0]
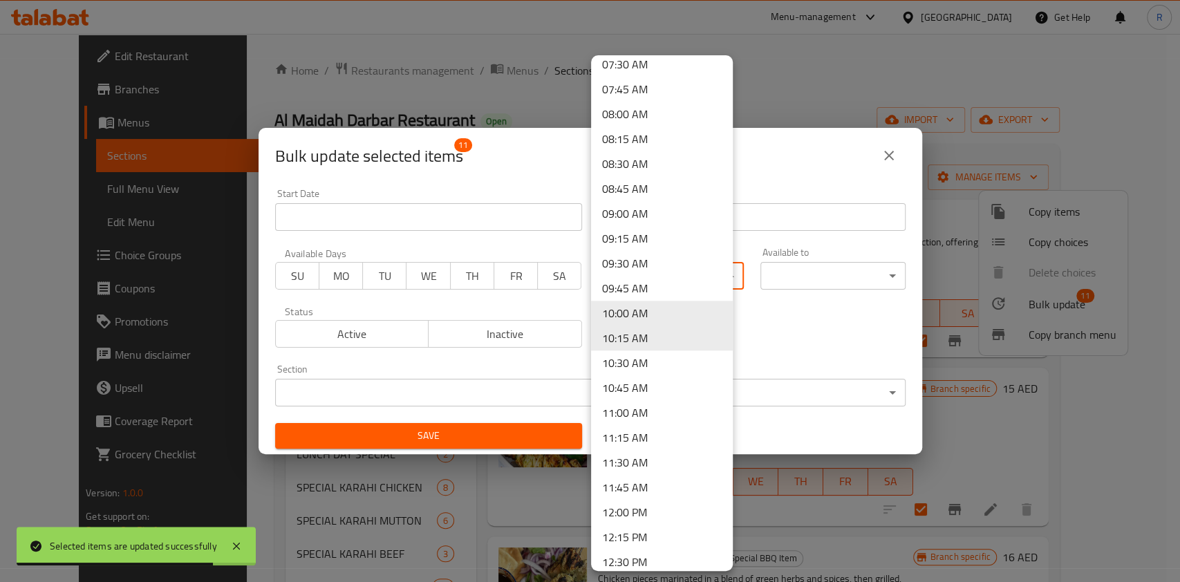
click at [656, 465] on li "11:30 AM" at bounding box center [662, 462] width 142 height 25
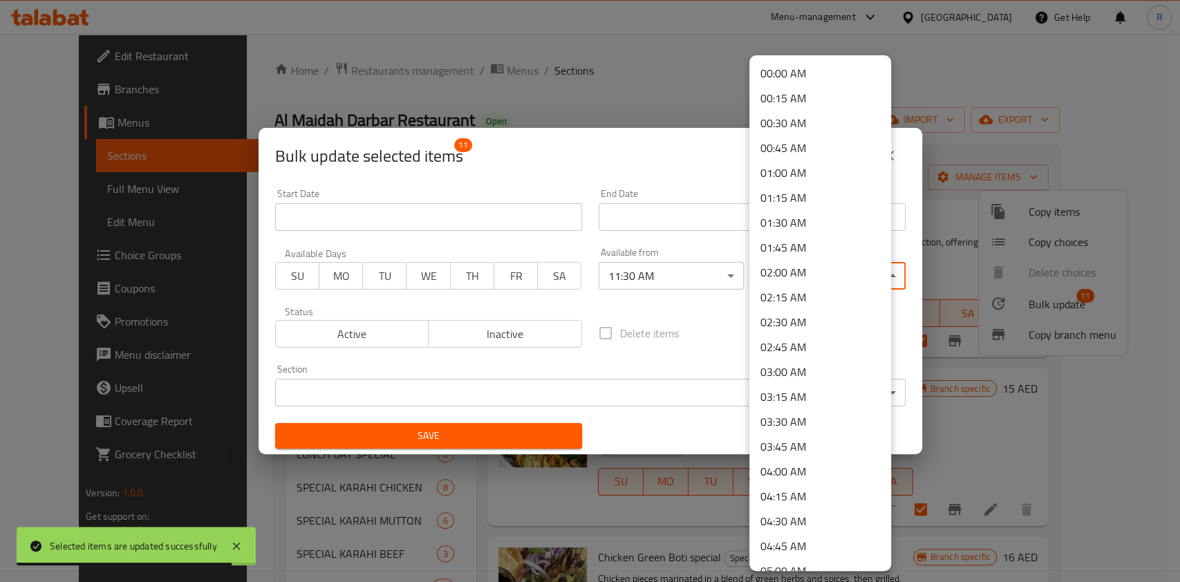
drag, startPoint x: 822, startPoint y: 280, endPoint x: 831, endPoint y: 269, distance: 14.7
click at [822, 279] on body "Selected items are updated successfully ​ Menu-management [GEOGRAPHIC_DATA] Get…" at bounding box center [590, 308] width 1180 height 548
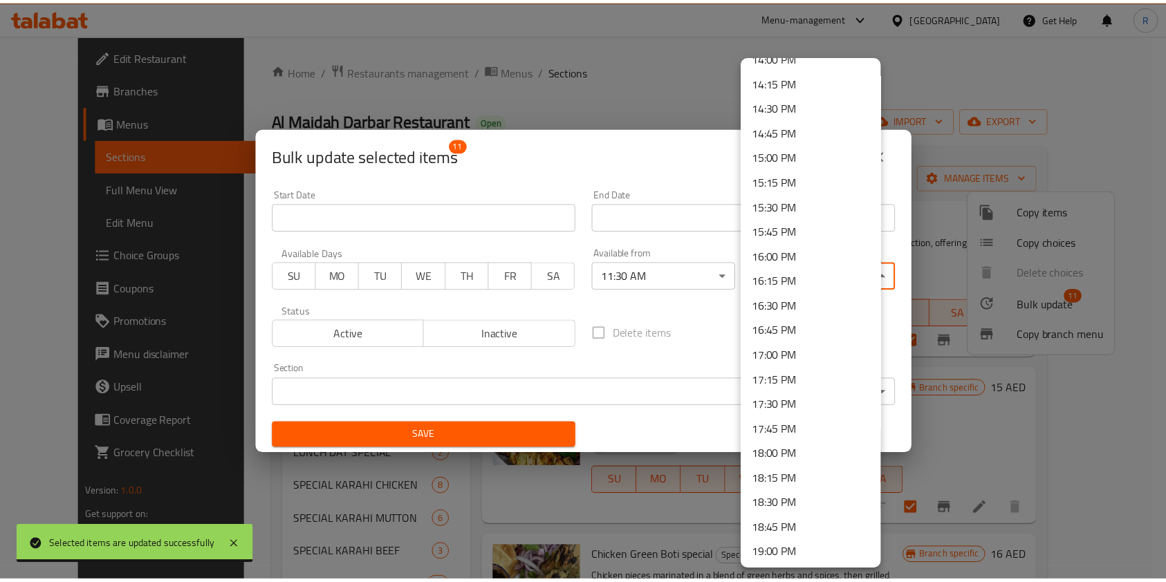
scroll to position [1910, 0]
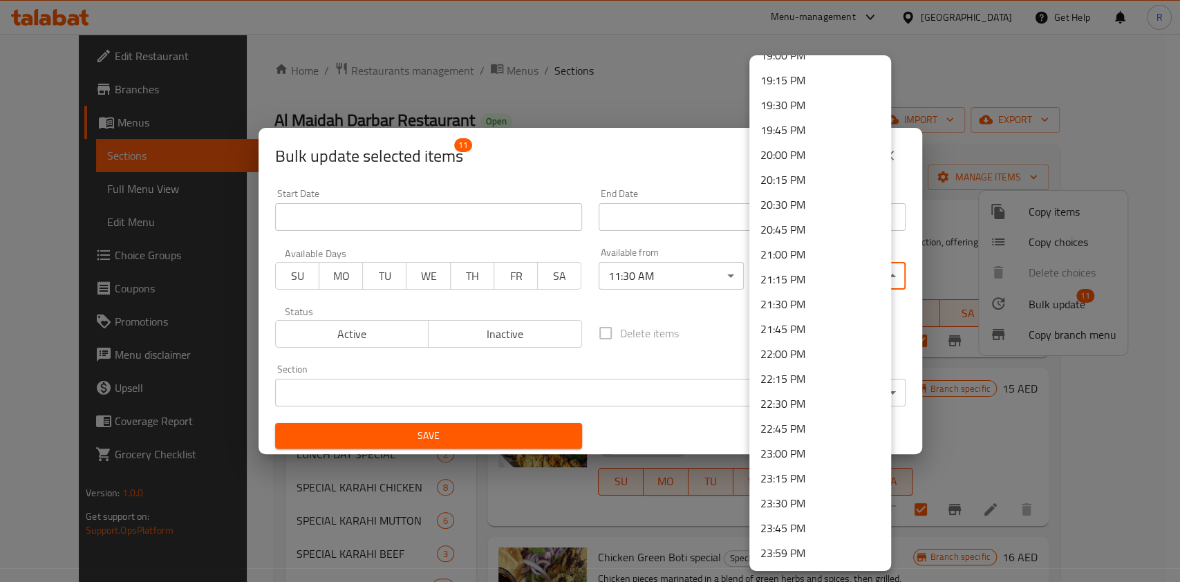
click at [799, 508] on li "23:30 PM" at bounding box center [821, 503] width 142 height 25
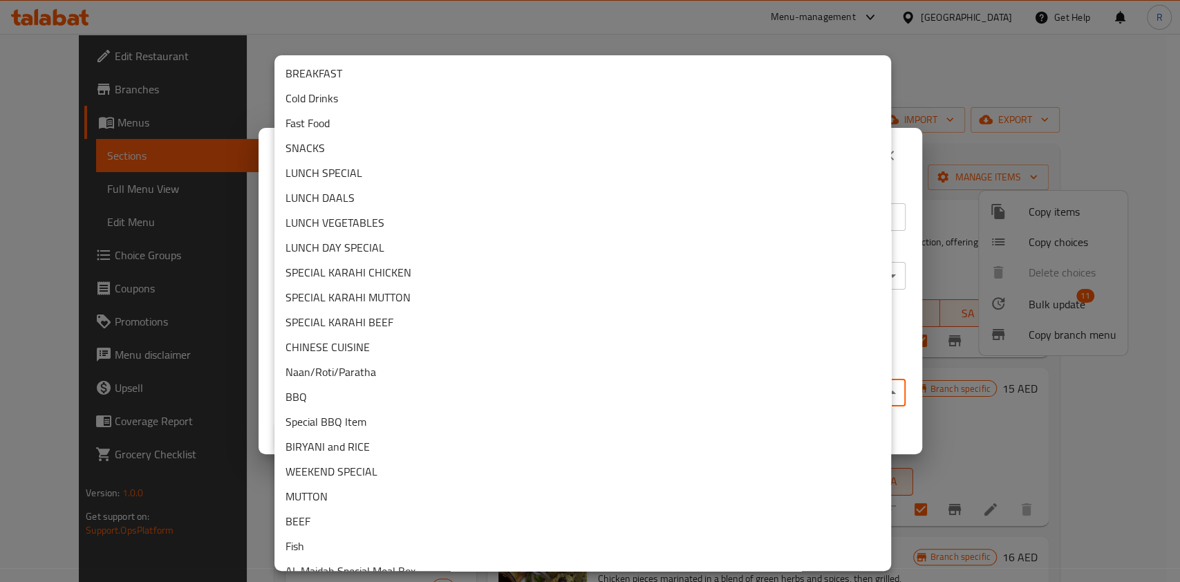
click at [506, 394] on body "​ Menu-management [GEOGRAPHIC_DATA] Get Help R Edit Restaurant Branches Menus S…" at bounding box center [590, 308] width 1180 height 548
click at [351, 423] on li "Special BBQ Item" at bounding box center [583, 421] width 617 height 25
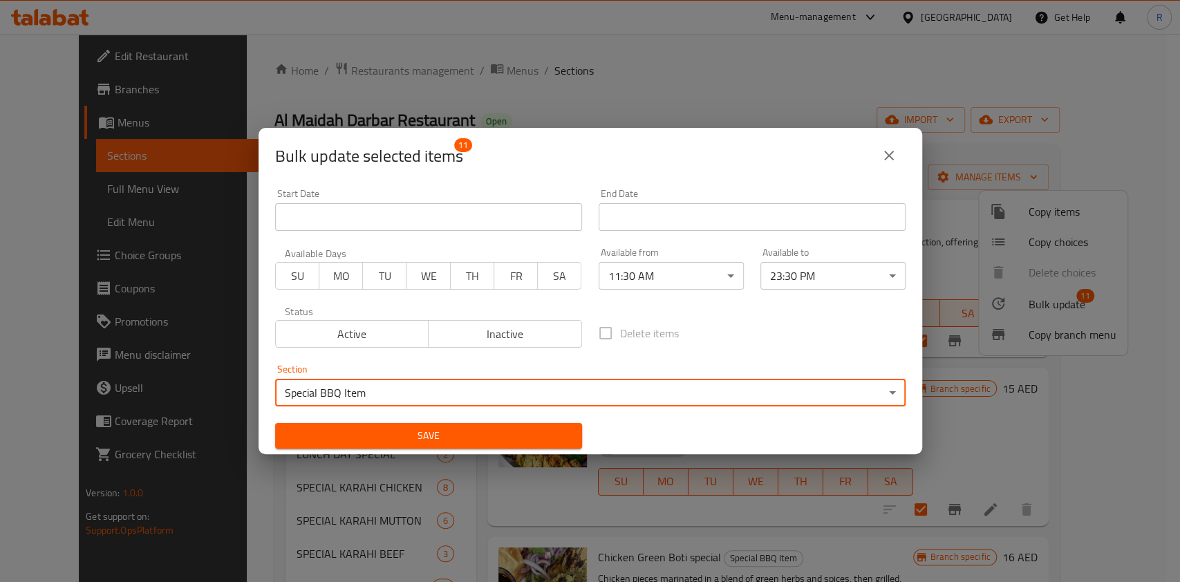
click at [385, 434] on span "Save" at bounding box center [428, 435] width 285 height 17
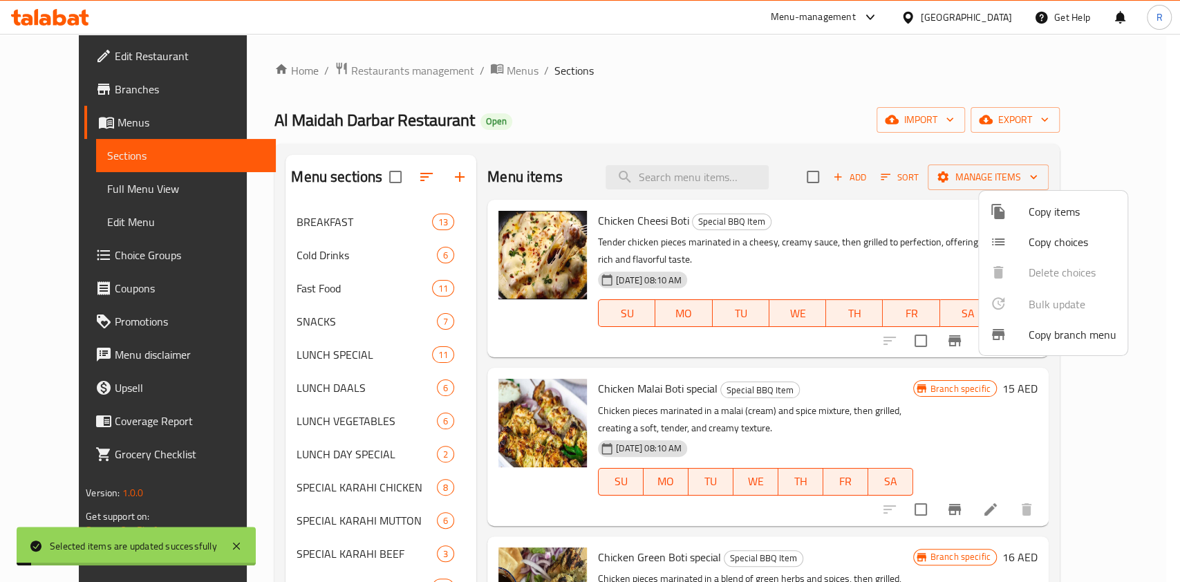
click at [618, 77] on div at bounding box center [590, 291] width 1180 height 582
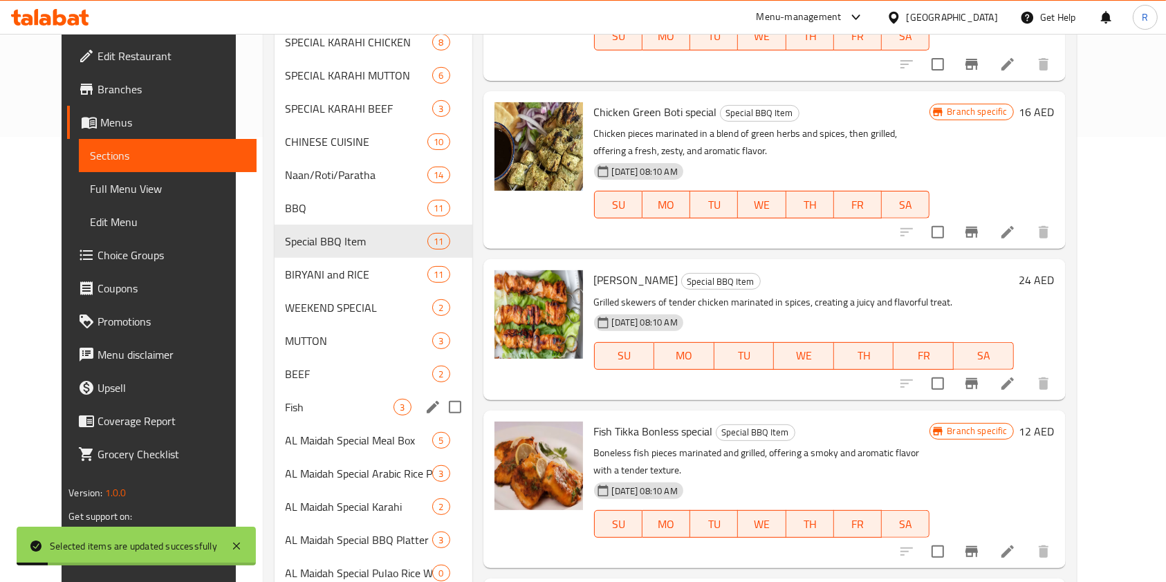
scroll to position [461, 0]
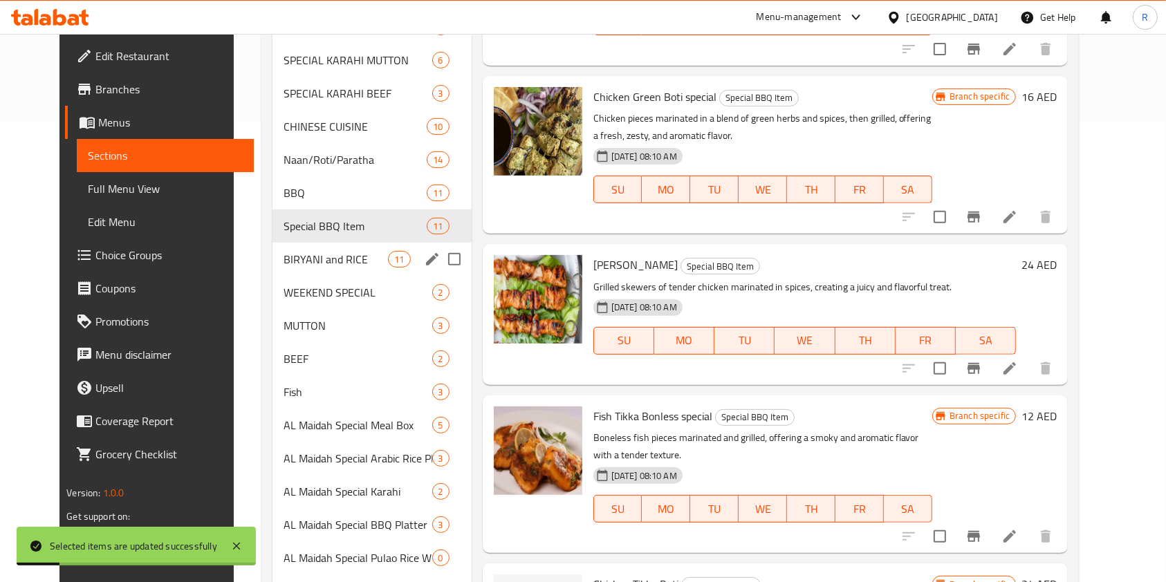
drag, startPoint x: 313, startPoint y: 252, endPoint x: 349, endPoint y: 266, distance: 37.9
click at [313, 252] on span "BIRYANI and RICE" at bounding box center [336, 259] width 104 height 17
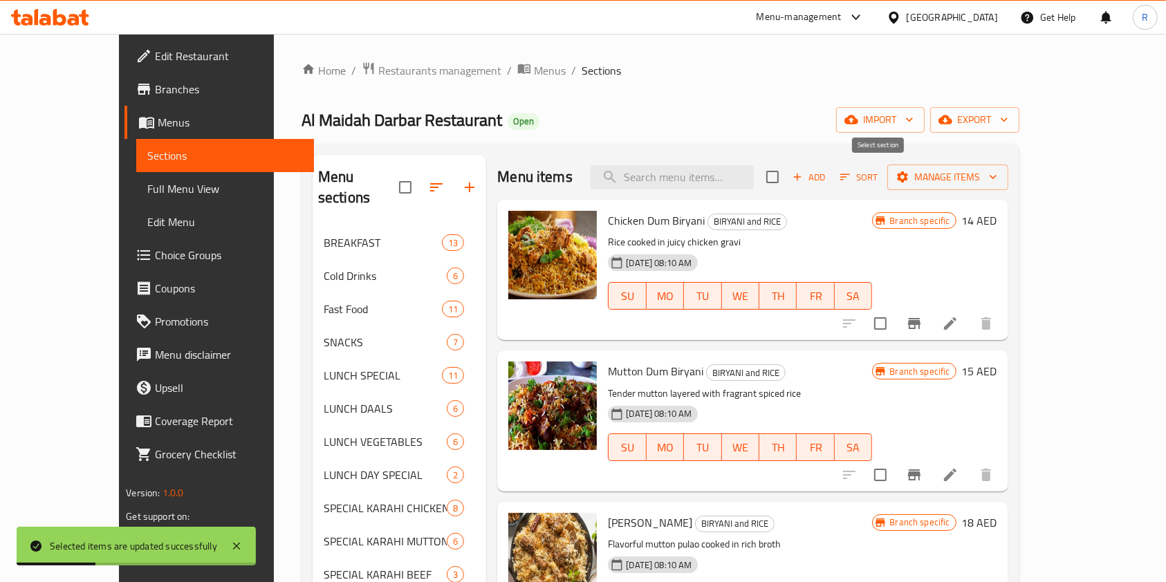
click at [863, 170] on div "Menu items Add Sort Manage items" at bounding box center [752, 177] width 510 height 45
click at [787, 172] on input "checkbox" at bounding box center [772, 177] width 29 height 29
click at [997, 176] on span "Manage items" at bounding box center [947, 177] width 99 height 17
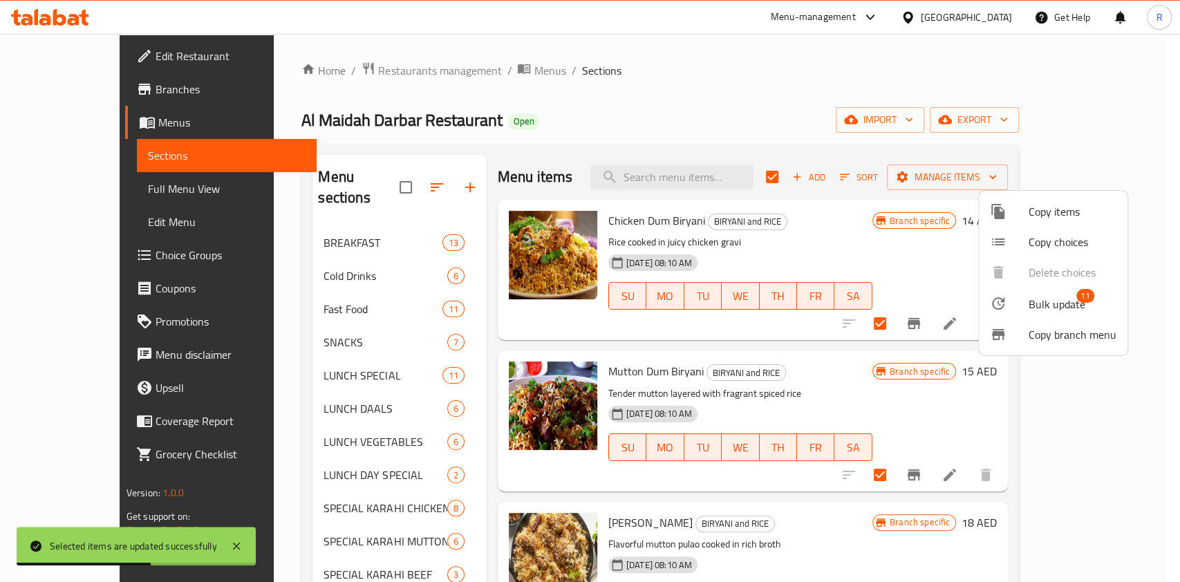
click at [1053, 313] on span "Bulk update" at bounding box center [1057, 304] width 57 height 17
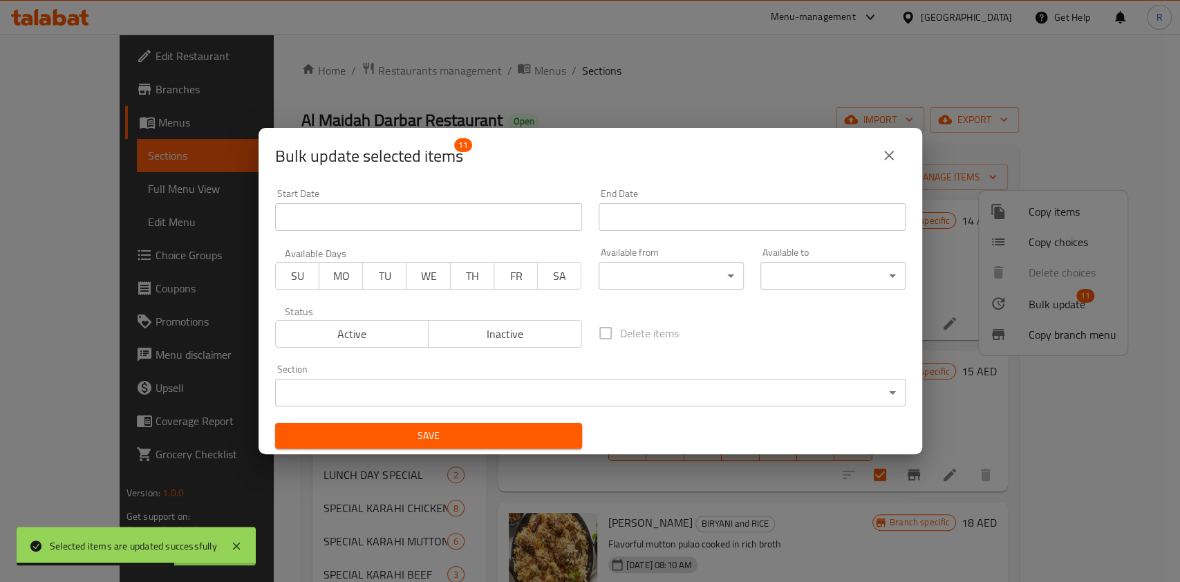
click at [694, 267] on body "Selected items are updated successfully ​ Menu-management [GEOGRAPHIC_DATA] Get…" at bounding box center [590, 308] width 1180 height 548
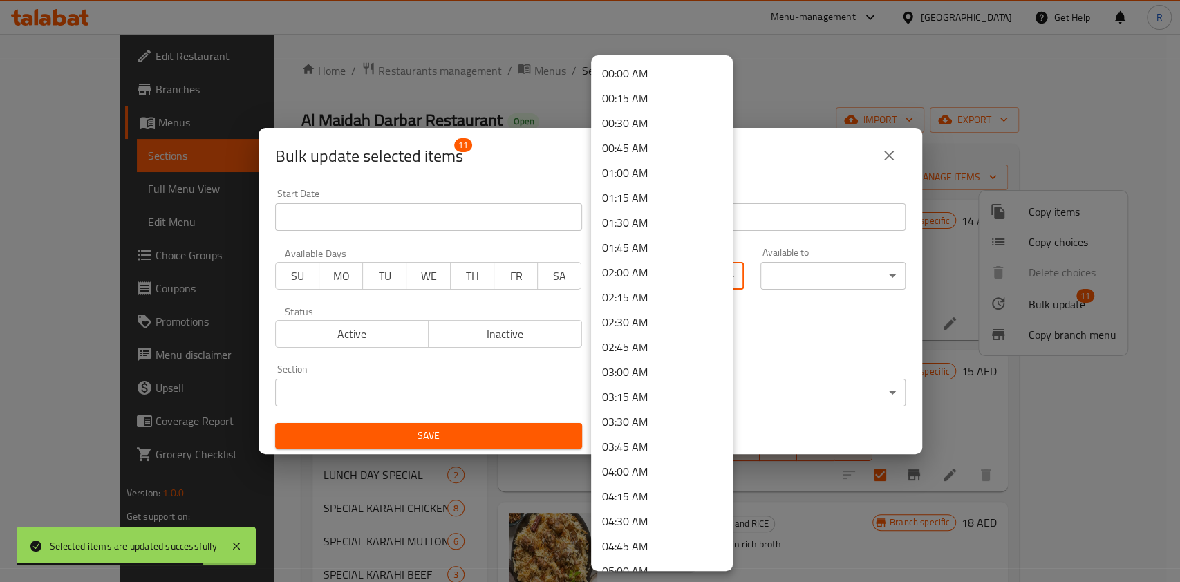
scroll to position [756, 0]
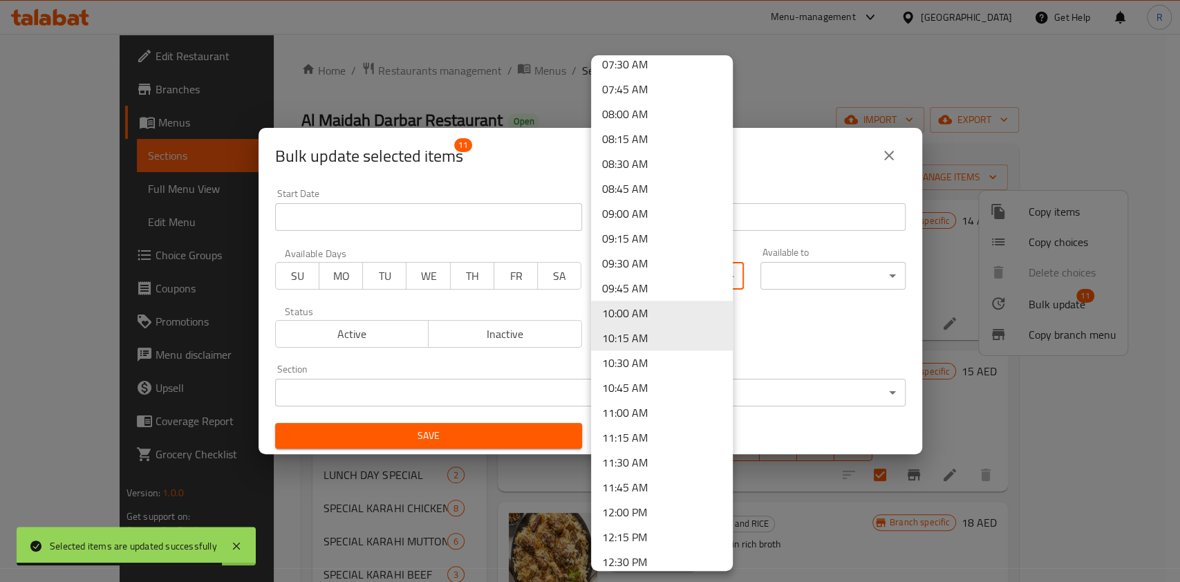
click at [649, 465] on li "11:30 AM" at bounding box center [662, 462] width 142 height 25
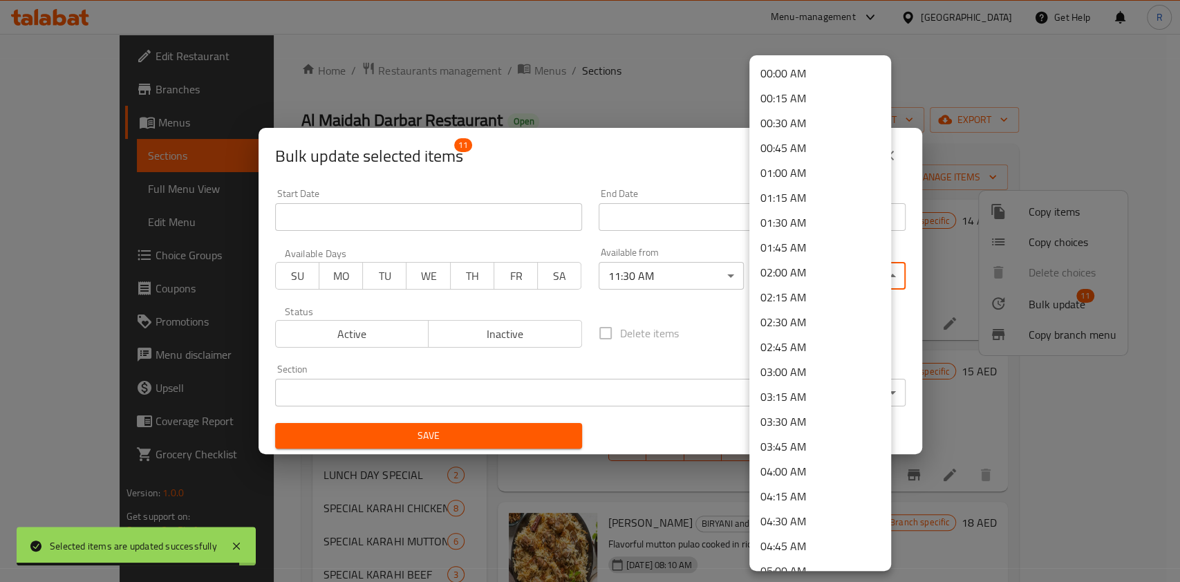
click at [830, 272] on body "Selected items are updated successfully ​ Menu-management [GEOGRAPHIC_DATA] Get…" at bounding box center [590, 308] width 1180 height 548
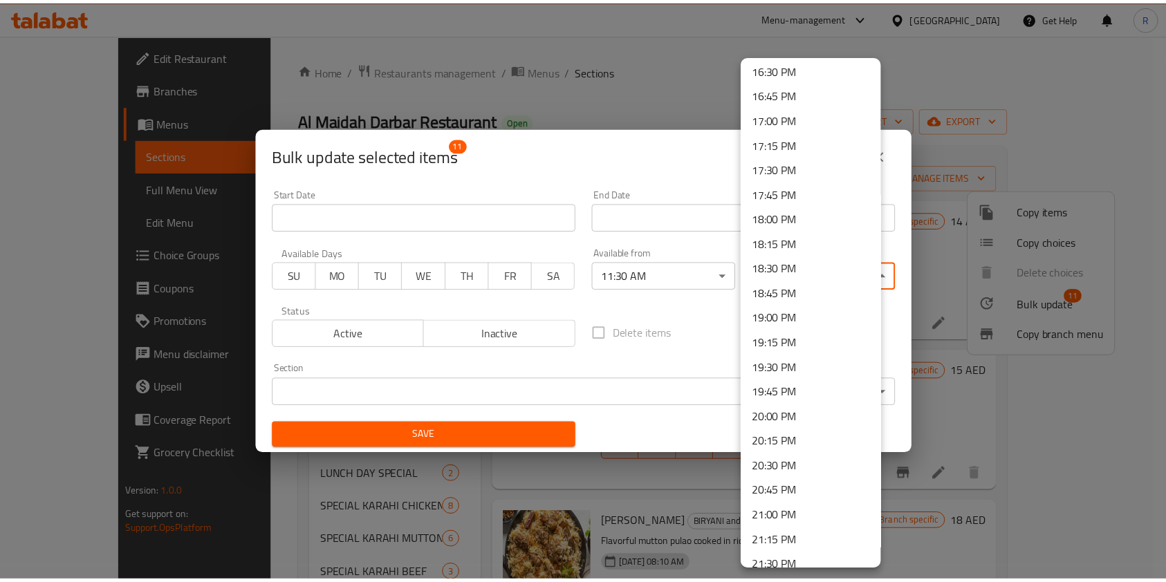
scroll to position [1910, 0]
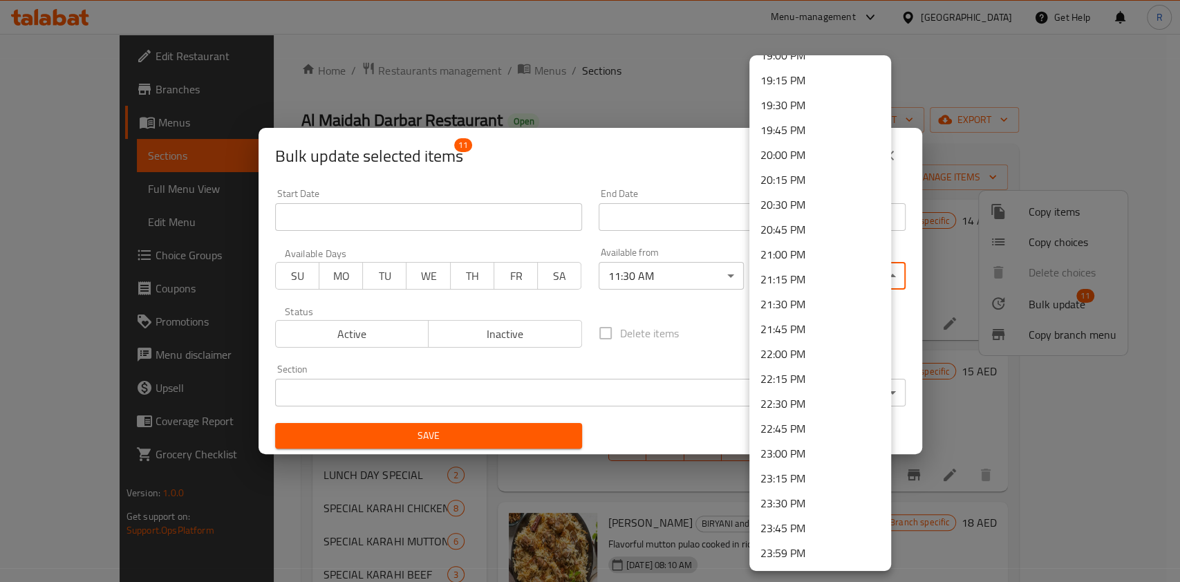
click at [799, 506] on li "23:30 PM" at bounding box center [821, 503] width 142 height 25
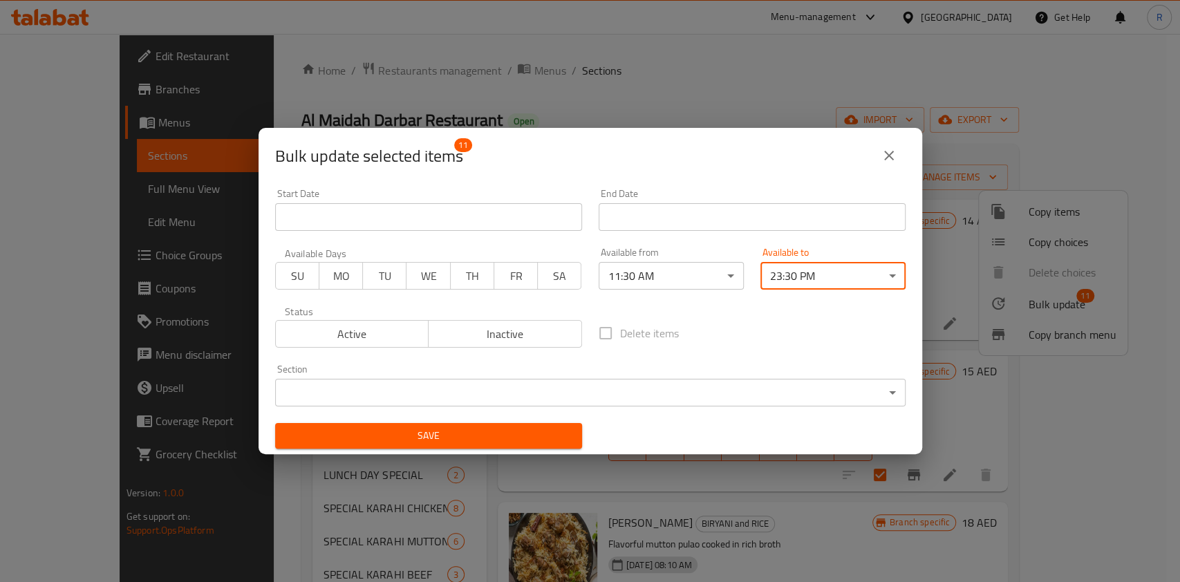
click at [483, 393] on body "​ Menu-management [GEOGRAPHIC_DATA] Get Help R Edit Restaurant Branches Menus S…" at bounding box center [590, 308] width 1180 height 548
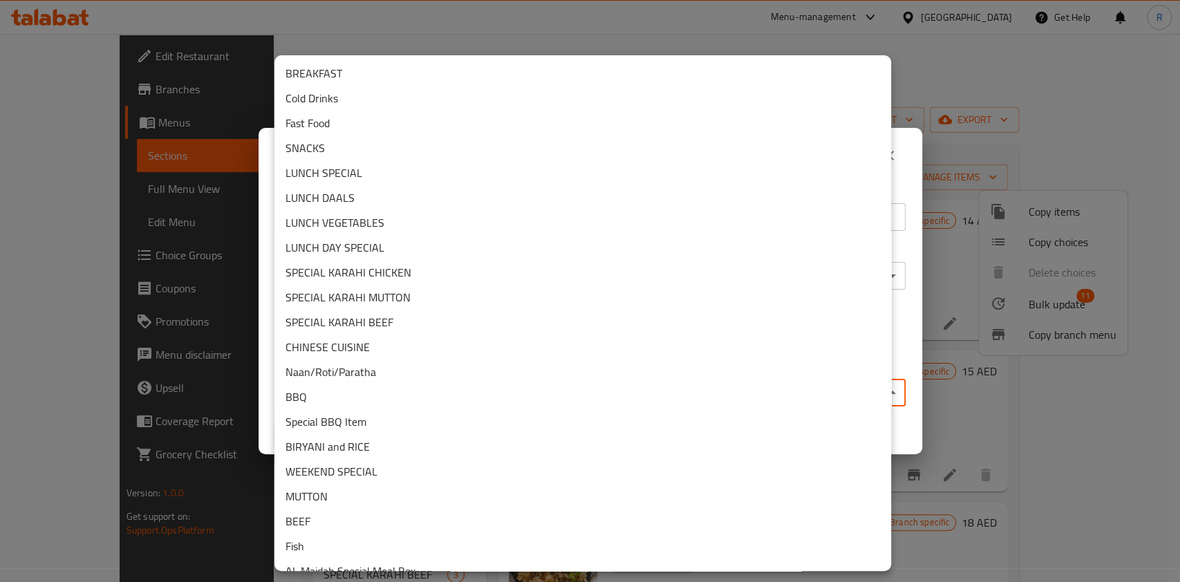
click at [396, 445] on li "BIRYANI and RICE" at bounding box center [583, 446] width 617 height 25
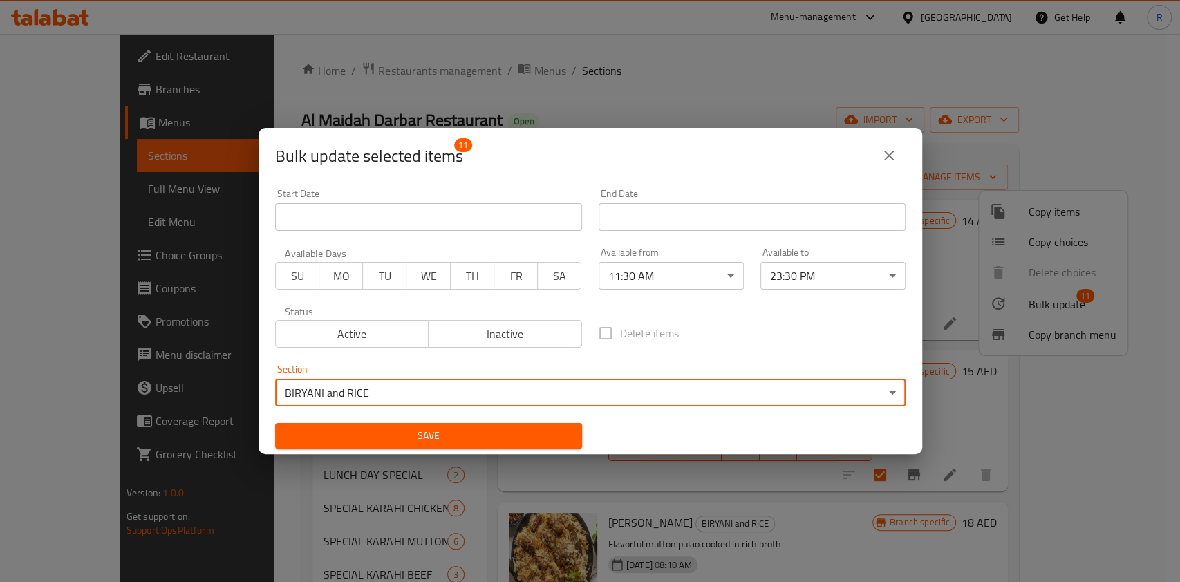
click at [420, 434] on span "Save" at bounding box center [428, 435] width 285 height 17
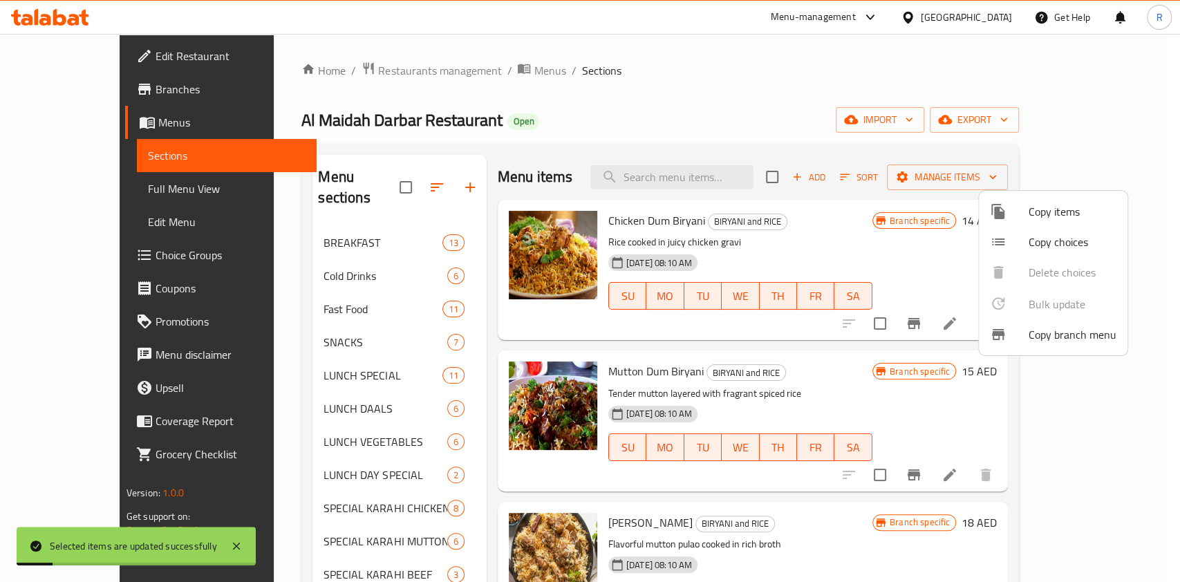
click at [662, 102] on div at bounding box center [590, 291] width 1180 height 582
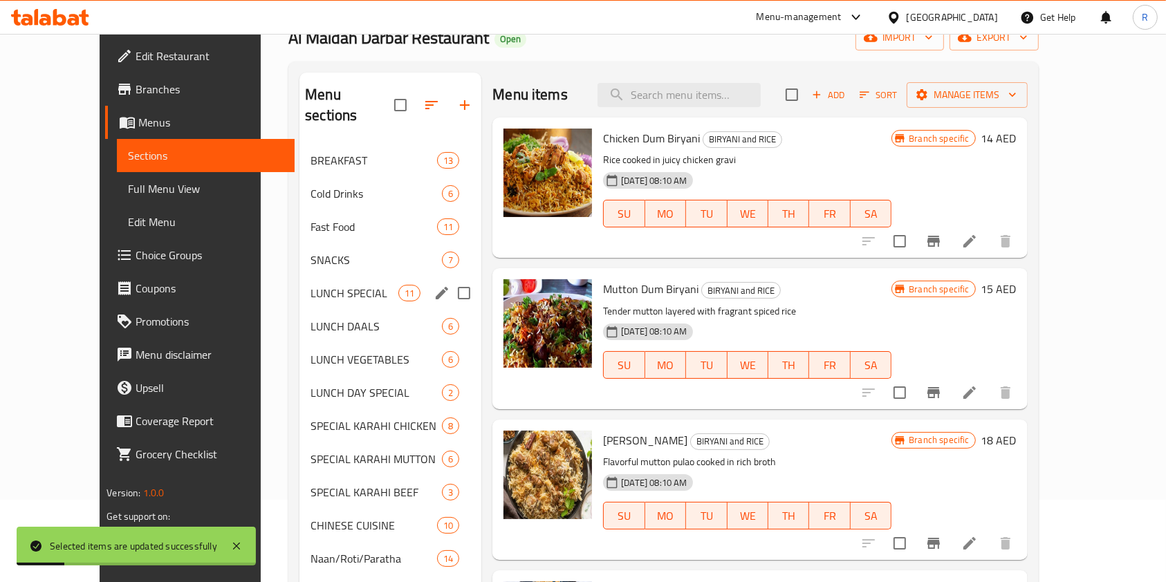
scroll to position [277, 0]
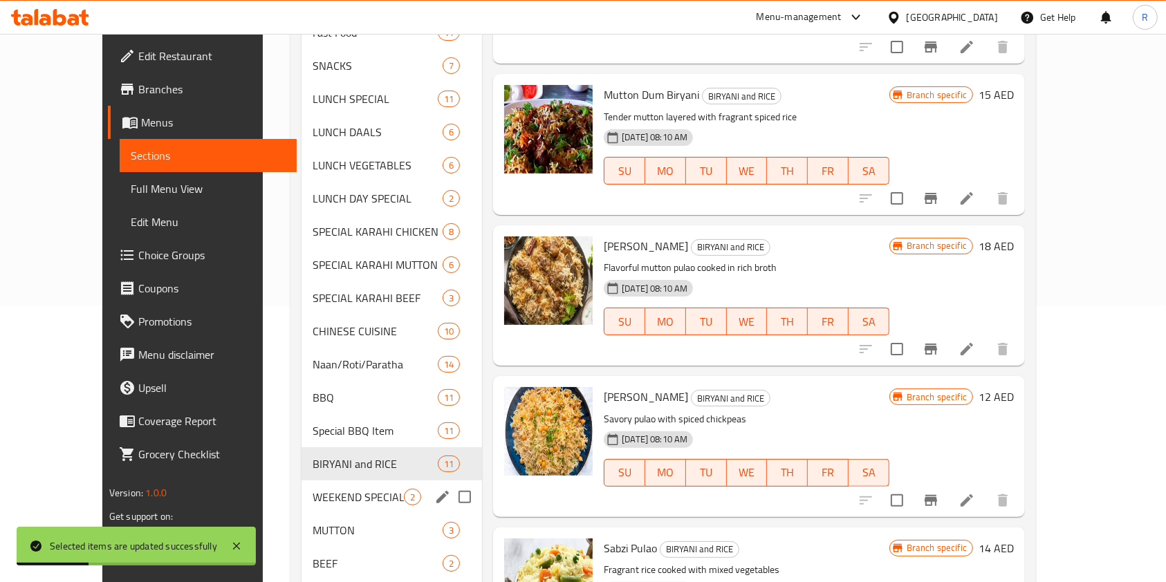
click at [322, 481] on div "WEEKEND SPECIAL 2" at bounding box center [392, 497] width 181 height 33
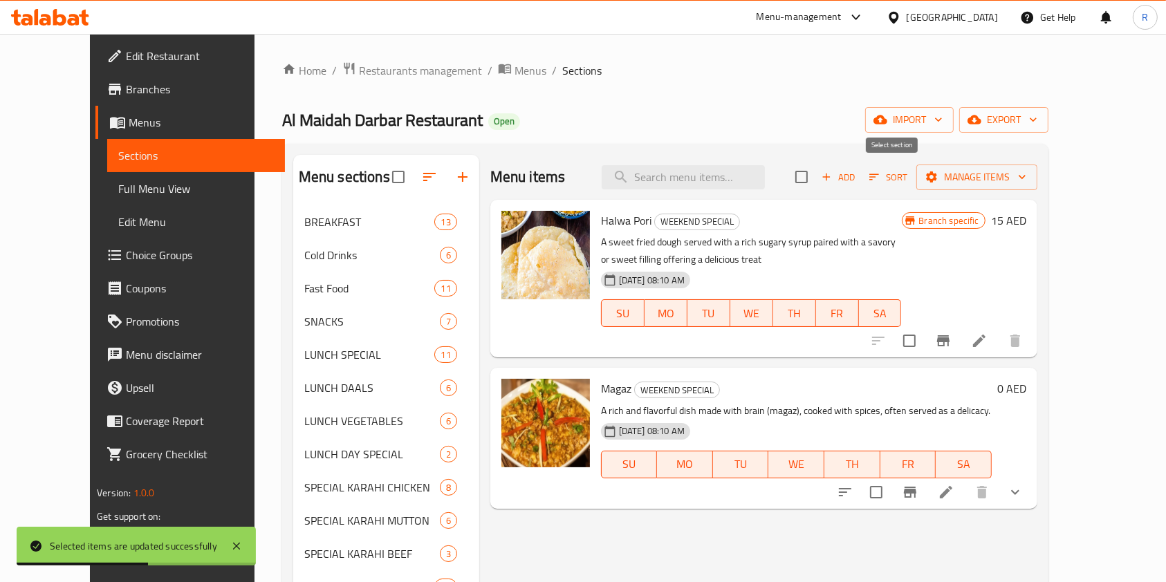
click at [816, 174] on input "checkbox" at bounding box center [801, 177] width 29 height 29
click at [1026, 172] on span "Manage items" at bounding box center [976, 177] width 99 height 17
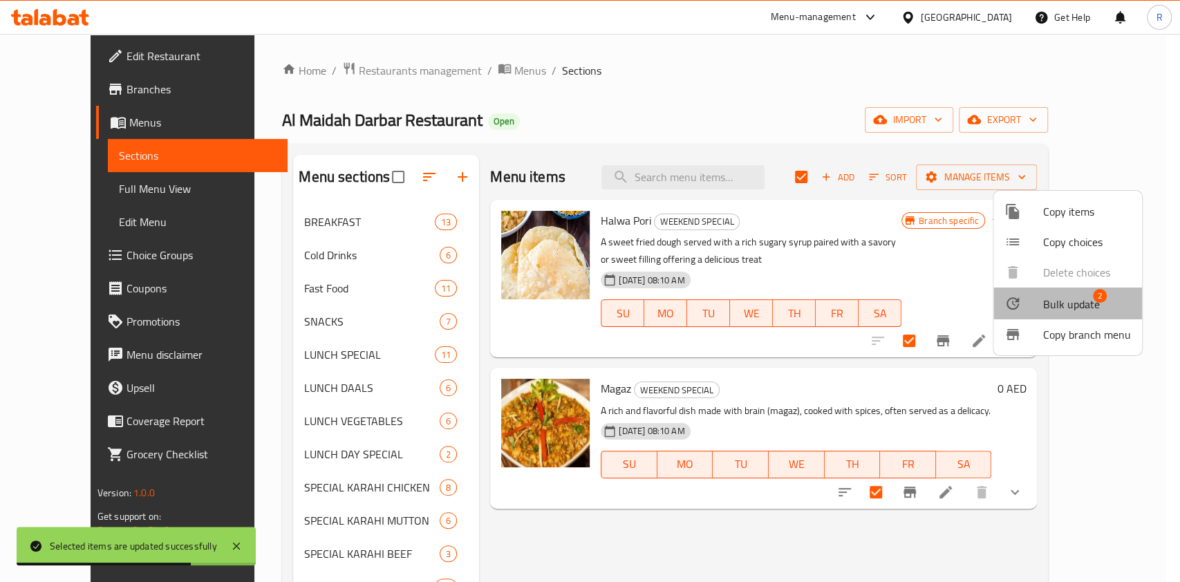
click at [1070, 299] on span "Bulk update" at bounding box center [1072, 304] width 57 height 17
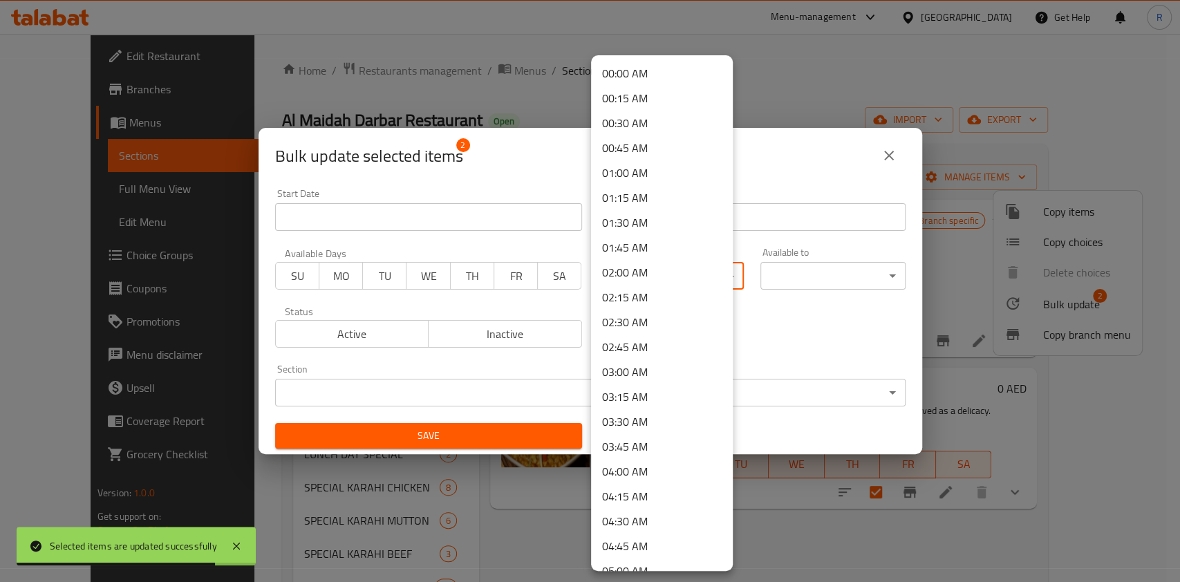
click at [631, 287] on body "Selected items are updated successfully ​ Menu-management [GEOGRAPHIC_DATA] Get…" at bounding box center [590, 308] width 1180 height 548
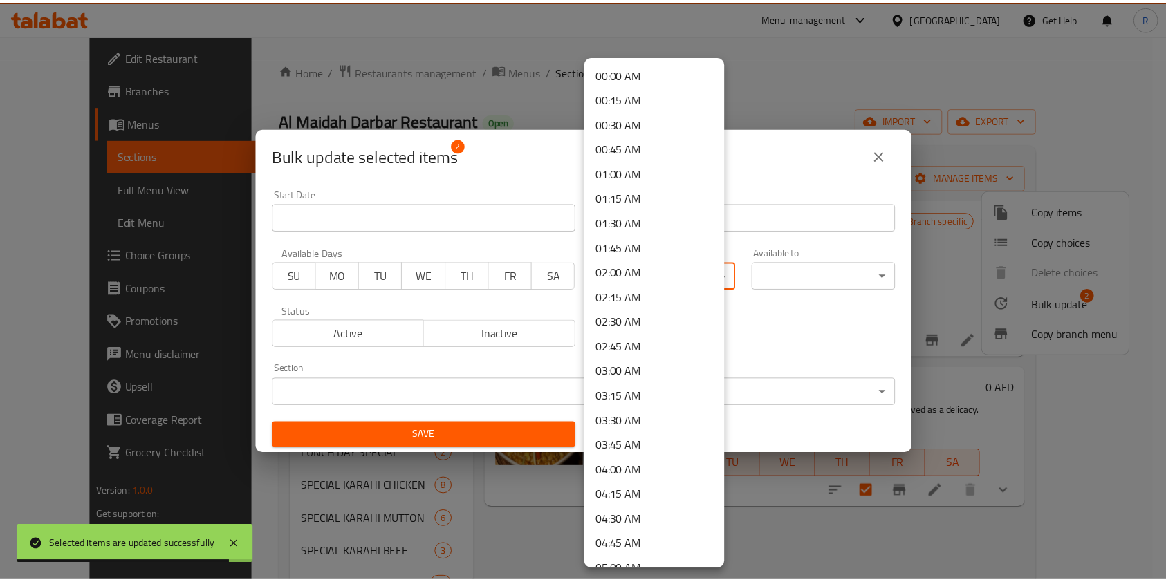
scroll to position [756, 0]
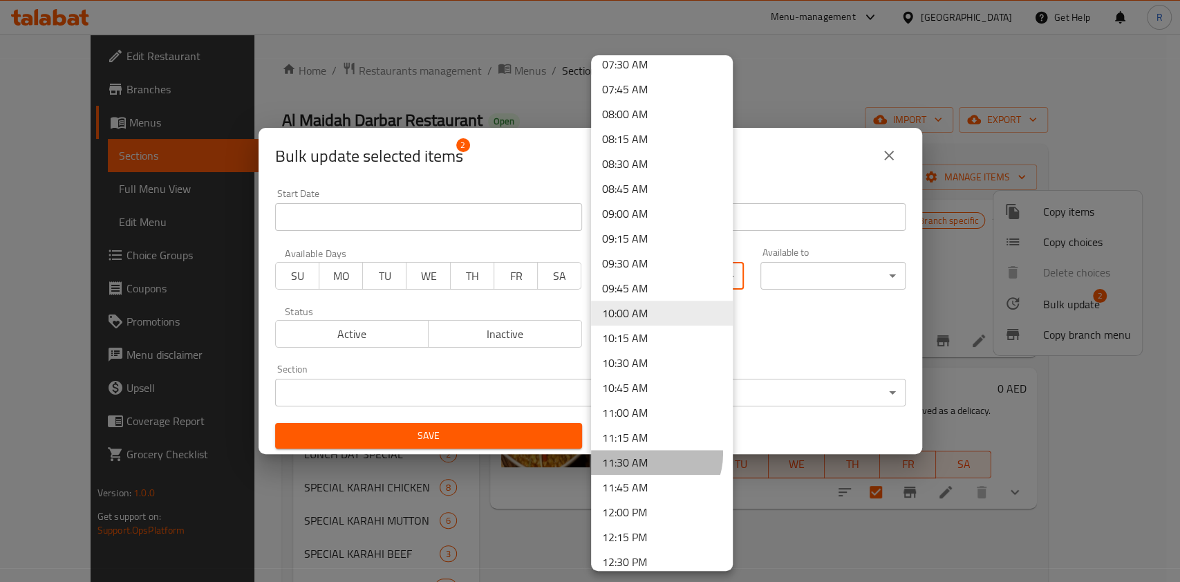
click at [650, 454] on li "11:30 AM" at bounding box center [662, 462] width 142 height 25
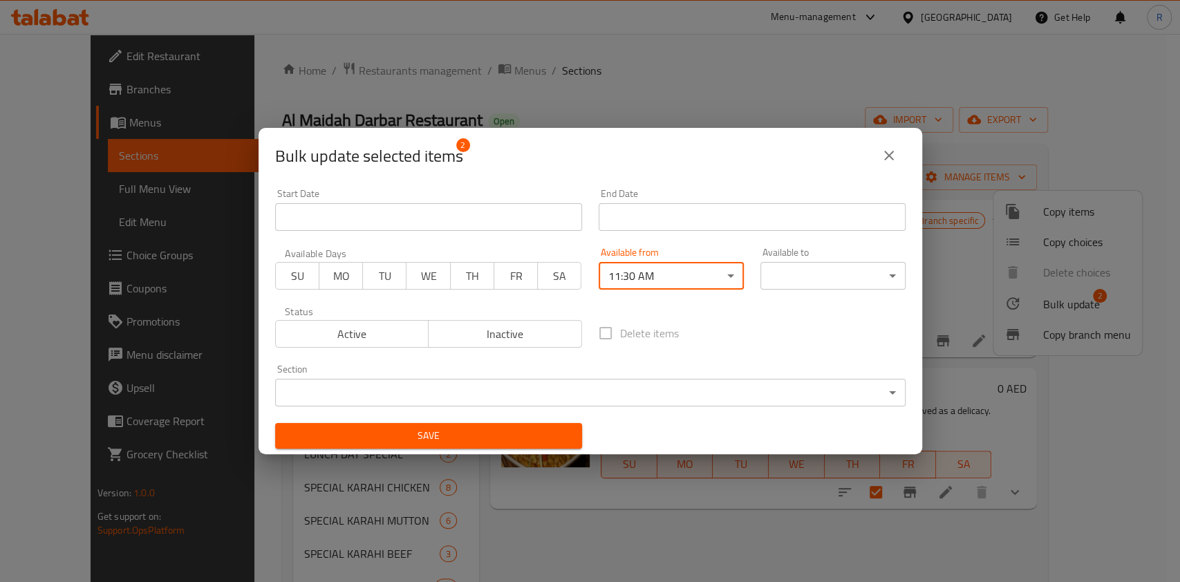
click at [810, 271] on body "​ Menu-management [GEOGRAPHIC_DATA] Get Help R Edit Restaurant Branches Menus S…" at bounding box center [590, 308] width 1180 height 548
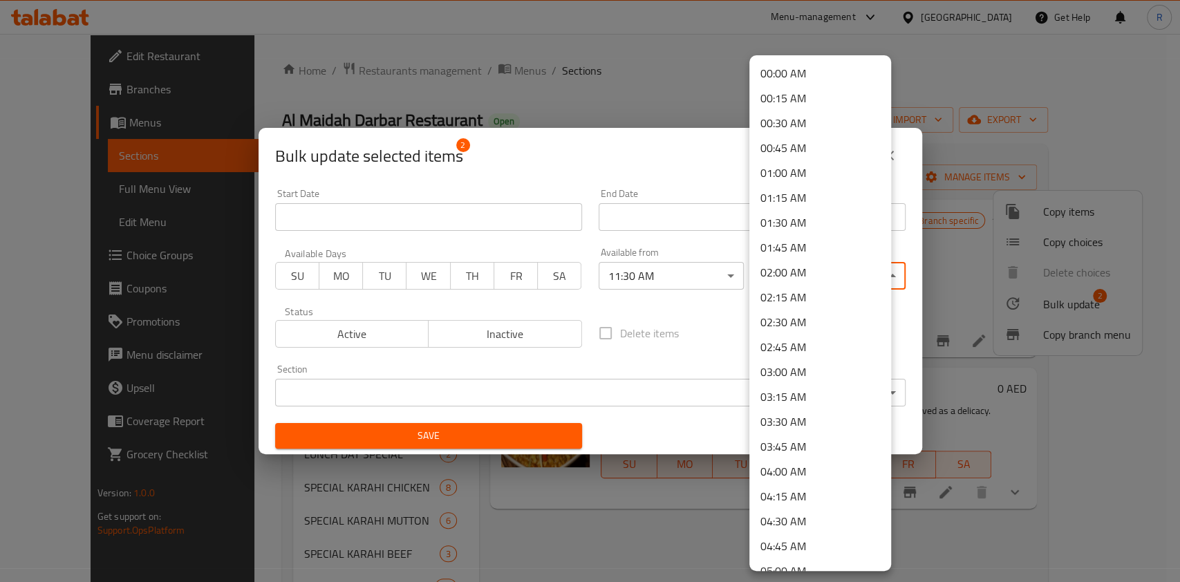
click at [714, 337] on div at bounding box center [590, 291] width 1180 height 582
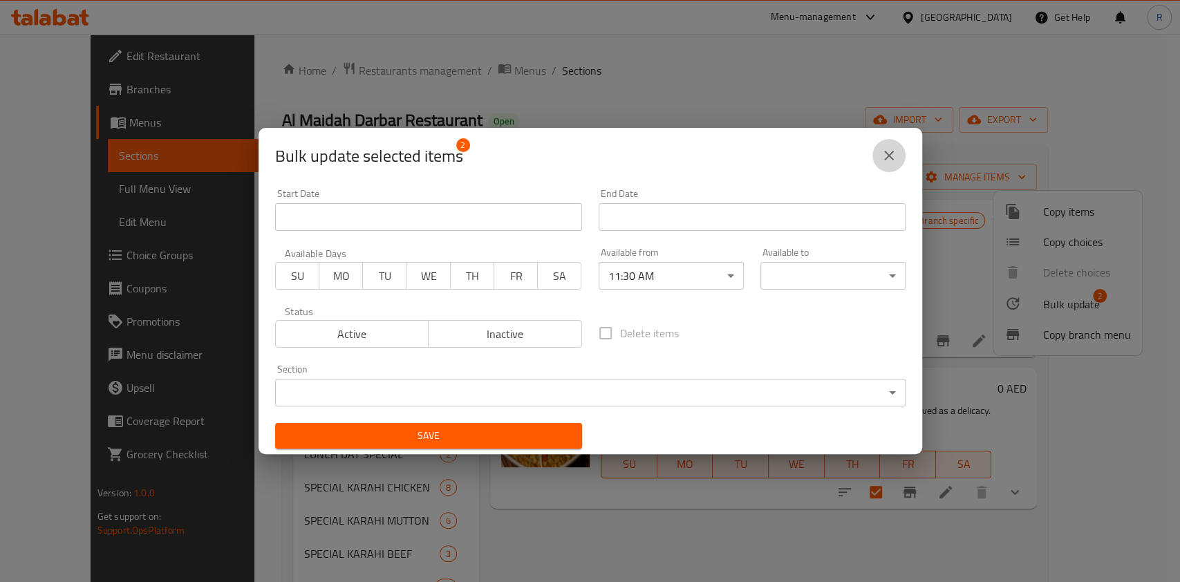
click at [896, 156] on icon "close" at bounding box center [889, 155] width 17 height 17
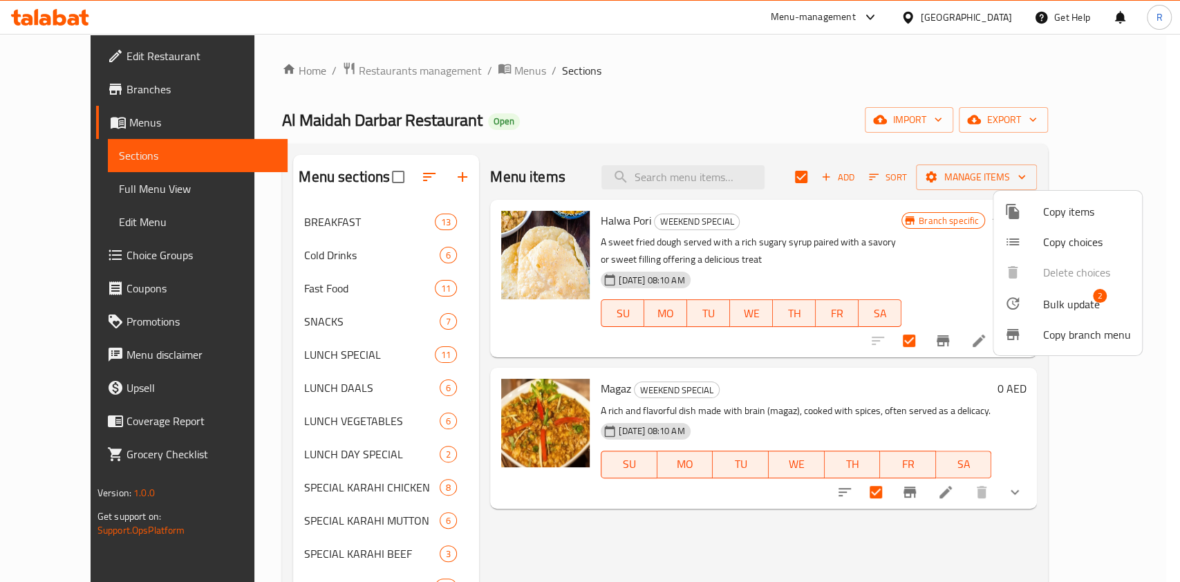
click at [1079, 298] on span "Bulk update" at bounding box center [1072, 304] width 57 height 17
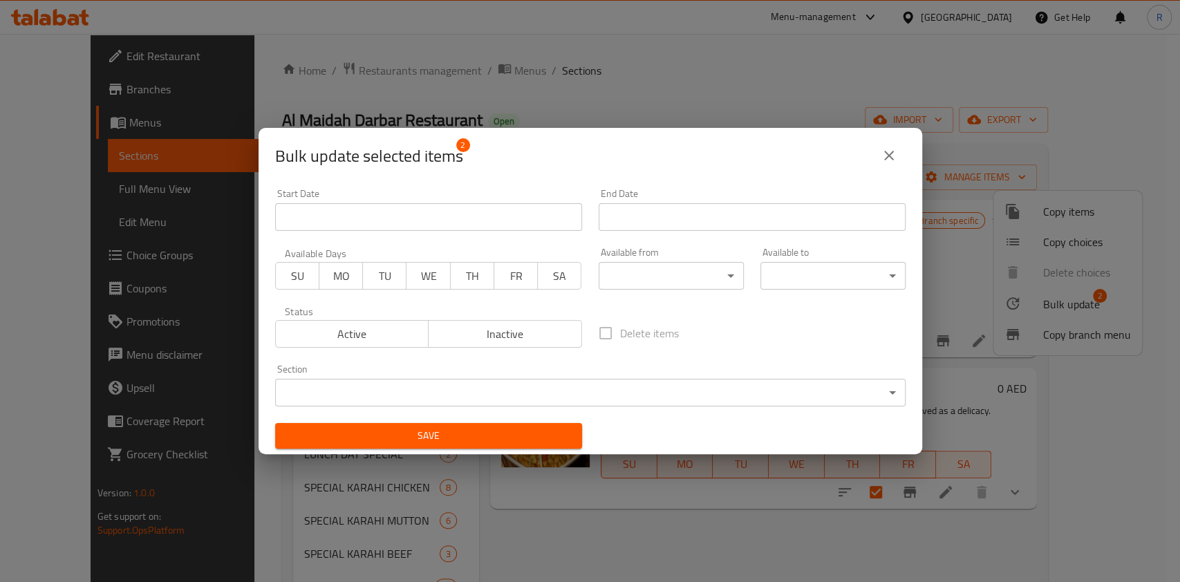
click at [515, 280] on span "FR" at bounding box center [516, 276] width 33 height 20
click at [550, 278] on span "SA" at bounding box center [560, 276] width 33 height 20
click at [295, 275] on span "SU" at bounding box center [297, 276] width 33 height 20
click at [645, 278] on body "​ Menu-management [GEOGRAPHIC_DATA] Get Help R Edit Restaurant Branches Menus S…" at bounding box center [590, 308] width 1180 height 548
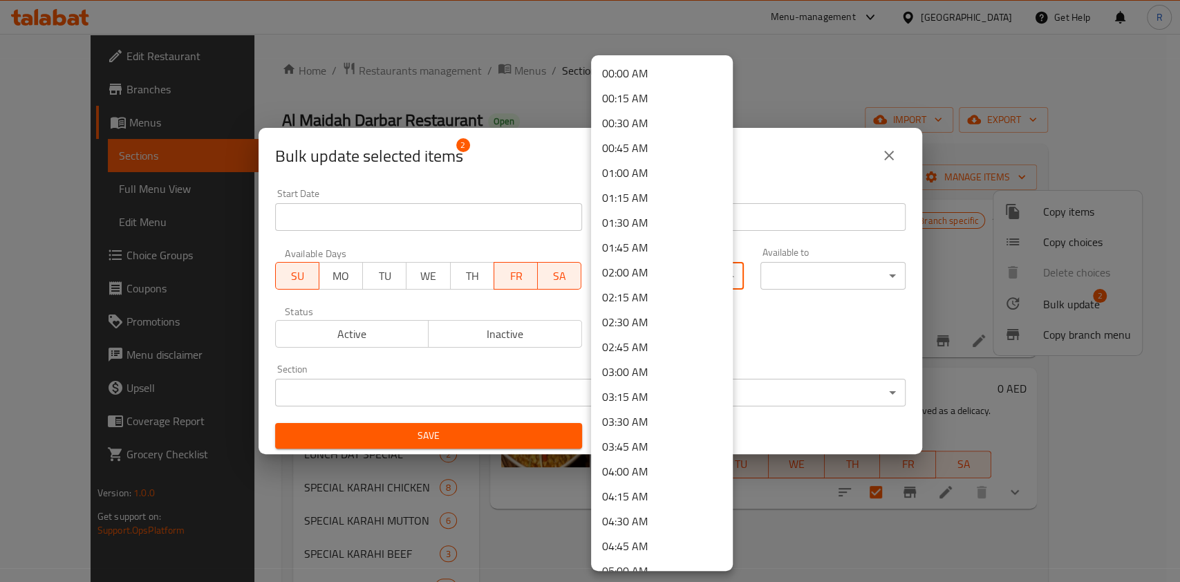
click at [785, 299] on div at bounding box center [590, 291] width 1180 height 582
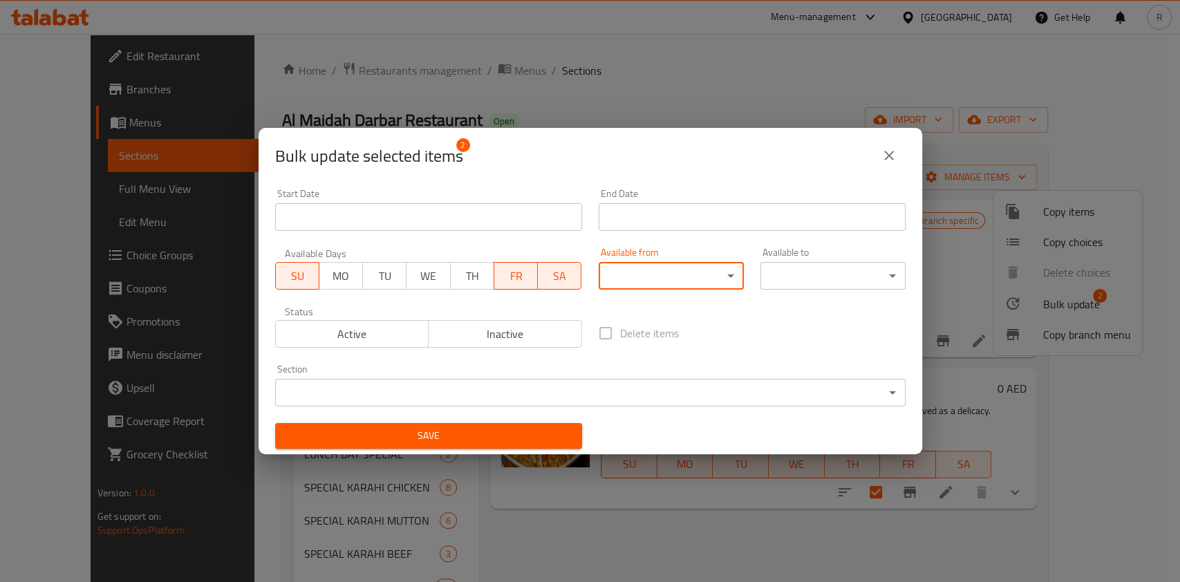
click at [472, 396] on body "​ Menu-management [GEOGRAPHIC_DATA] Get Help R Edit Restaurant Branches Menus S…" at bounding box center [590, 308] width 1180 height 548
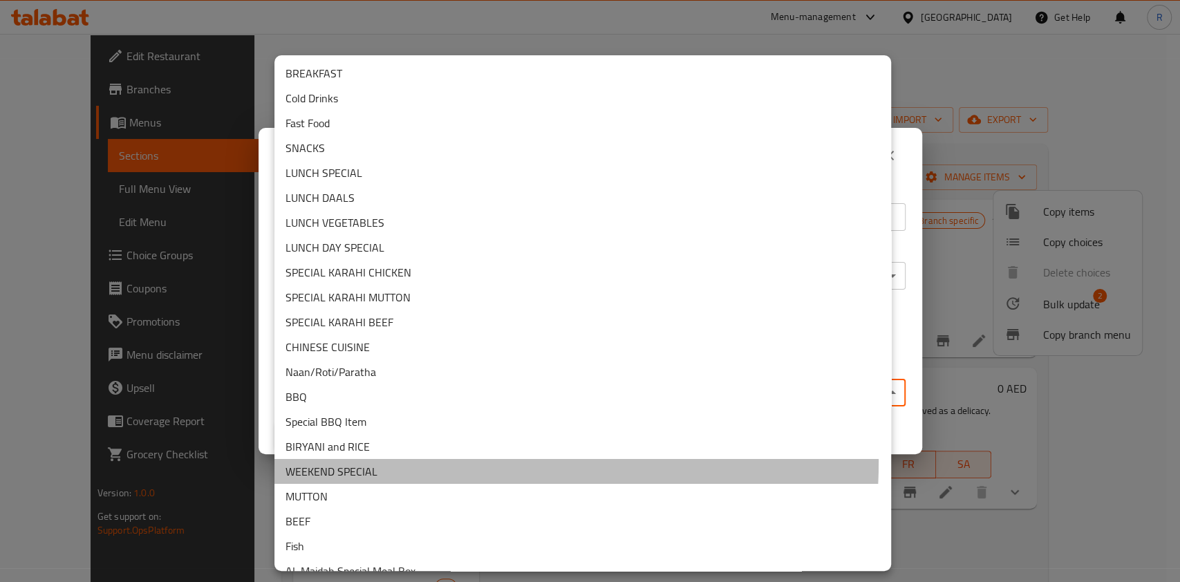
click at [393, 461] on li "WEEKEND SPECIAL" at bounding box center [583, 471] width 617 height 25
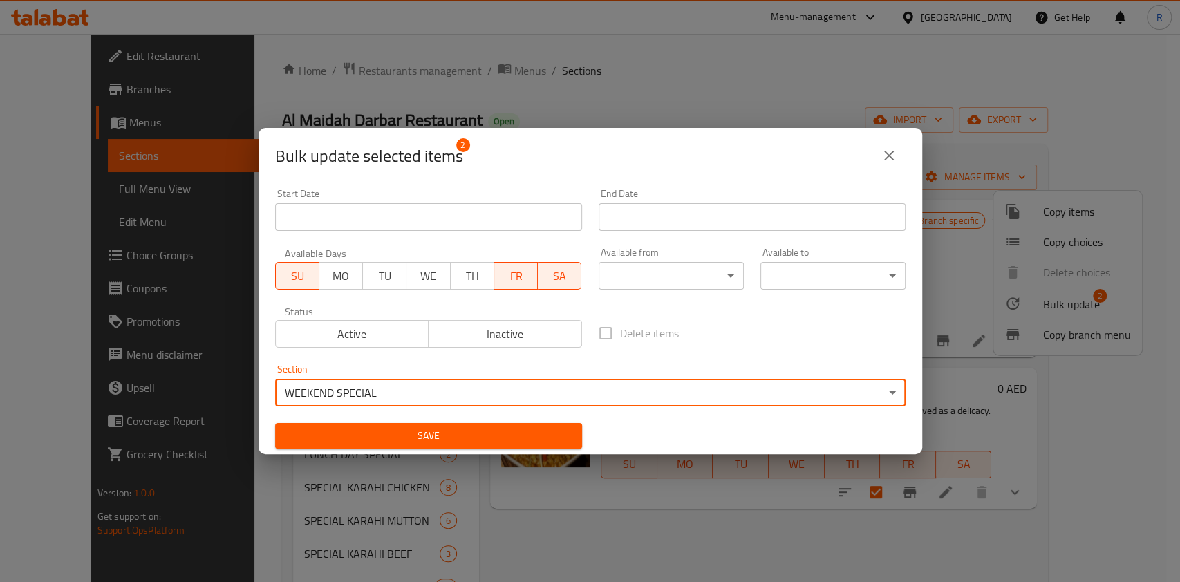
click at [444, 434] on span "Save" at bounding box center [428, 435] width 285 height 17
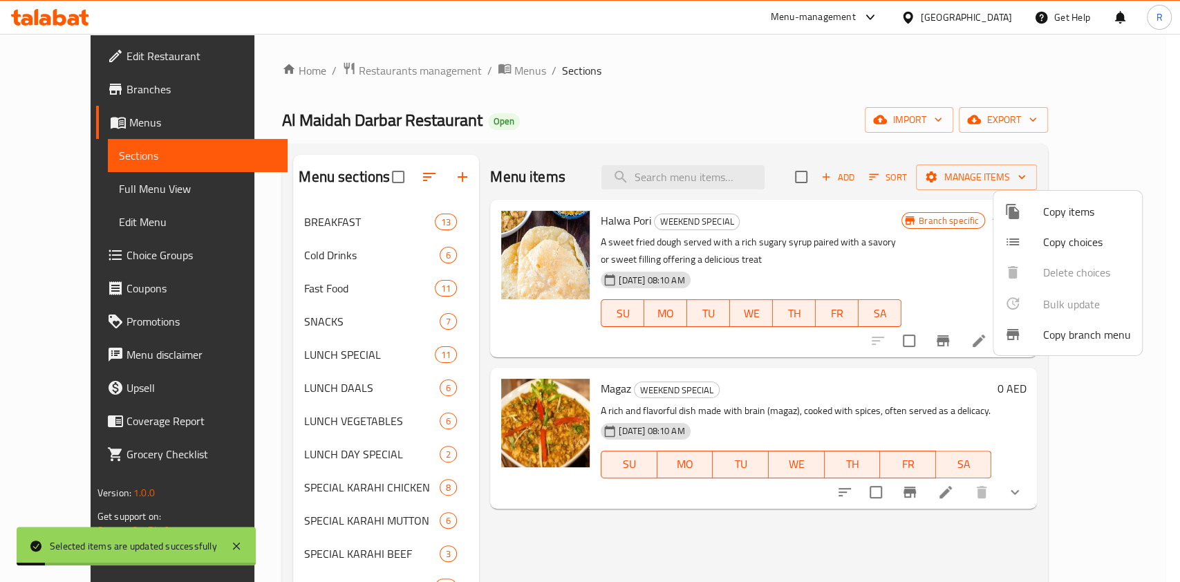
drag, startPoint x: 631, startPoint y: 86, endPoint x: 374, endPoint y: 174, distance: 271.4
click at [627, 86] on div at bounding box center [590, 291] width 1180 height 582
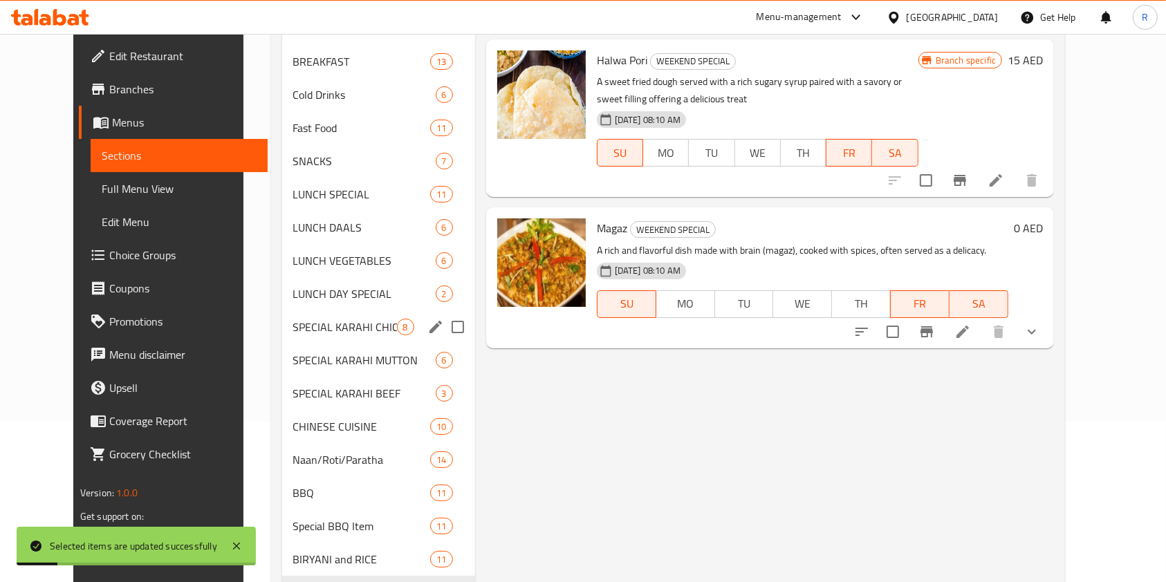
scroll to position [369, 0]
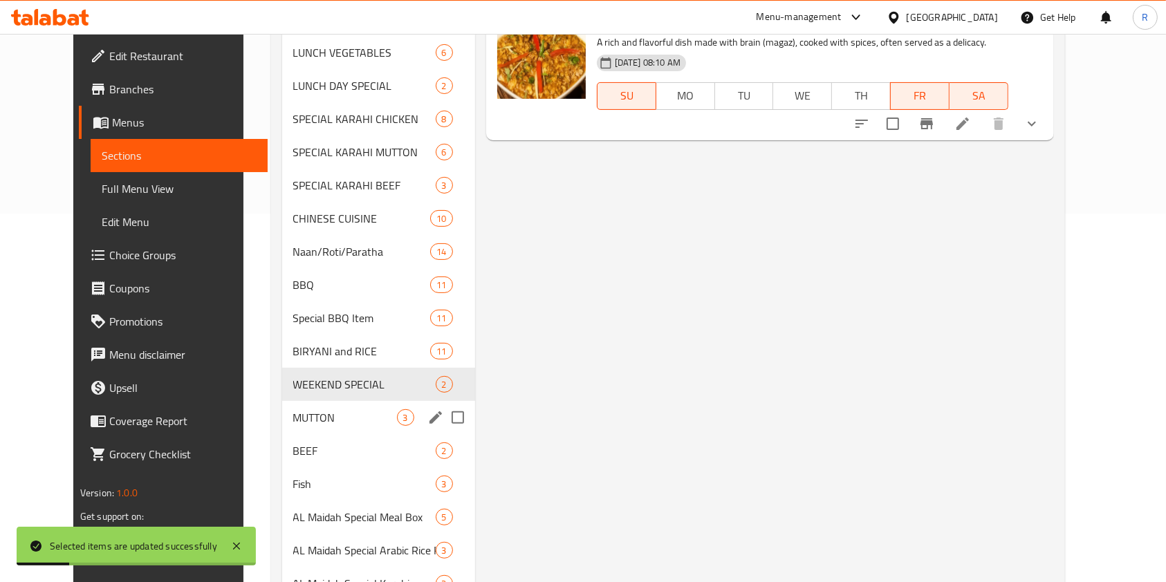
click at [310, 426] on div "MUTTON 3" at bounding box center [378, 417] width 193 height 33
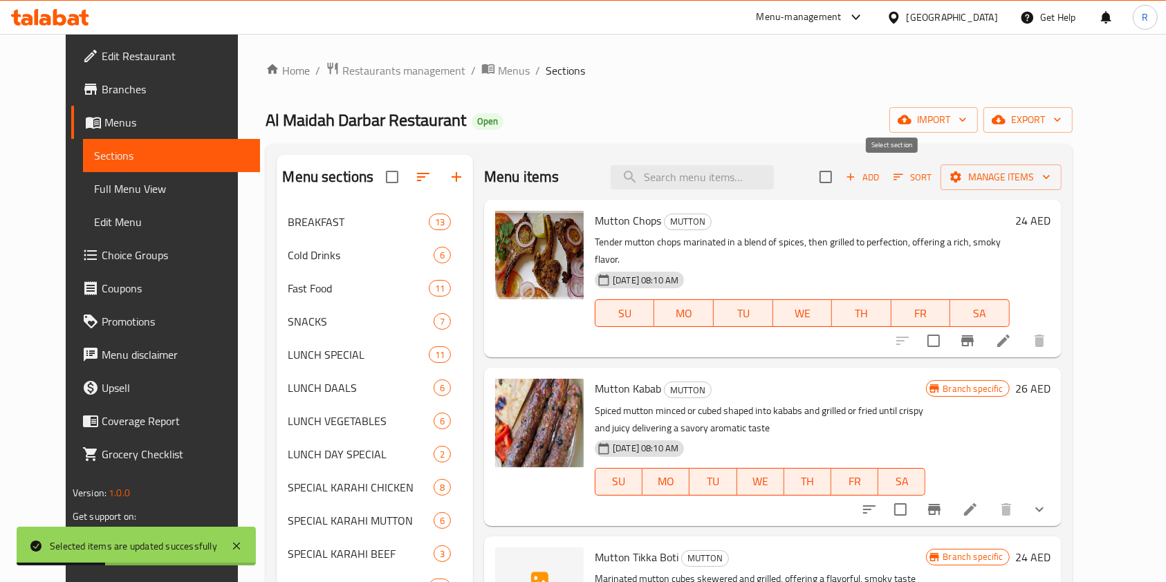
click at [840, 165] on input "checkbox" at bounding box center [825, 177] width 29 height 29
click at [1050, 170] on span "Manage items" at bounding box center [1001, 177] width 99 height 17
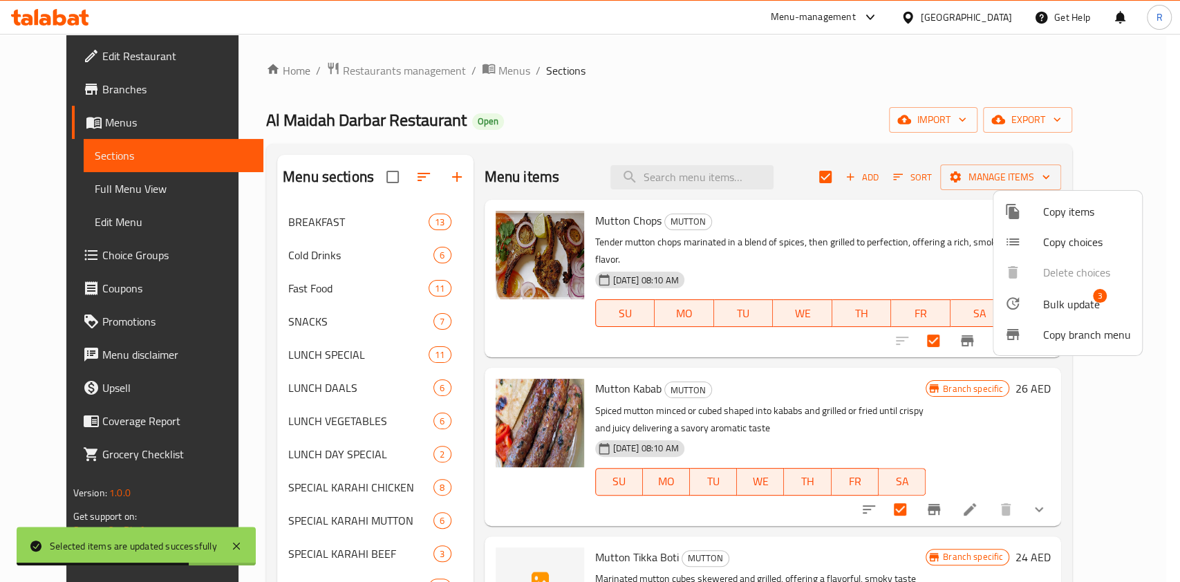
click at [1059, 308] on span "Bulk update" at bounding box center [1072, 304] width 57 height 17
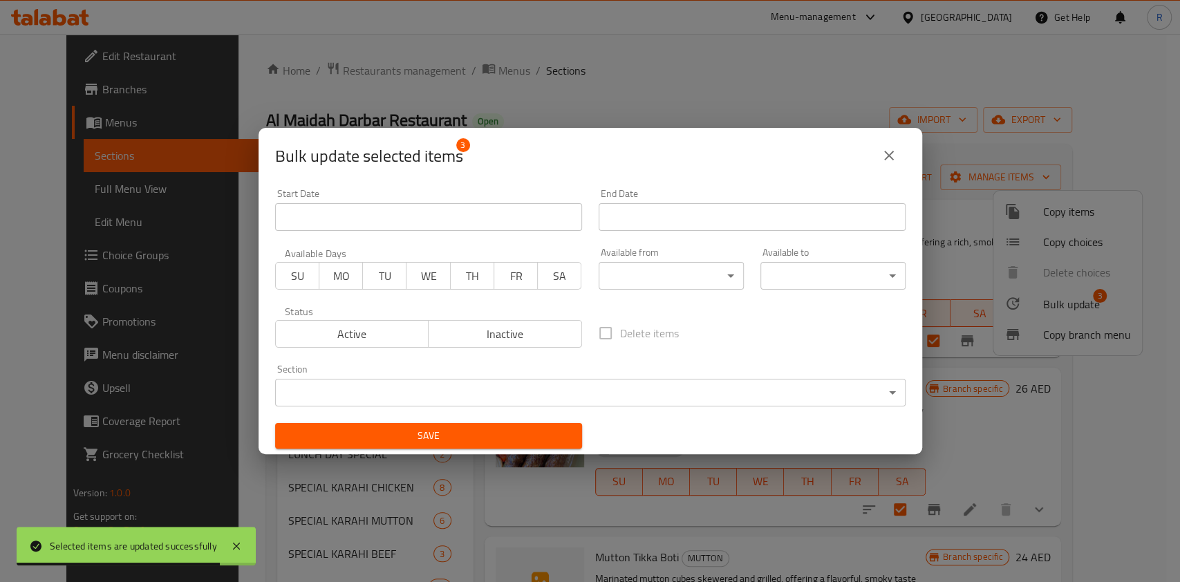
click at [664, 285] on body "Selected items are updated successfully ​ Menu-management [GEOGRAPHIC_DATA] Get…" at bounding box center [590, 308] width 1180 height 548
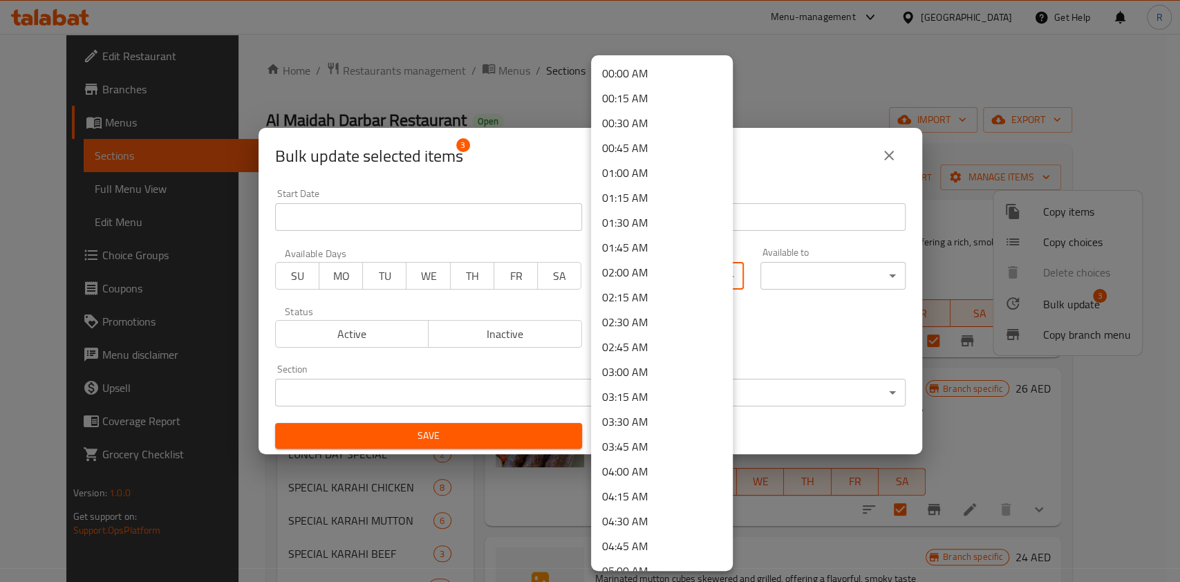
scroll to position [756, 0]
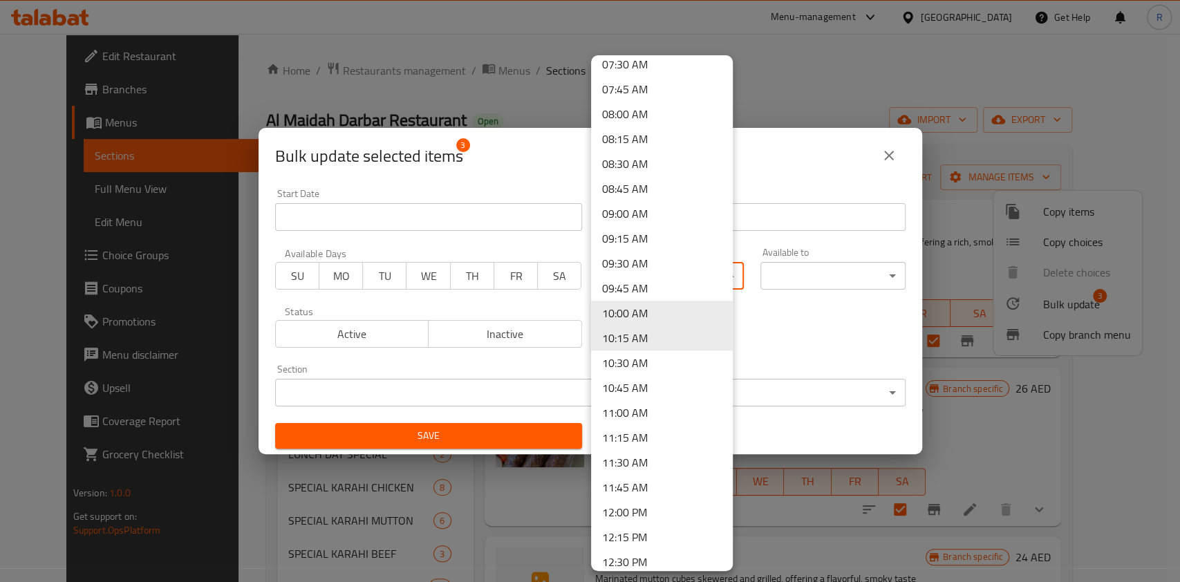
click at [653, 461] on li "11:30 AM" at bounding box center [662, 462] width 142 height 25
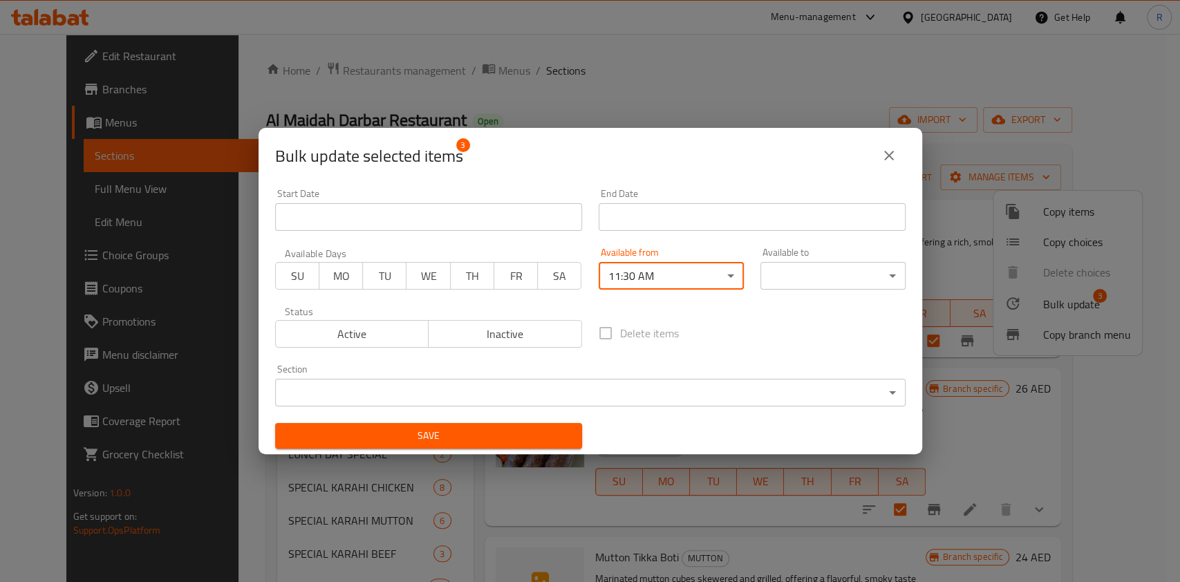
click at [816, 277] on body "​ Menu-management [GEOGRAPHIC_DATA] Get Help R Edit Restaurant Branches Menus S…" at bounding box center [590, 308] width 1180 height 548
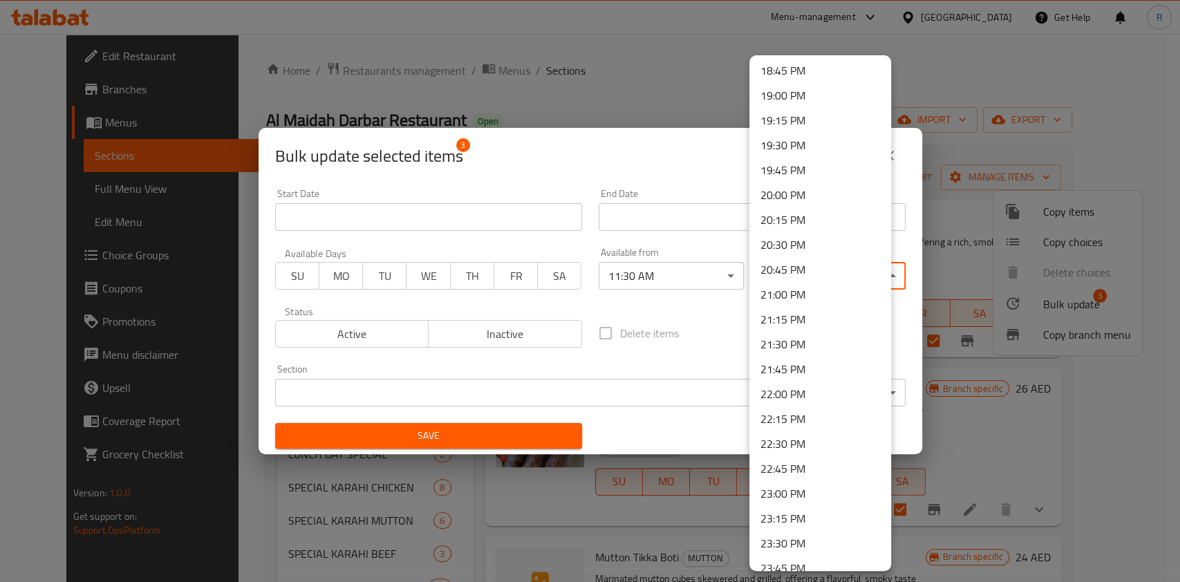
scroll to position [1910, 0]
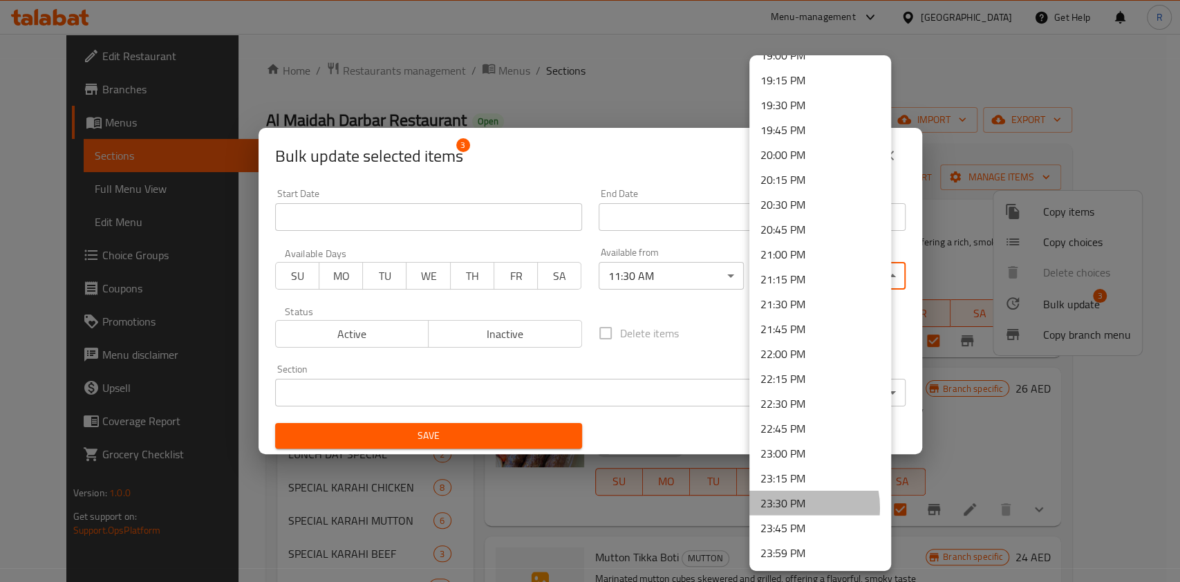
click at [788, 508] on li "23:30 PM" at bounding box center [821, 503] width 142 height 25
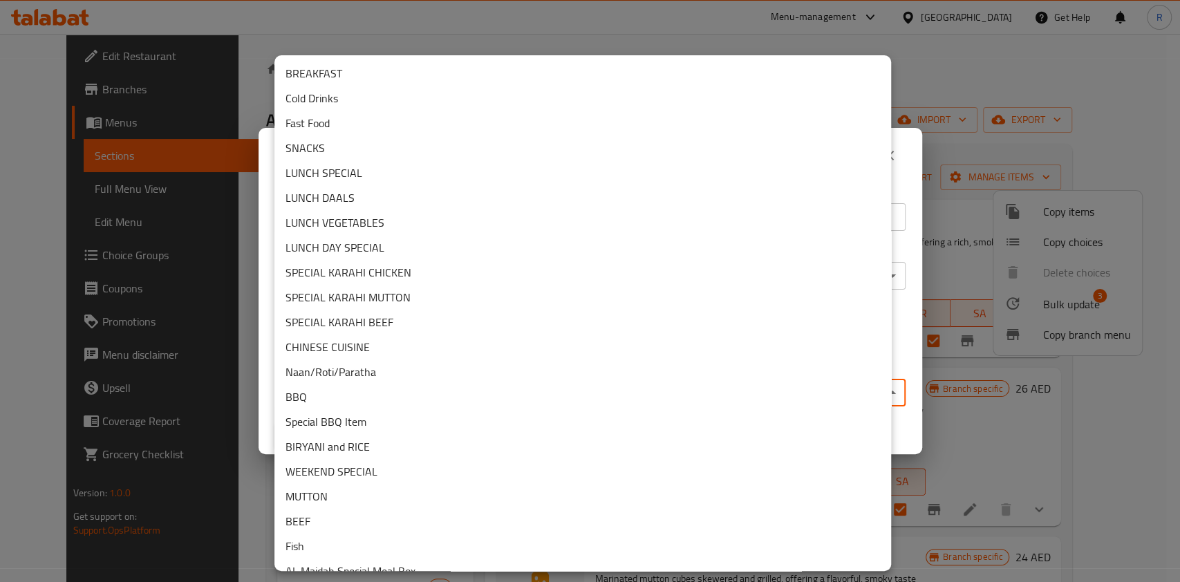
click at [473, 389] on body "​ Menu-management [GEOGRAPHIC_DATA] Get Help R Edit Restaurant Branches Menus S…" at bounding box center [590, 308] width 1180 height 548
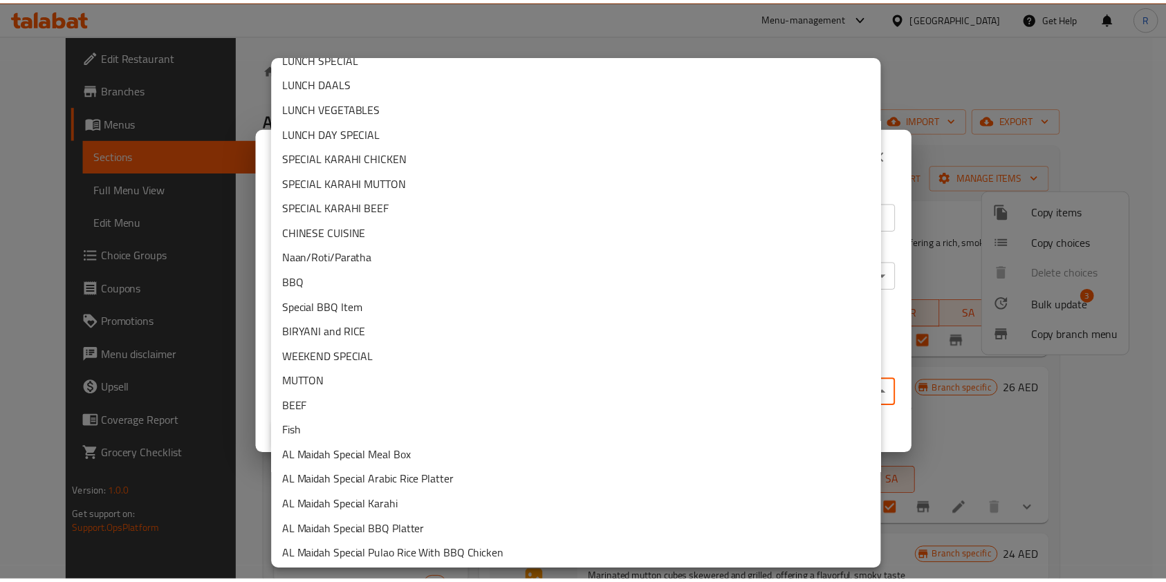
scroll to position [217, 0]
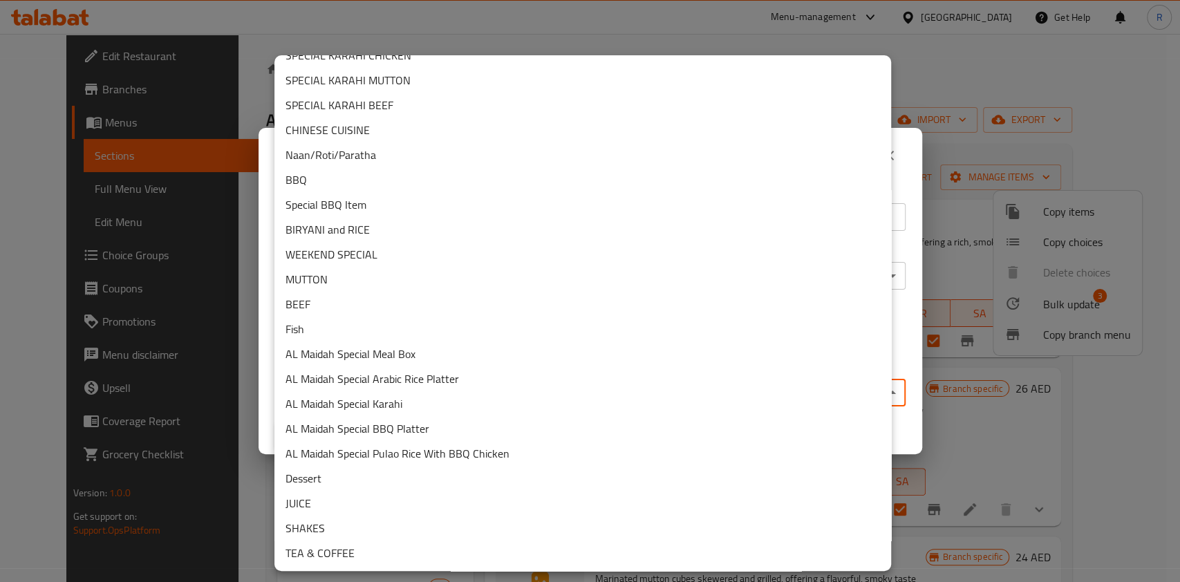
click at [362, 288] on li "MUTTON" at bounding box center [583, 279] width 617 height 25
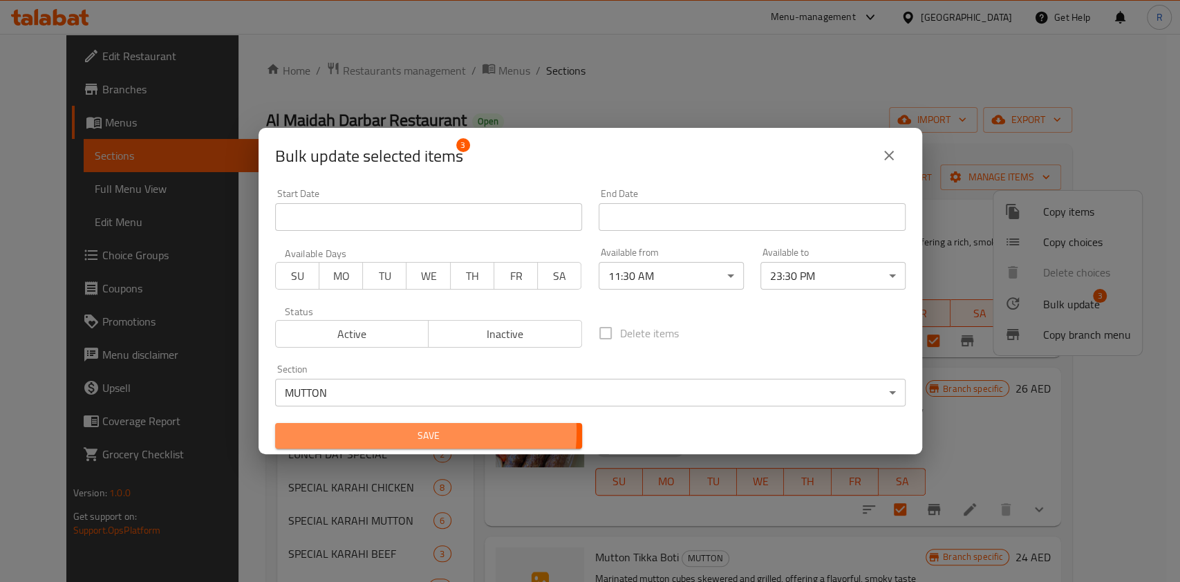
drag, startPoint x: 399, startPoint y: 432, endPoint x: 432, endPoint y: 454, distance: 39.3
click at [400, 432] on span "Save" at bounding box center [428, 435] width 285 height 17
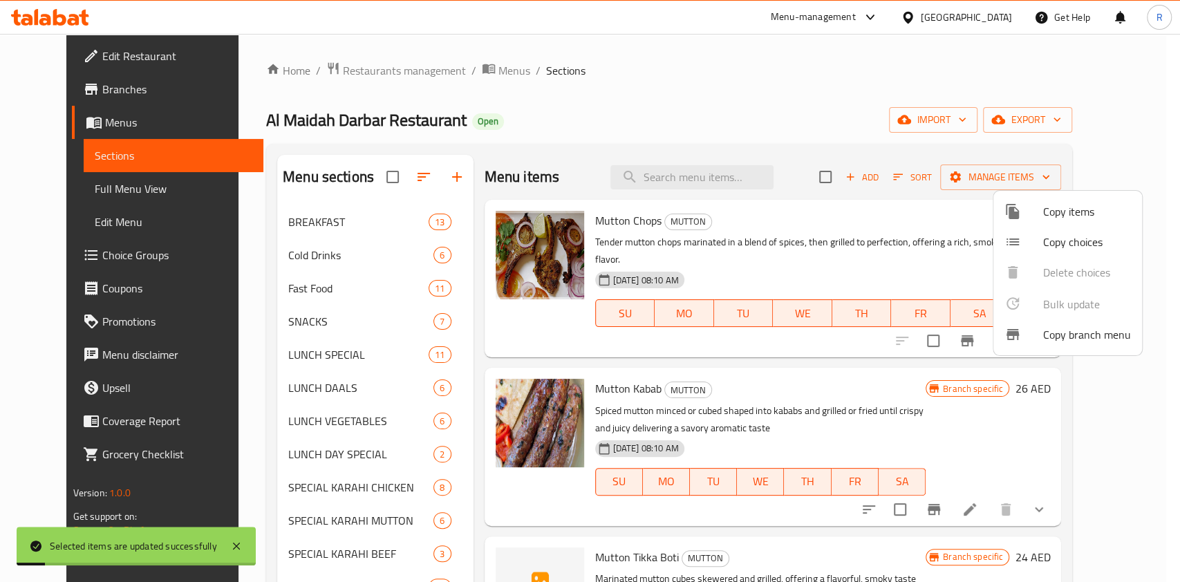
click at [621, 115] on div at bounding box center [590, 291] width 1180 height 582
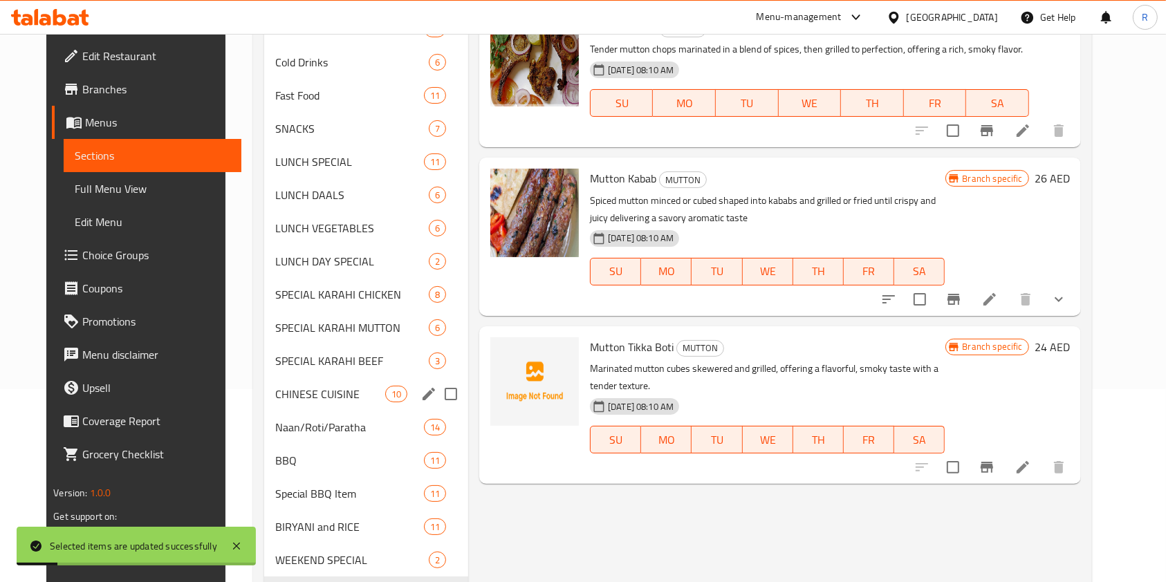
scroll to position [369, 0]
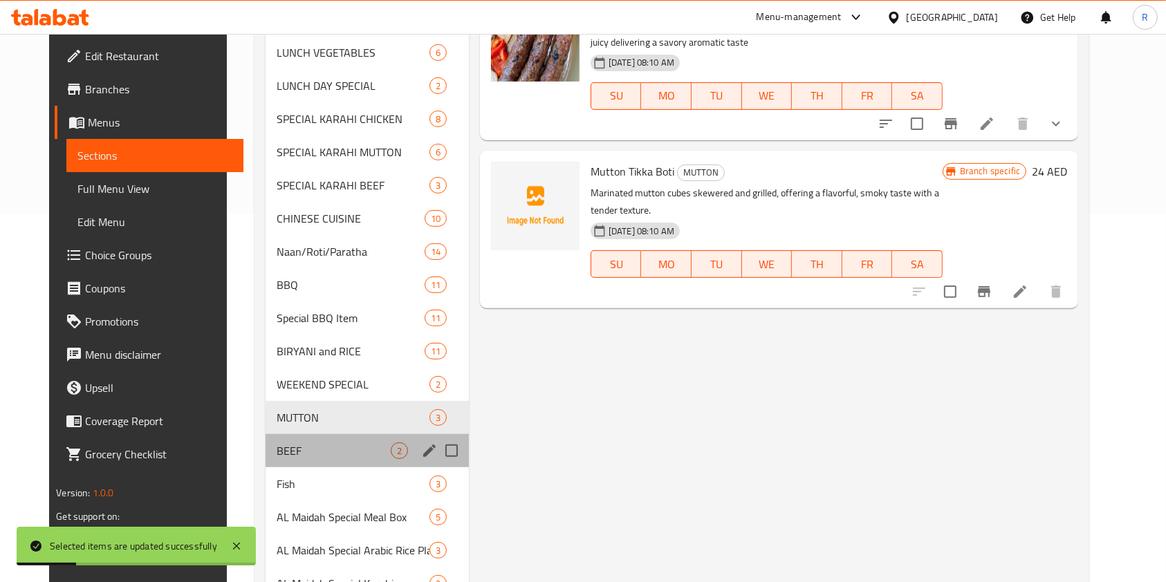
drag, startPoint x: 293, startPoint y: 461, endPoint x: 337, endPoint y: 477, distance: 47.3
click at [294, 461] on div "BEEF 2" at bounding box center [367, 450] width 203 height 33
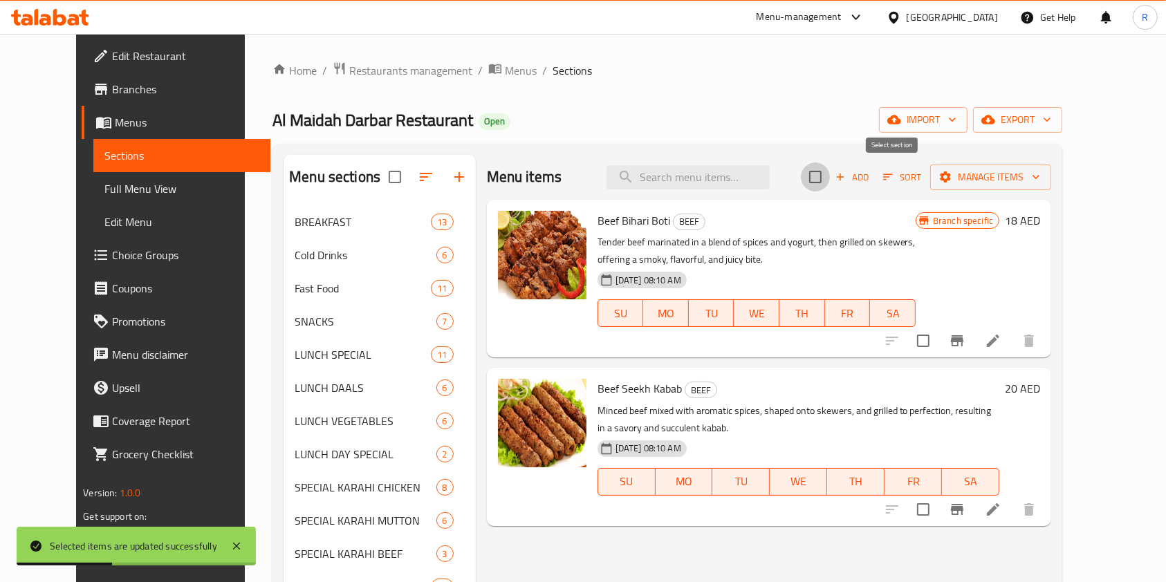
drag, startPoint x: 884, startPoint y: 176, endPoint x: 904, endPoint y: 178, distance: 19.4
click at [830, 176] on input "checkbox" at bounding box center [815, 177] width 29 height 29
click at [1040, 169] on span "Manage items" at bounding box center [990, 177] width 99 height 17
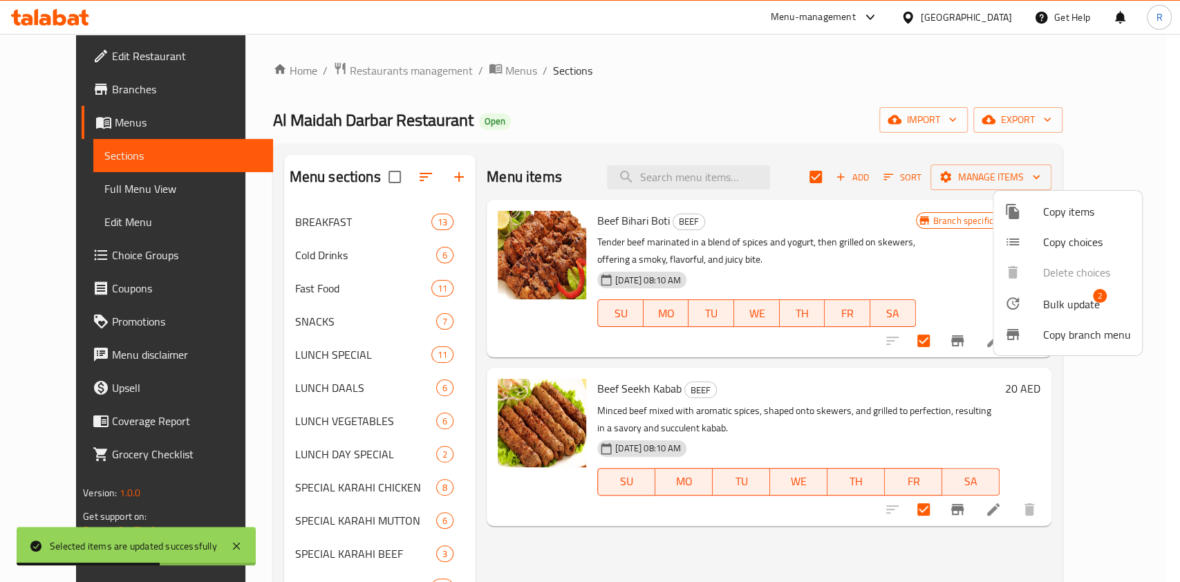
click at [1074, 308] on span "Bulk update" at bounding box center [1072, 304] width 57 height 17
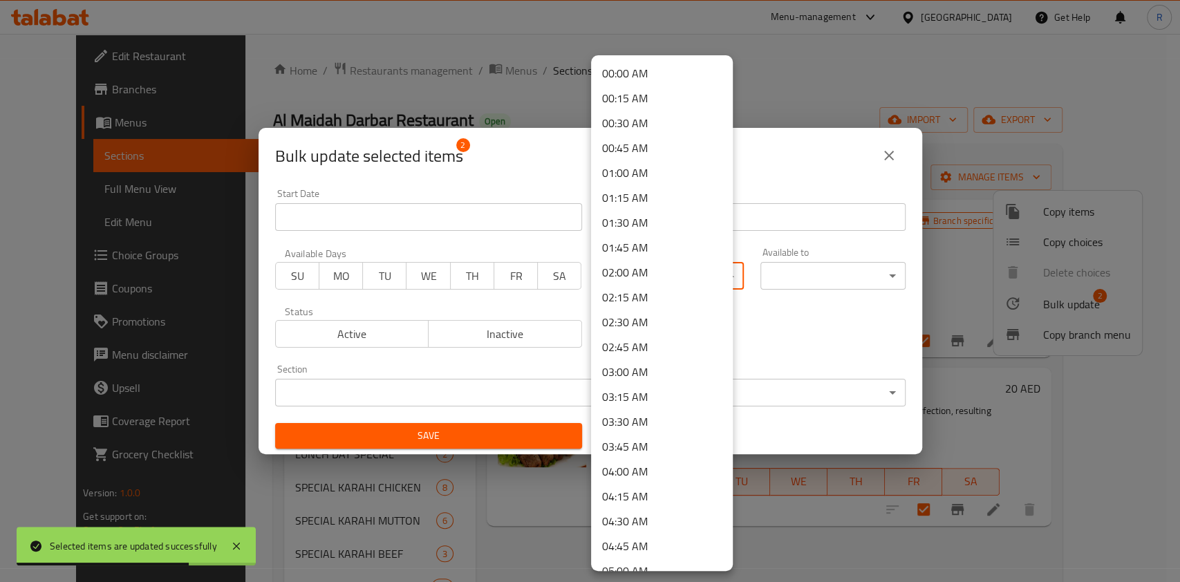
click at [664, 278] on body "Selected items are updated successfully ​ Menu-management [GEOGRAPHIC_DATA] Get…" at bounding box center [590, 308] width 1180 height 548
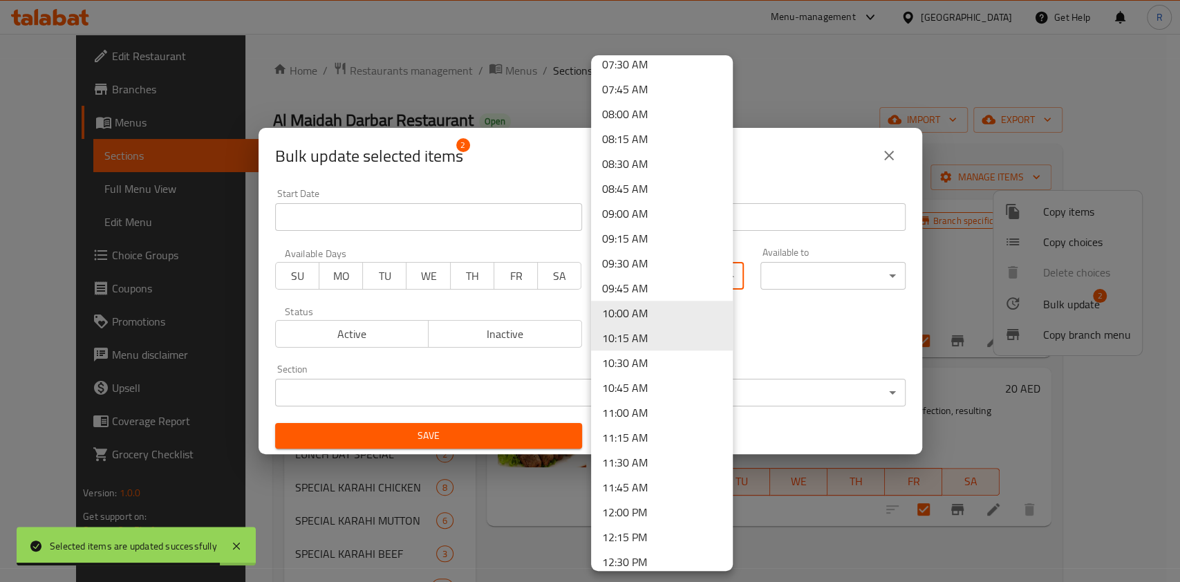
click at [665, 463] on li "11:30 AM" at bounding box center [662, 462] width 142 height 25
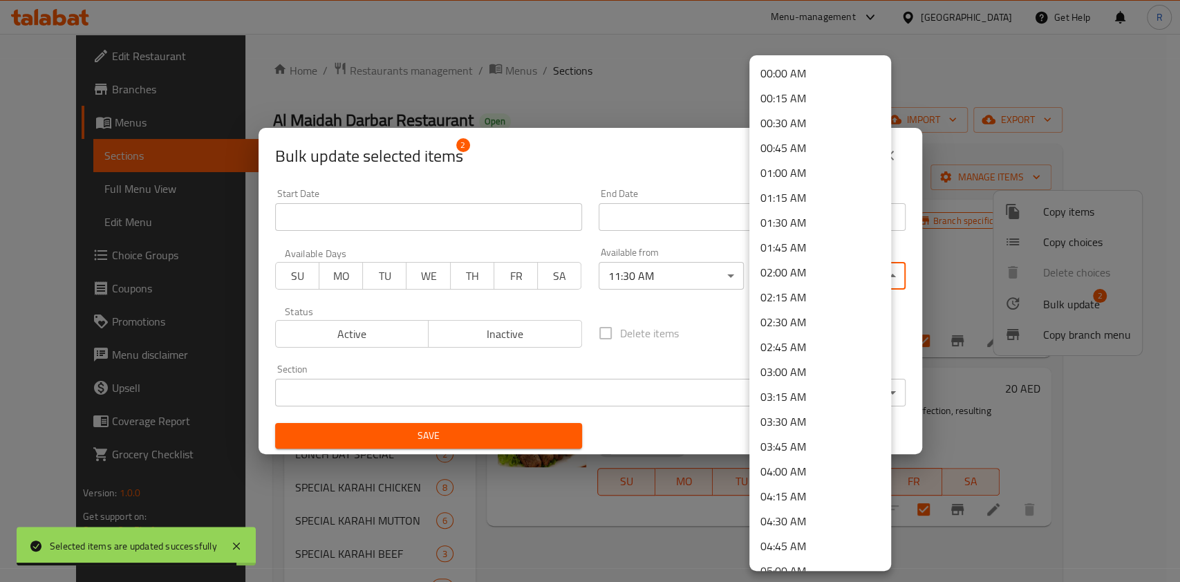
click at [833, 276] on body "Selected items are updated successfully ​ Menu-management [GEOGRAPHIC_DATA] Get…" at bounding box center [590, 308] width 1180 height 548
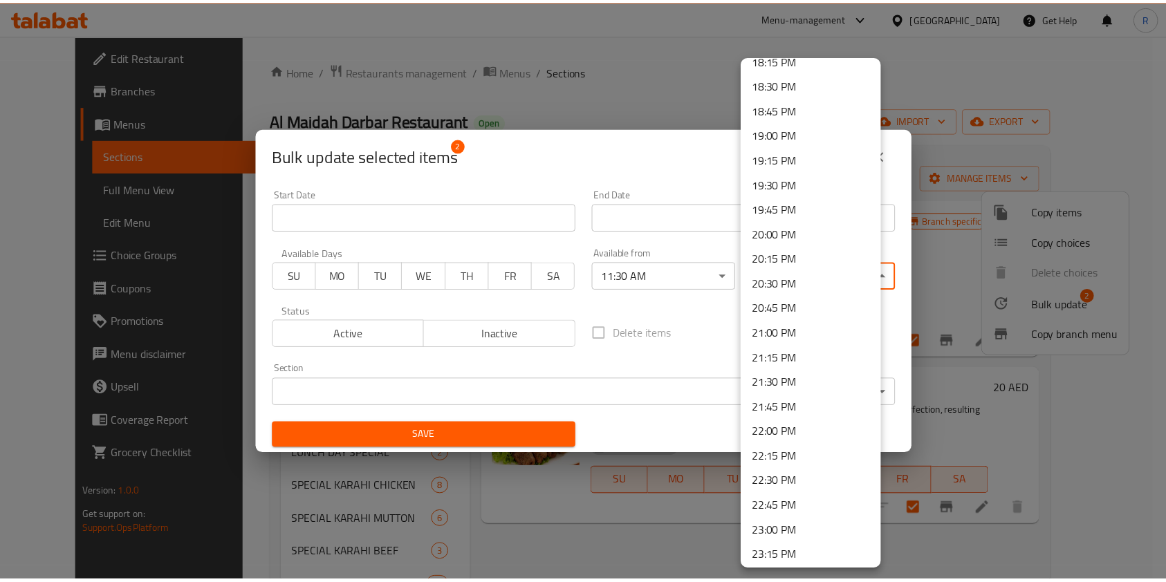
scroll to position [1910, 0]
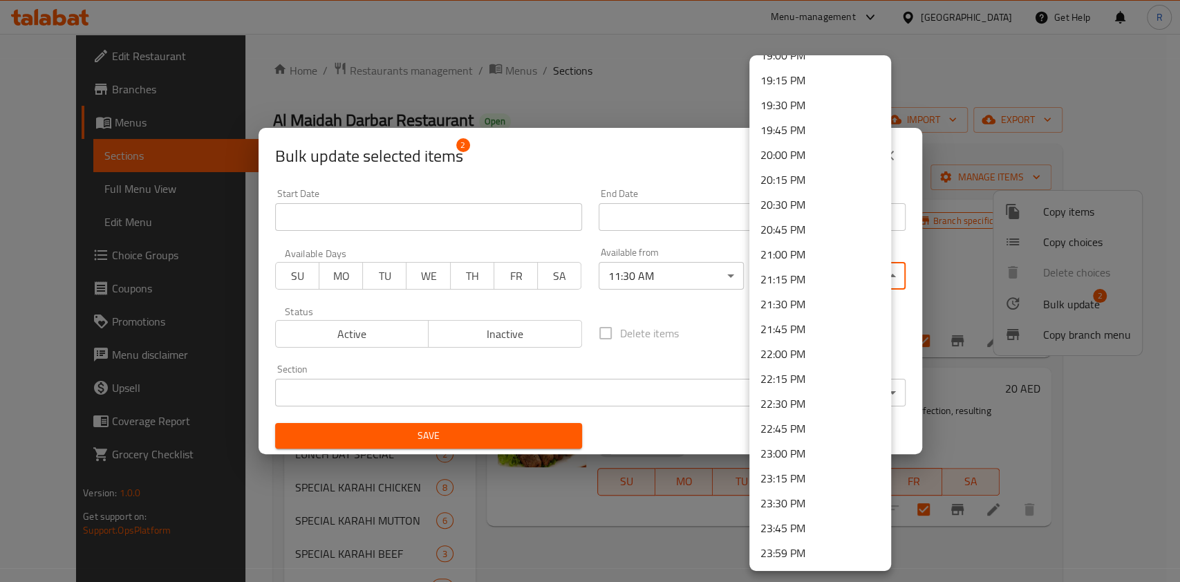
click at [806, 502] on li "23:30 PM" at bounding box center [821, 503] width 142 height 25
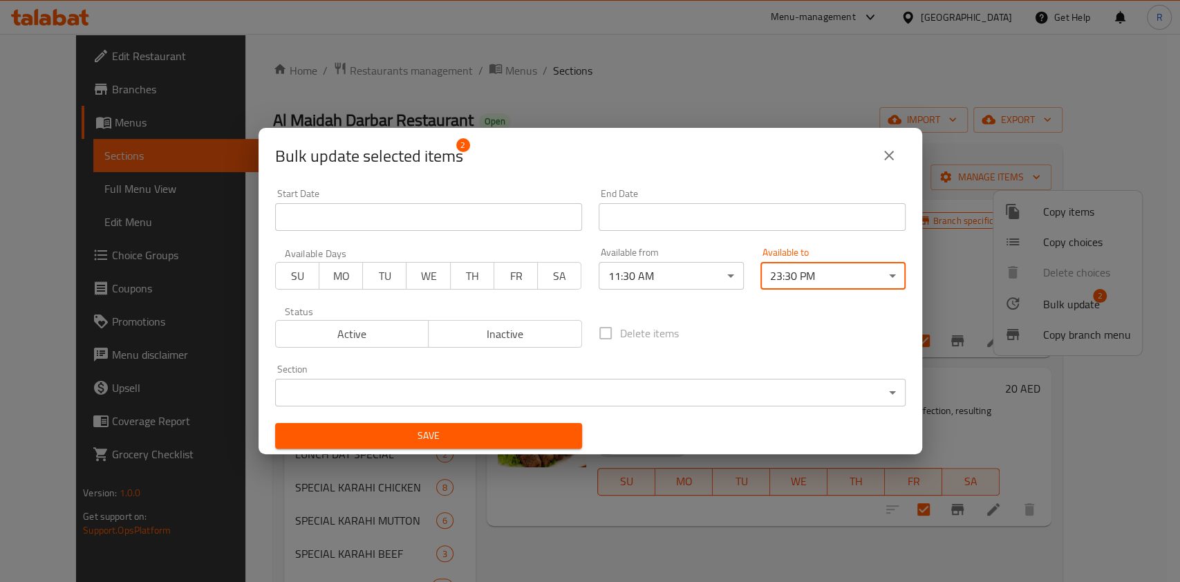
click at [483, 390] on body "​ Menu-management [GEOGRAPHIC_DATA] Get Help R Edit Restaurant Branches Menus S…" at bounding box center [590, 308] width 1180 height 548
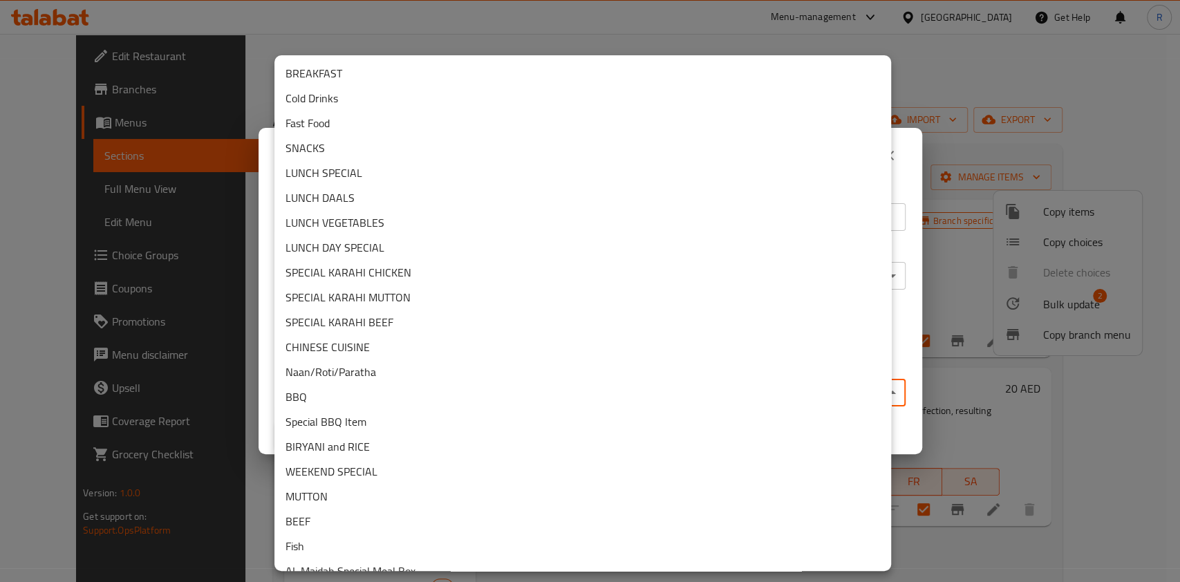
click at [351, 517] on li "BEEF" at bounding box center [583, 521] width 617 height 25
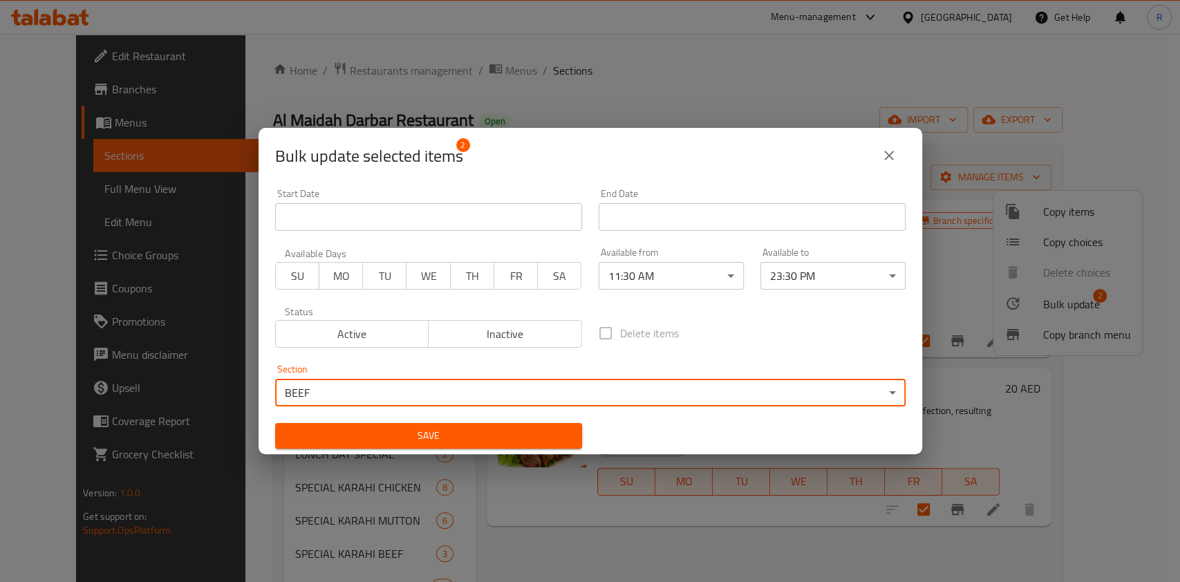
click at [466, 440] on span "Save" at bounding box center [428, 435] width 285 height 17
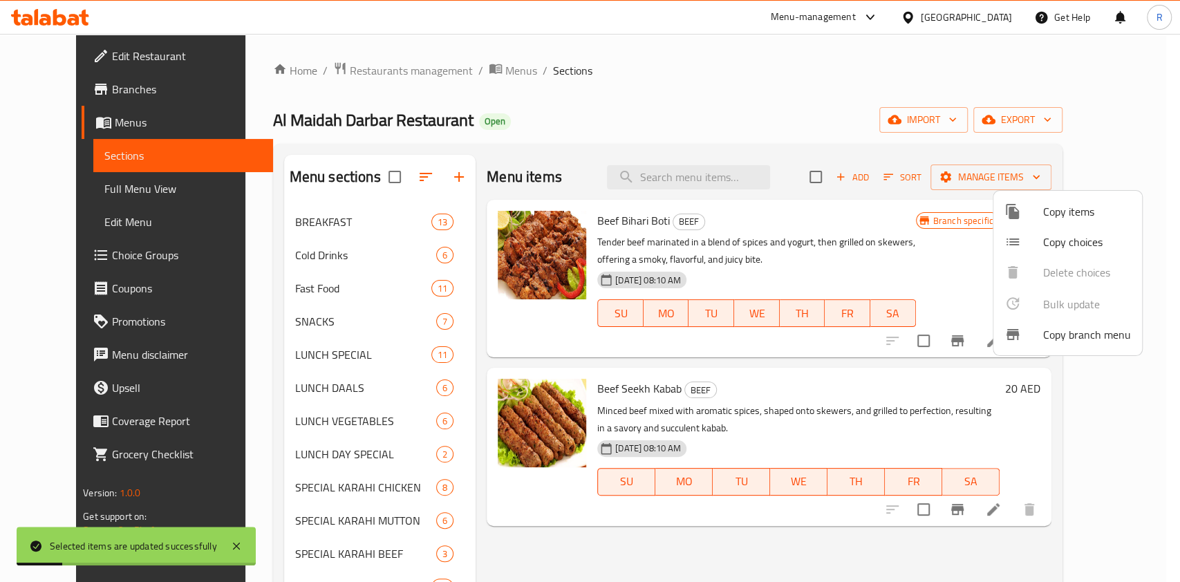
click at [604, 540] on div at bounding box center [590, 291] width 1180 height 582
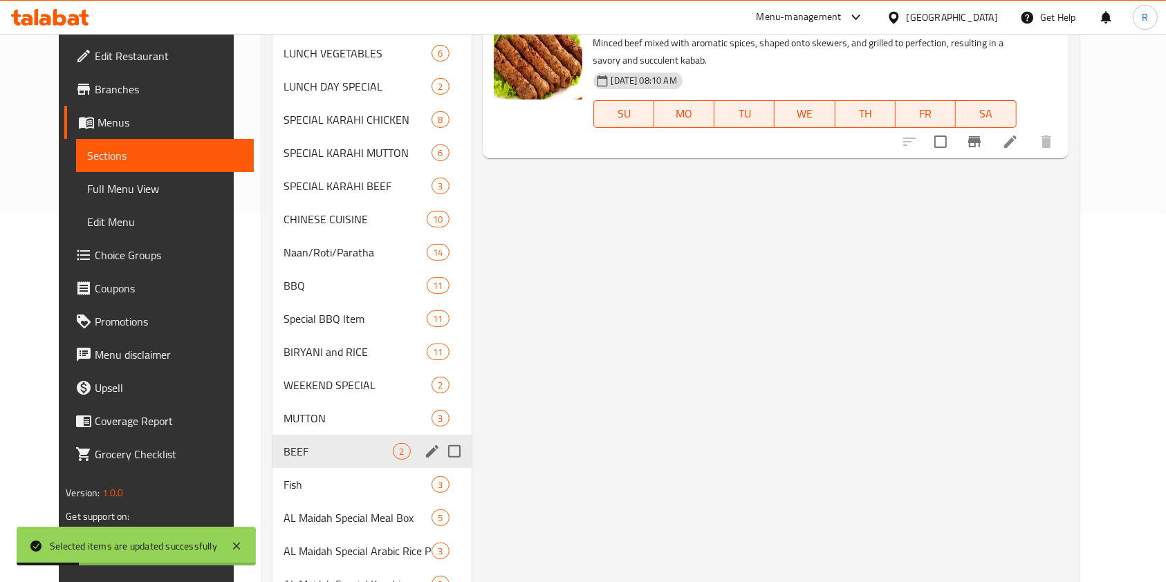
scroll to position [369, 0]
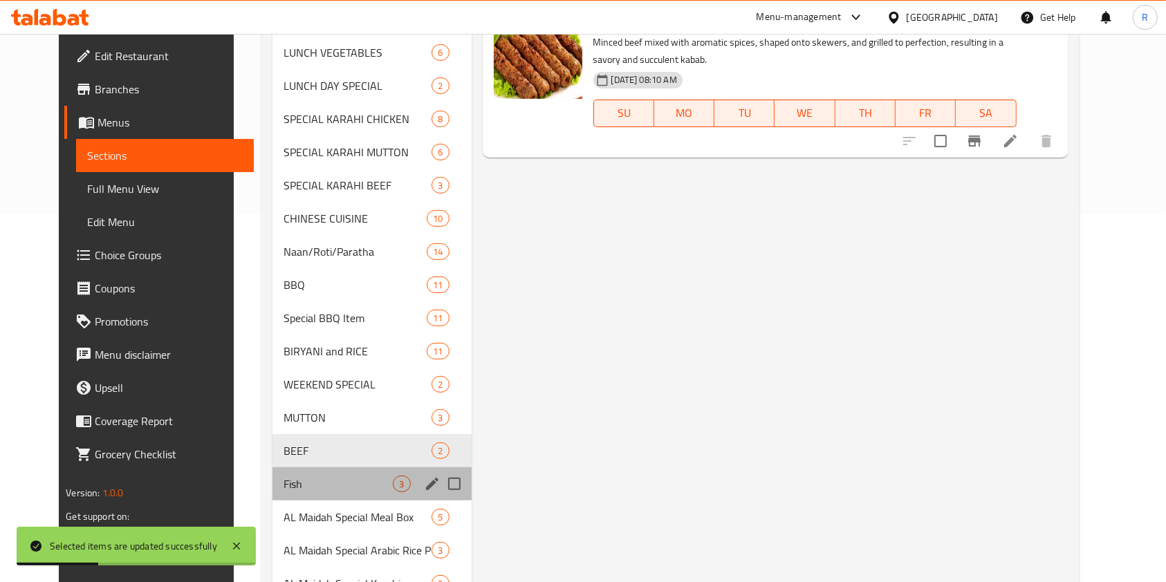
click at [315, 473] on div "Fish 3" at bounding box center [371, 483] width 199 height 33
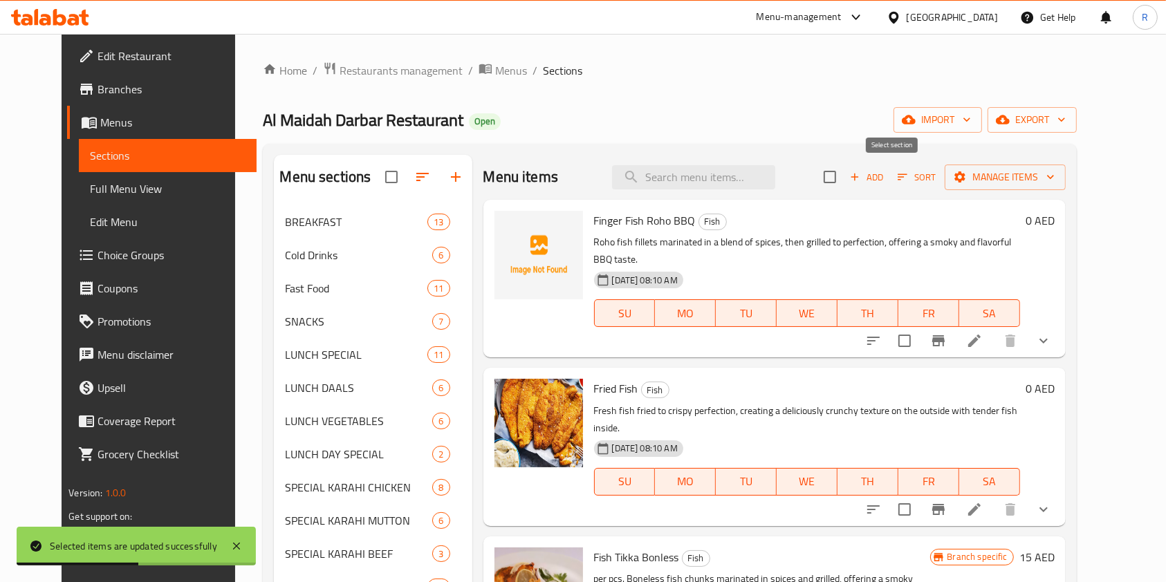
click at [844, 174] on input "checkbox" at bounding box center [829, 177] width 29 height 29
click at [1050, 169] on span "Manage items" at bounding box center [1005, 177] width 99 height 17
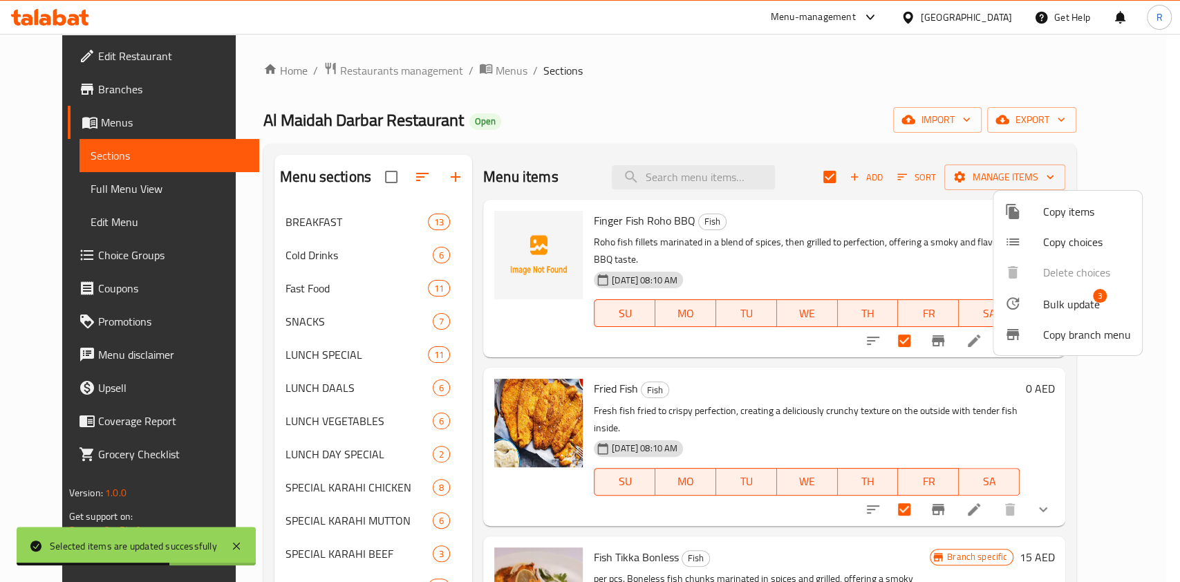
click at [1087, 302] on span "Bulk update" at bounding box center [1072, 304] width 57 height 17
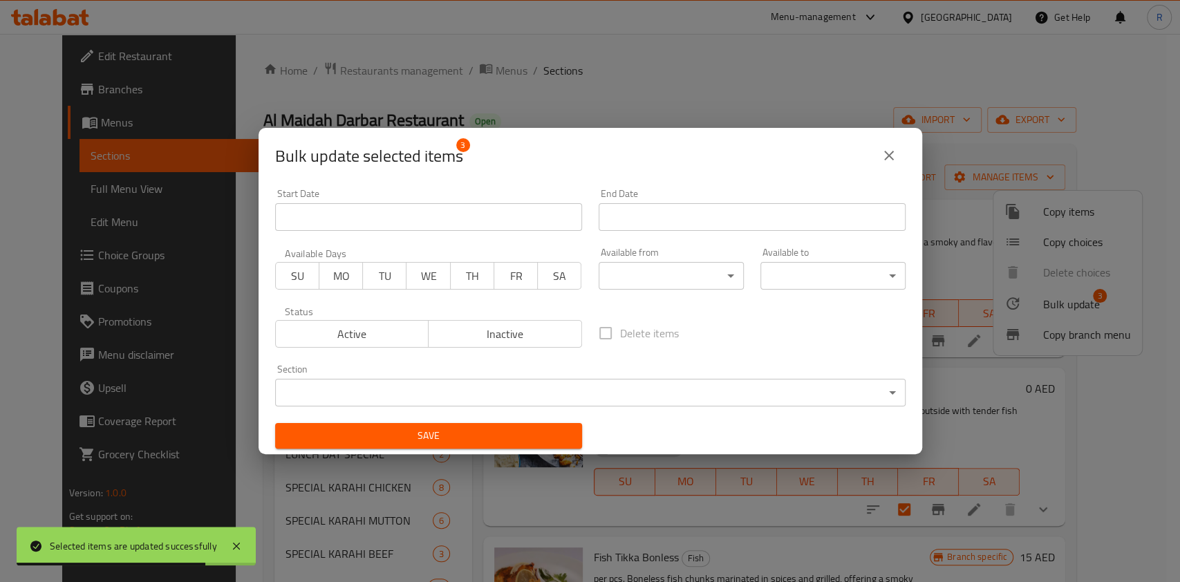
click at [696, 270] on body "Selected items are updated successfully ​ Menu-management [GEOGRAPHIC_DATA] Get…" at bounding box center [590, 308] width 1180 height 548
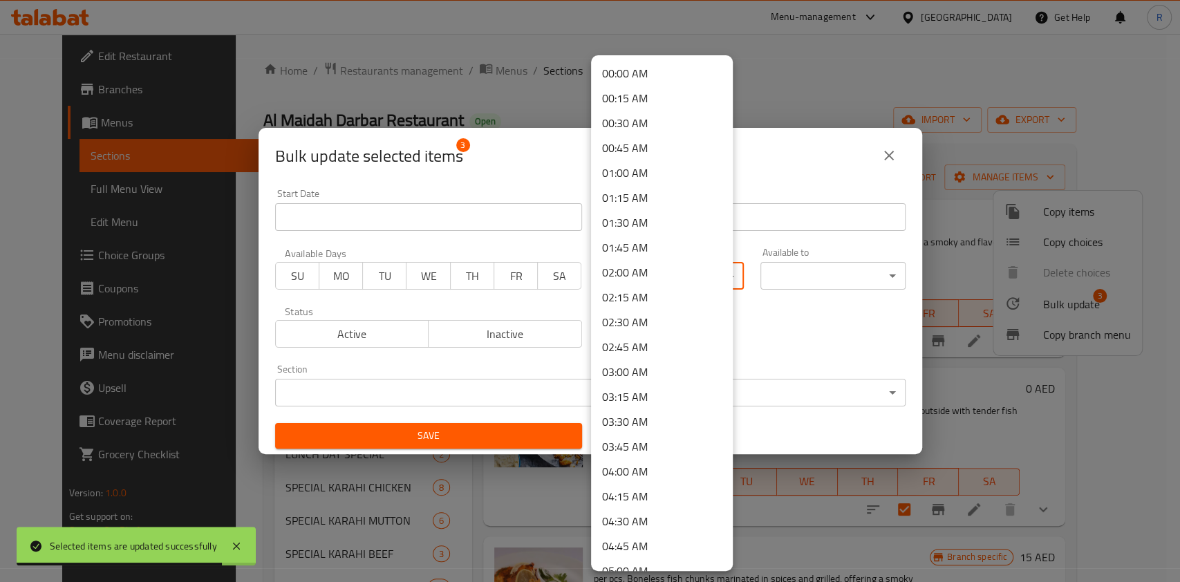
scroll to position [756, 0]
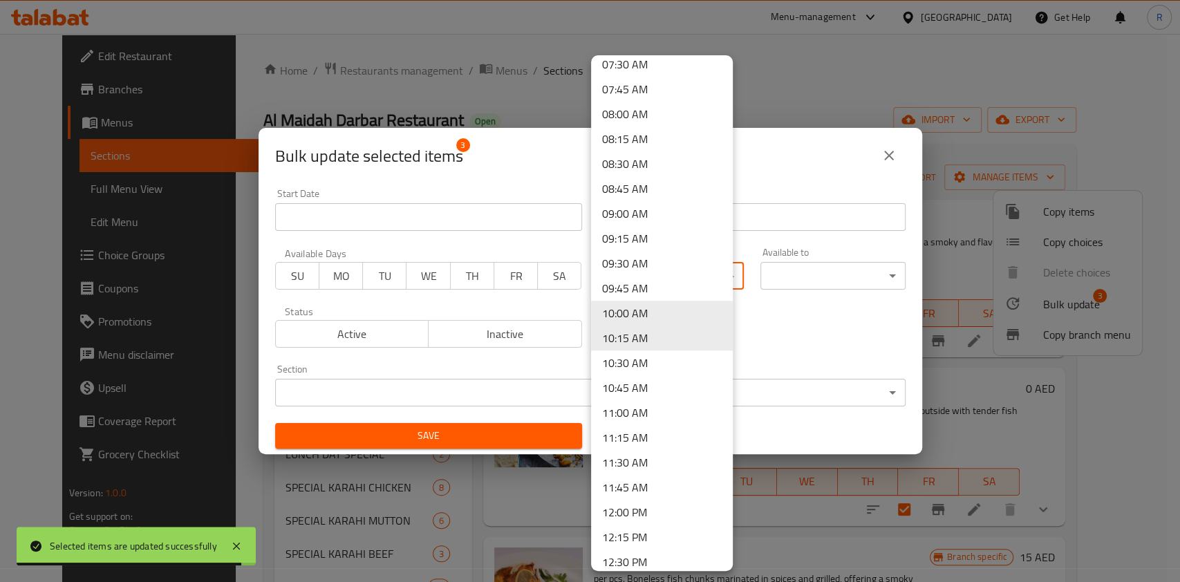
click at [662, 459] on li "11:30 AM" at bounding box center [662, 462] width 142 height 25
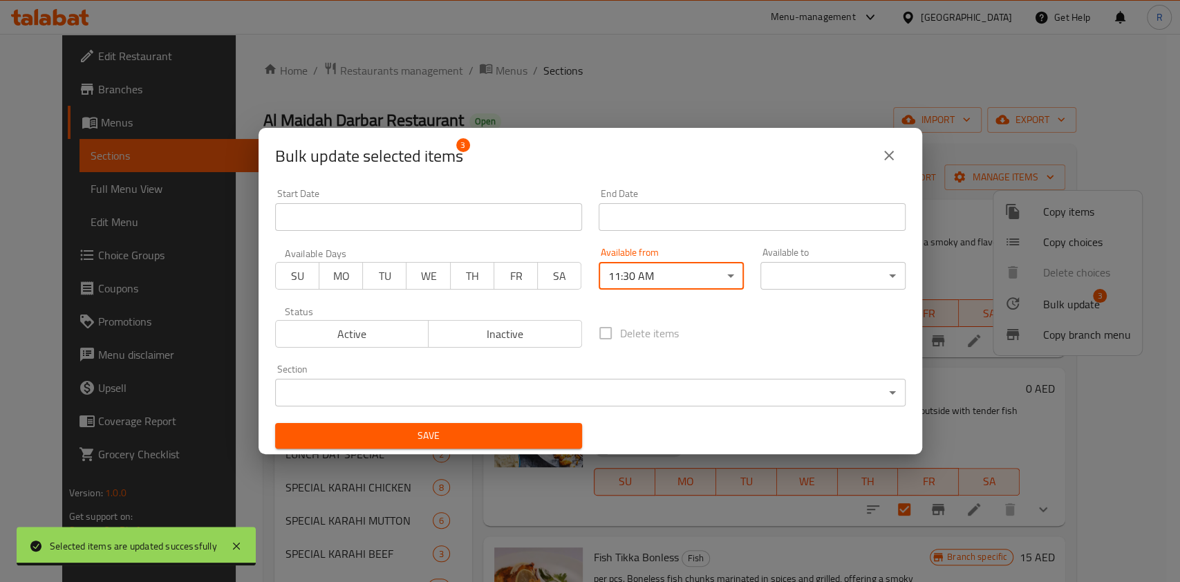
click at [795, 268] on body "Selected items are updated successfully ​ Menu-management [GEOGRAPHIC_DATA] Get…" at bounding box center [590, 308] width 1180 height 548
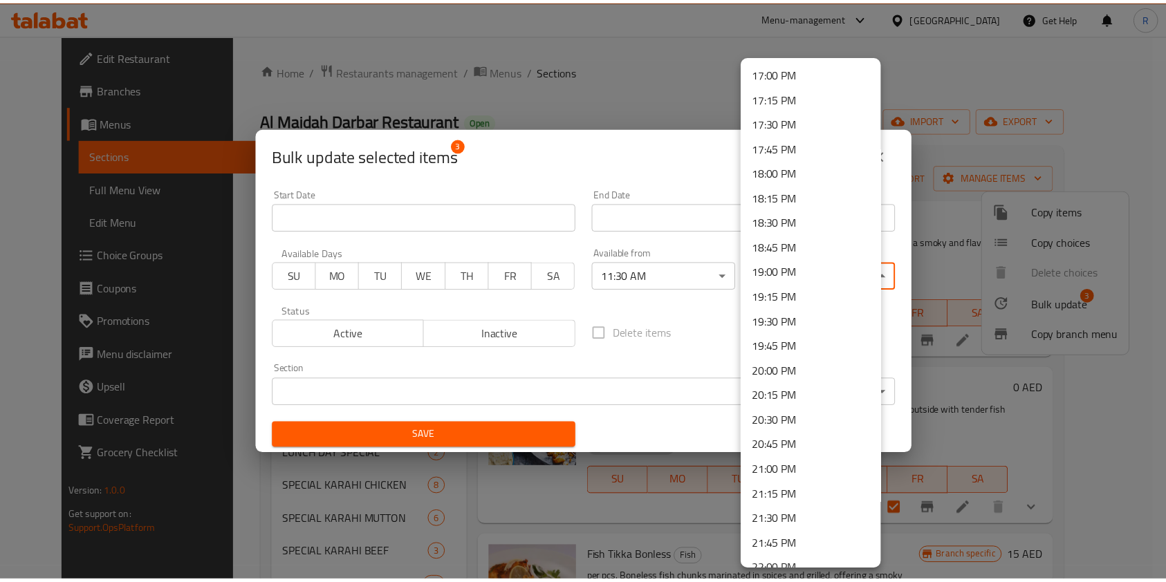
scroll to position [1910, 0]
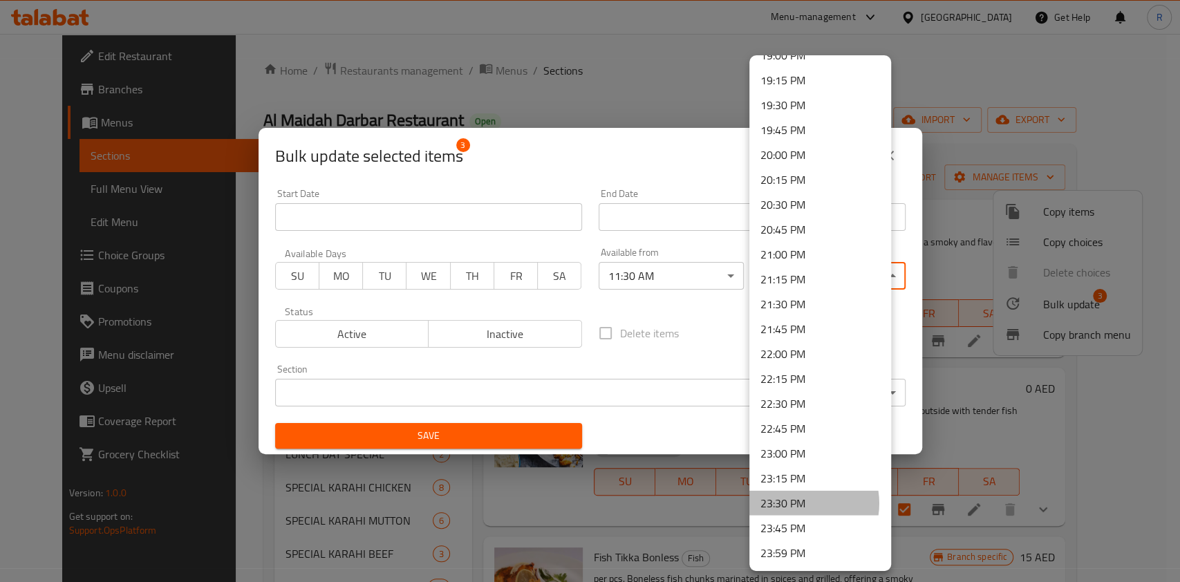
click at [799, 506] on li "23:30 PM" at bounding box center [821, 503] width 142 height 25
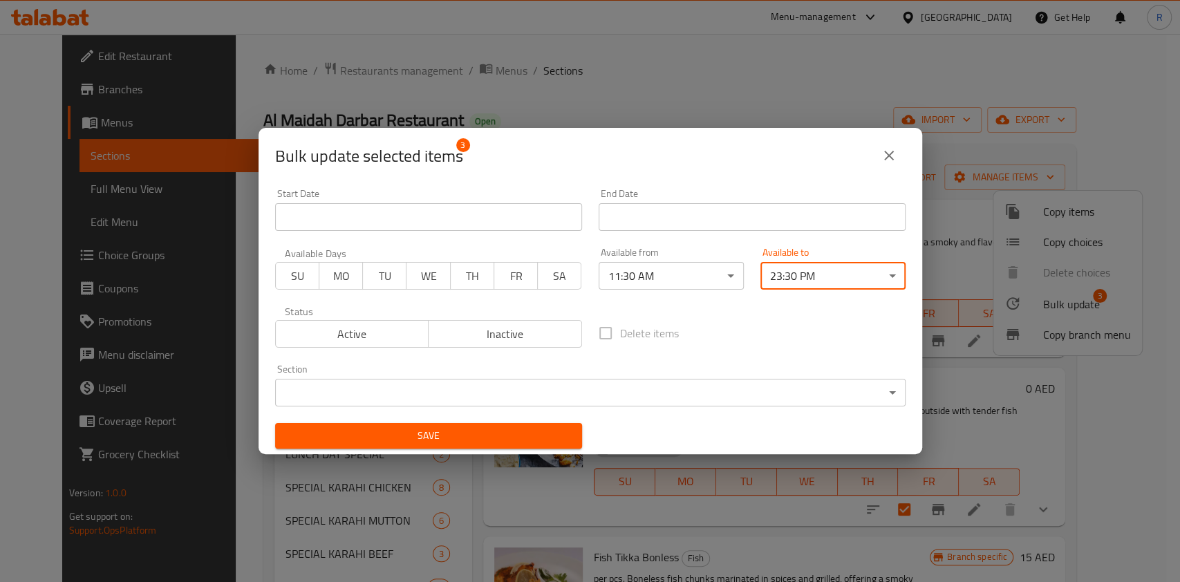
click at [501, 387] on body "​ Menu-management [GEOGRAPHIC_DATA] Get Help R Edit Restaurant Branches Menus S…" at bounding box center [590, 308] width 1180 height 548
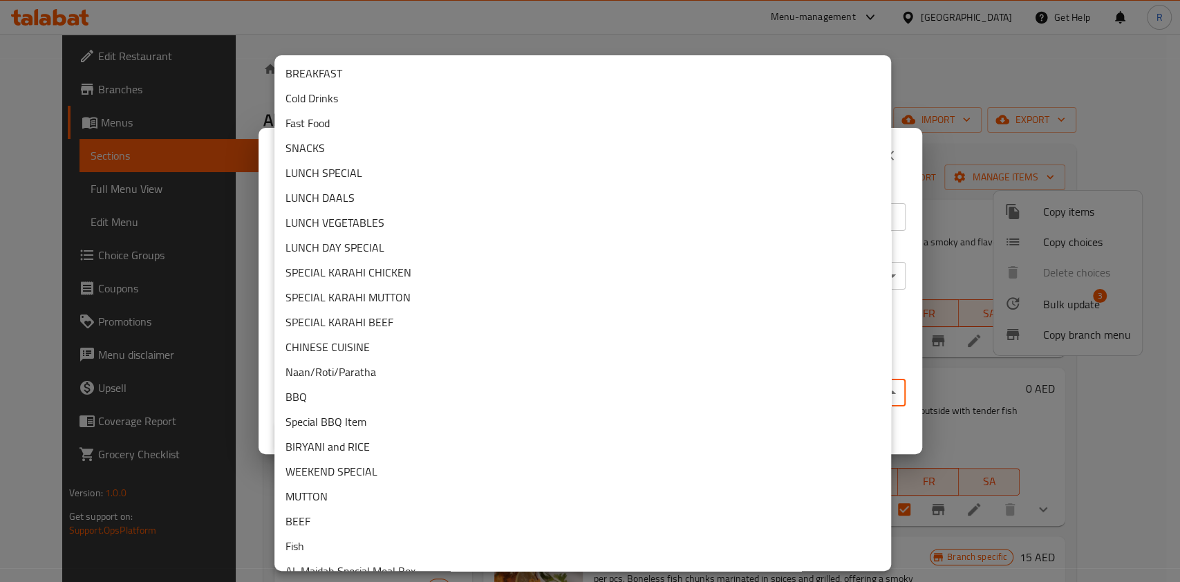
click at [384, 537] on li "Fish" at bounding box center [583, 546] width 617 height 25
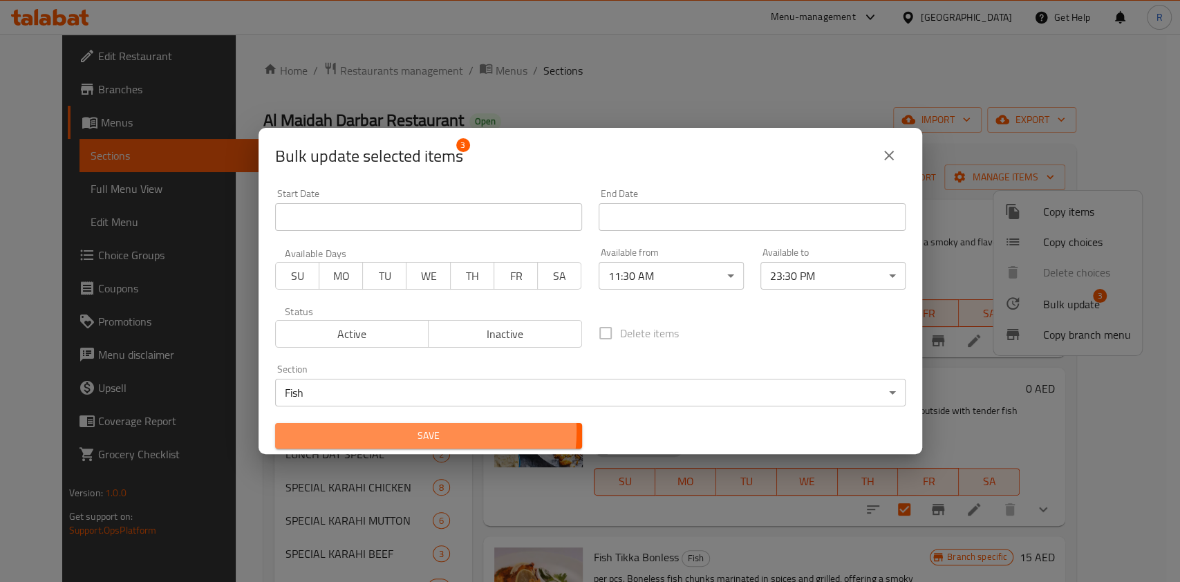
drag, startPoint x: 420, startPoint y: 432, endPoint x: 452, endPoint y: 439, distance: 32.7
click at [422, 432] on span "Save" at bounding box center [428, 435] width 285 height 17
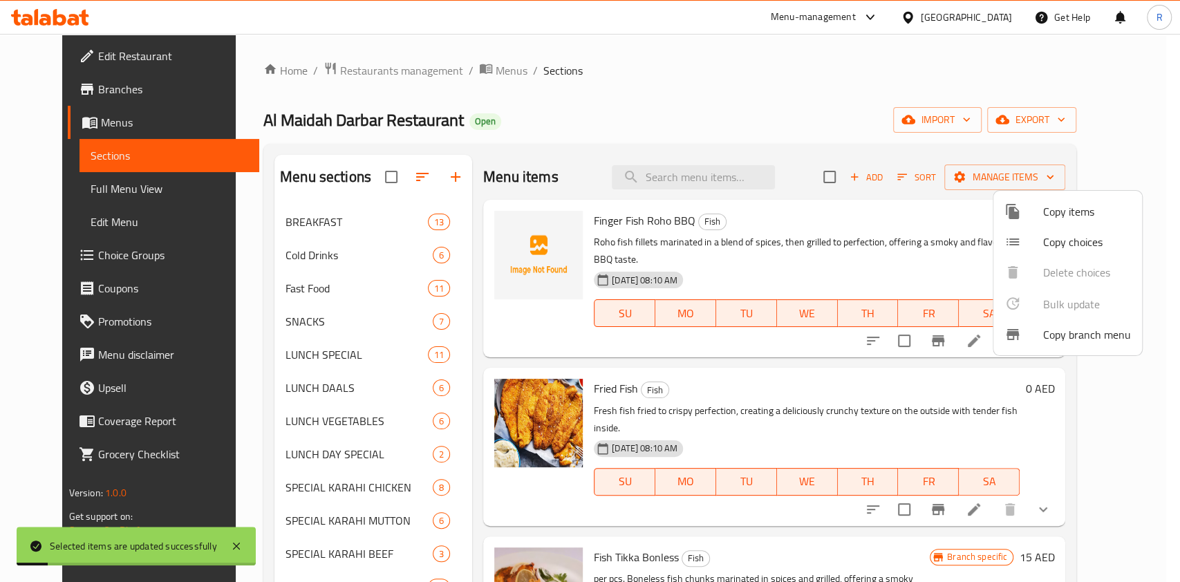
drag, startPoint x: 644, startPoint y: 65, endPoint x: 362, endPoint y: 200, distance: 312.7
click at [643, 67] on div at bounding box center [590, 291] width 1180 height 582
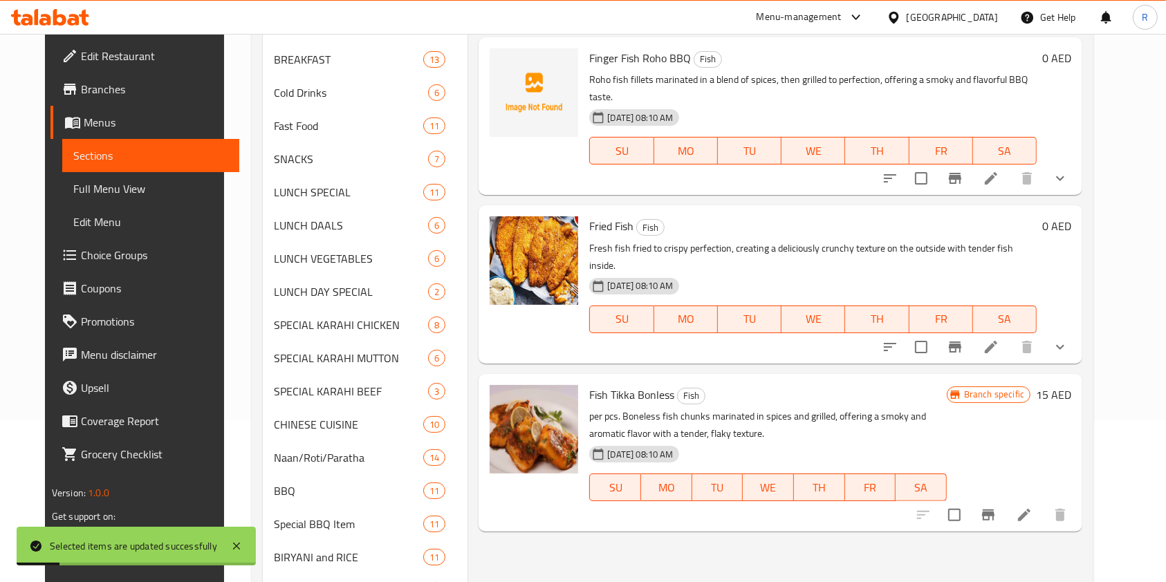
scroll to position [630, 0]
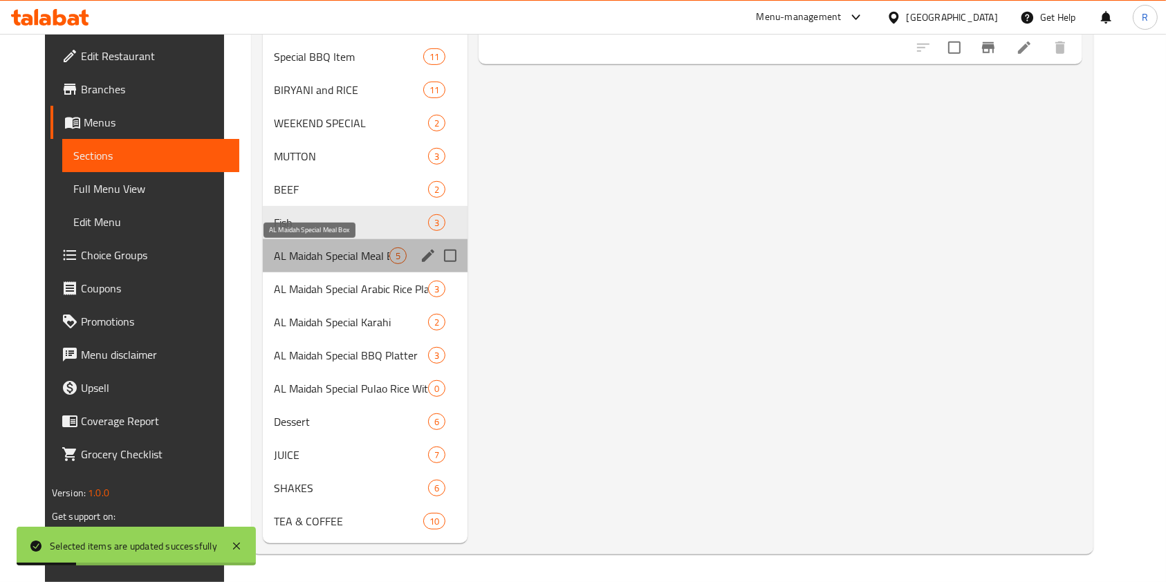
click at [304, 253] on span "AL Maidah Special Meal Box" at bounding box center [331, 256] width 115 height 17
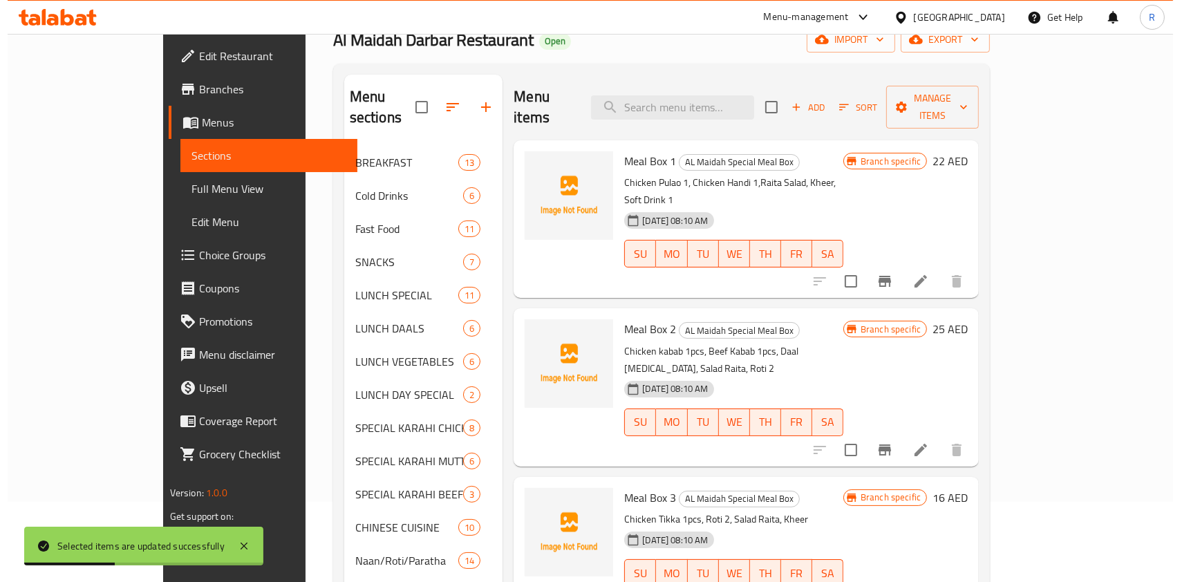
scroll to position [77, 0]
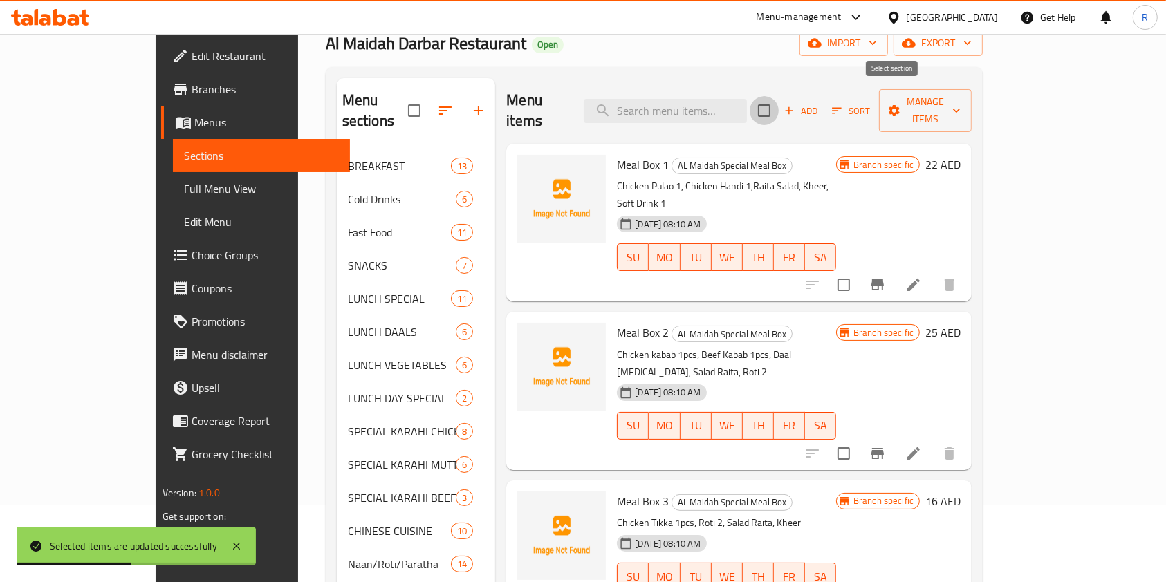
click at [779, 101] on input "checkbox" at bounding box center [764, 110] width 29 height 29
click at [961, 94] on span "Manage items" at bounding box center [925, 110] width 71 height 35
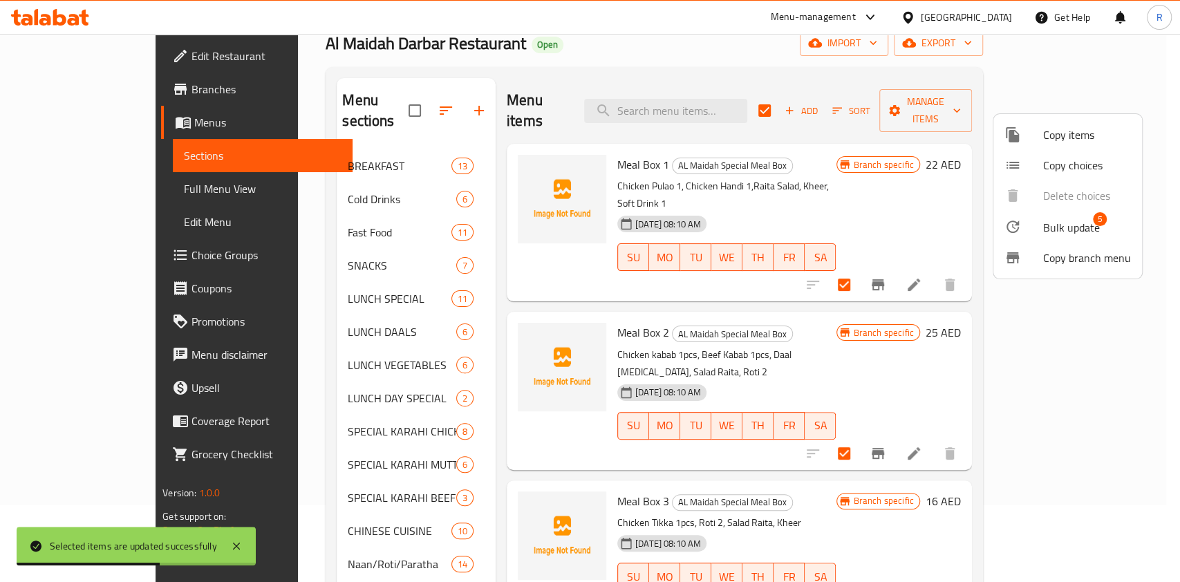
click at [1086, 227] on span "Bulk update" at bounding box center [1072, 227] width 57 height 17
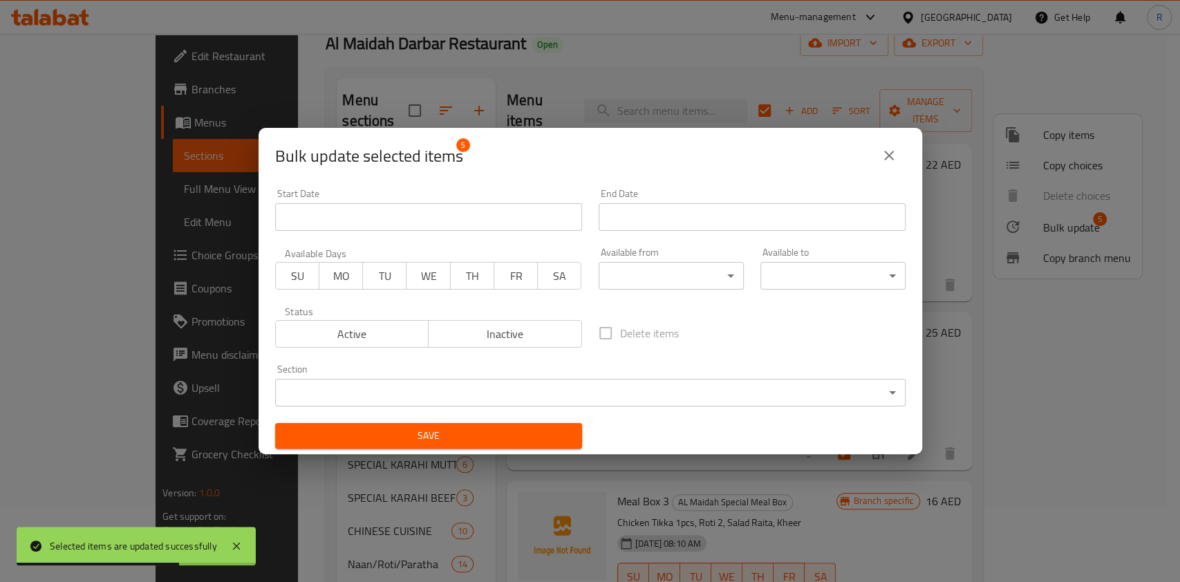
click at [645, 269] on body "Selected items are updated successfully ​ Menu-management [GEOGRAPHIC_DATA] Get…" at bounding box center [590, 231] width 1180 height 548
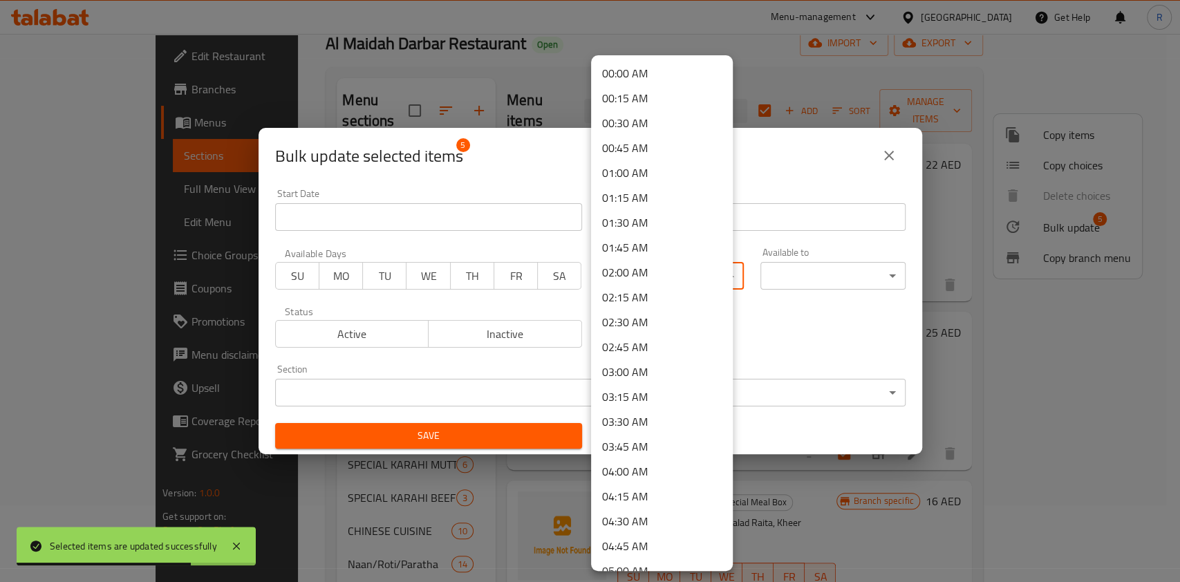
scroll to position [756, 0]
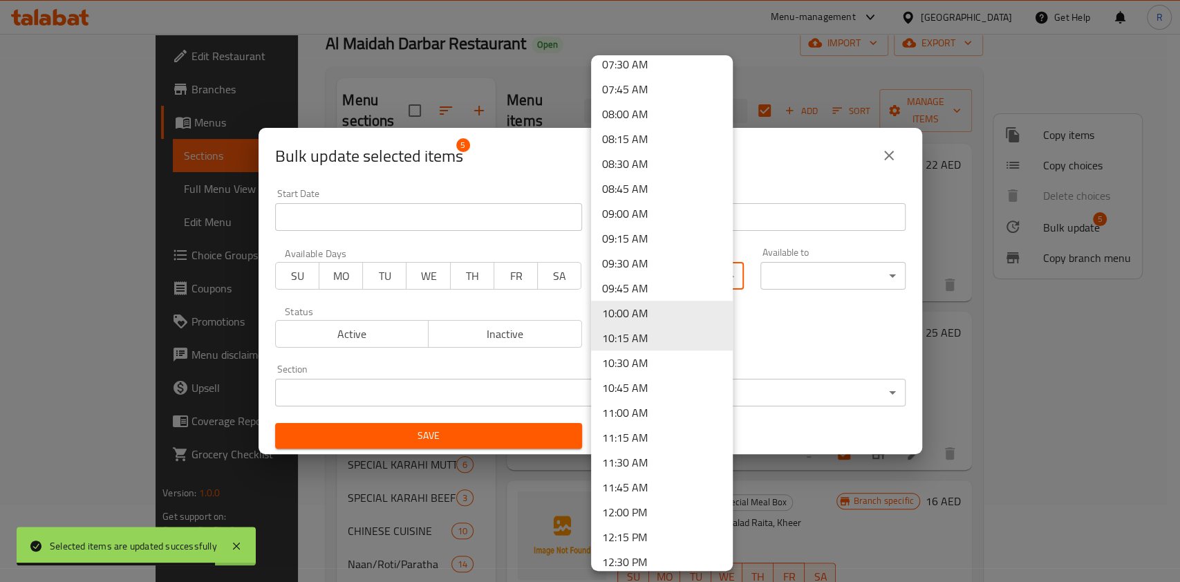
click at [651, 461] on li "11:30 AM" at bounding box center [662, 462] width 142 height 25
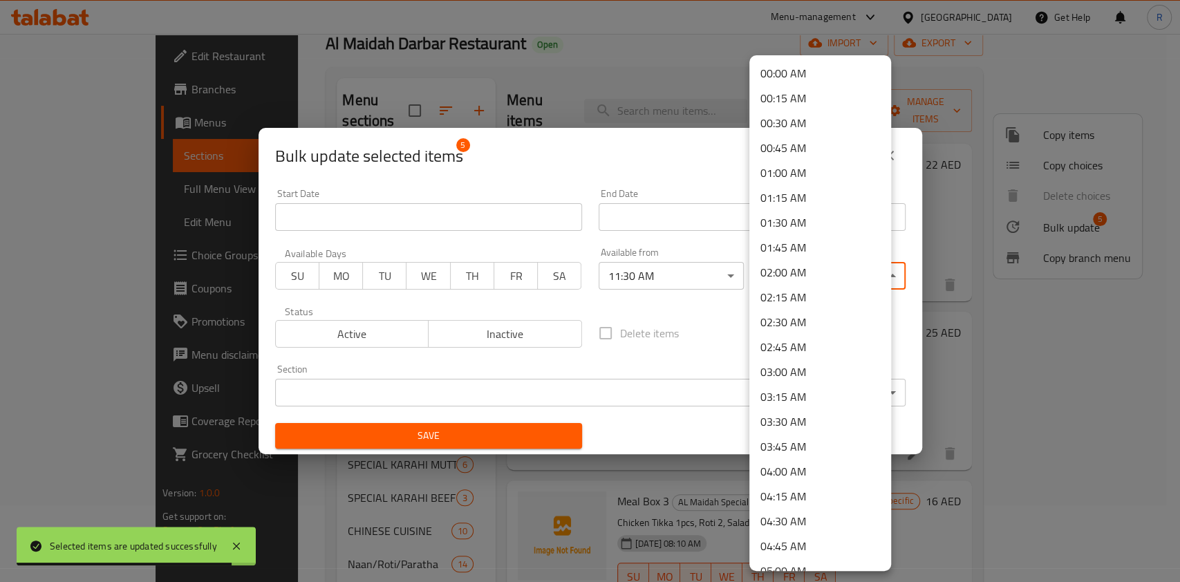
click at [806, 263] on body "Selected items are updated successfully ​ Menu-management [GEOGRAPHIC_DATA] Get…" at bounding box center [590, 231] width 1180 height 548
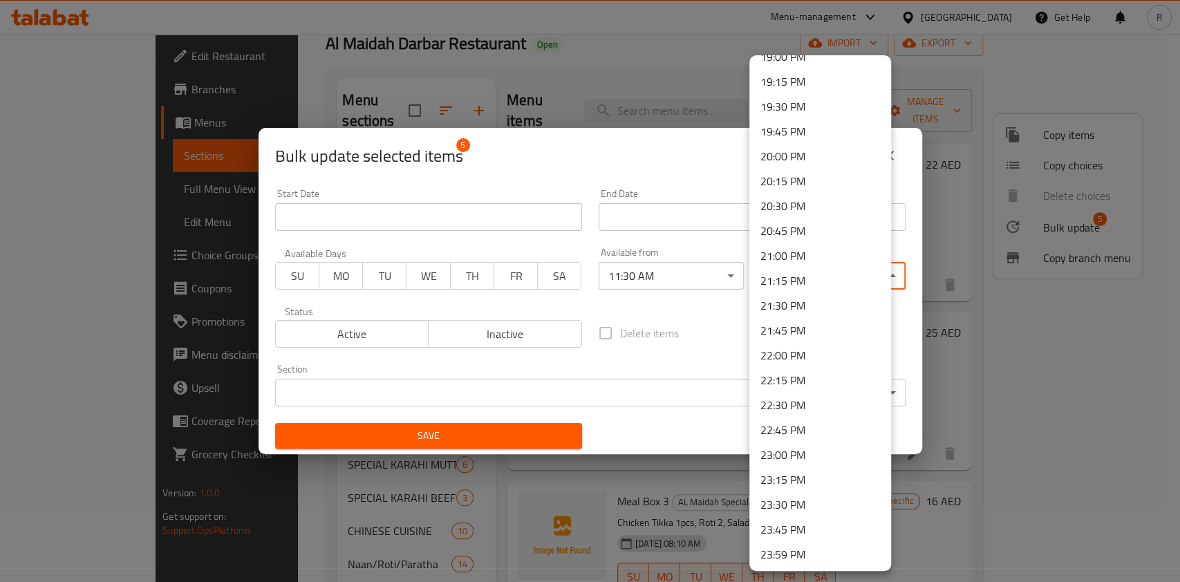
scroll to position [1910, 0]
click at [807, 503] on li "23:30 PM" at bounding box center [821, 503] width 142 height 25
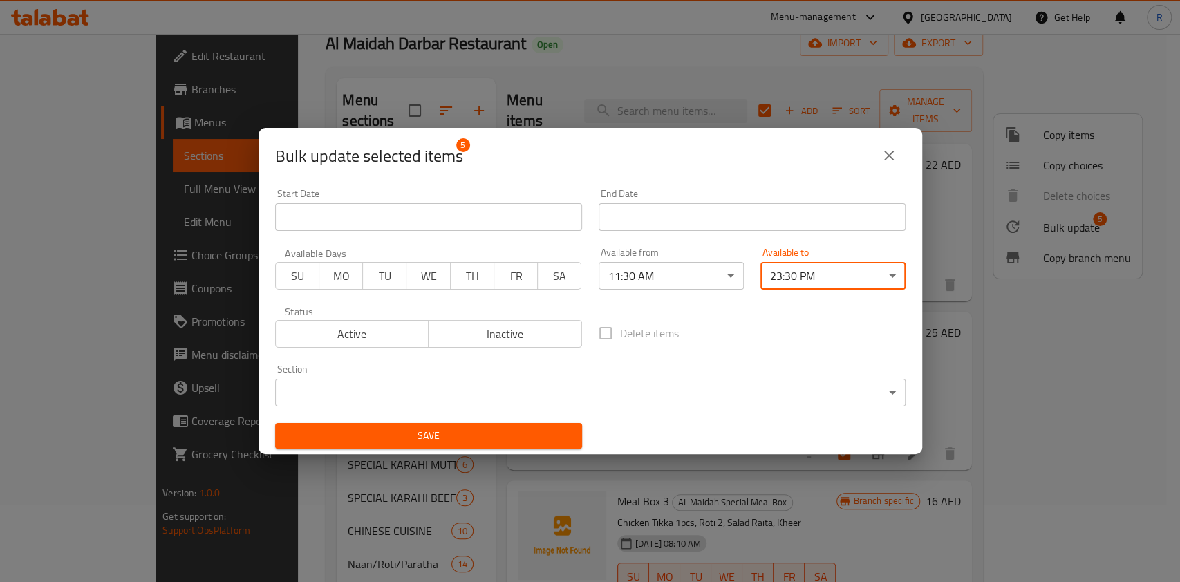
click at [529, 389] on body "​ Menu-management [GEOGRAPHIC_DATA] Get Help R Edit Restaurant Branches Menus S…" at bounding box center [590, 231] width 1180 height 548
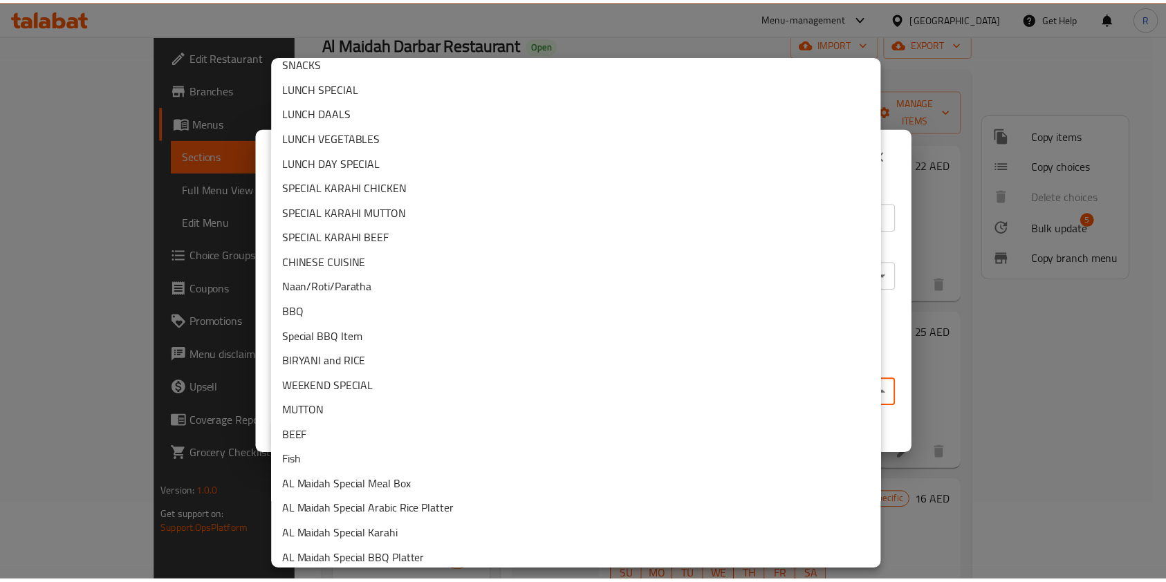
scroll to position [184, 0]
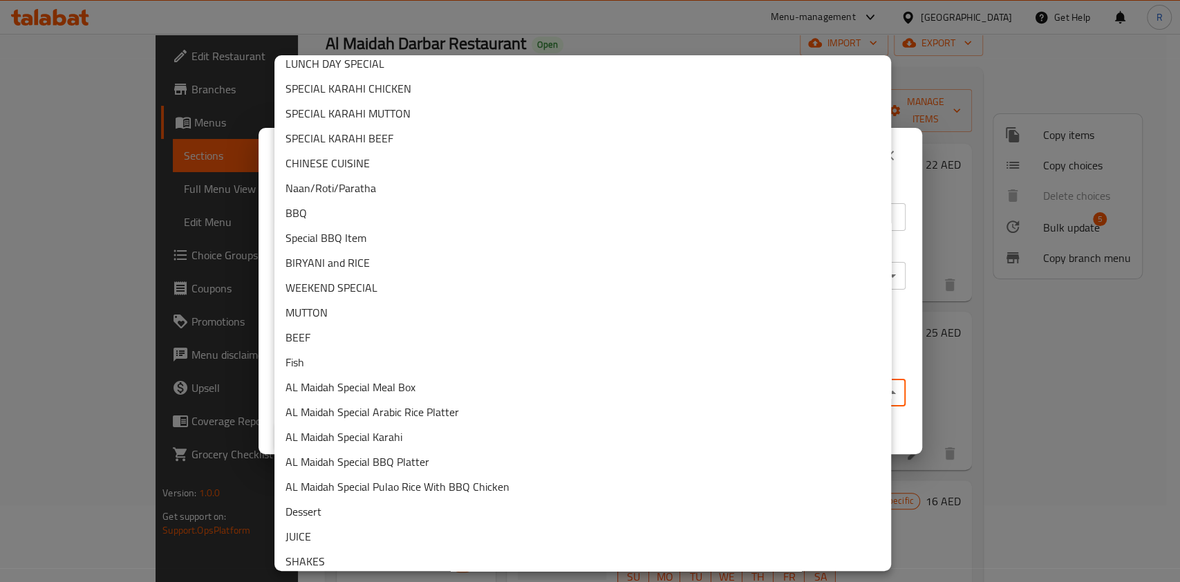
click at [434, 393] on li "AL Maidah Special Meal Box" at bounding box center [583, 387] width 617 height 25
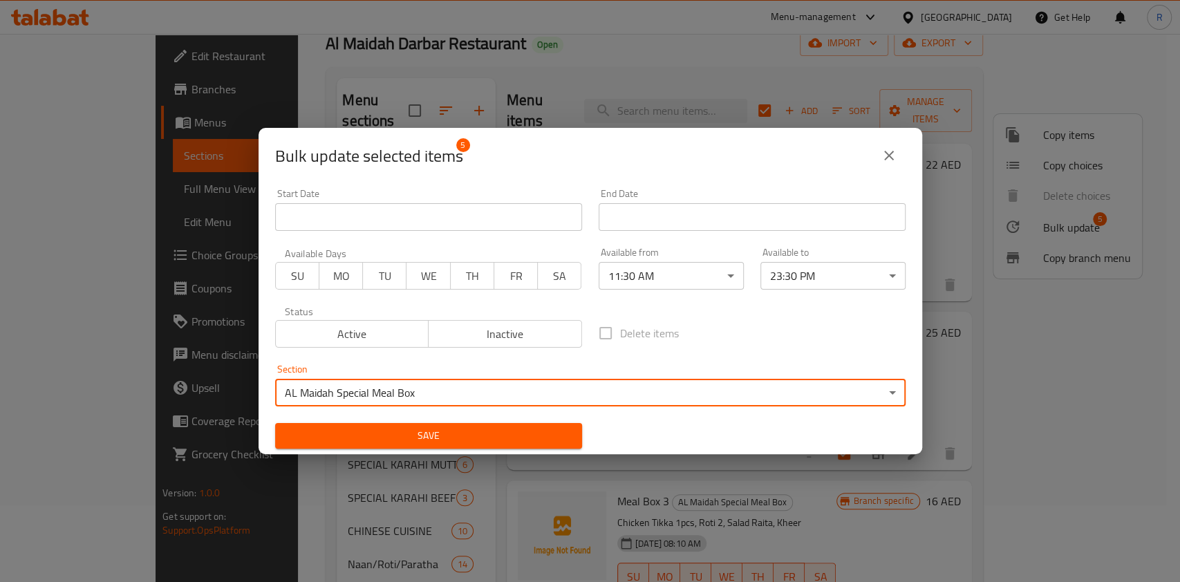
click at [440, 434] on span "Save" at bounding box center [428, 435] width 285 height 17
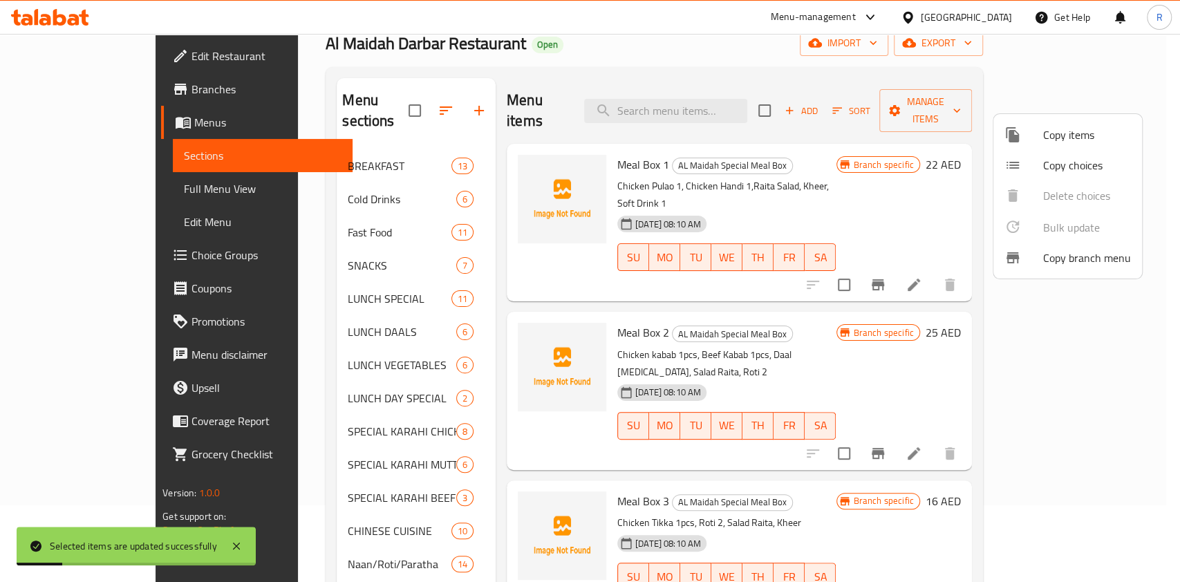
click at [571, 59] on div at bounding box center [590, 291] width 1180 height 582
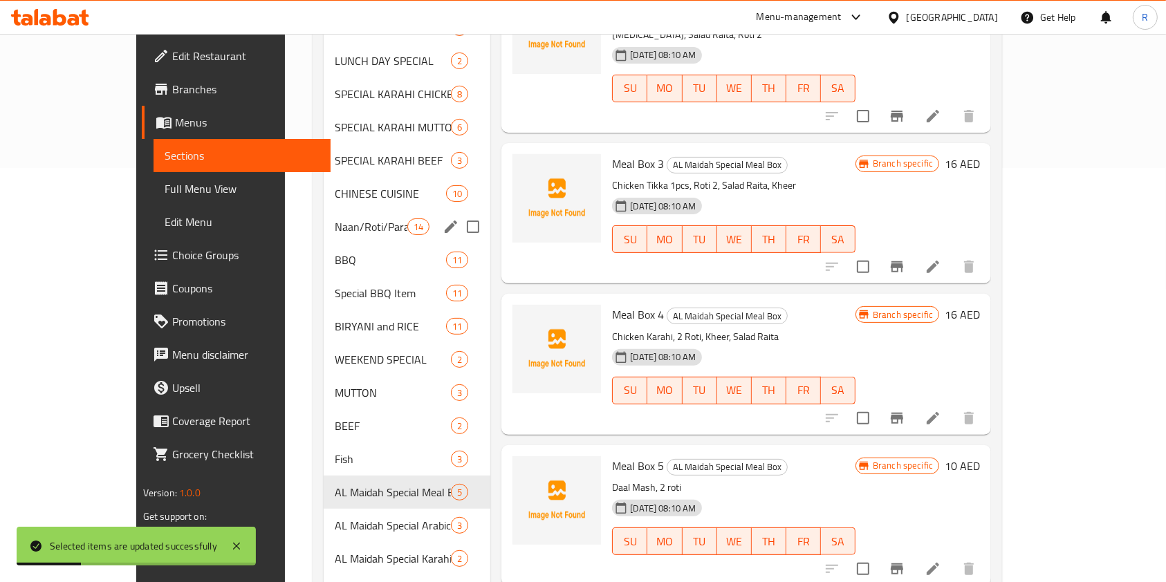
scroll to position [445, 0]
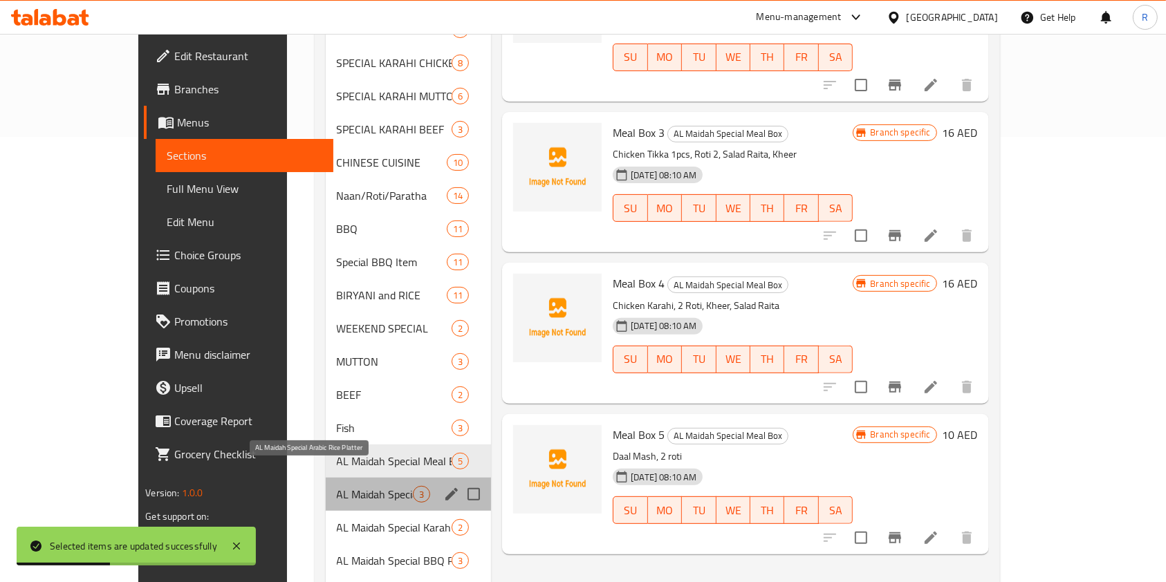
click at [337, 486] on span "AL Maidah Special Arabic Rice Platter" at bounding box center [375, 494] width 77 height 17
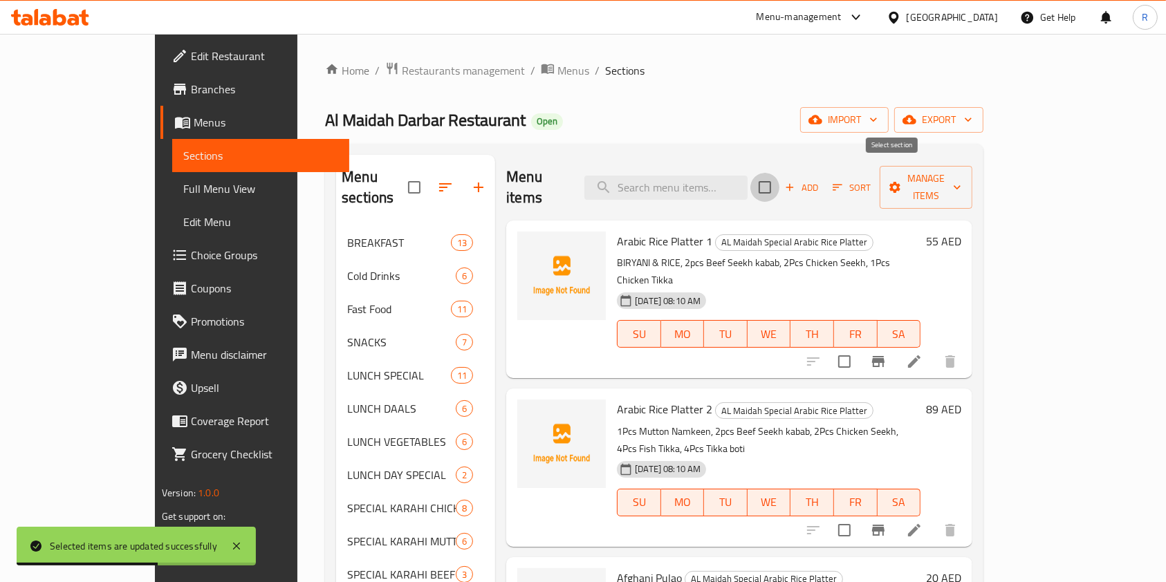
click at [779, 174] on input "checkbox" at bounding box center [764, 187] width 29 height 29
click at [961, 176] on span "Manage items" at bounding box center [926, 187] width 71 height 35
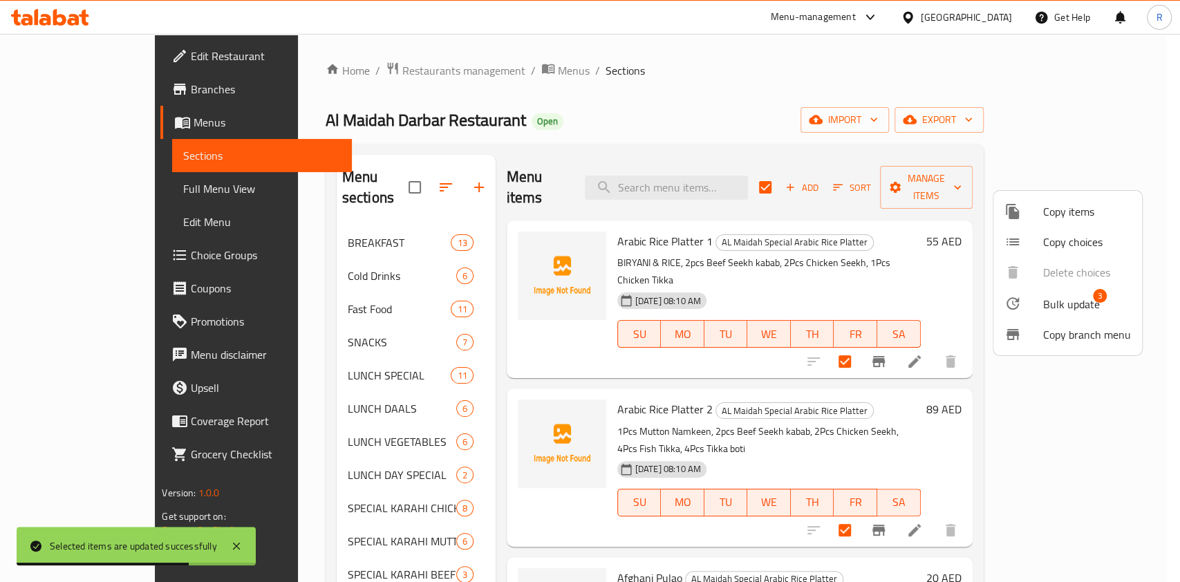
click at [1106, 302] on span "Bulk update 3" at bounding box center [1088, 304] width 88 height 18
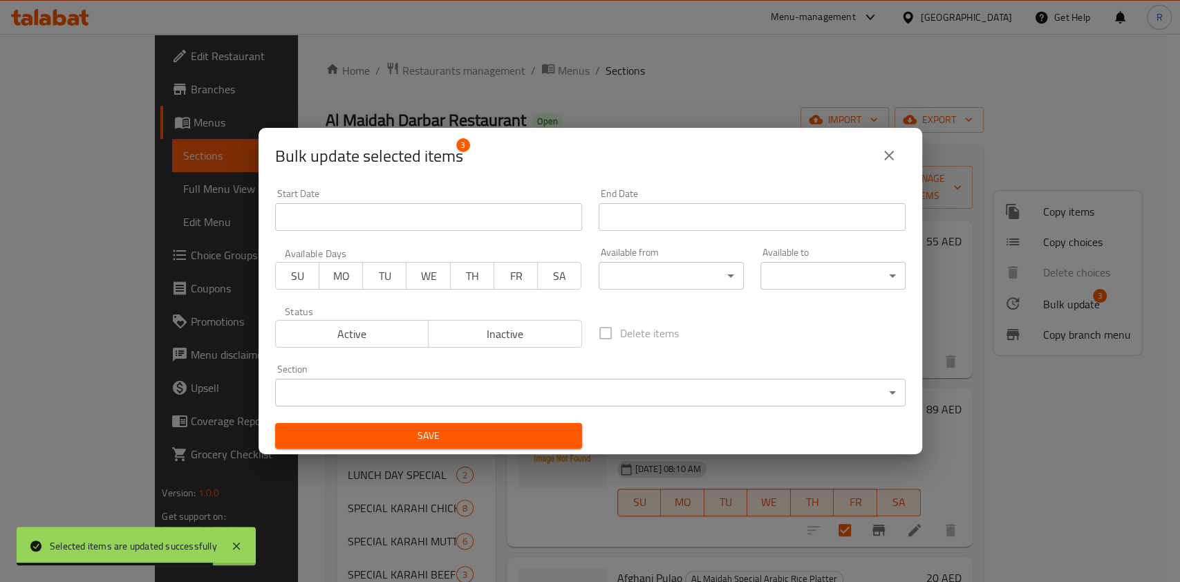
click at [651, 283] on body "Selected items are updated successfully ​ Menu-management [GEOGRAPHIC_DATA] Get…" at bounding box center [590, 308] width 1180 height 548
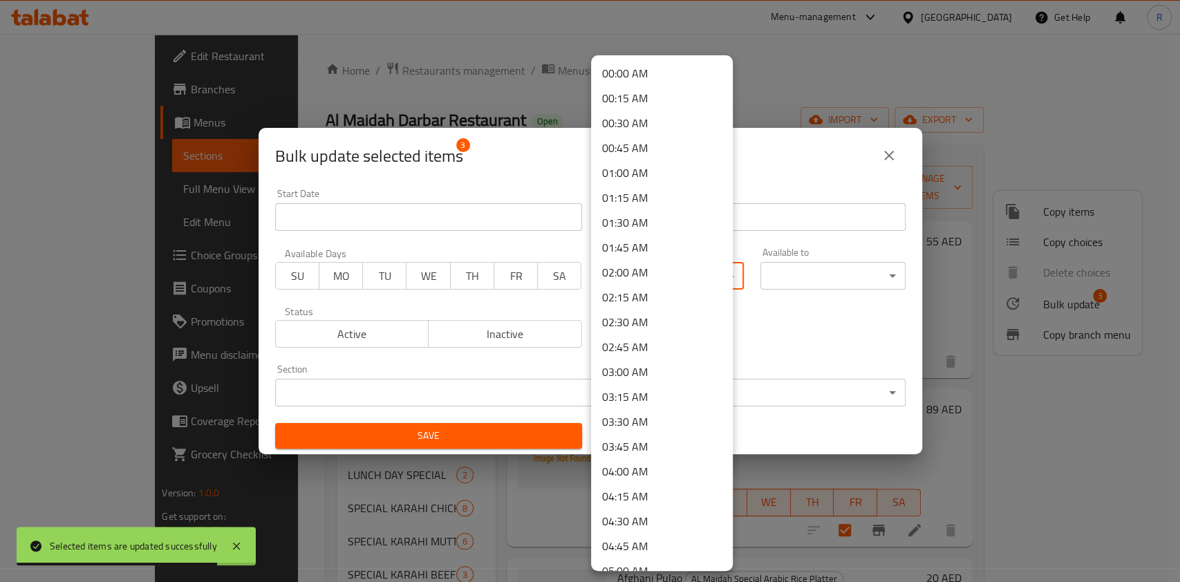
scroll to position [756, 0]
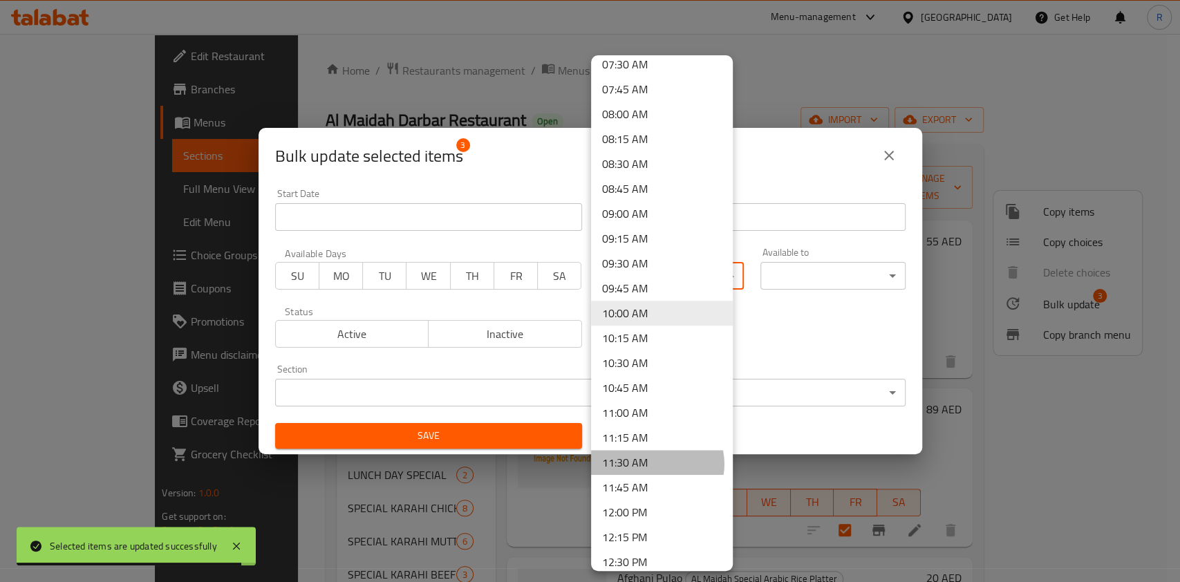
click at [657, 466] on li "11:30 AM" at bounding box center [662, 462] width 142 height 25
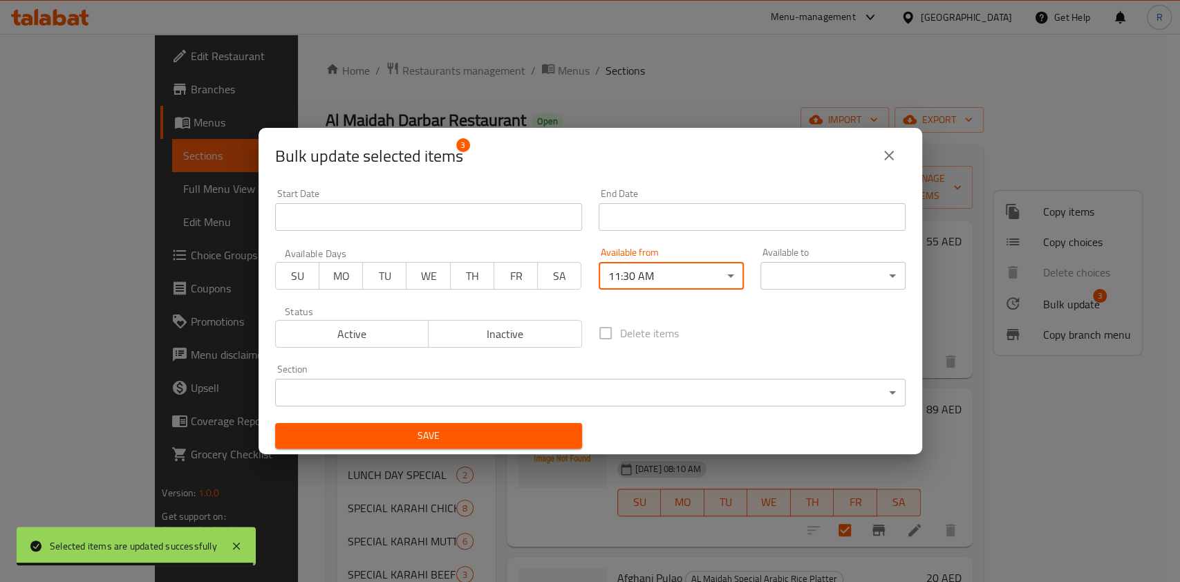
click at [810, 271] on body "Selected items are updated successfully ​ Menu-management [GEOGRAPHIC_DATA] Get…" at bounding box center [590, 308] width 1180 height 548
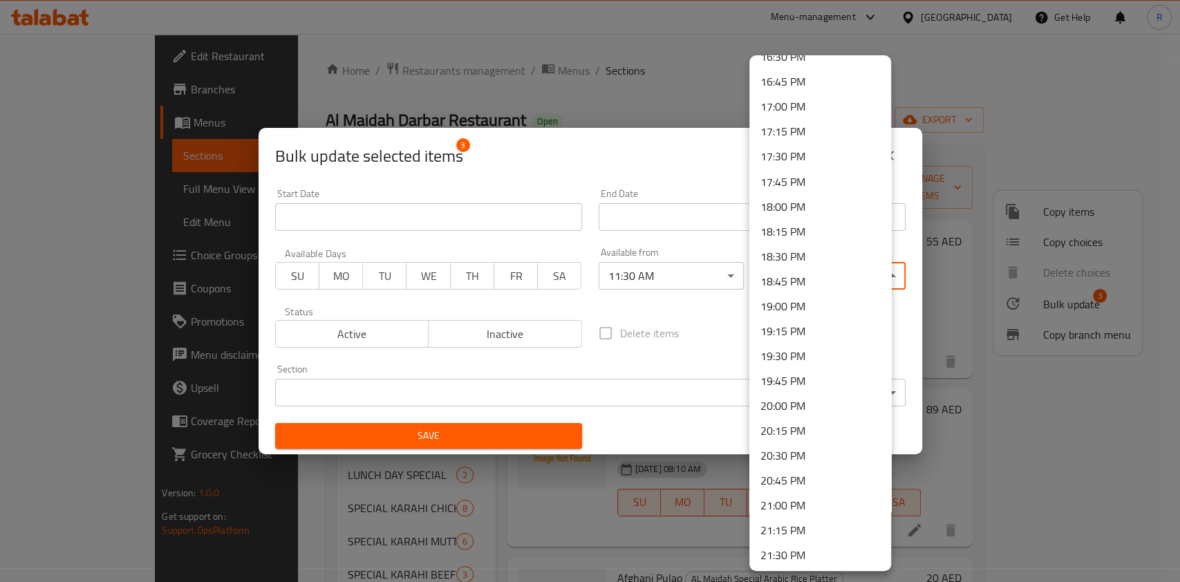
scroll to position [1910, 0]
click at [791, 499] on li "23:30 PM" at bounding box center [821, 503] width 142 height 25
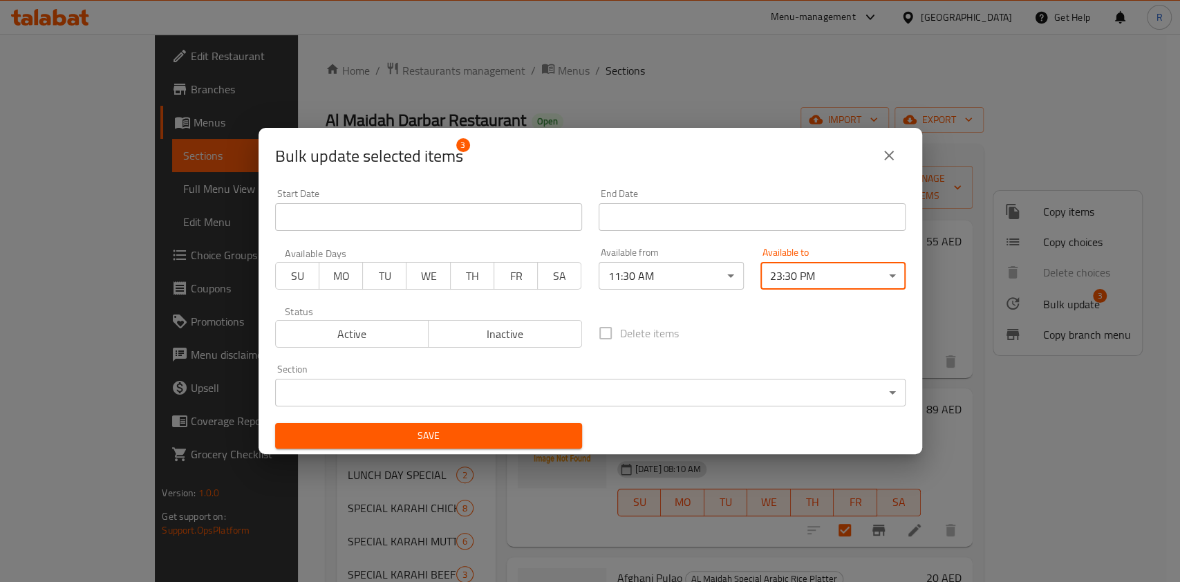
click at [475, 397] on body "​ Menu-management [GEOGRAPHIC_DATA] Get Help R Edit Restaurant Branches Menus S…" at bounding box center [590, 308] width 1180 height 548
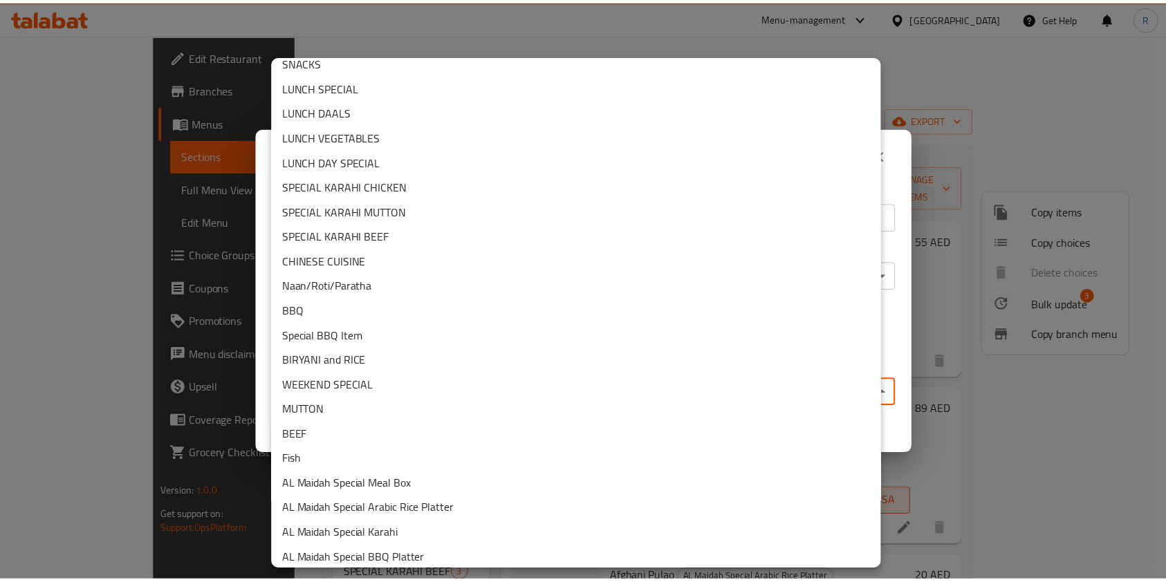
scroll to position [217, 0]
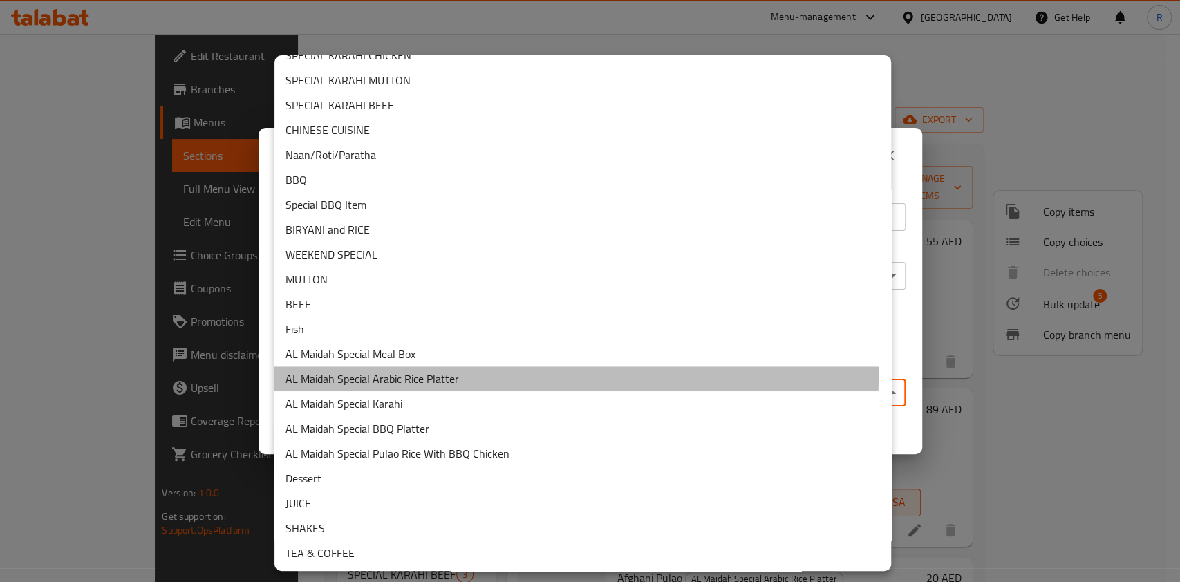
click at [417, 373] on li "AL Maidah Special Arabic Rice Platter" at bounding box center [583, 379] width 617 height 25
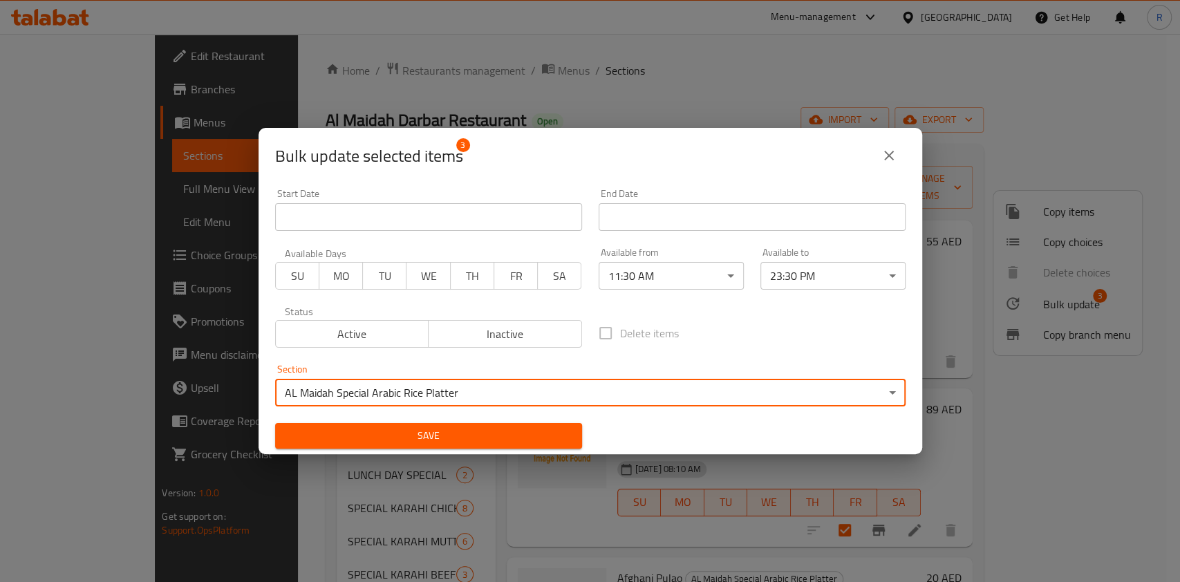
click at [406, 429] on span "Save" at bounding box center [428, 435] width 285 height 17
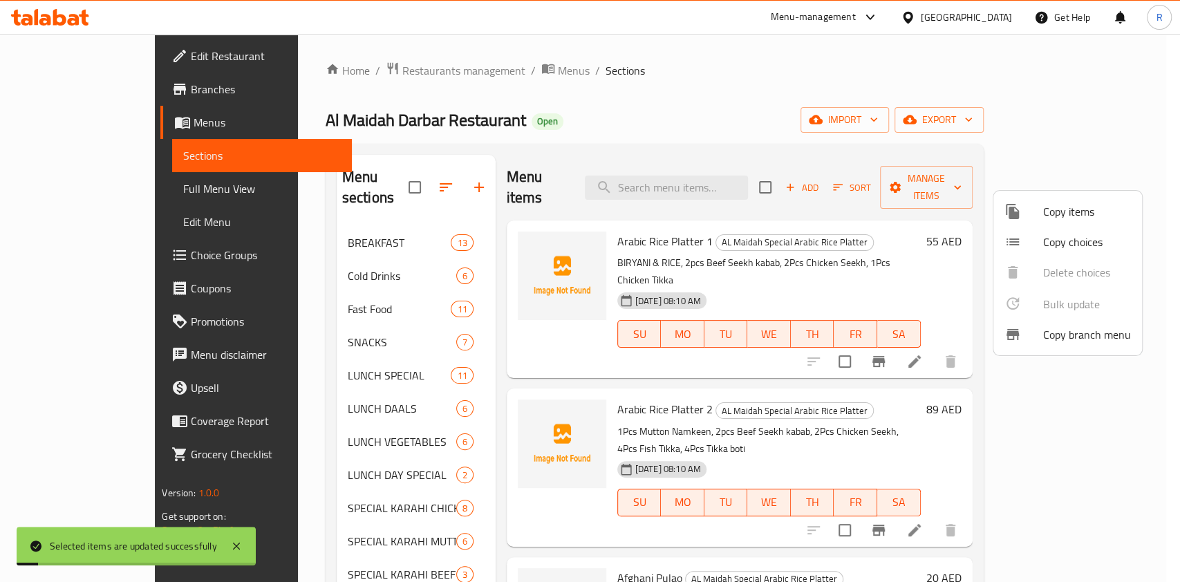
click at [605, 84] on div at bounding box center [590, 291] width 1180 height 582
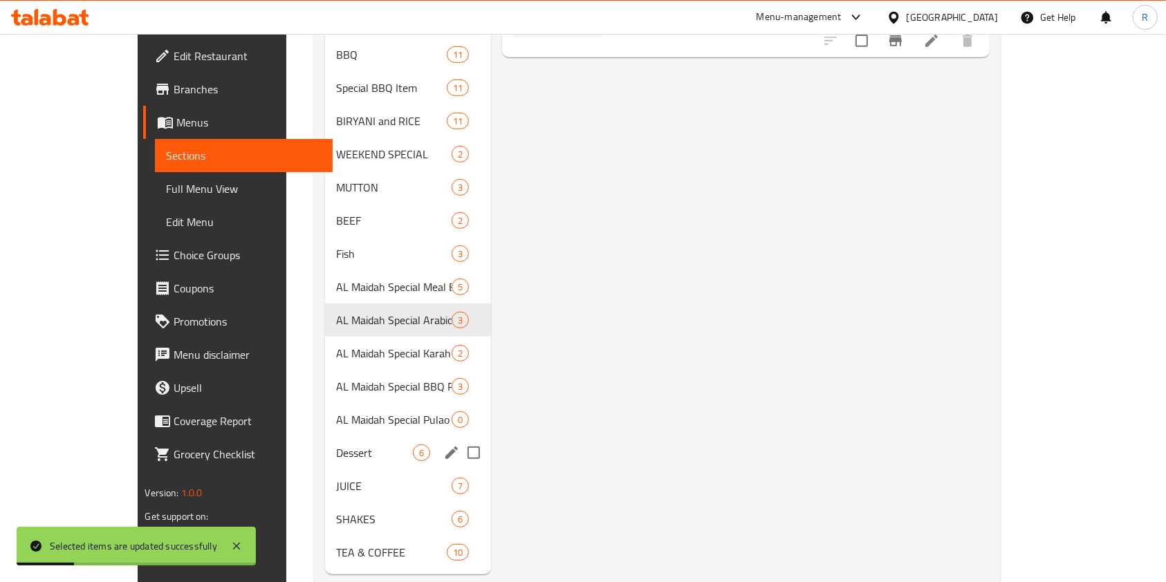
scroll to position [630, 0]
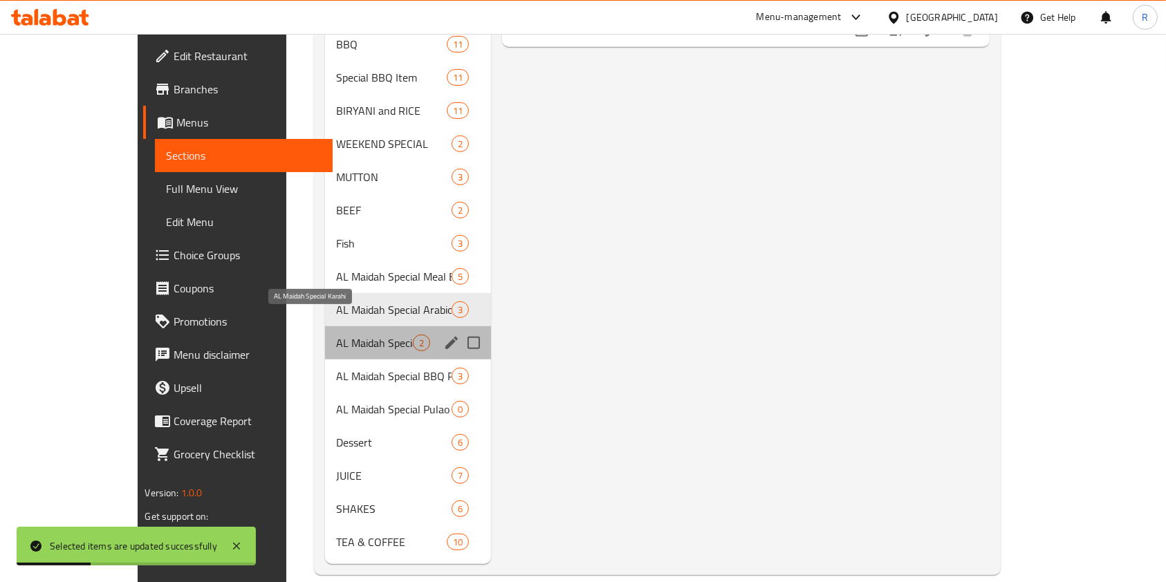
click at [336, 335] on span "AL Maidah Special Karahi" at bounding box center [374, 343] width 77 height 17
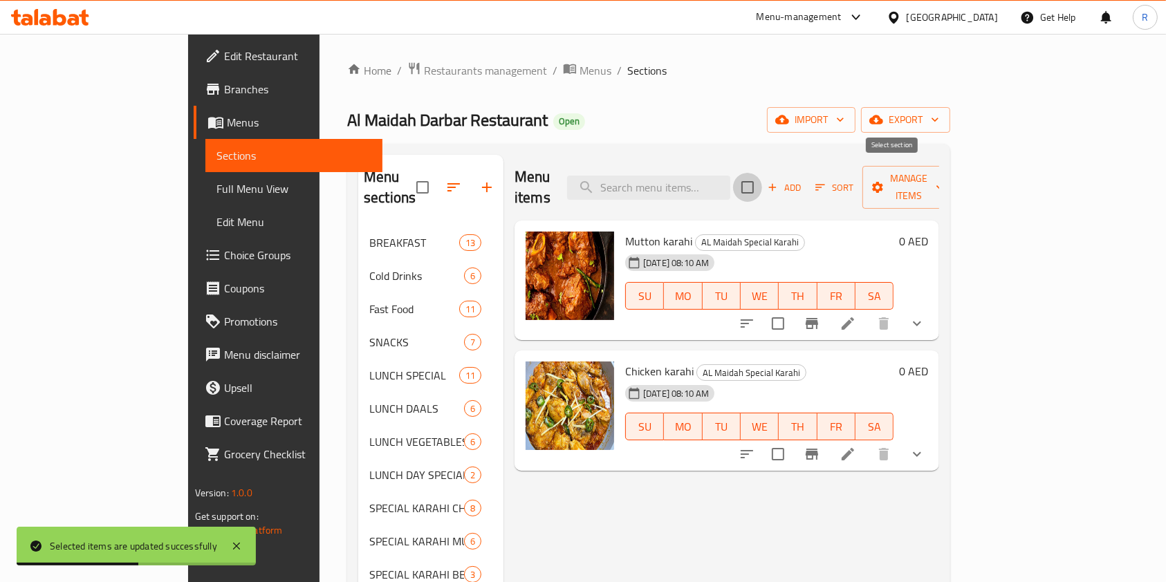
drag, startPoint x: 898, startPoint y: 179, endPoint x: 1016, endPoint y: 174, distance: 118.3
click at [762, 178] on input "checkbox" at bounding box center [747, 187] width 29 height 29
click at [944, 170] on span "Manage items" at bounding box center [908, 187] width 71 height 35
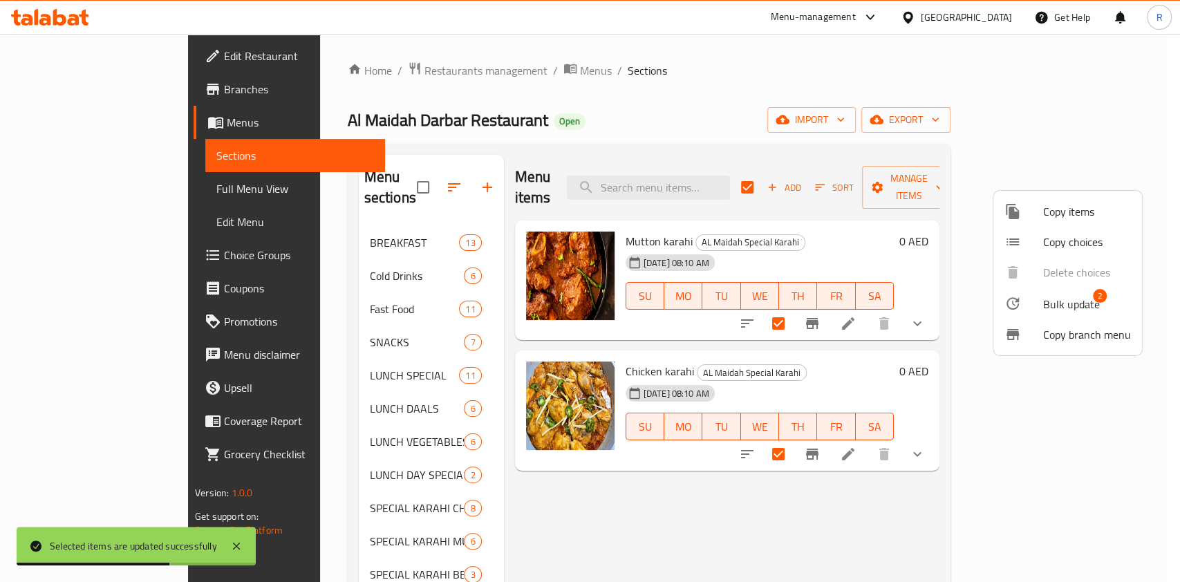
click at [1093, 299] on span "2" at bounding box center [1100, 296] width 14 height 14
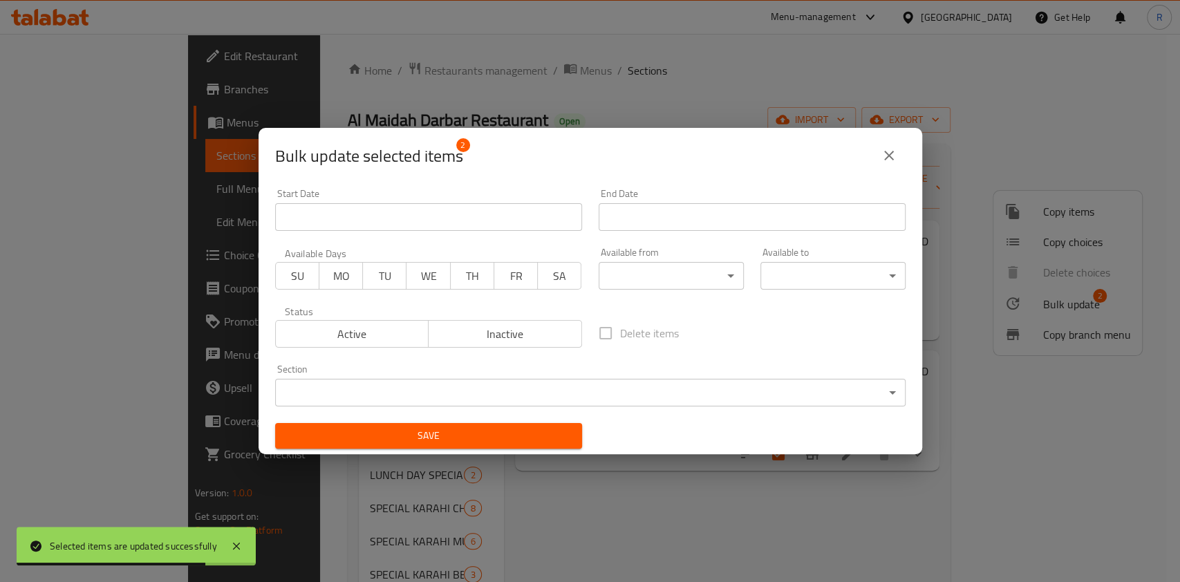
click at [684, 280] on body "Selected items are updated successfully ​ Menu-management [GEOGRAPHIC_DATA] Get…" at bounding box center [590, 308] width 1180 height 548
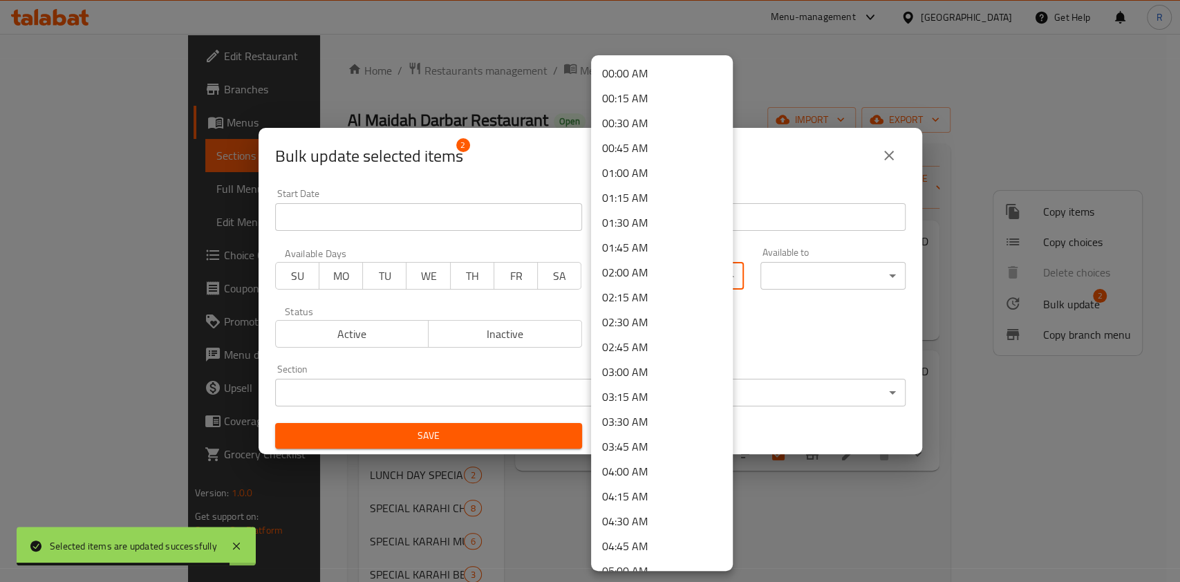
scroll to position [756, 0]
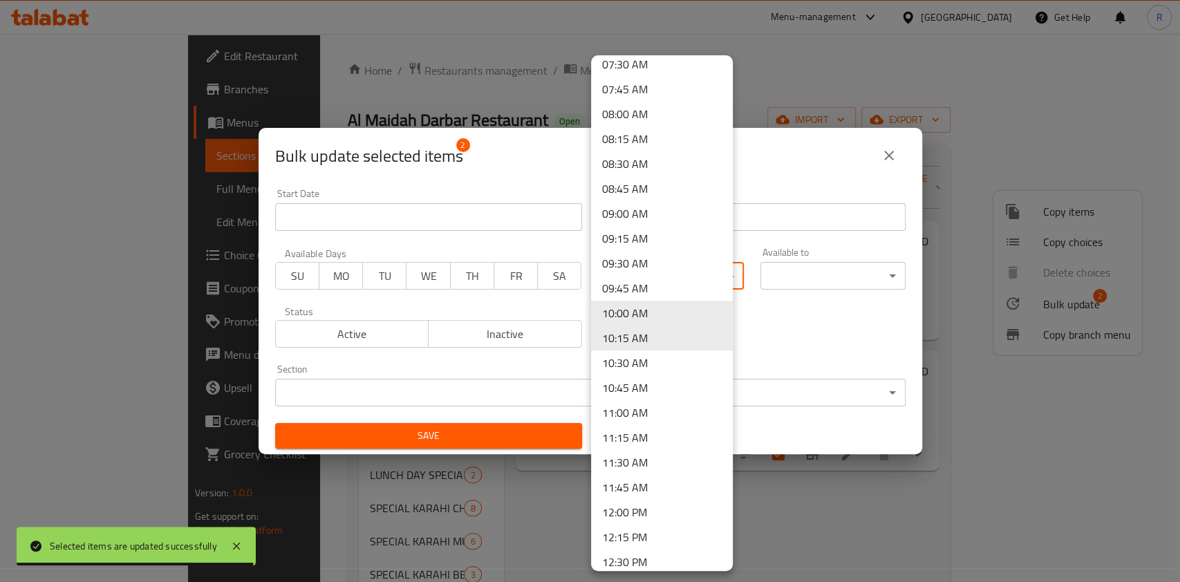
click at [653, 462] on li "11:30 AM" at bounding box center [662, 462] width 142 height 25
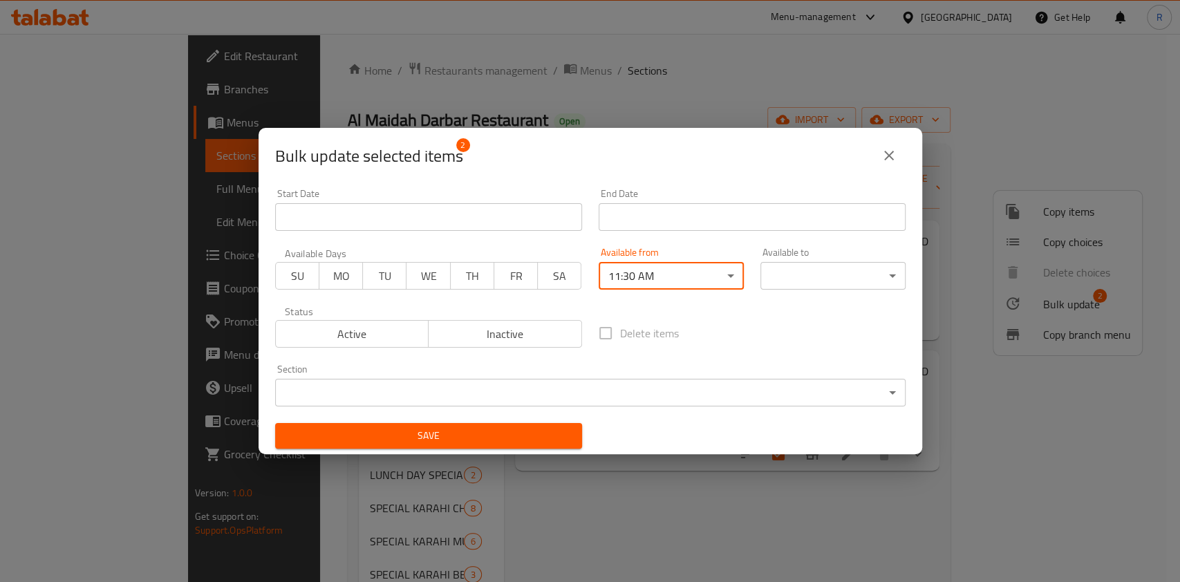
click at [806, 263] on body "Selected items are updated successfully ​ Menu-management [GEOGRAPHIC_DATA] Get…" at bounding box center [590, 308] width 1180 height 548
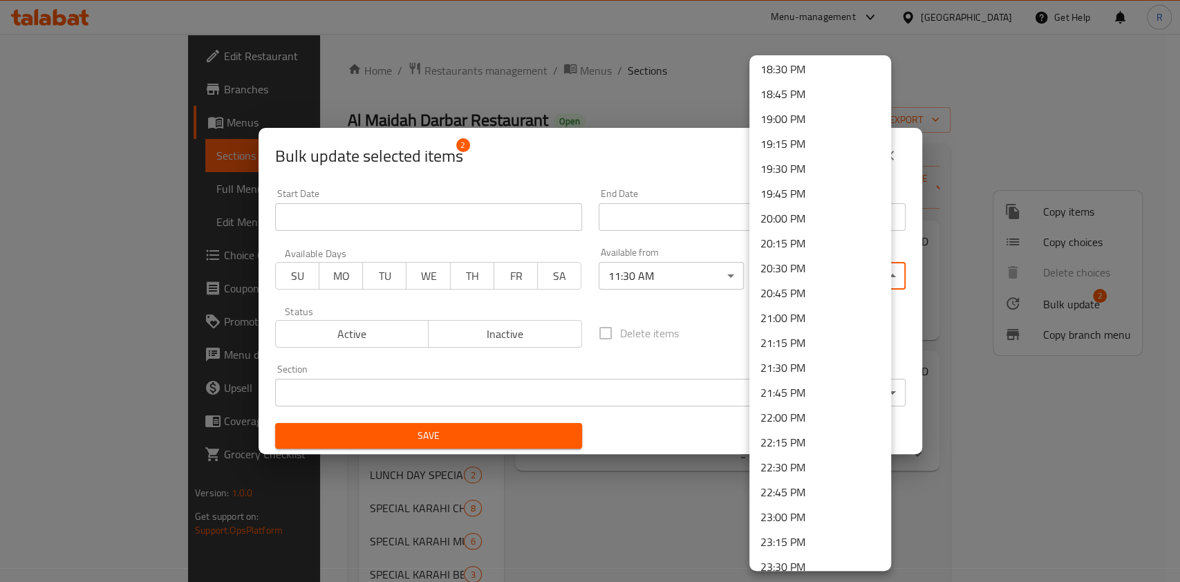
scroll to position [1910, 0]
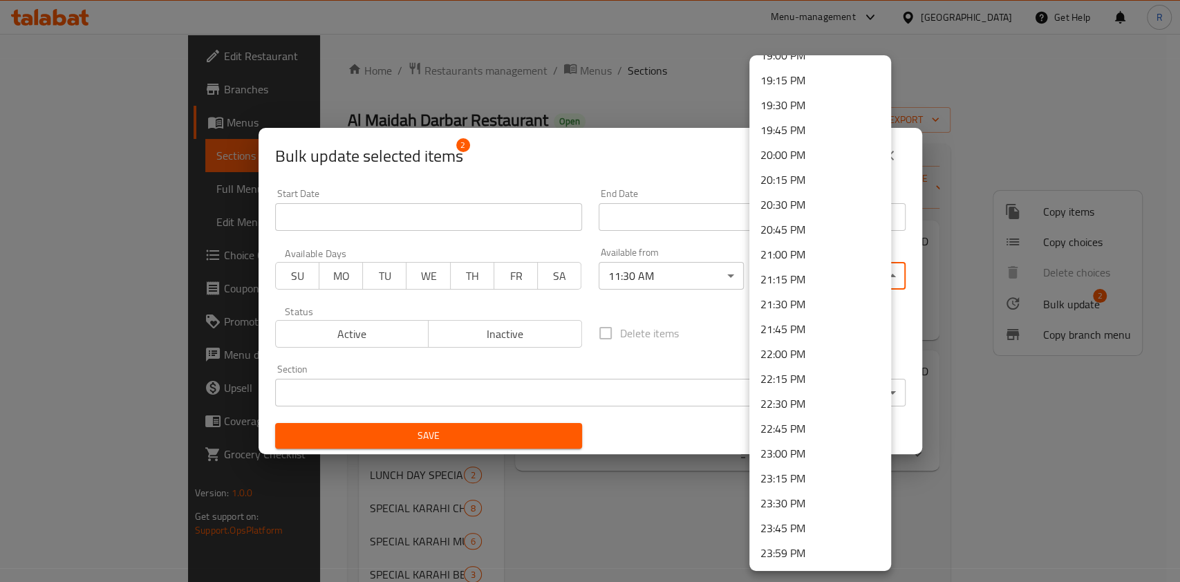
drag, startPoint x: 805, startPoint y: 501, endPoint x: 705, endPoint y: 490, distance: 100.8
click at [805, 502] on li "23:30 PM" at bounding box center [821, 503] width 142 height 25
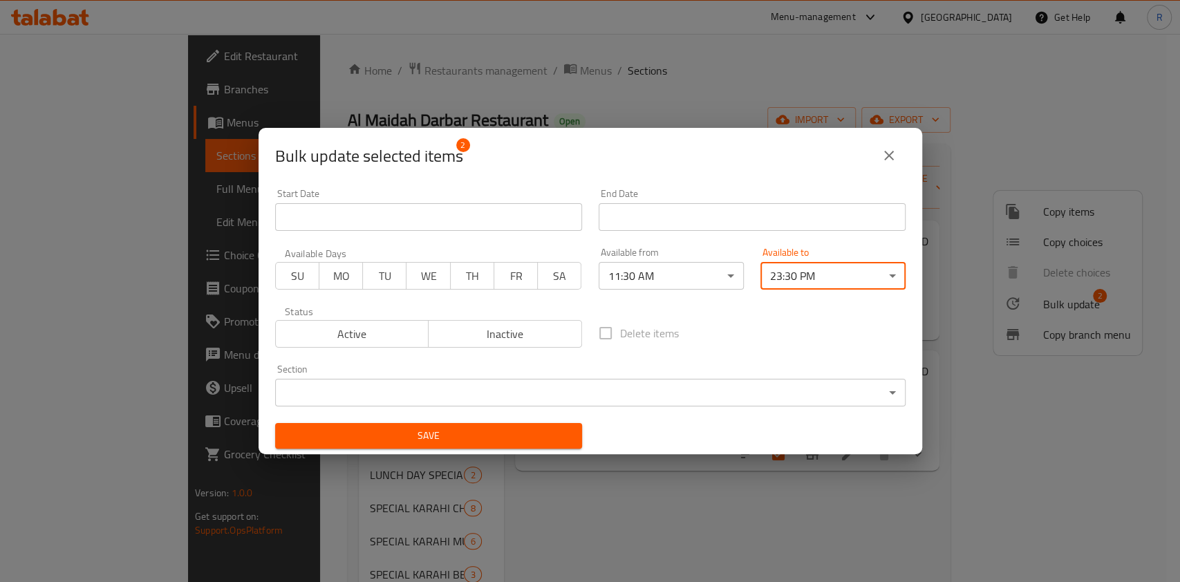
click at [490, 390] on body "​ Menu-management [GEOGRAPHIC_DATA] Get Help R Edit Restaurant Branches Menus S…" at bounding box center [590, 308] width 1180 height 548
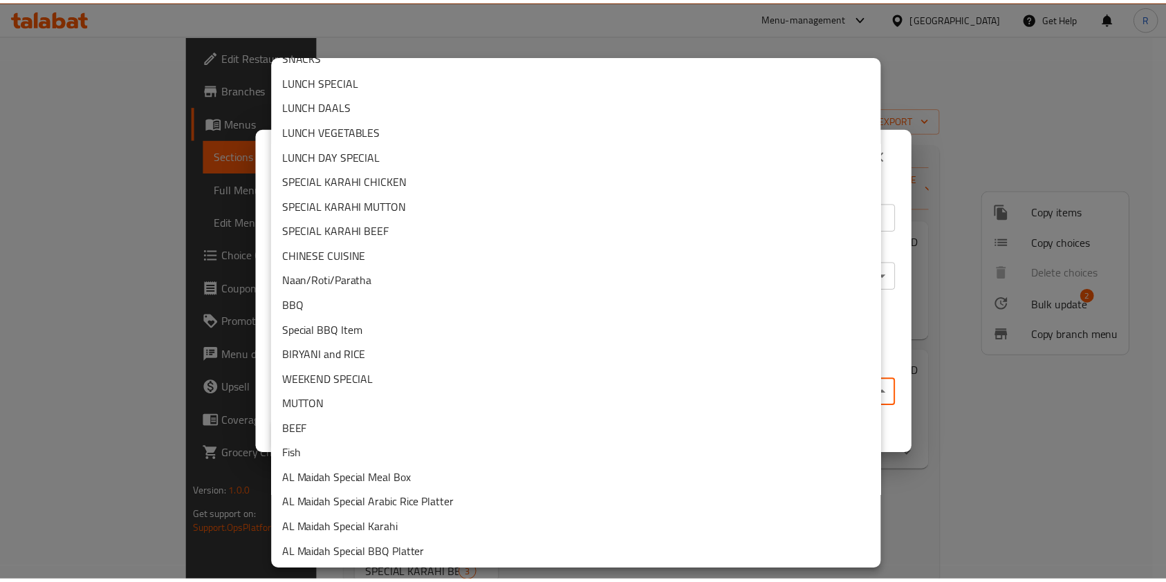
scroll to position [184, 0]
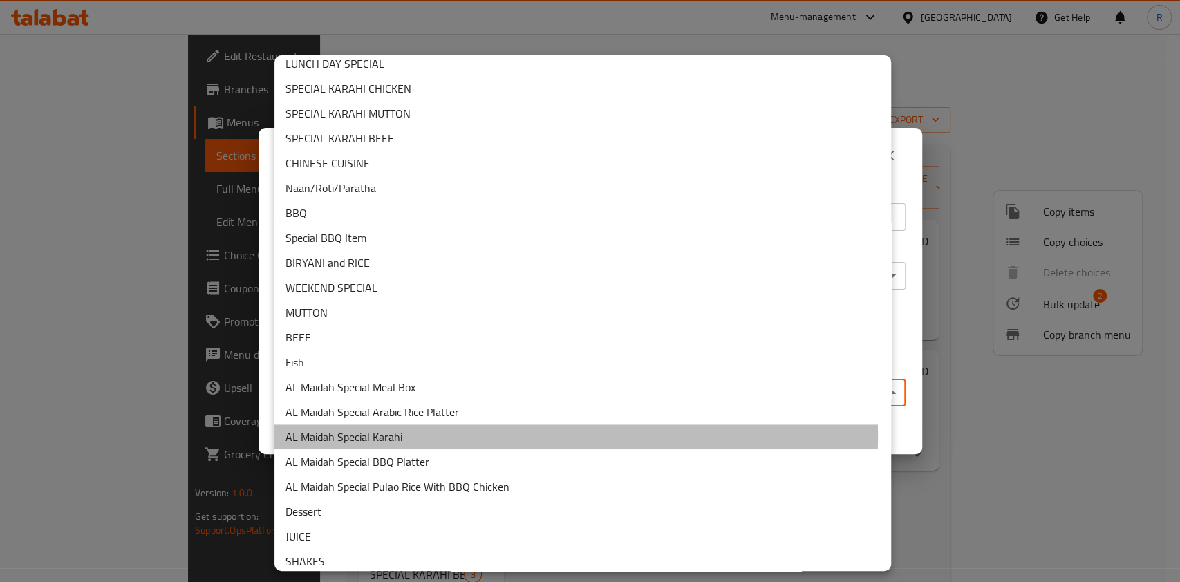
click at [482, 436] on li "AL Maidah Special Karahi" at bounding box center [583, 437] width 617 height 25
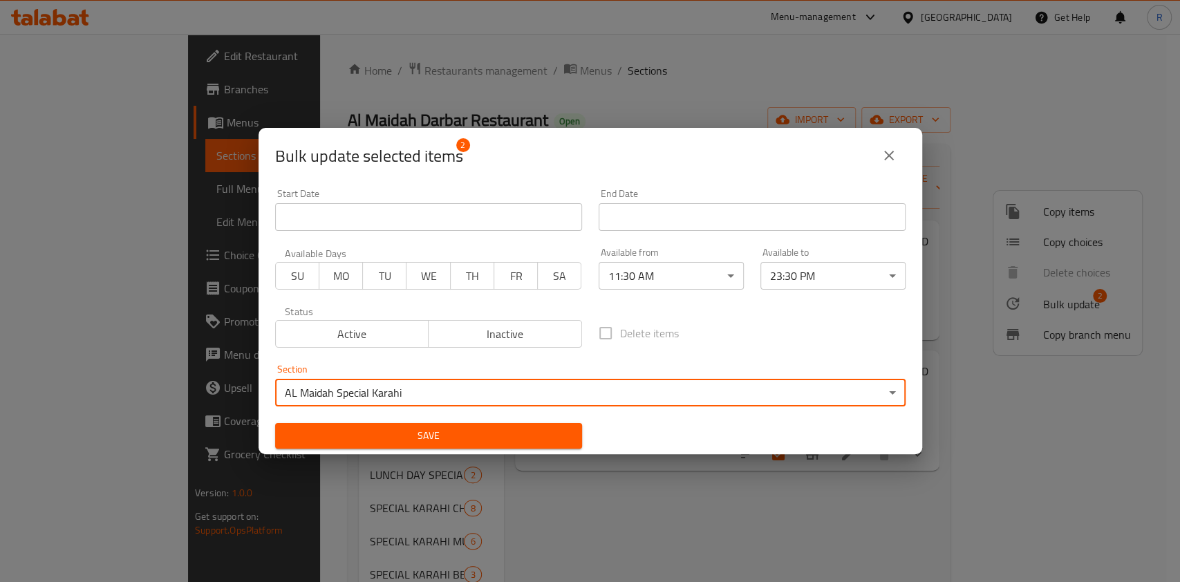
drag, startPoint x: 517, startPoint y: 437, endPoint x: 708, endPoint y: 494, distance: 200.0
click at [517, 438] on span "Save" at bounding box center [428, 435] width 285 height 17
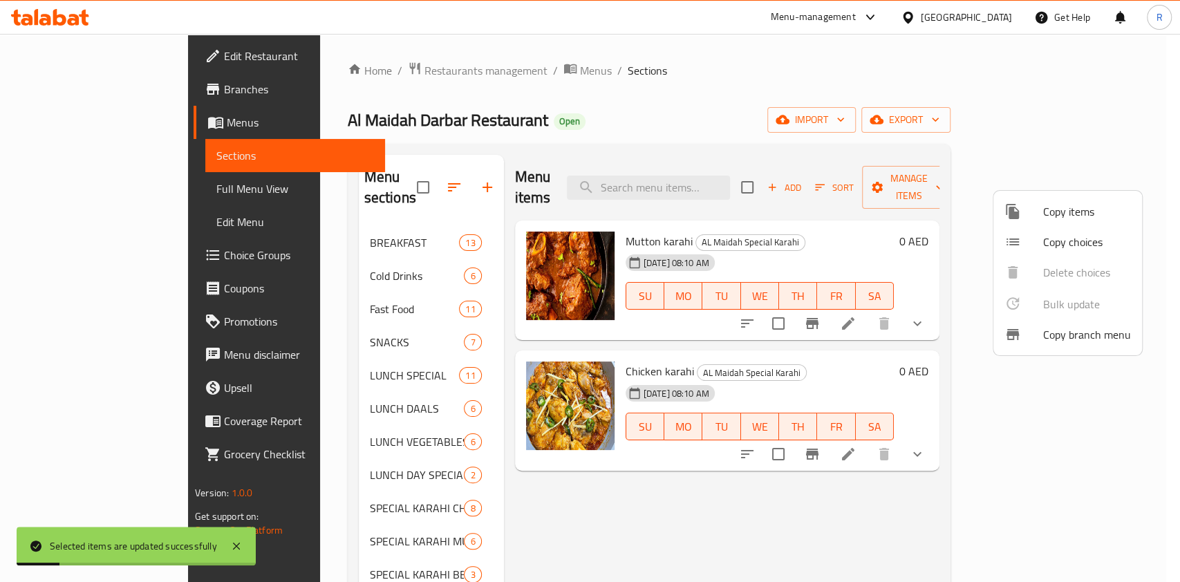
click at [574, 492] on div at bounding box center [590, 291] width 1180 height 582
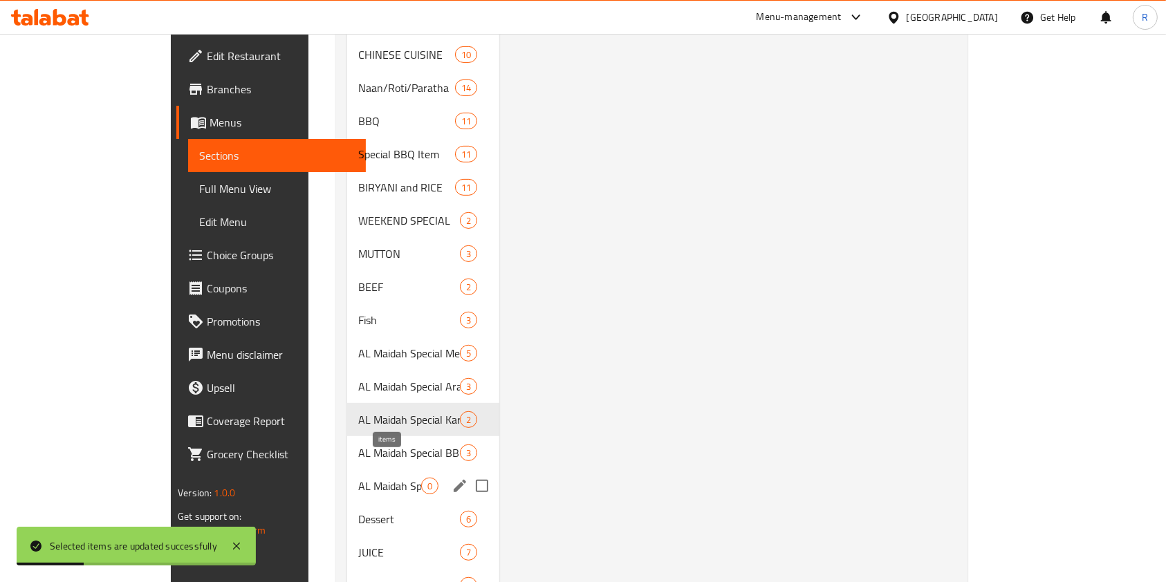
scroll to position [630, 0]
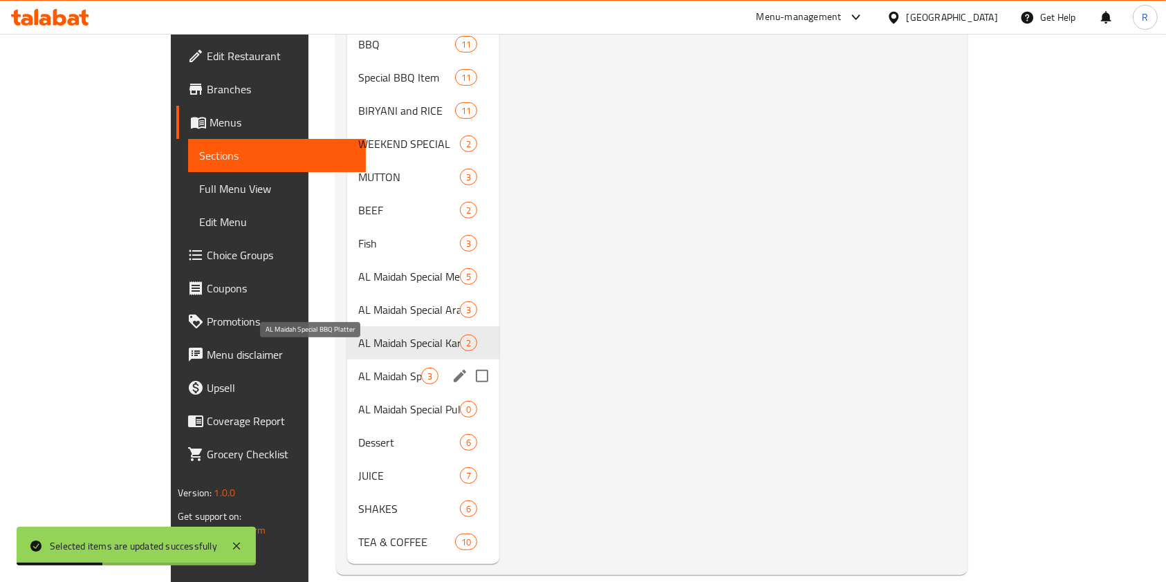
click at [358, 368] on span "AL Maidah Special BBQ Platter" at bounding box center [389, 376] width 63 height 17
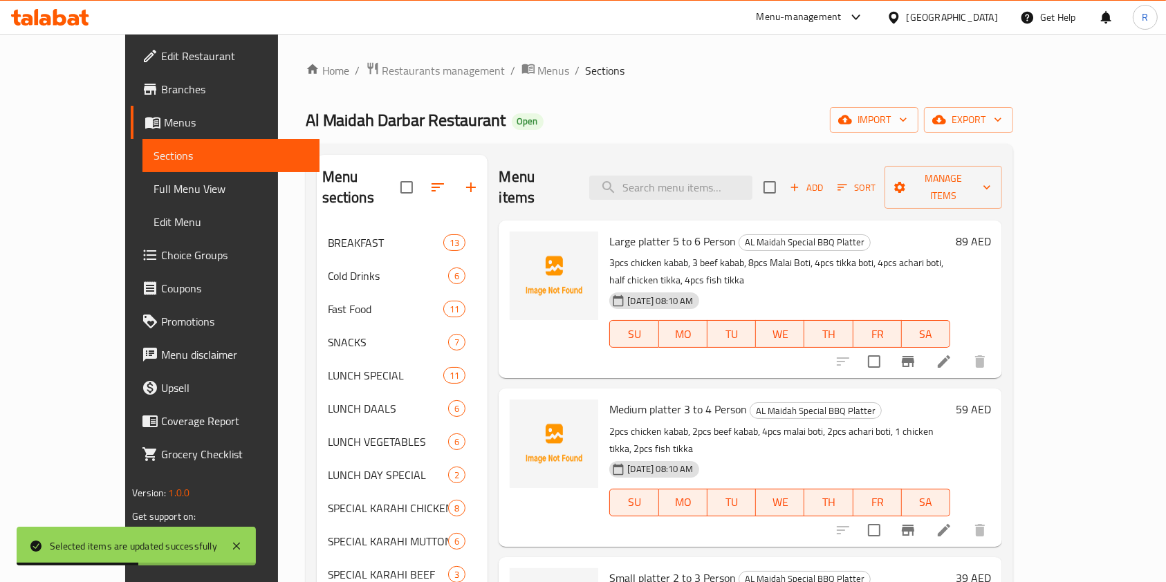
click at [784, 173] on input "checkbox" at bounding box center [769, 187] width 29 height 29
click at [1002, 166] on button "Manage items" at bounding box center [943, 187] width 118 height 43
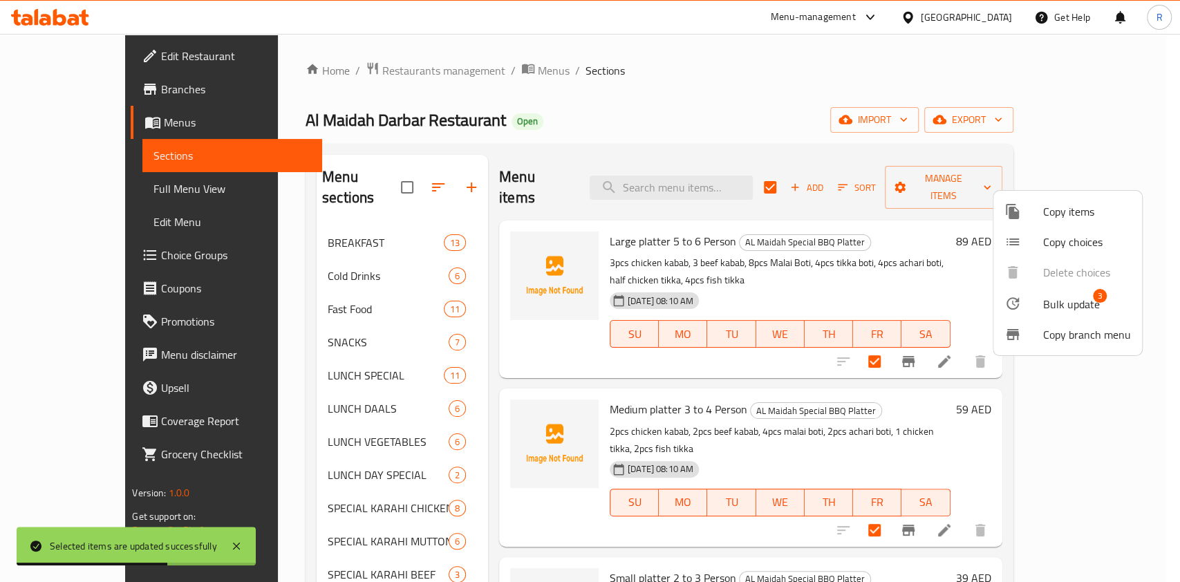
click at [1104, 299] on span "3" at bounding box center [1100, 296] width 14 height 14
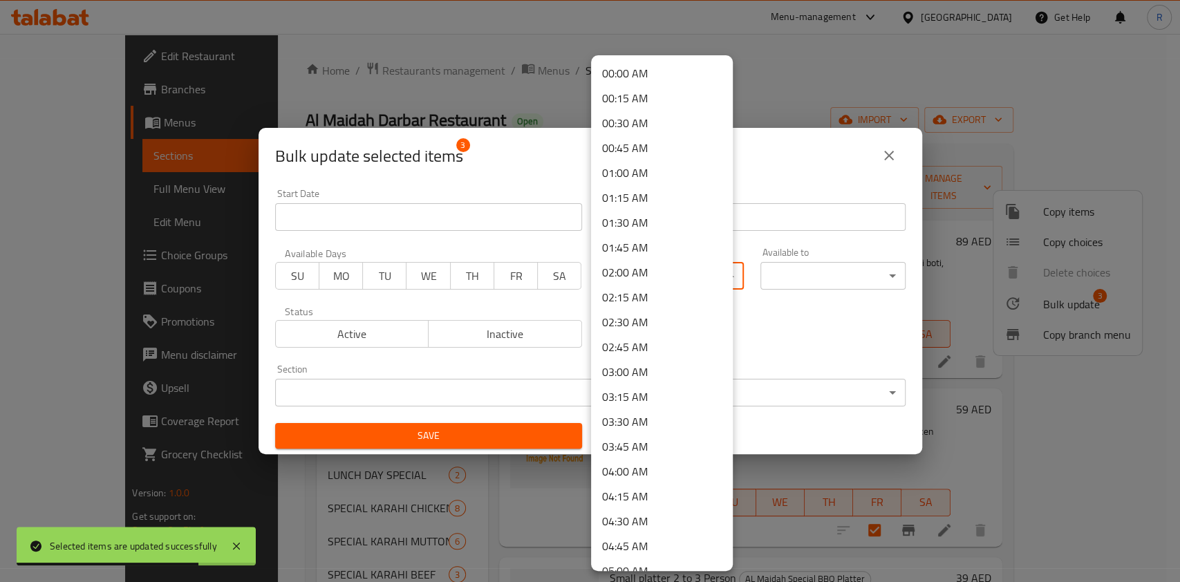
click at [664, 278] on body "Selected items are updated successfully ​ Menu-management [GEOGRAPHIC_DATA] Get…" at bounding box center [590, 308] width 1180 height 548
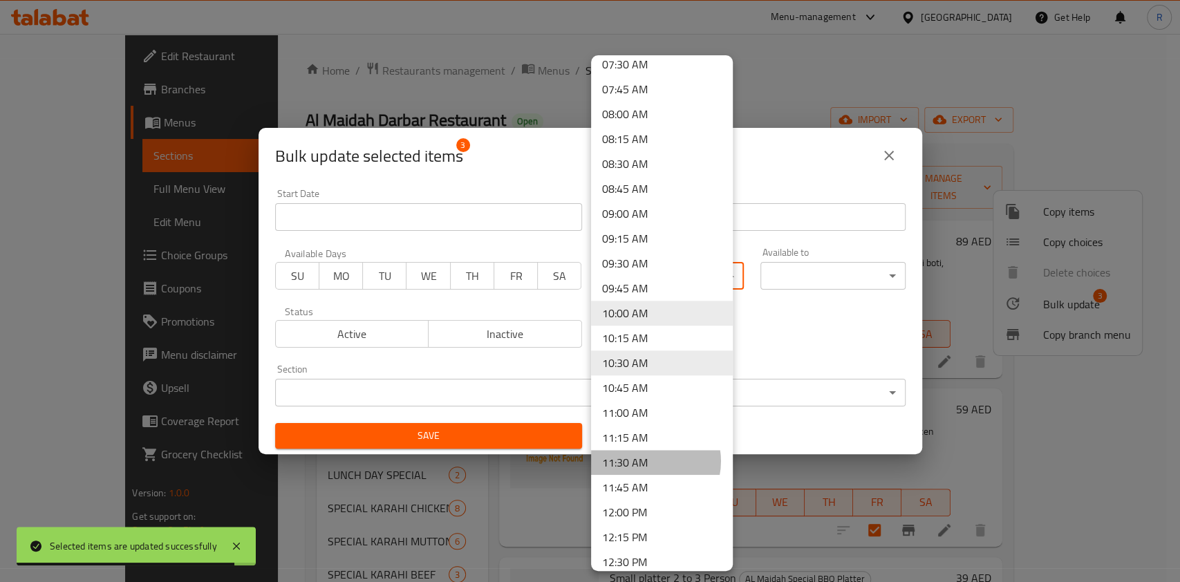
click at [647, 461] on li "11:30 AM" at bounding box center [662, 462] width 142 height 25
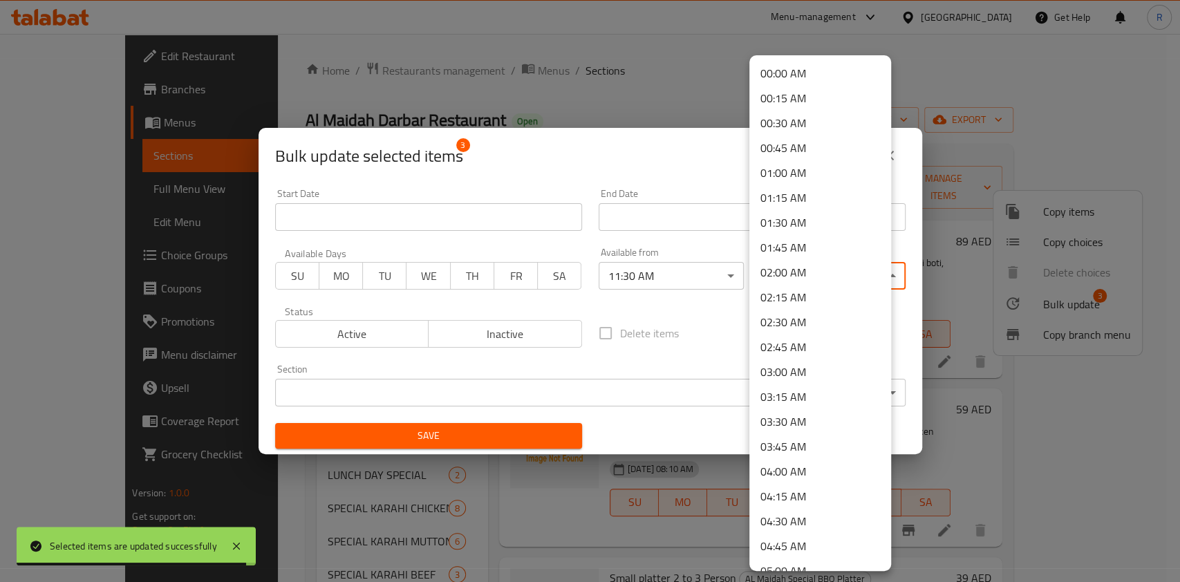
click at [802, 270] on body "Selected items are updated successfully ​ Menu-management [GEOGRAPHIC_DATA] Get…" at bounding box center [590, 308] width 1180 height 548
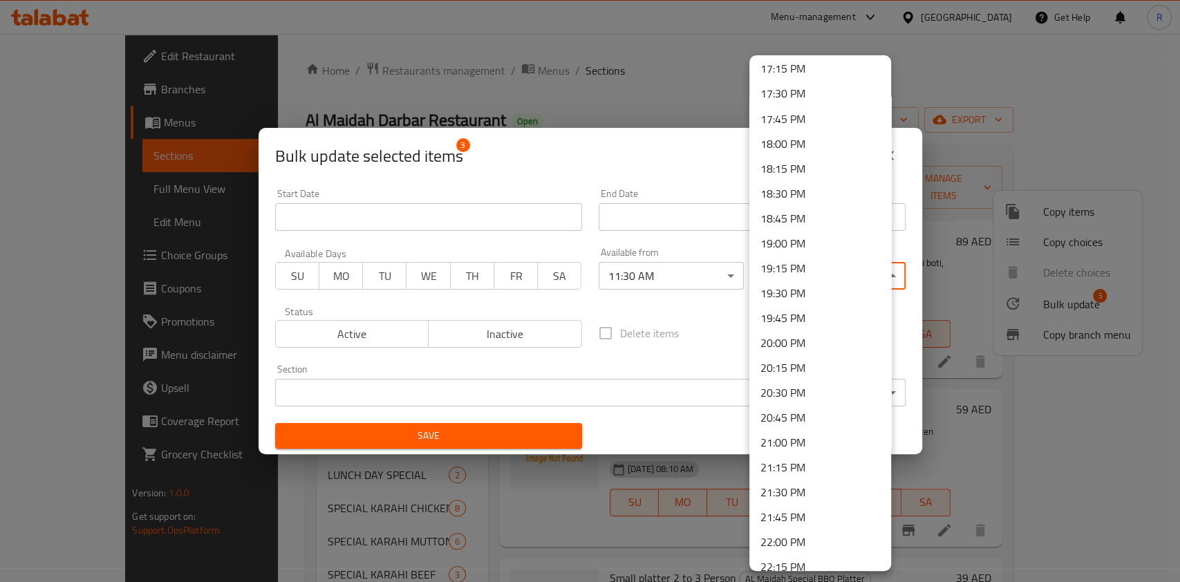
scroll to position [1910, 0]
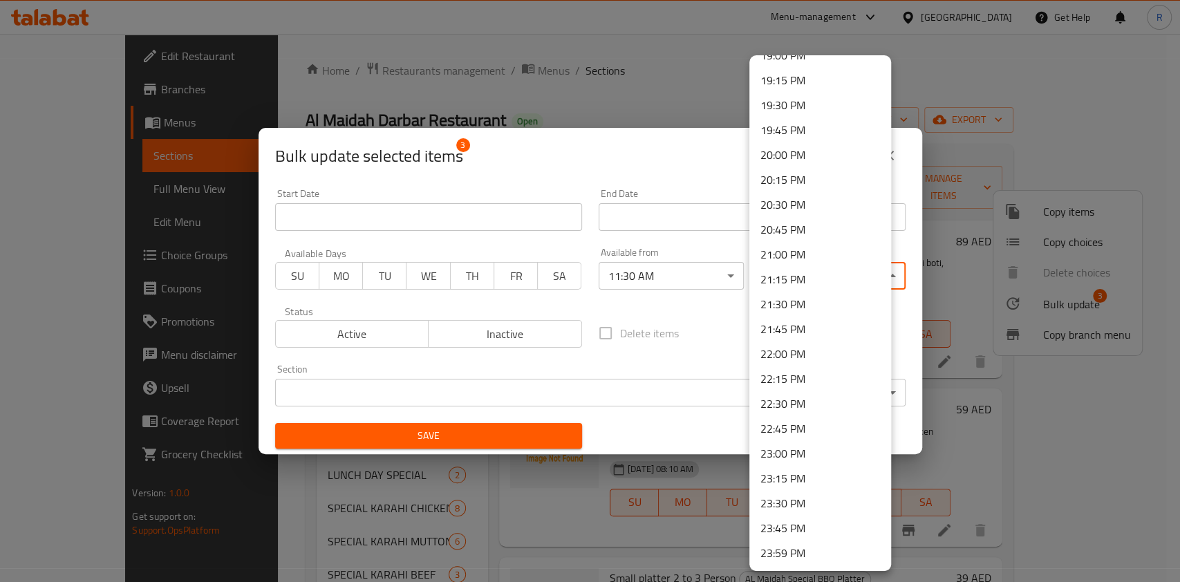
click at [823, 495] on li "23:30 PM" at bounding box center [821, 503] width 142 height 25
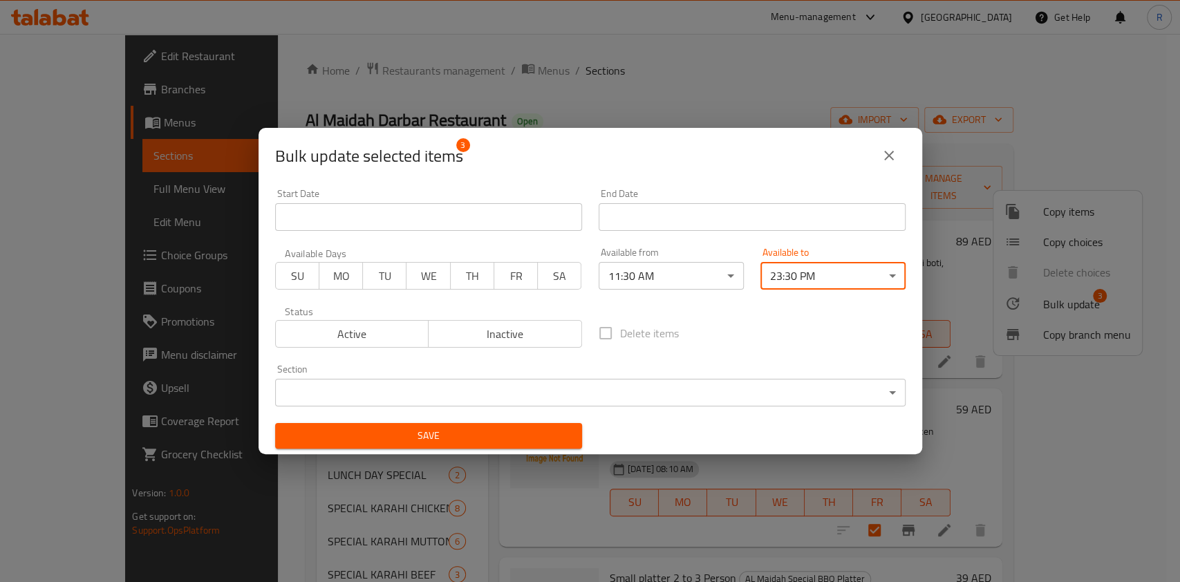
click at [415, 417] on div "Save" at bounding box center [429, 436] width 324 height 42
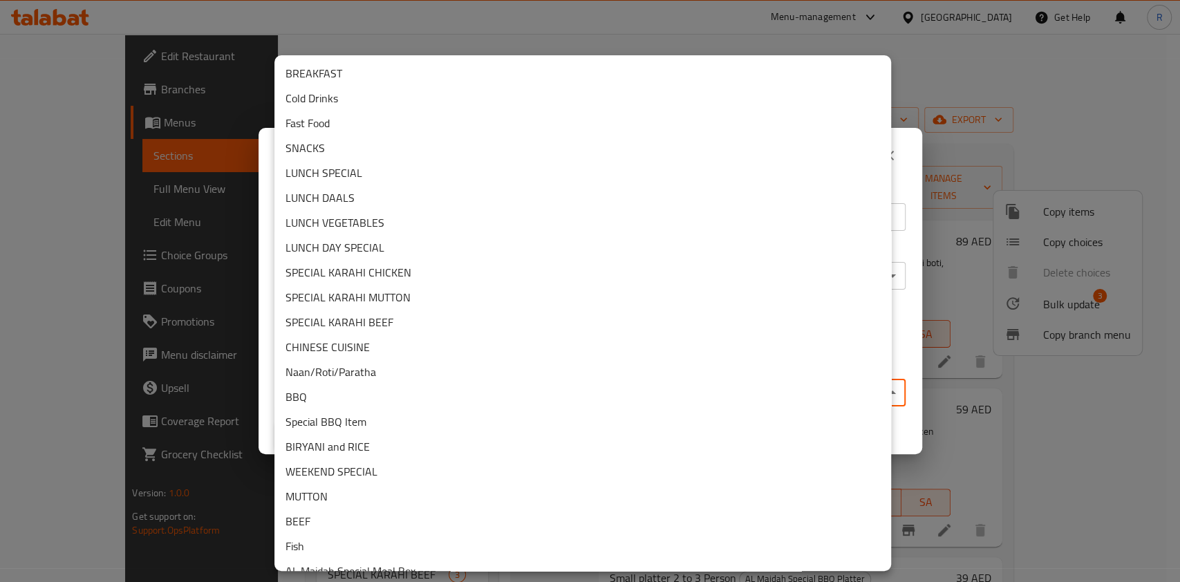
click at [430, 398] on body "​ Menu-management [GEOGRAPHIC_DATA] Get Help R Edit Restaurant Branches Menus S…" at bounding box center [590, 308] width 1180 height 548
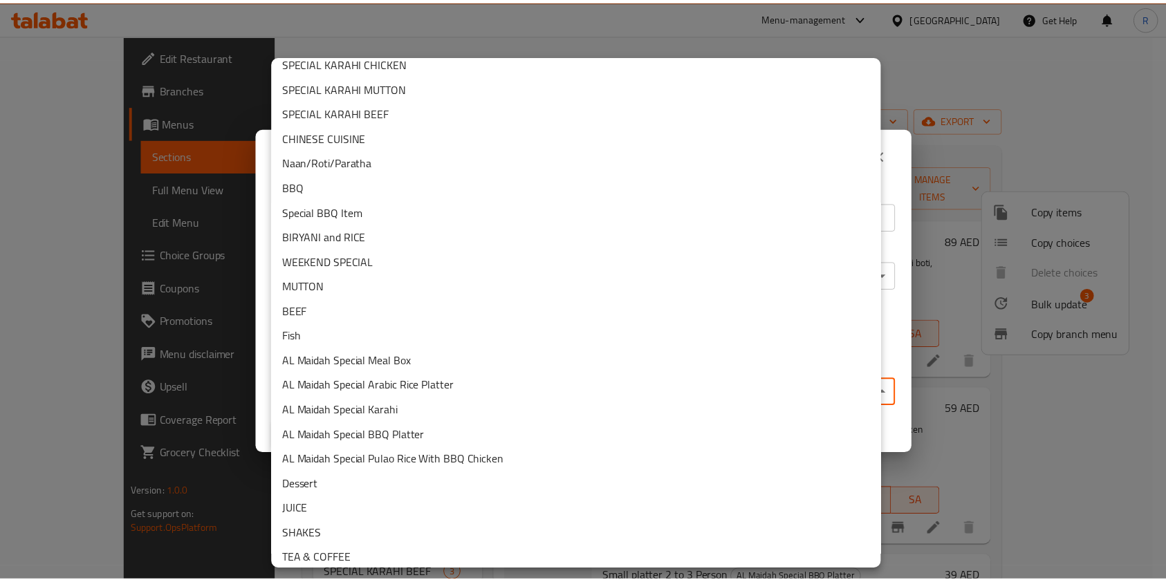
scroll to position [217, 0]
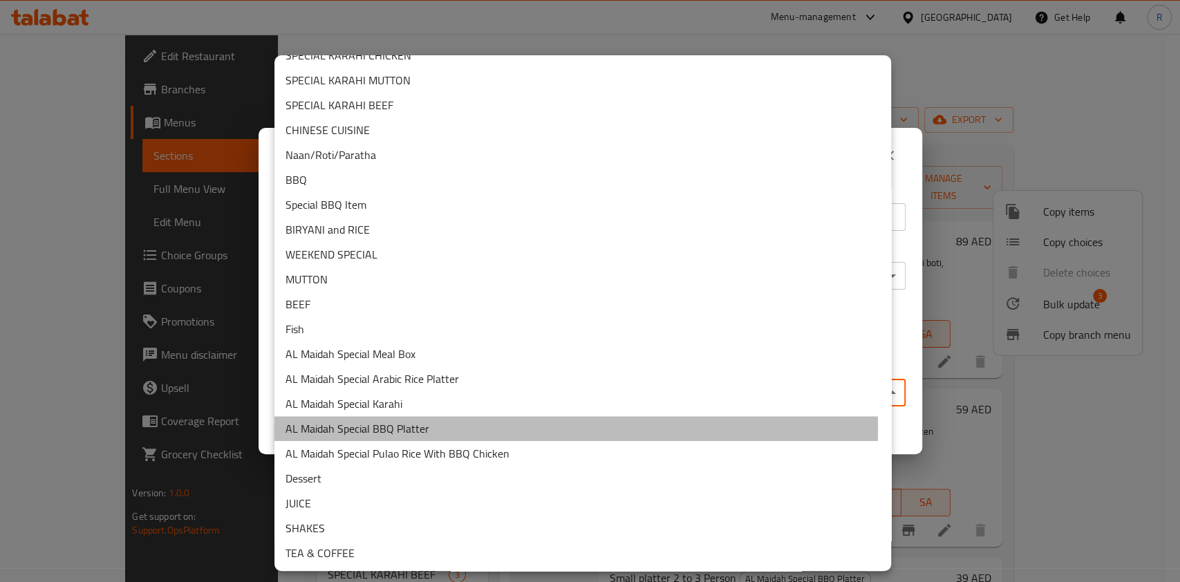
click at [404, 429] on li "AL Maidah Special BBQ Platter" at bounding box center [583, 428] width 617 height 25
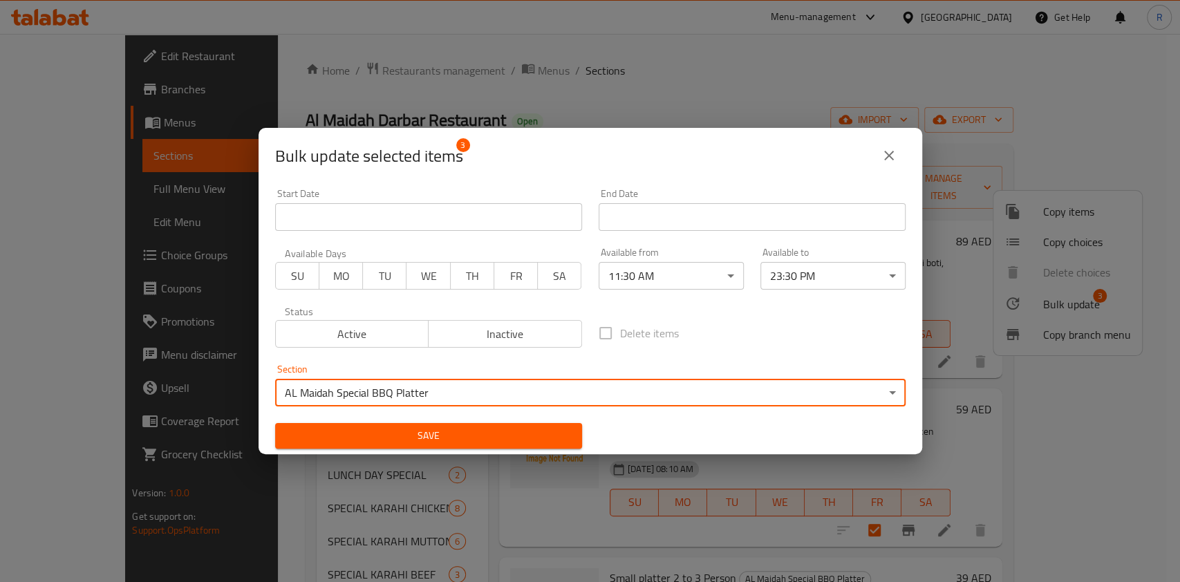
click at [446, 429] on span "Save" at bounding box center [428, 435] width 285 height 17
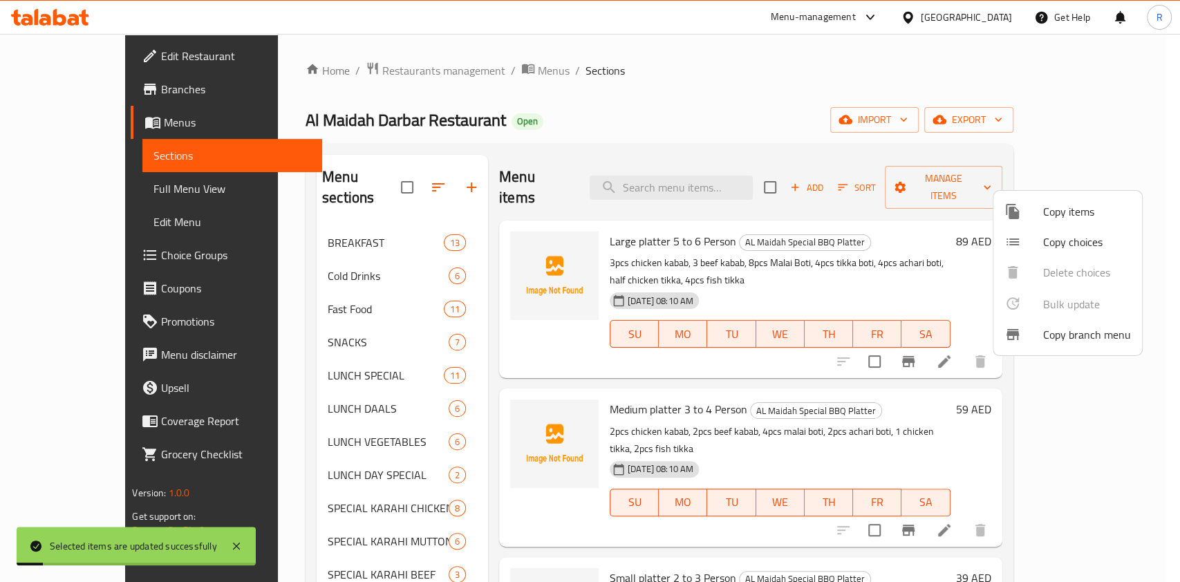
click at [611, 108] on div at bounding box center [590, 291] width 1180 height 582
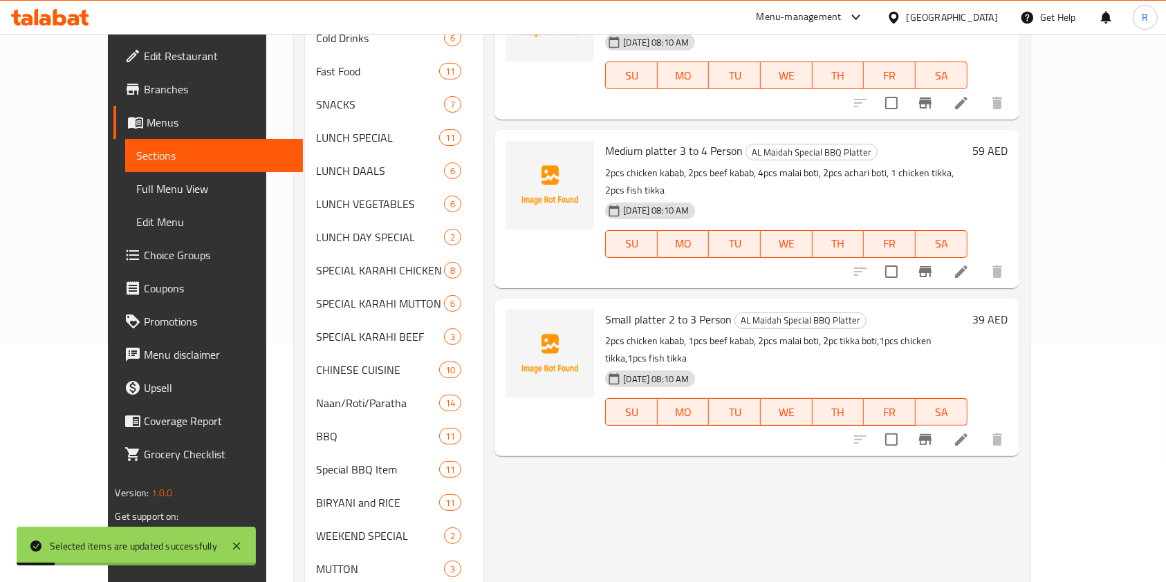
scroll to position [630, 0]
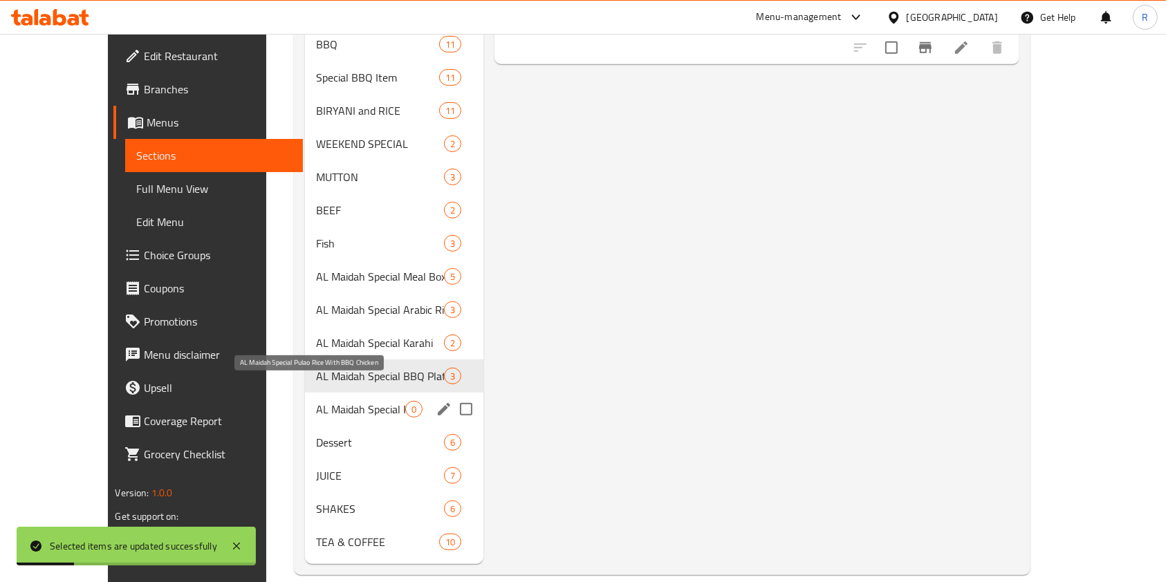
click at [344, 401] on span "AL Maidah Special Pulao Rice With BBQ Chicken" at bounding box center [360, 409] width 89 height 17
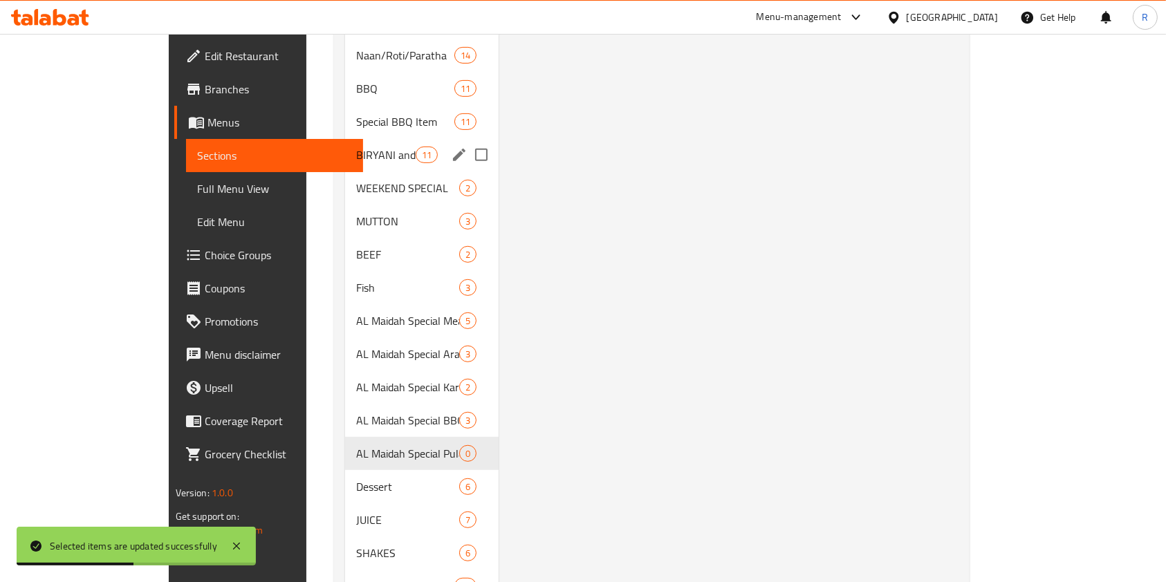
scroll to position [630, 0]
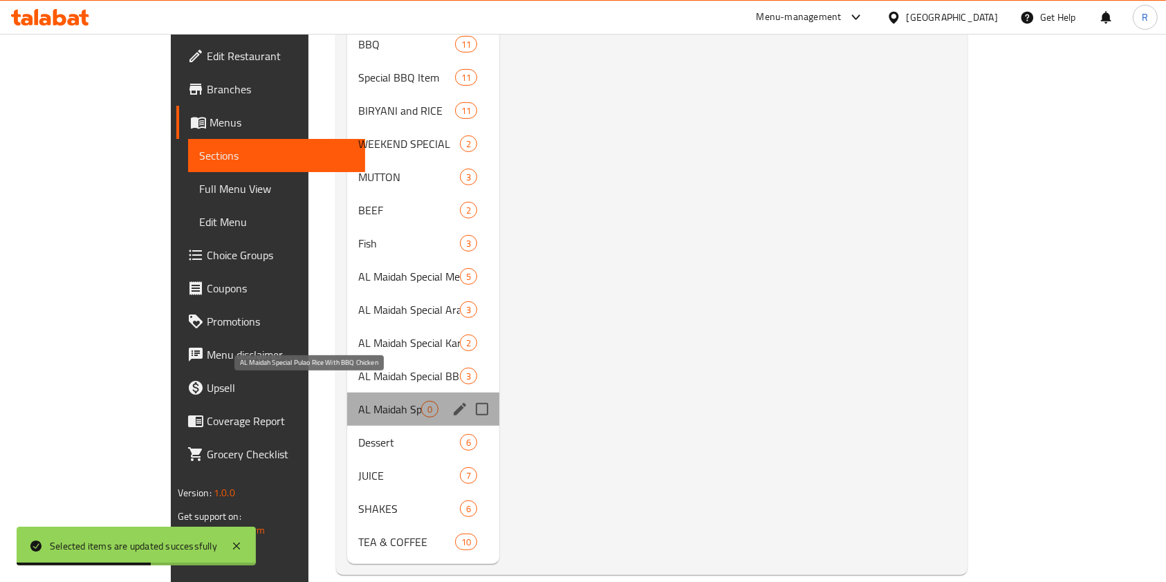
click at [358, 401] on span "AL Maidah Special Pulao Rice With BBQ Chicken" at bounding box center [389, 409] width 63 height 17
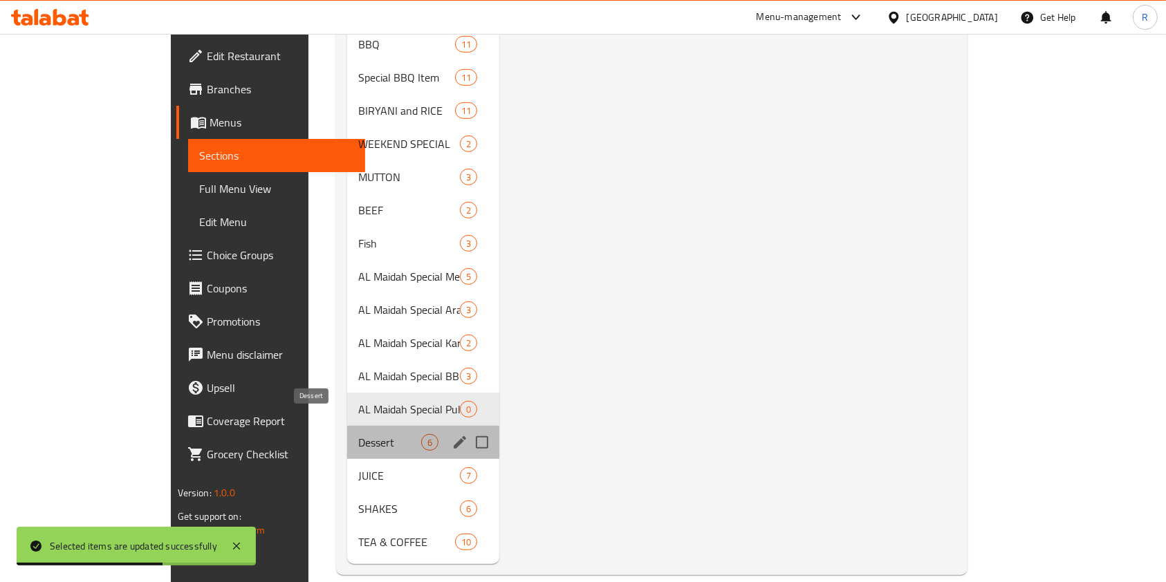
click at [358, 434] on span "Dessert" at bounding box center [389, 442] width 63 height 17
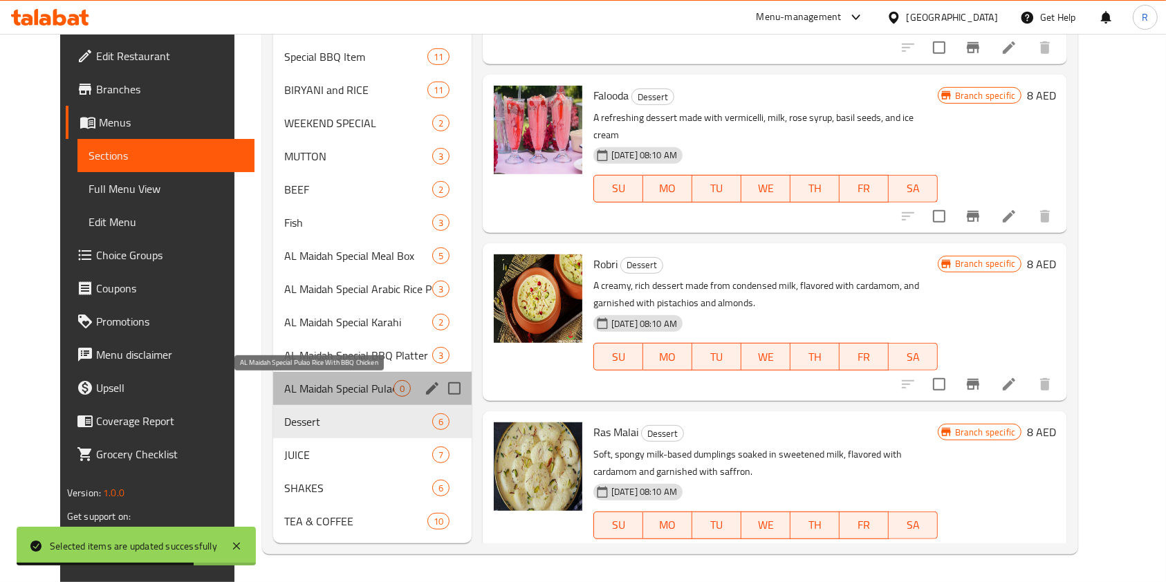
click at [351, 388] on span "AL Maidah Special Pulao Rice With BBQ Chicken" at bounding box center [338, 388] width 109 height 17
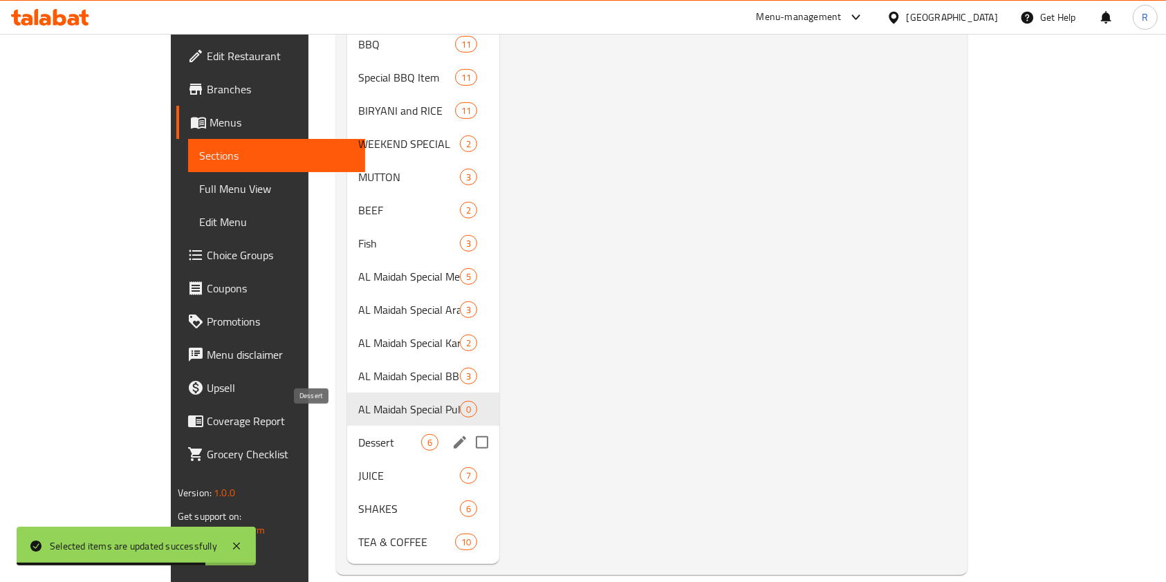
click at [358, 434] on span "Dessert" at bounding box center [389, 442] width 63 height 17
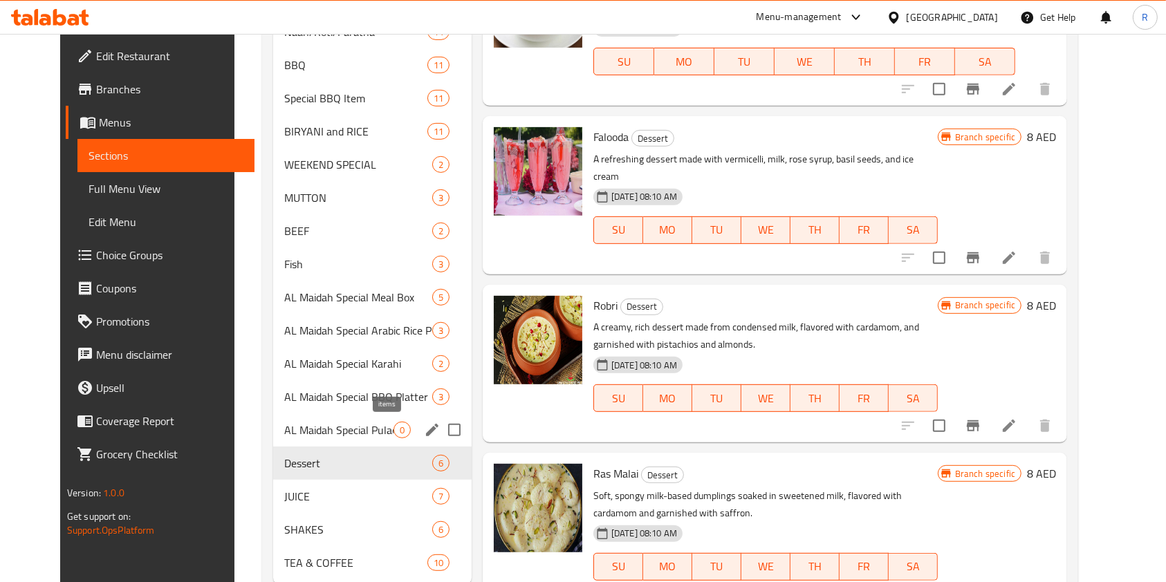
scroll to position [630, 0]
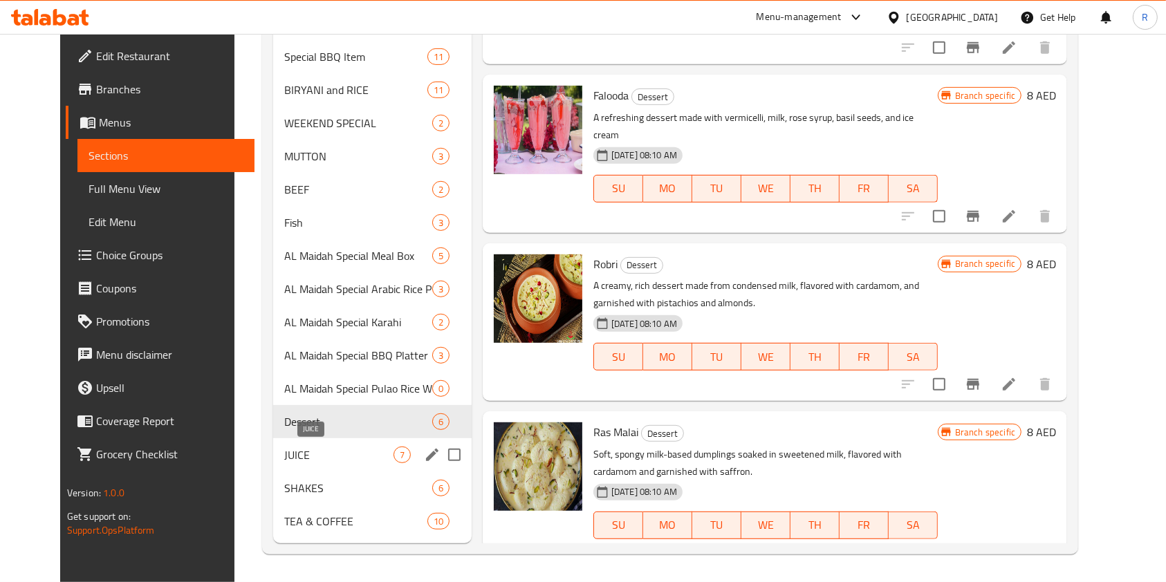
click at [328, 456] on span "JUICE" at bounding box center [338, 455] width 109 height 17
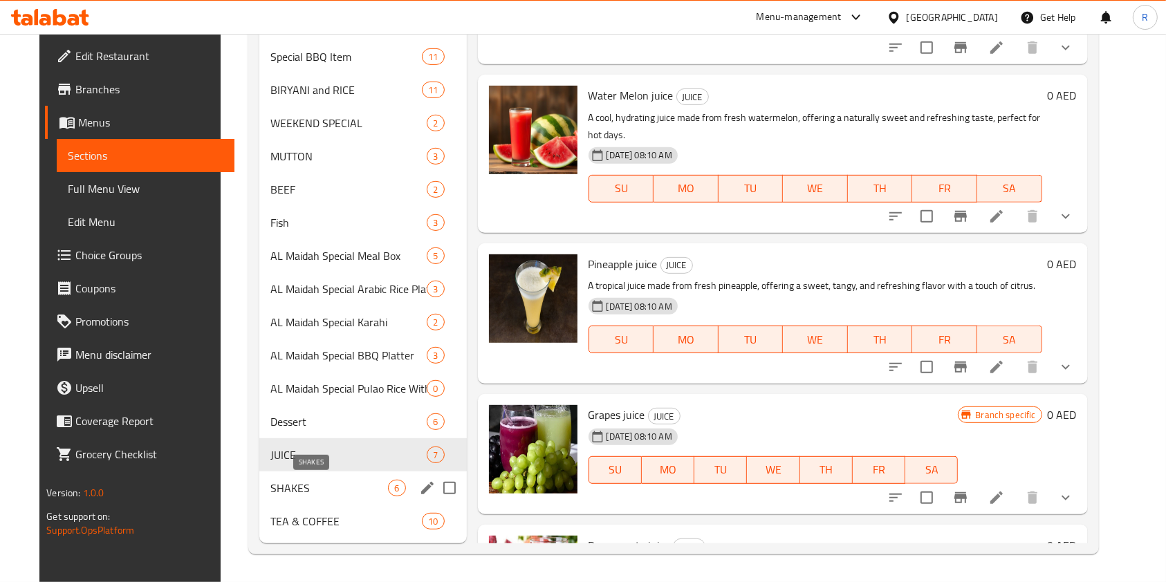
click at [305, 480] on span "SHAKES" at bounding box center [329, 488] width 118 height 17
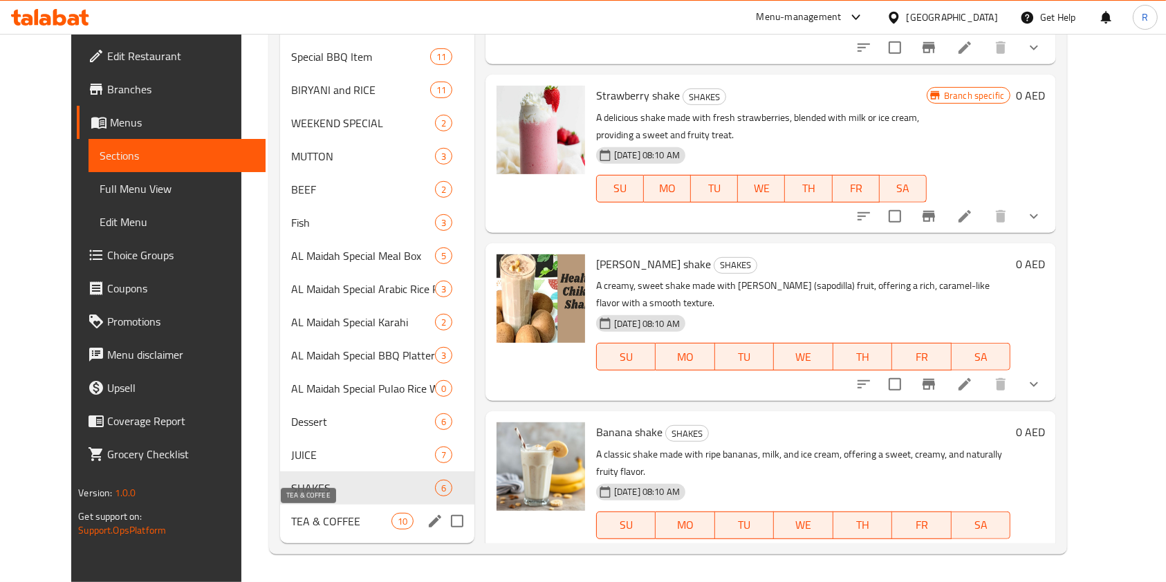
click at [326, 514] on span "TEA & COFFEE" at bounding box center [341, 521] width 100 height 17
